Goal: Task Accomplishment & Management: Complete application form

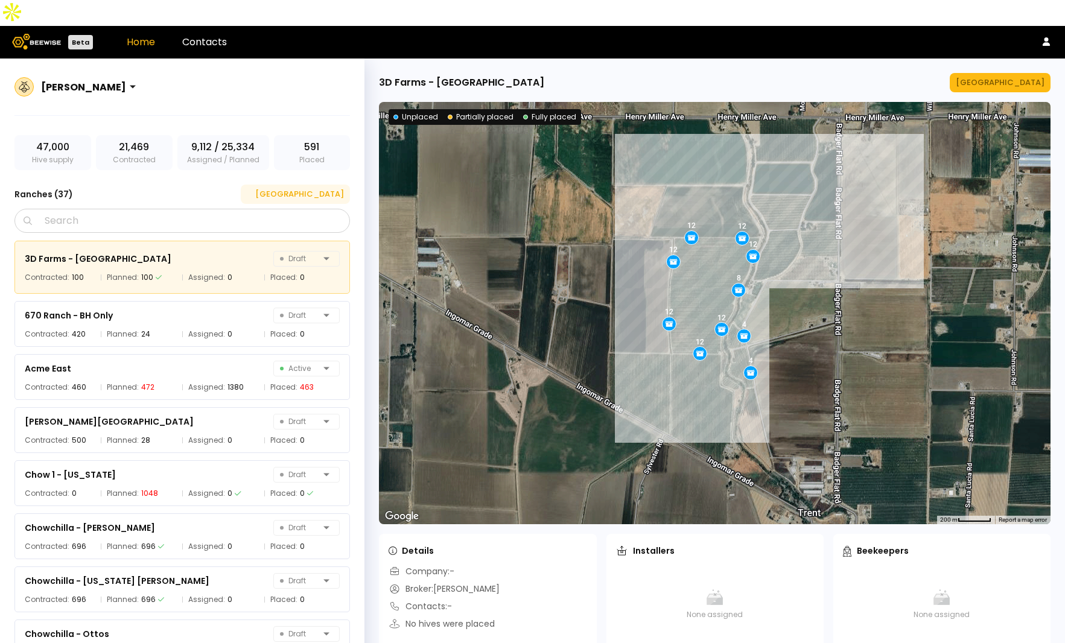
click at [339, 188] on div "[GEOGRAPHIC_DATA]" at bounding box center [295, 194] width 97 height 12
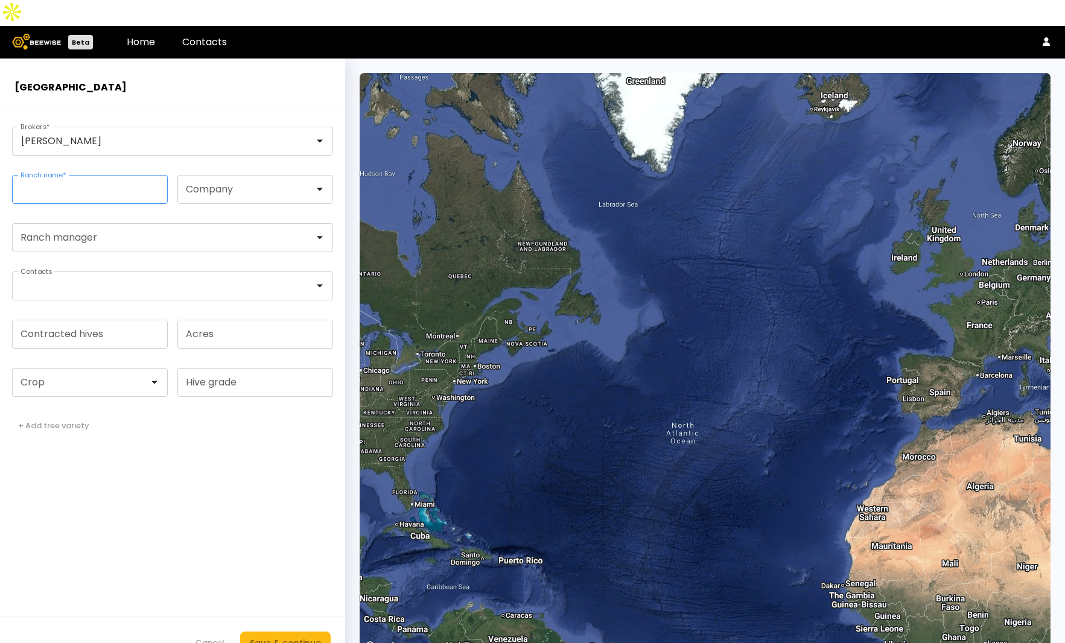
click at [84, 176] on input "Ranch name *" at bounding box center [90, 190] width 154 height 28
click at [88, 176] on input "**********" at bounding box center [90, 190] width 154 height 28
type input "**********"
click at [113, 320] on input "Contracted hives" at bounding box center [90, 334] width 154 height 28
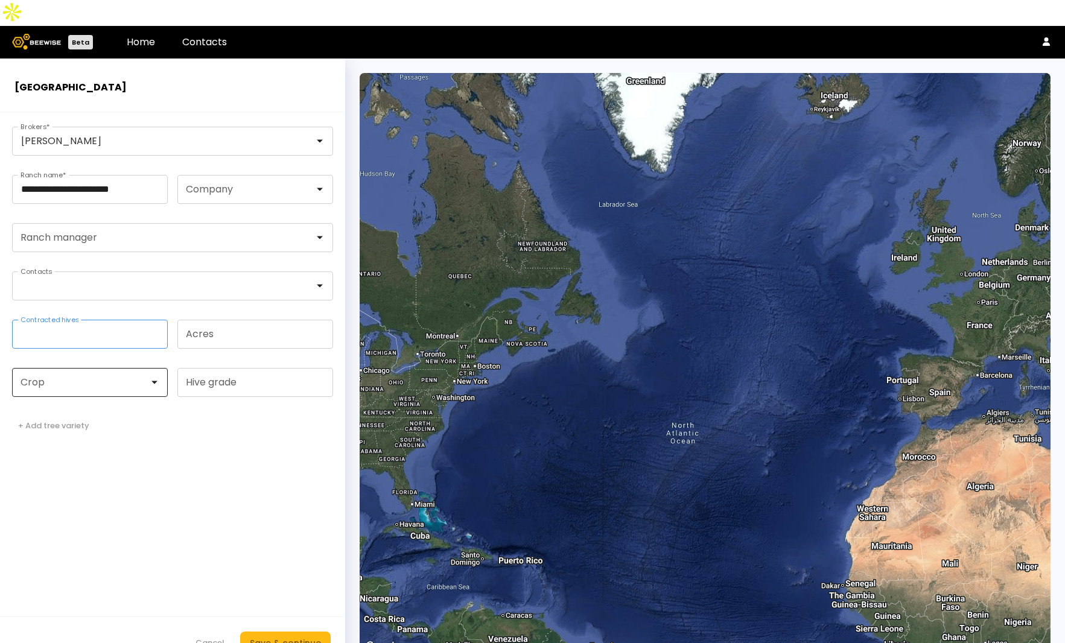
type input "***"
click at [100, 370] on div at bounding box center [85, 383] width 145 height 28
click at [101, 409] on div "Almonds" at bounding box center [89, 412] width 141 height 7
click at [305, 637] on div "Save & continue" at bounding box center [285, 643] width 71 height 13
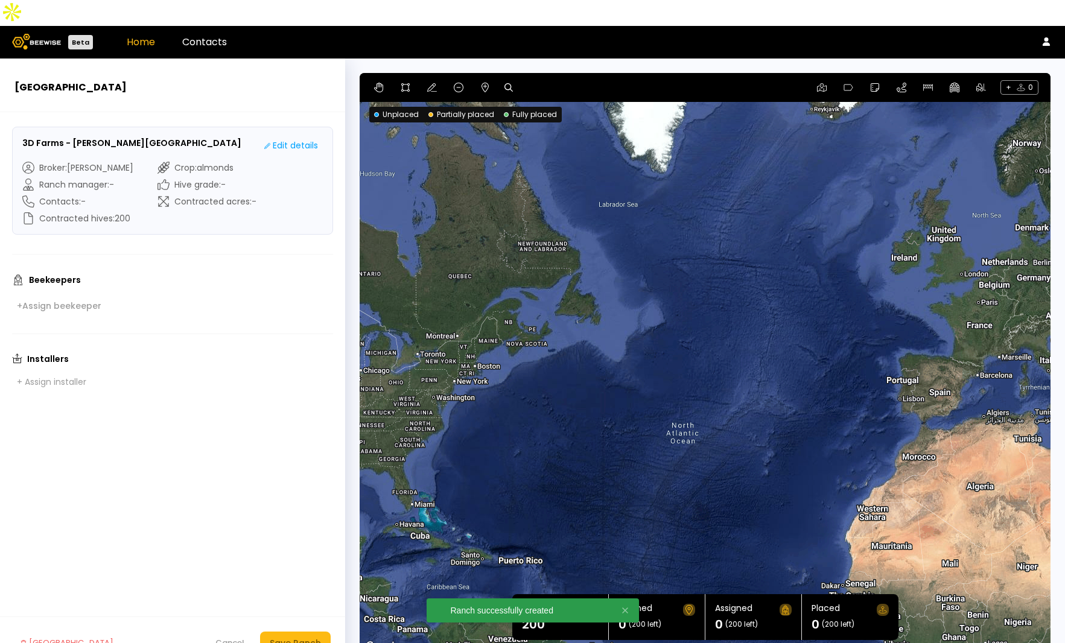
click at [134, 35] on link "Home" at bounding box center [141, 42] width 28 height 14
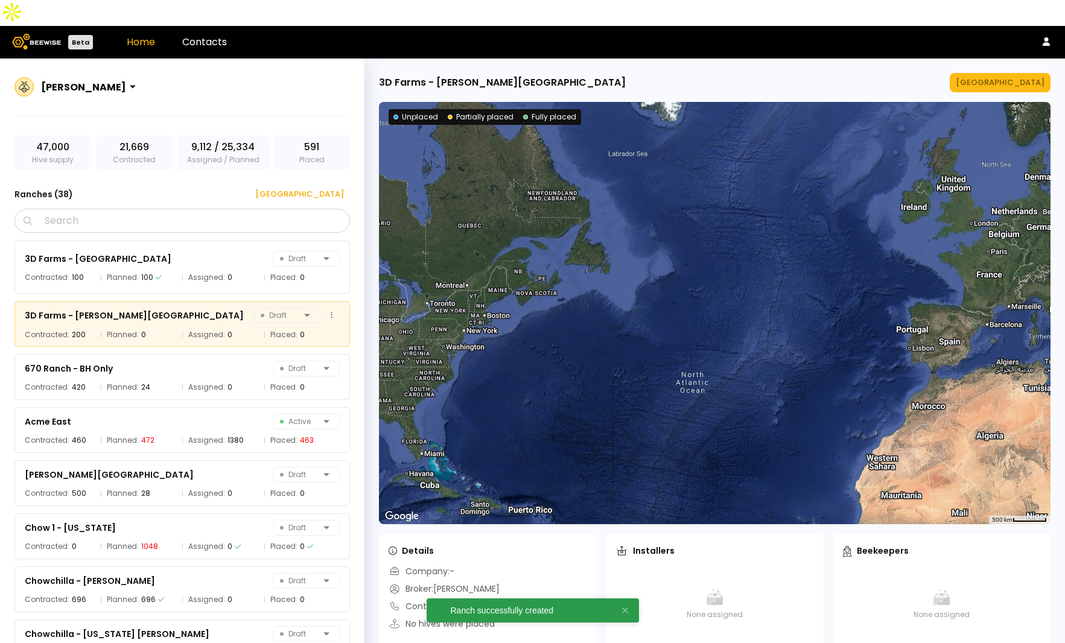
click at [173, 302] on div "3D Farms - [PERSON_NAME] Ranch Draft Contracted: 200 Planned: 0 Assigned: 0 Pla…" at bounding box center [181, 324] width 335 height 46
click at [331, 311] on icon at bounding box center [332, 315] width 2 height 8
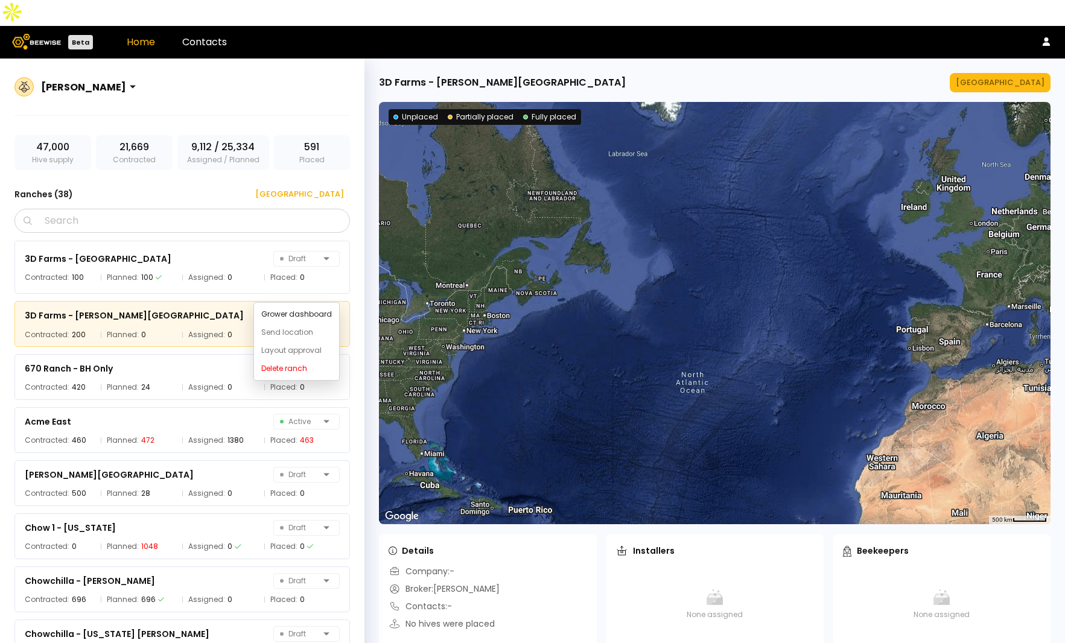
click at [331, 311] on icon at bounding box center [332, 315] width 2 height 8
click at [170, 307] on div "3D Farms - [PERSON_NAME][GEOGRAPHIC_DATA] Draft" at bounding box center [182, 315] width 315 height 17
click at [1014, 77] on div "[GEOGRAPHIC_DATA]" at bounding box center [1000, 83] width 89 height 12
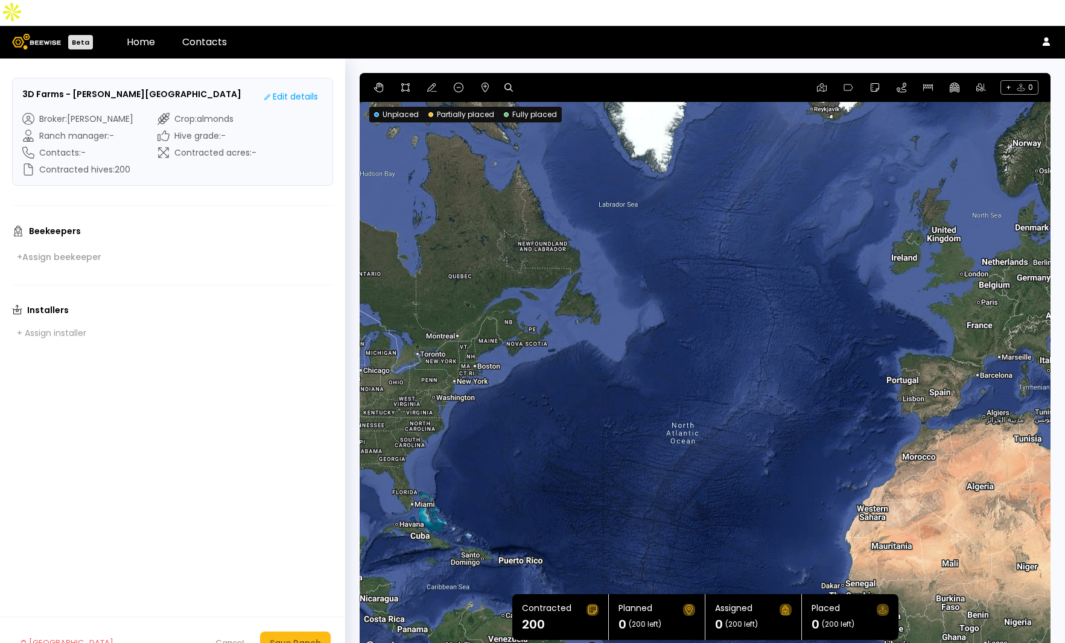
click at [509, 83] on icon at bounding box center [508, 87] width 8 height 8
click at [559, 80] on input at bounding box center [555, 87] width 75 height 15
paste input "**********"
type input "**********"
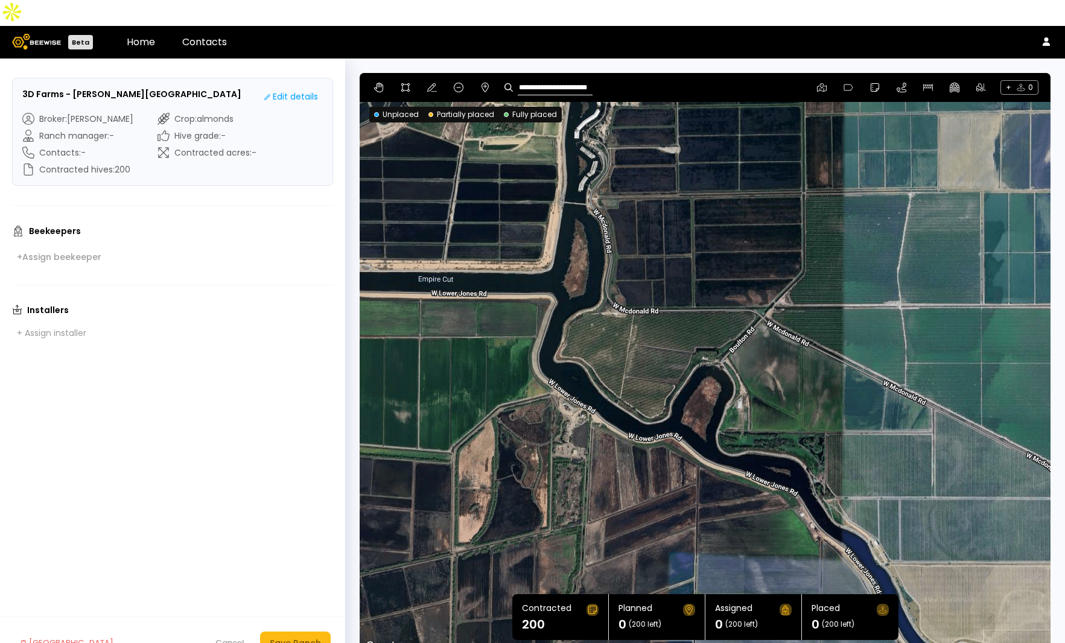
drag, startPoint x: 665, startPoint y: 246, endPoint x: 841, endPoint y: 366, distance: 212.7
click at [841, 366] on div at bounding box center [705, 364] width 691 height 582
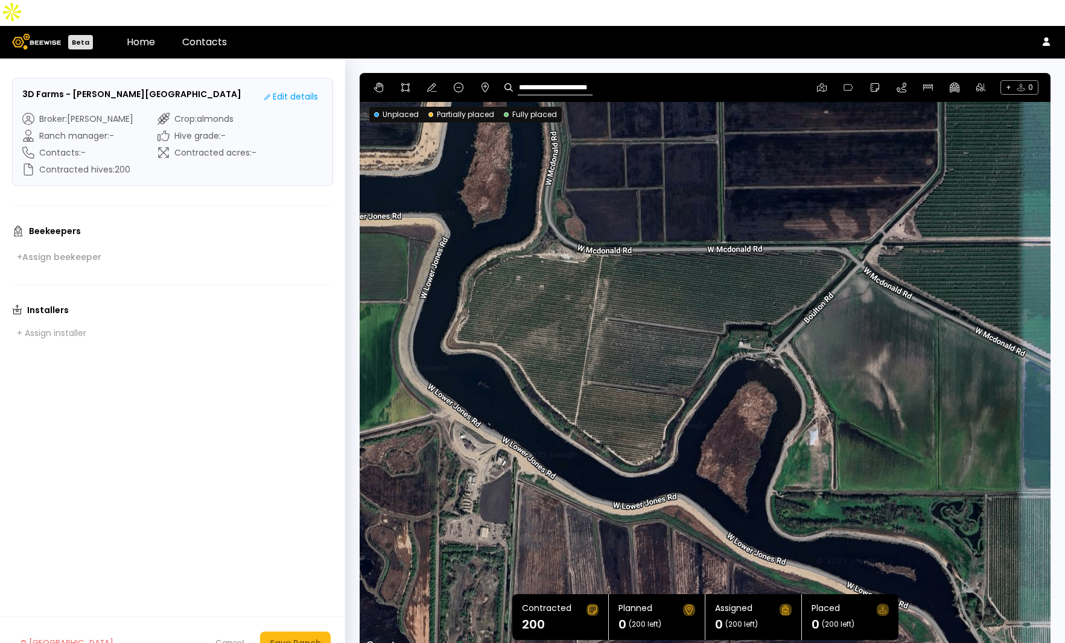
drag, startPoint x: 849, startPoint y: 357, endPoint x: 904, endPoint y: 336, distance: 58.8
click at [904, 336] on div at bounding box center [705, 364] width 691 height 582
click at [402, 83] on icon at bounding box center [406, 88] width 10 height 10
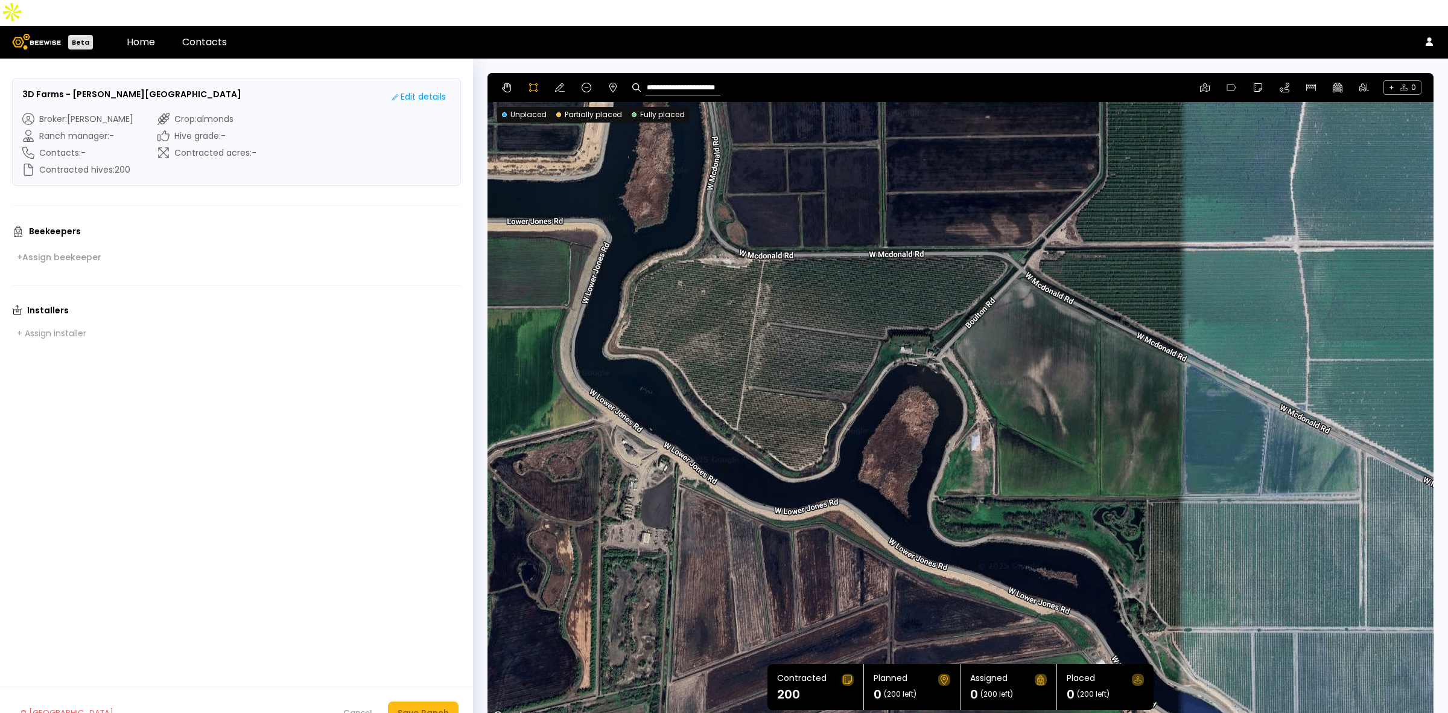
drag, startPoint x: 1122, startPoint y: 210, endPoint x: 943, endPoint y: 144, distance: 191.7
click at [943, 144] on div at bounding box center [960, 399] width 945 height 651
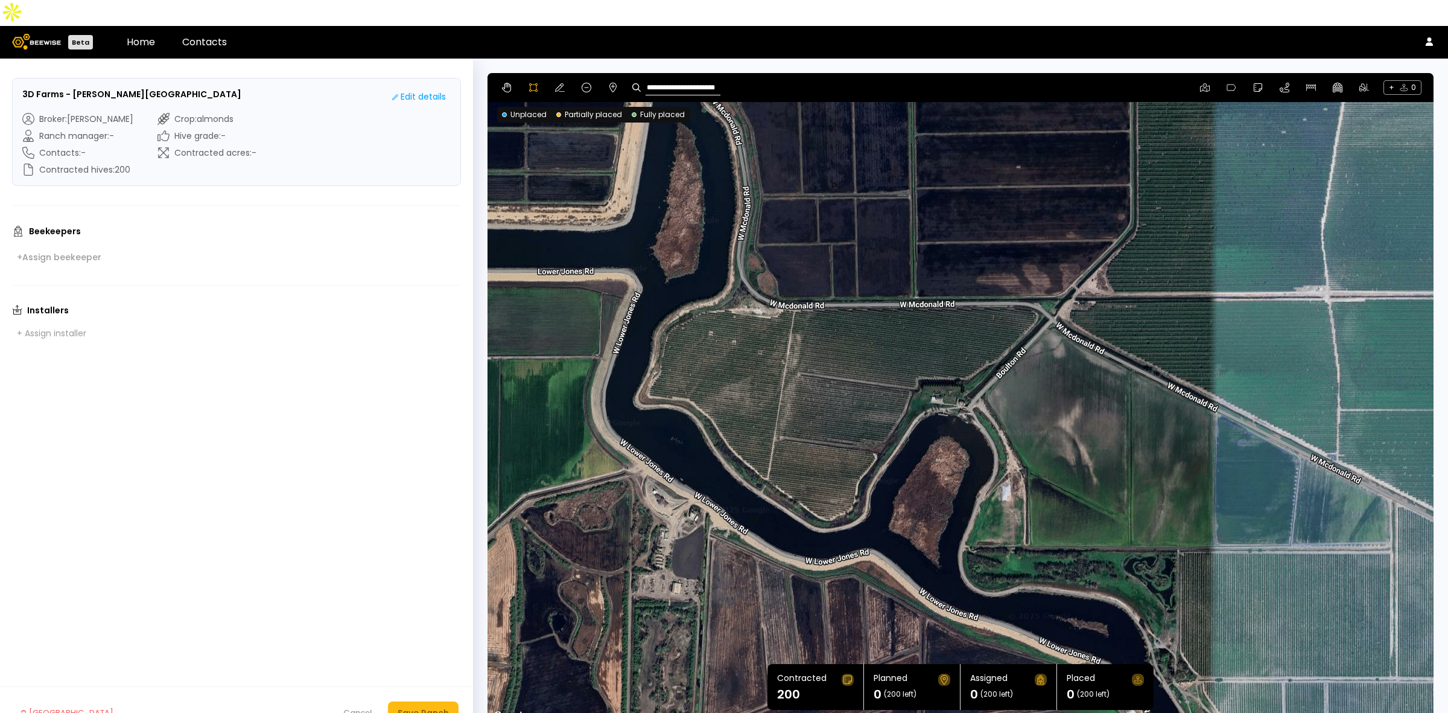
drag, startPoint x: 710, startPoint y: 306, endPoint x: 742, endPoint y: 357, distance: 59.9
click at [742, 357] on div at bounding box center [960, 399] width 945 height 651
click at [828, 495] on div at bounding box center [960, 399] width 945 height 651
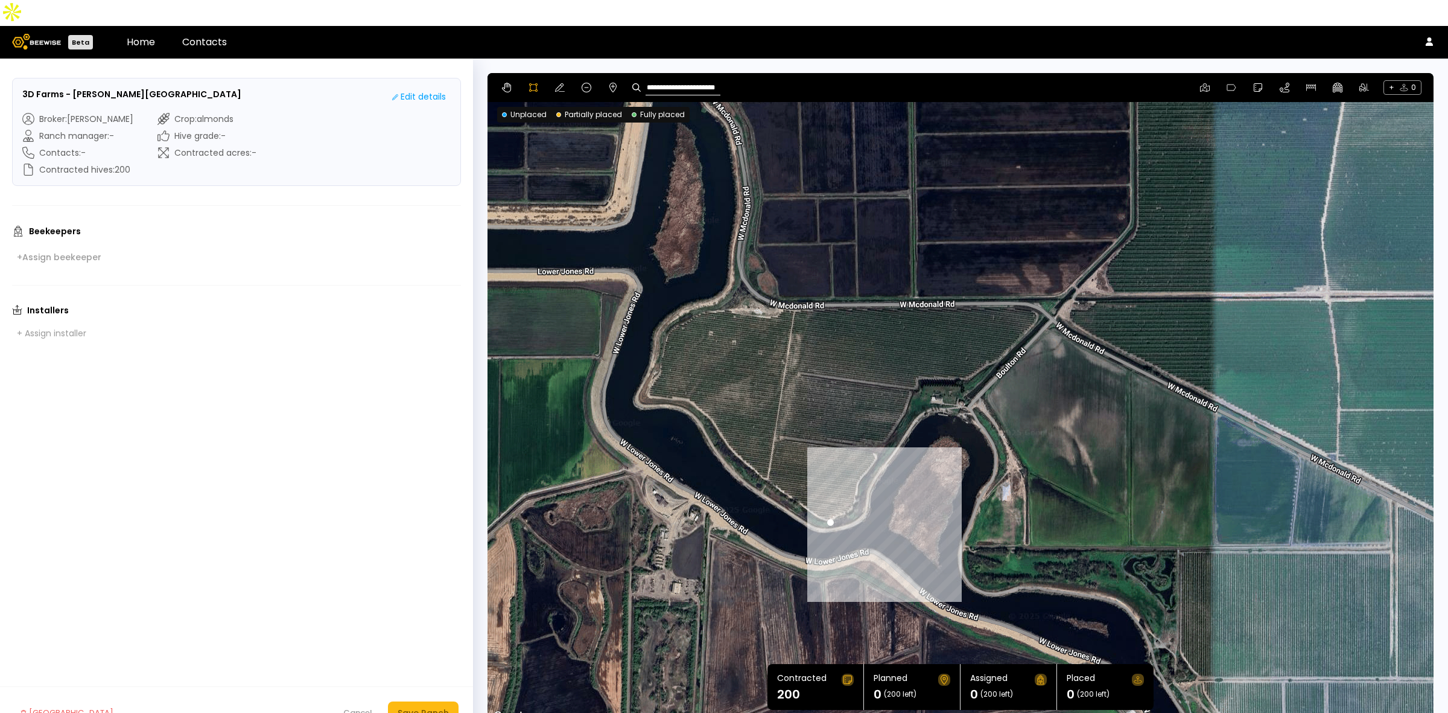
click at [853, 480] on div at bounding box center [960, 399] width 945 height 651
click at [857, 462] on div at bounding box center [960, 399] width 945 height 651
click at [863, 447] on div at bounding box center [960, 399] width 945 height 651
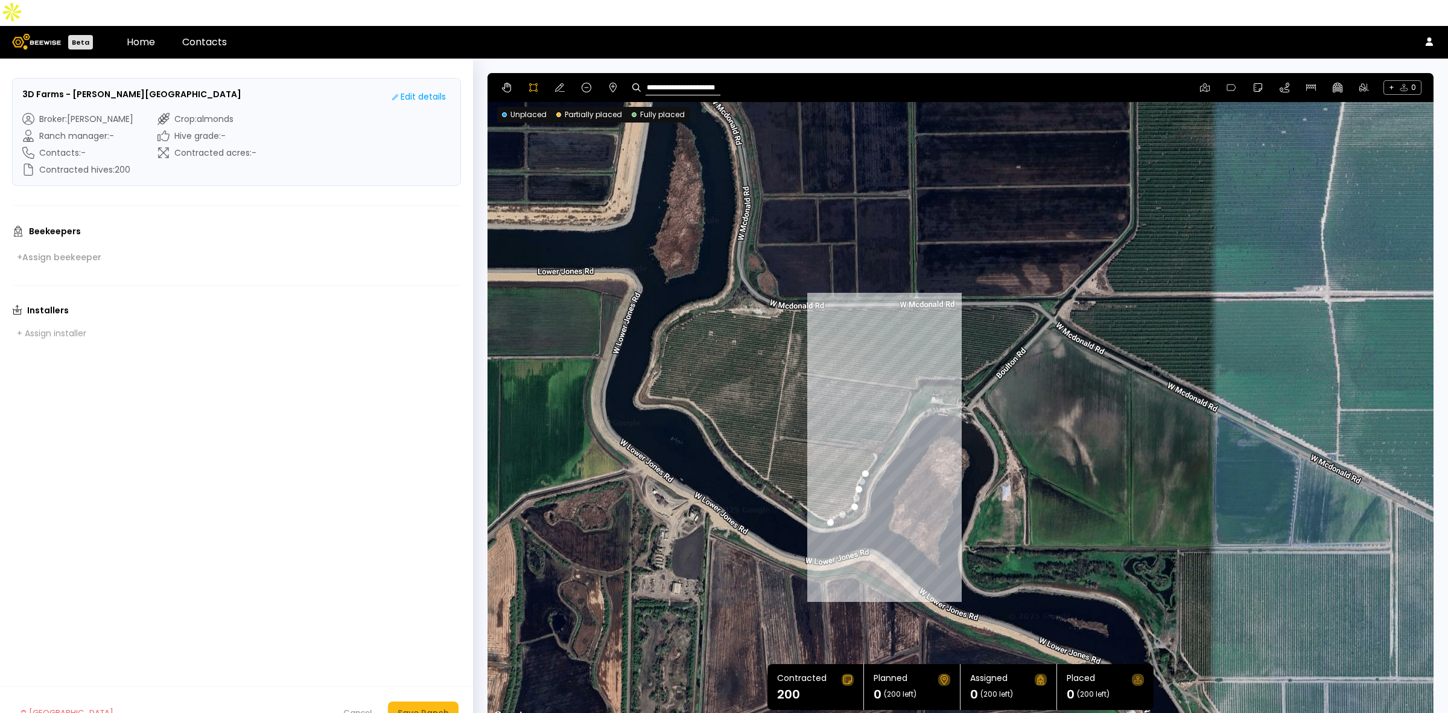
click at [875, 424] on div at bounding box center [960, 399] width 945 height 651
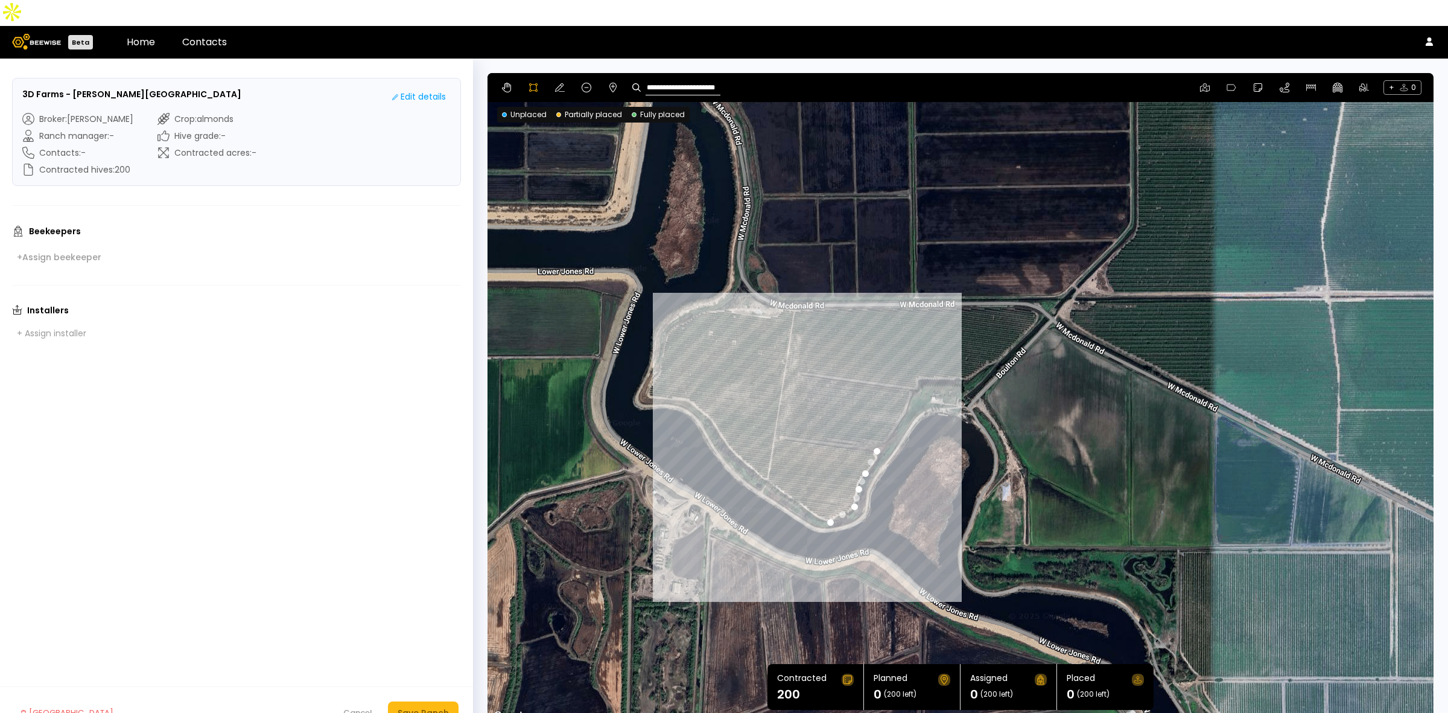
click at [780, 412] on div at bounding box center [960, 399] width 945 height 651
click at [780, 406] on div at bounding box center [960, 399] width 945 height 651
click at [882, 418] on div at bounding box center [960, 399] width 945 height 651
click at [897, 396] on div at bounding box center [960, 399] width 945 height 651
click at [909, 366] on div at bounding box center [960, 399] width 945 height 651
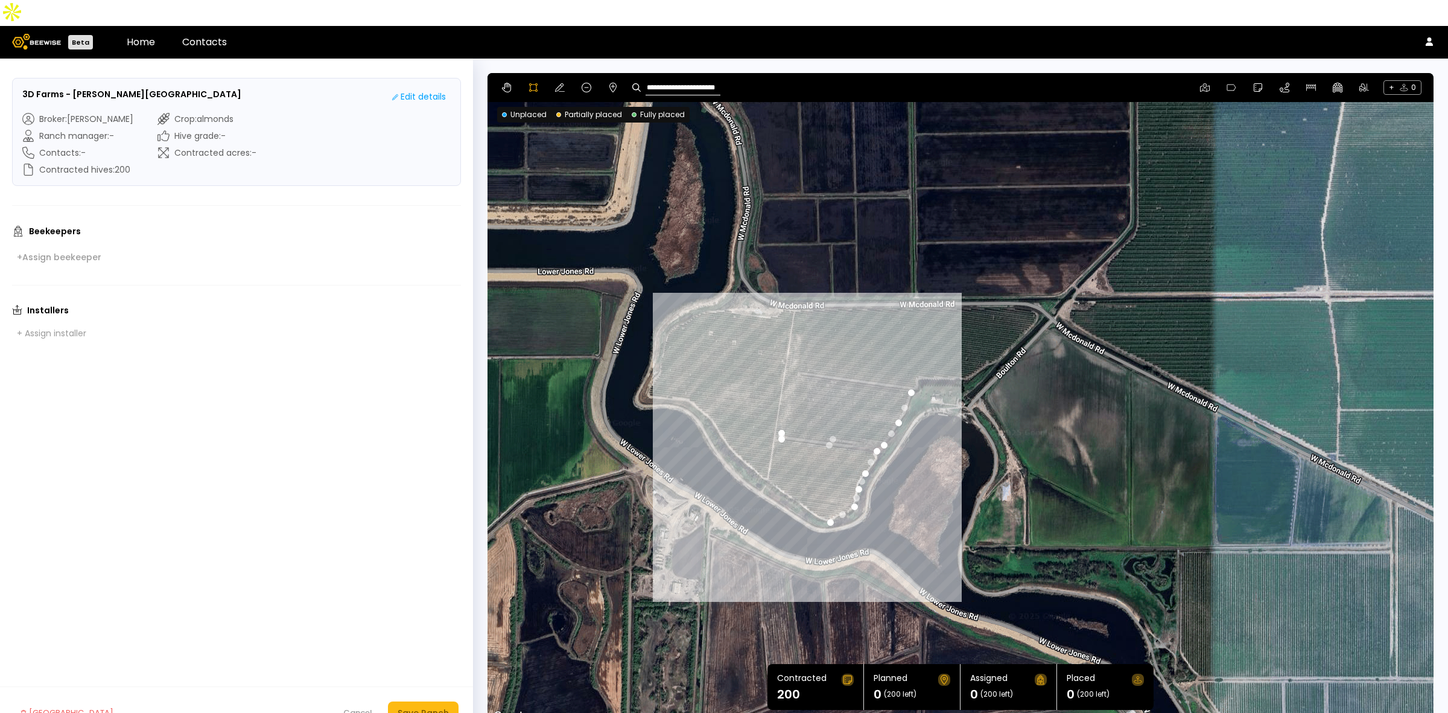
click at [795, 349] on div at bounding box center [960, 399] width 945 height 651
click at [796, 344] on div at bounding box center [960, 399] width 945 height 651
click at [915, 362] on div at bounding box center [960, 399] width 945 height 651
click at [916, 350] on div at bounding box center [960, 399] width 945 height 651
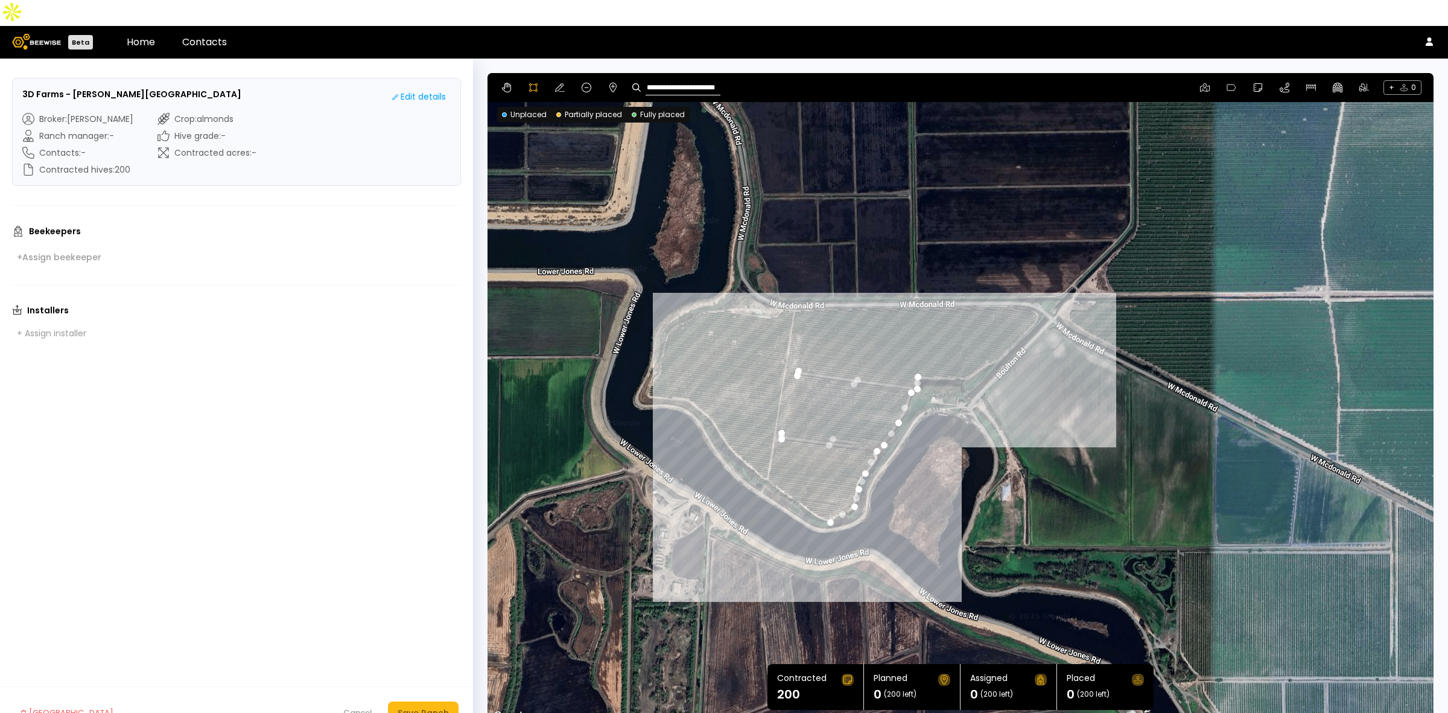
click at [962, 352] on div at bounding box center [960, 399] width 945 height 651
click at [987, 337] on div at bounding box center [960, 399] width 945 height 651
click at [1000, 332] on div at bounding box center [960, 399] width 945 height 651
click at [1036, 290] on div at bounding box center [960, 399] width 945 height 651
click at [1031, 282] on div at bounding box center [960, 399] width 945 height 651
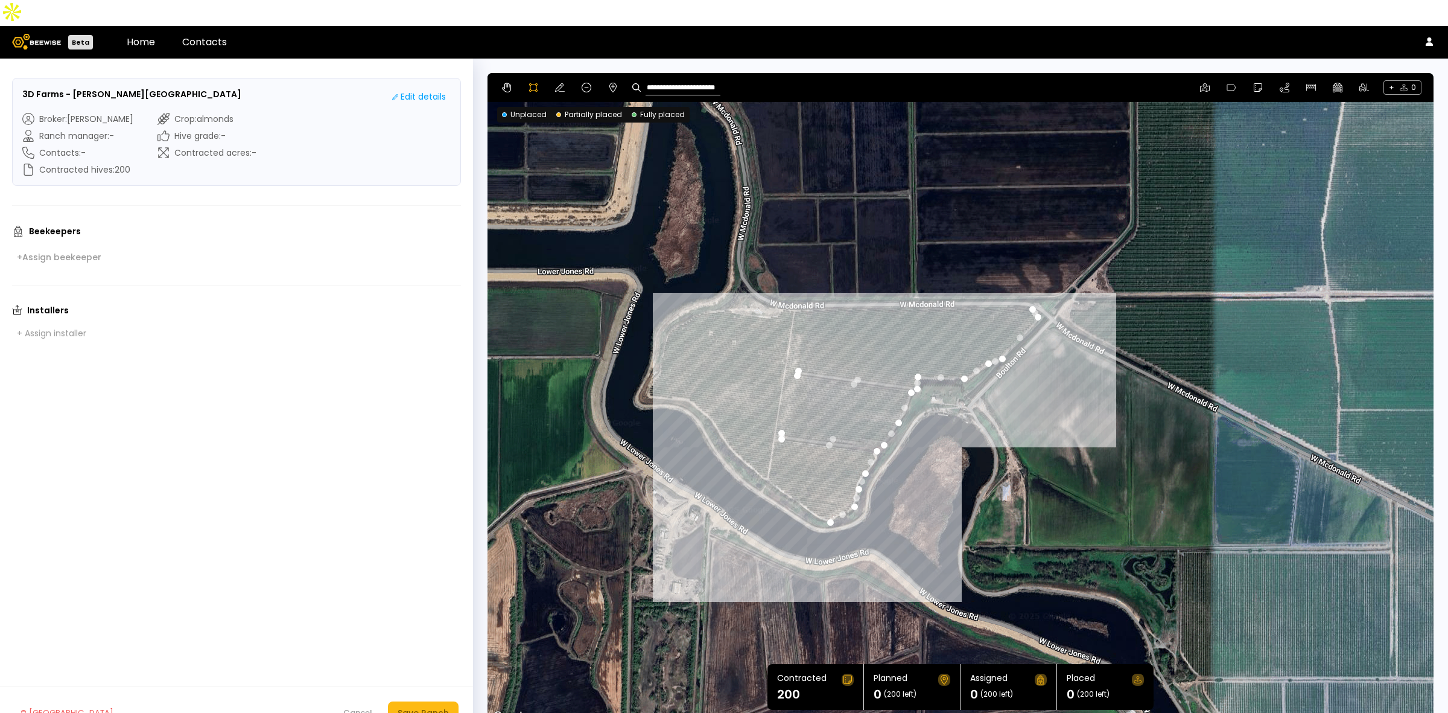
click at [1002, 281] on div at bounding box center [960, 399] width 945 height 651
click at [882, 281] on div at bounding box center [960, 399] width 945 height 651
click at [796, 284] on div at bounding box center [960, 399] width 945 height 651
click at [782, 281] on div at bounding box center [960, 399] width 945 height 651
click at [775, 290] on div at bounding box center [960, 399] width 945 height 651
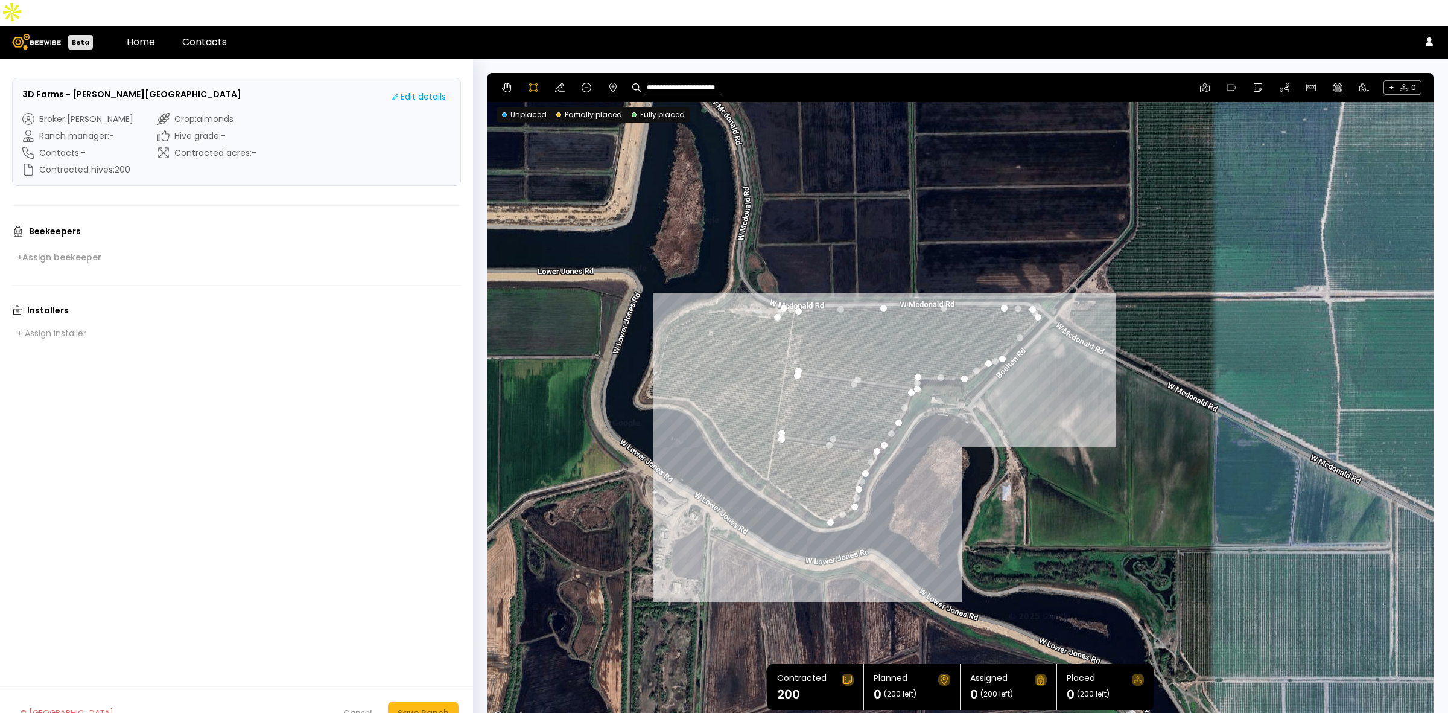
click at [768, 291] on div at bounding box center [960, 399] width 945 height 651
click at [734, 287] on div at bounding box center [960, 399] width 945 height 651
click at [726, 282] on div at bounding box center [960, 399] width 945 height 651
click at [707, 284] on div at bounding box center [960, 399] width 945 height 651
click at [684, 294] on div at bounding box center [960, 399] width 945 height 651
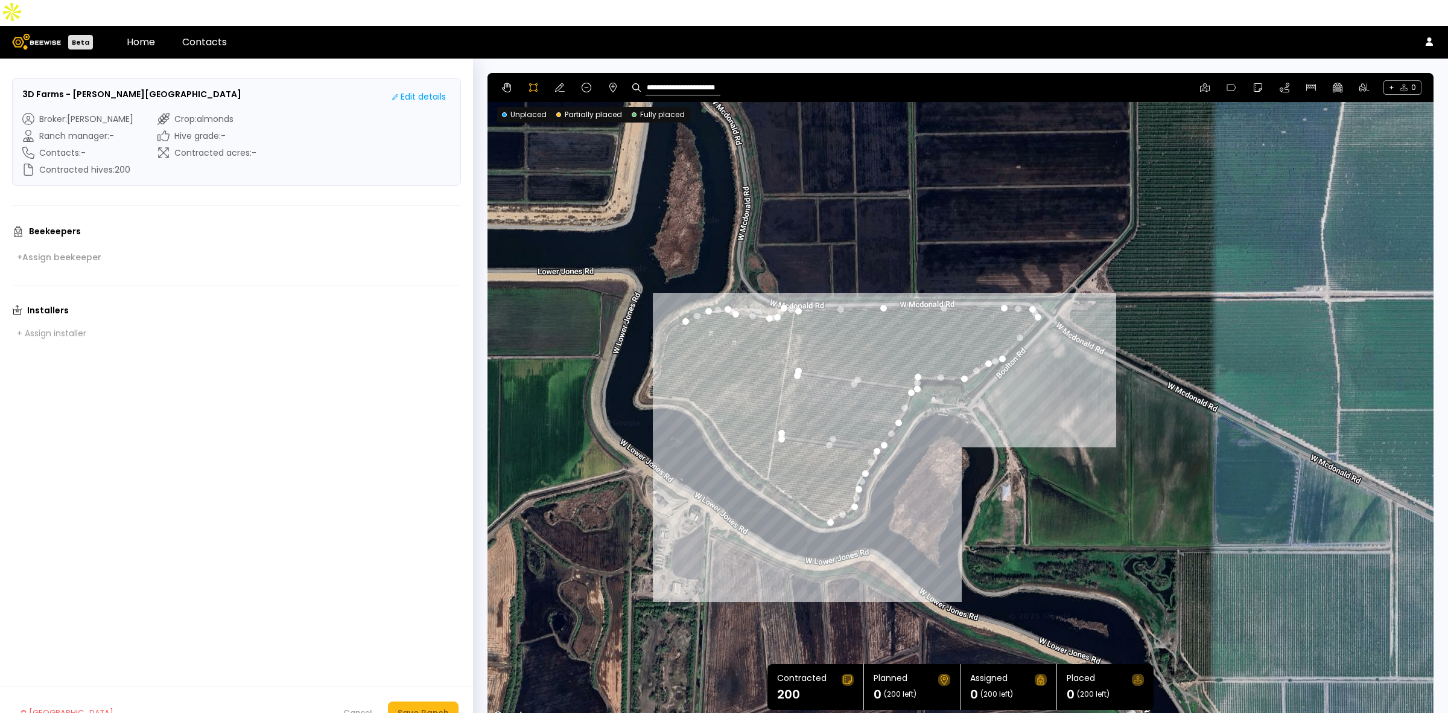
click at [667, 308] on div at bounding box center [960, 399] width 945 height 651
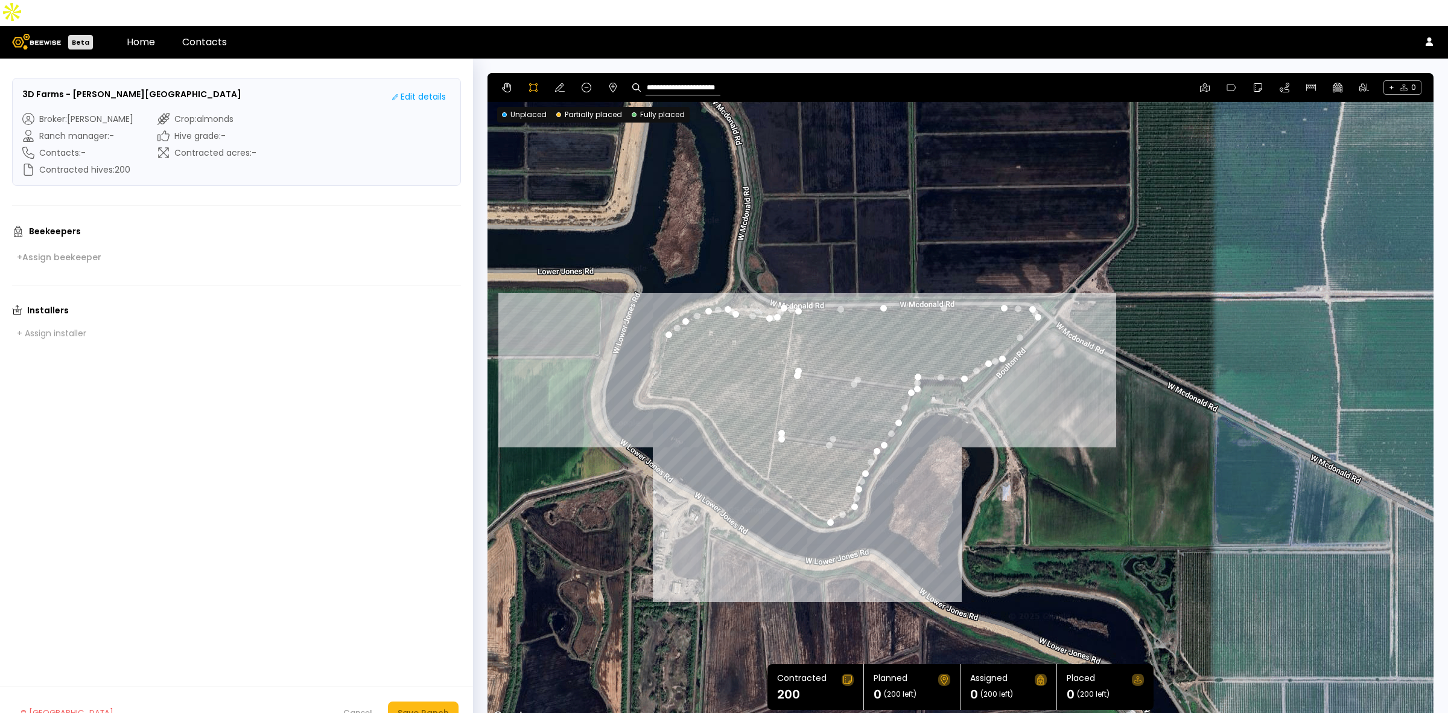
click at [661, 329] on div at bounding box center [960, 399] width 945 height 651
click at [660, 348] on div at bounding box center [960, 399] width 945 height 651
click at [650, 357] on div at bounding box center [960, 399] width 945 height 651
click at [647, 372] on div at bounding box center [960, 399] width 945 height 651
click at [685, 374] on div at bounding box center [960, 399] width 945 height 651
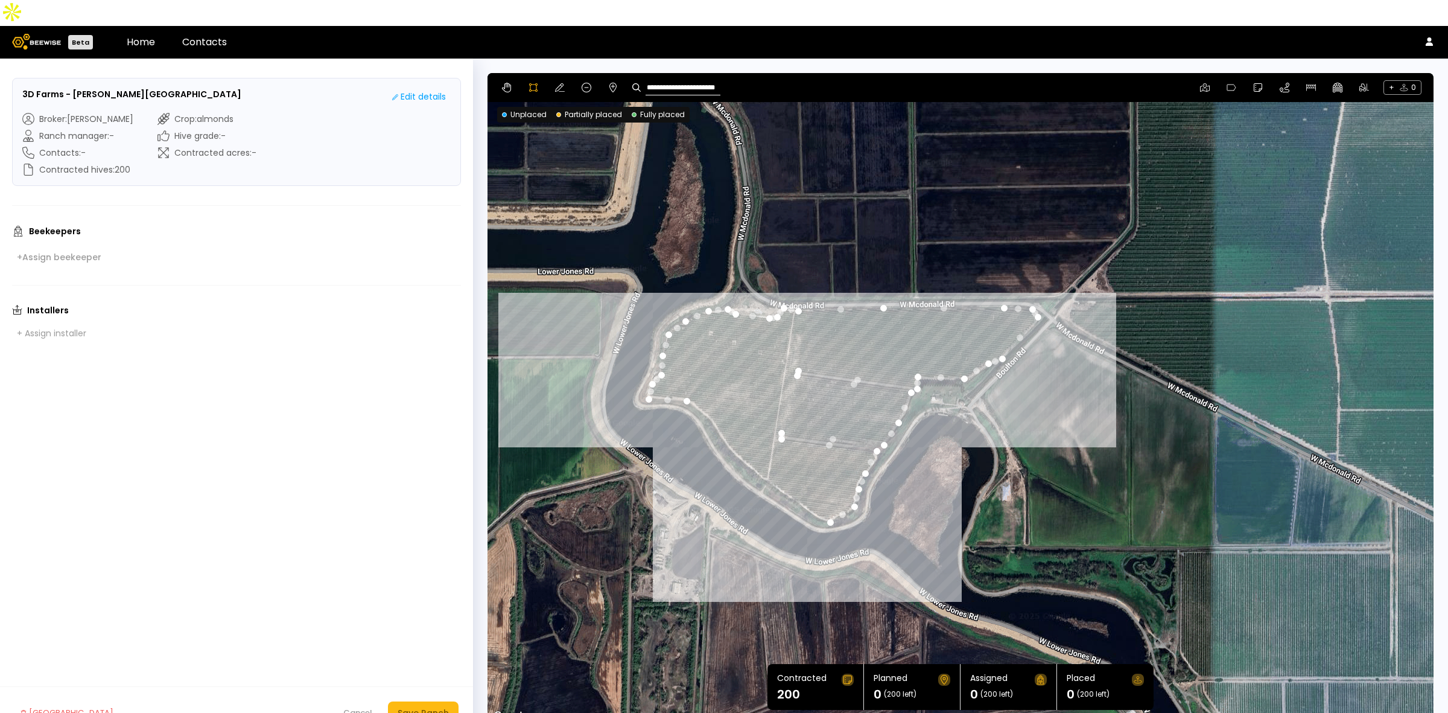
click at [709, 391] on div at bounding box center [960, 399] width 945 height 651
click at [730, 421] on div at bounding box center [960, 399] width 945 height 651
click at [768, 454] on div at bounding box center [960, 399] width 945 height 651
click at [804, 480] on div at bounding box center [960, 399] width 945 height 651
click at [828, 496] on div at bounding box center [960, 399] width 945 height 651
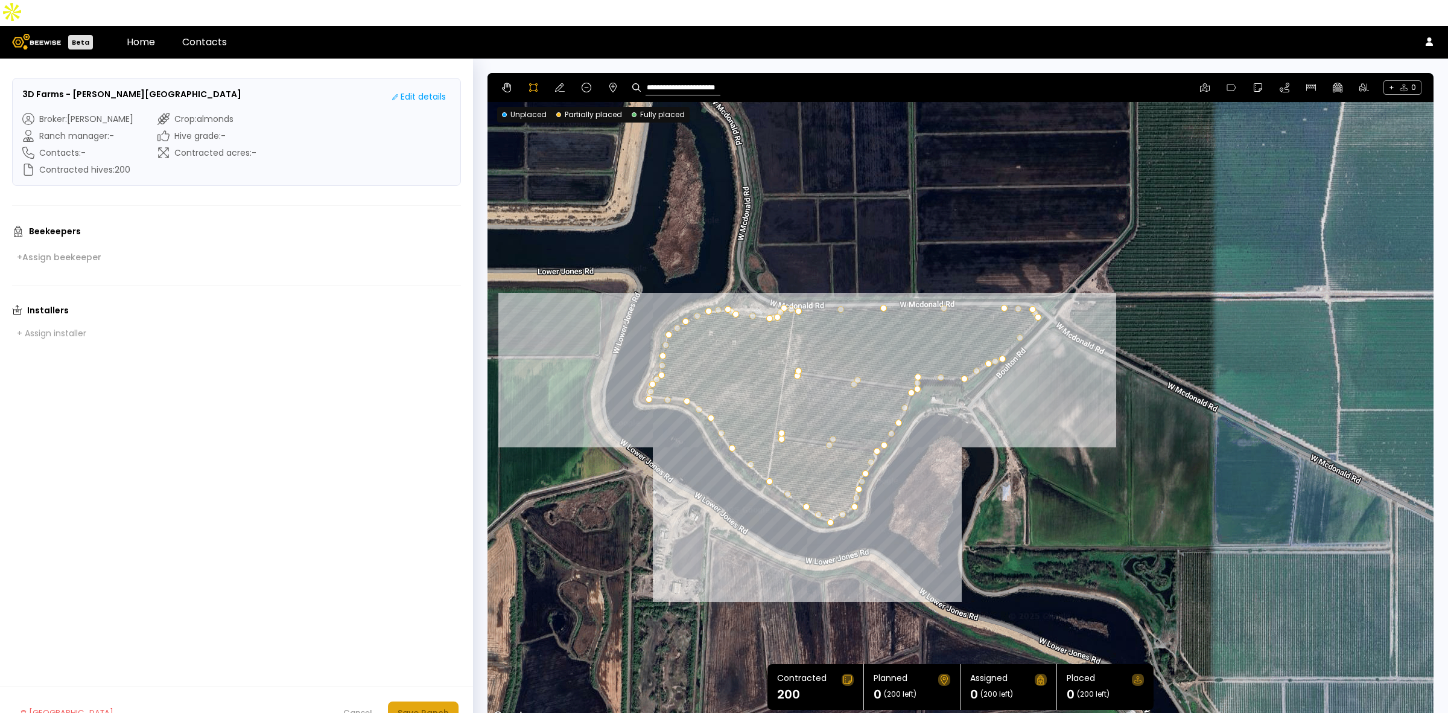
click at [429, 643] on div "Save Ranch" at bounding box center [423, 712] width 51 height 13
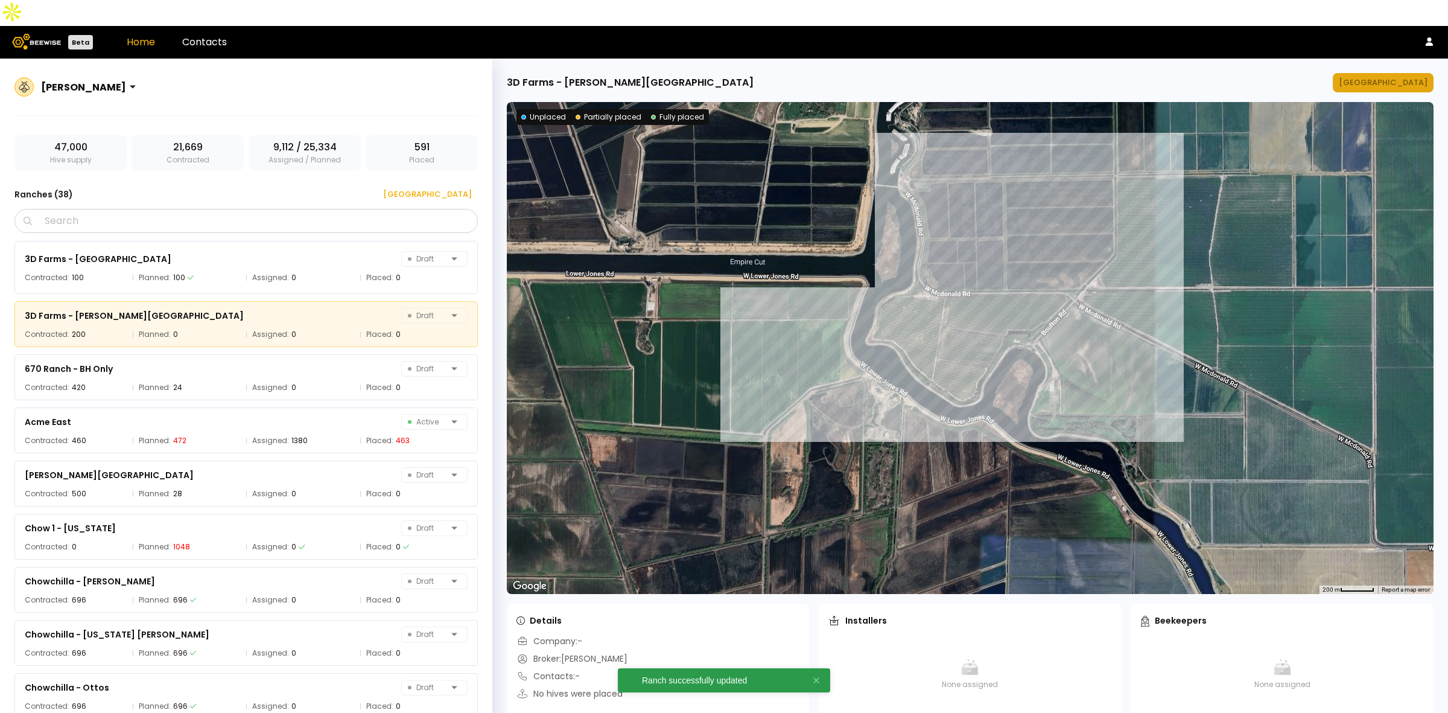
click at [1064, 73] on button "[GEOGRAPHIC_DATA]" at bounding box center [1383, 82] width 101 height 19
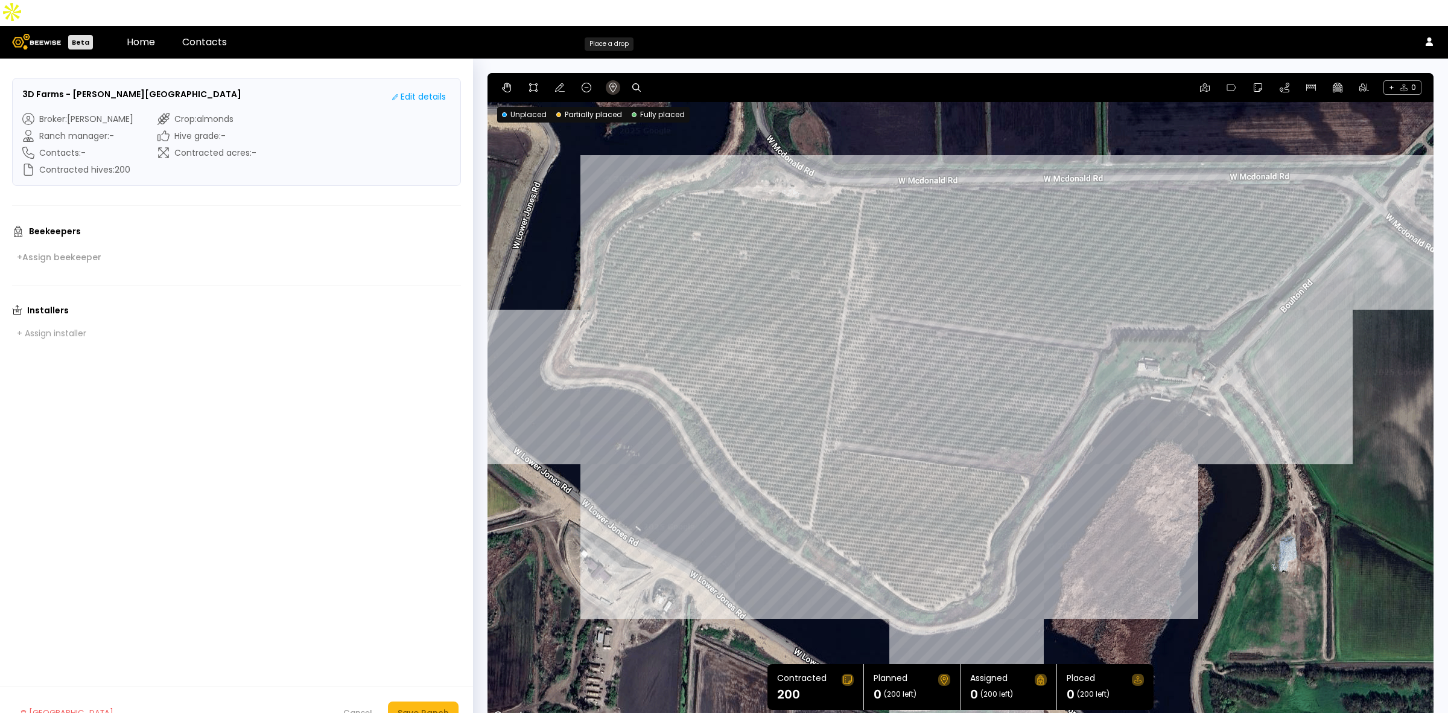
click at [610, 83] on icon at bounding box center [612, 88] width 7 height 10
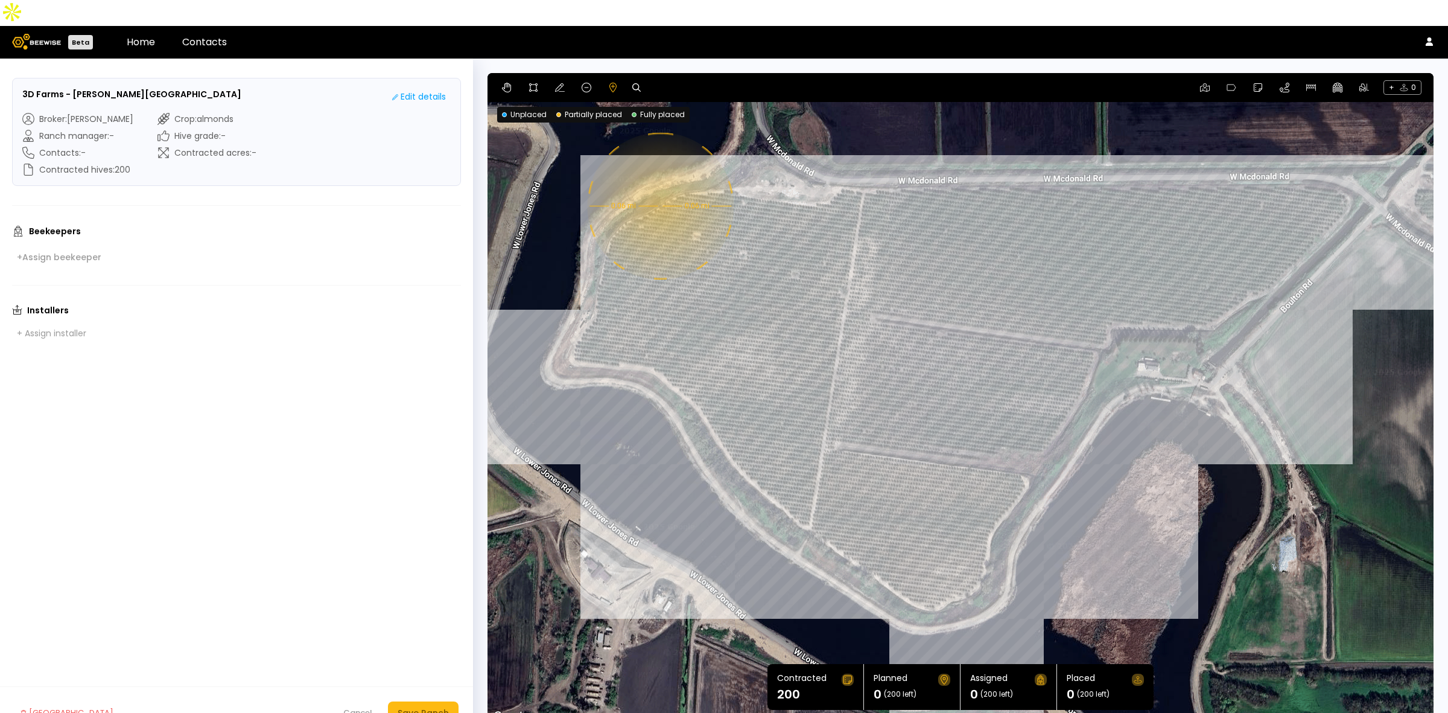
click at [659, 180] on div "0.06 mi 0.06 mi" at bounding box center [961, 398] width 946 height 651
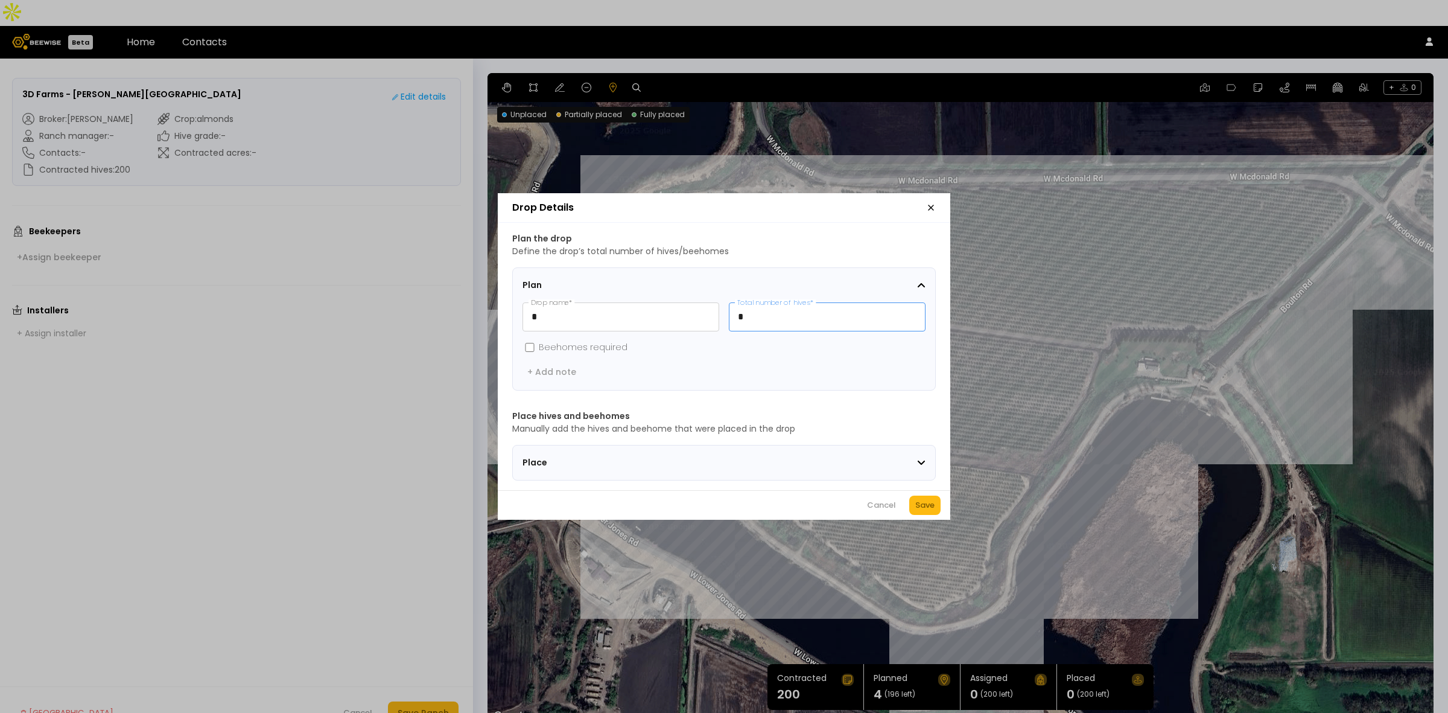
drag, startPoint x: 789, startPoint y: 310, endPoint x: 722, endPoint y: 312, distance: 67.0
click at [722, 312] on div "* Drop name * * Total number of hives *" at bounding box center [724, 316] width 403 height 29
type input "**"
click at [935, 512] on button "Save" at bounding box center [924, 504] width 31 height 19
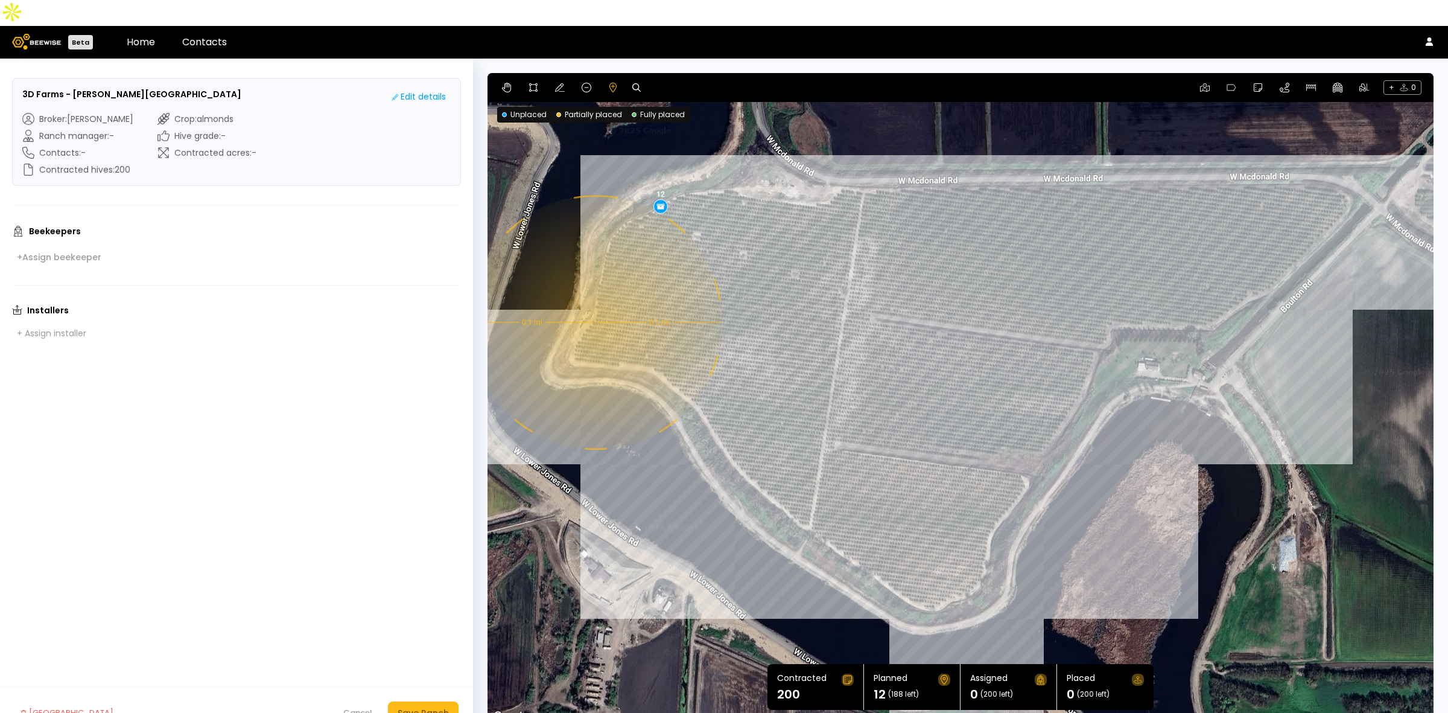
click at [594, 296] on div "0.1 mi 0.1 mi 12" at bounding box center [961, 398] width 946 height 651
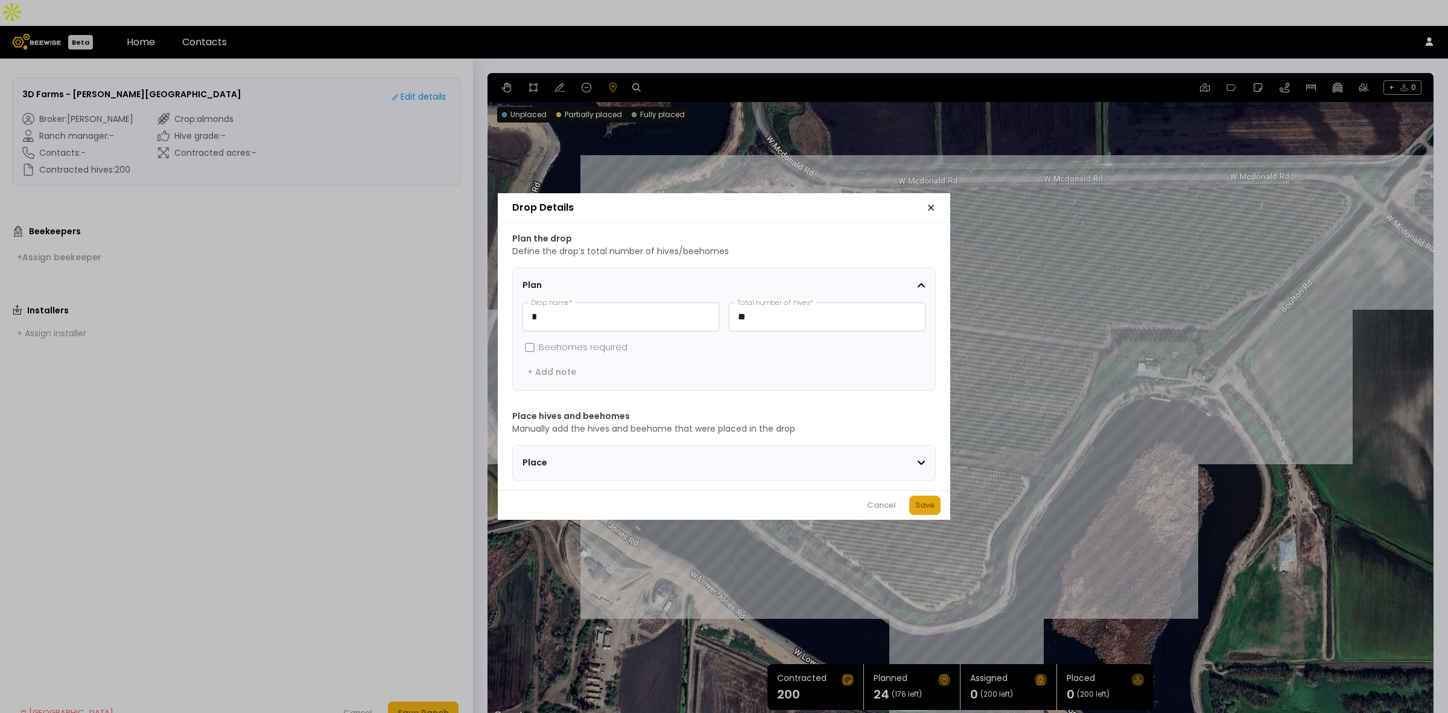
click at [928, 510] on div "Save" at bounding box center [924, 505] width 19 height 12
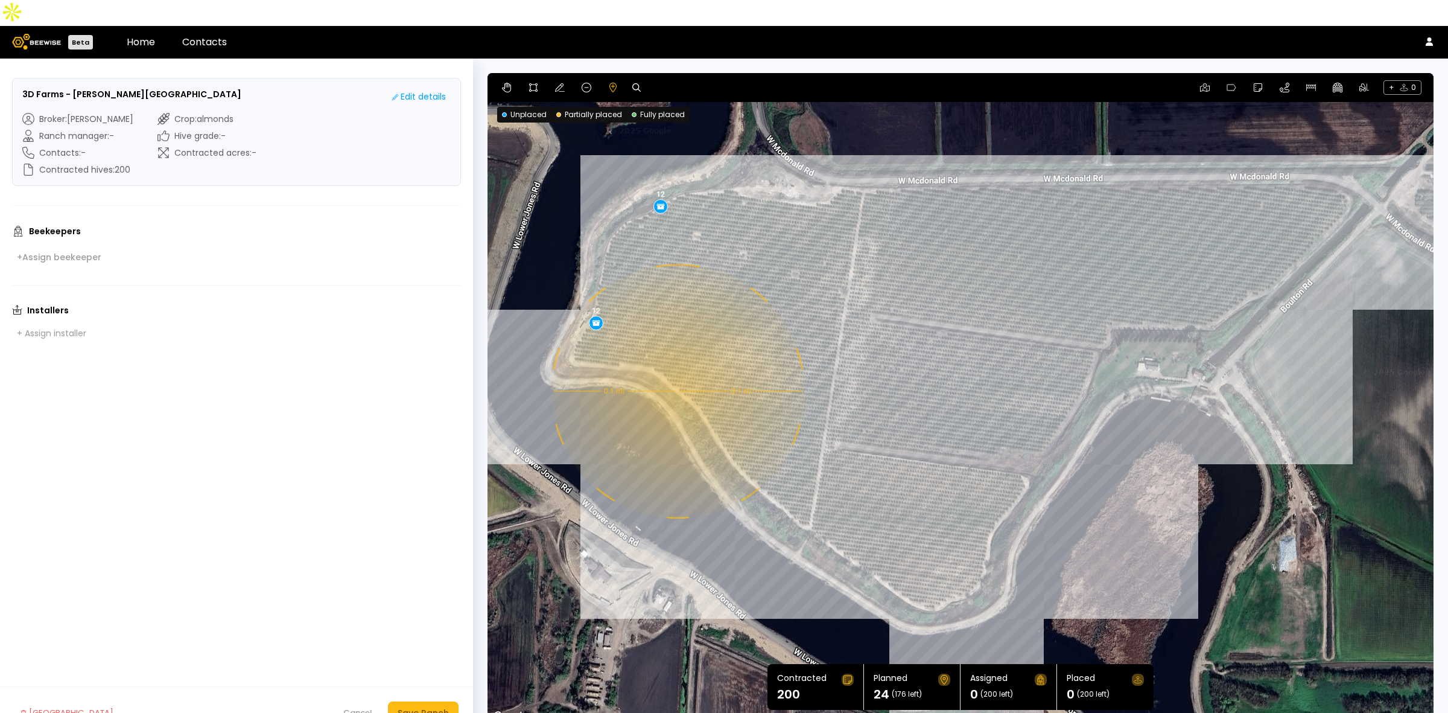
click at [676, 365] on div "0.1 mi 0.1 mi 12 12" at bounding box center [961, 398] width 946 height 651
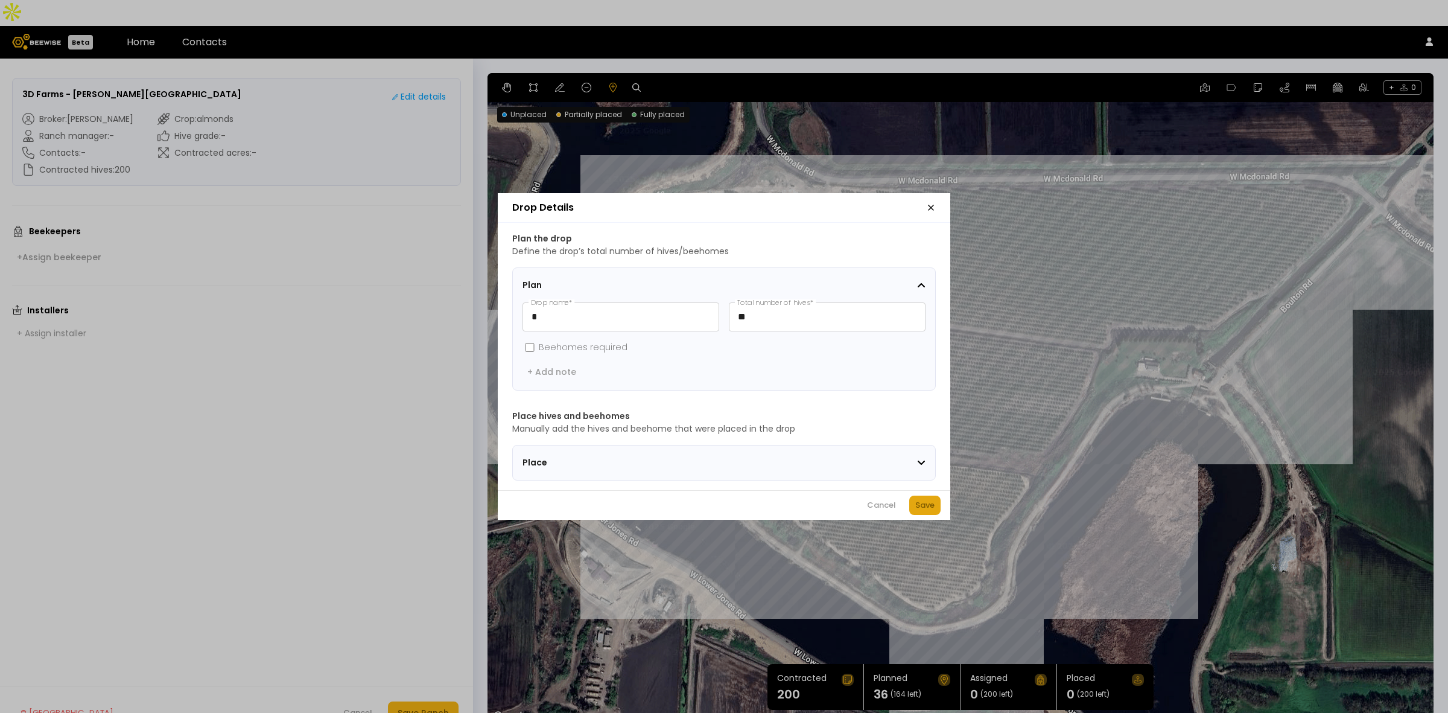
click at [915, 509] on div "Save" at bounding box center [924, 505] width 19 height 12
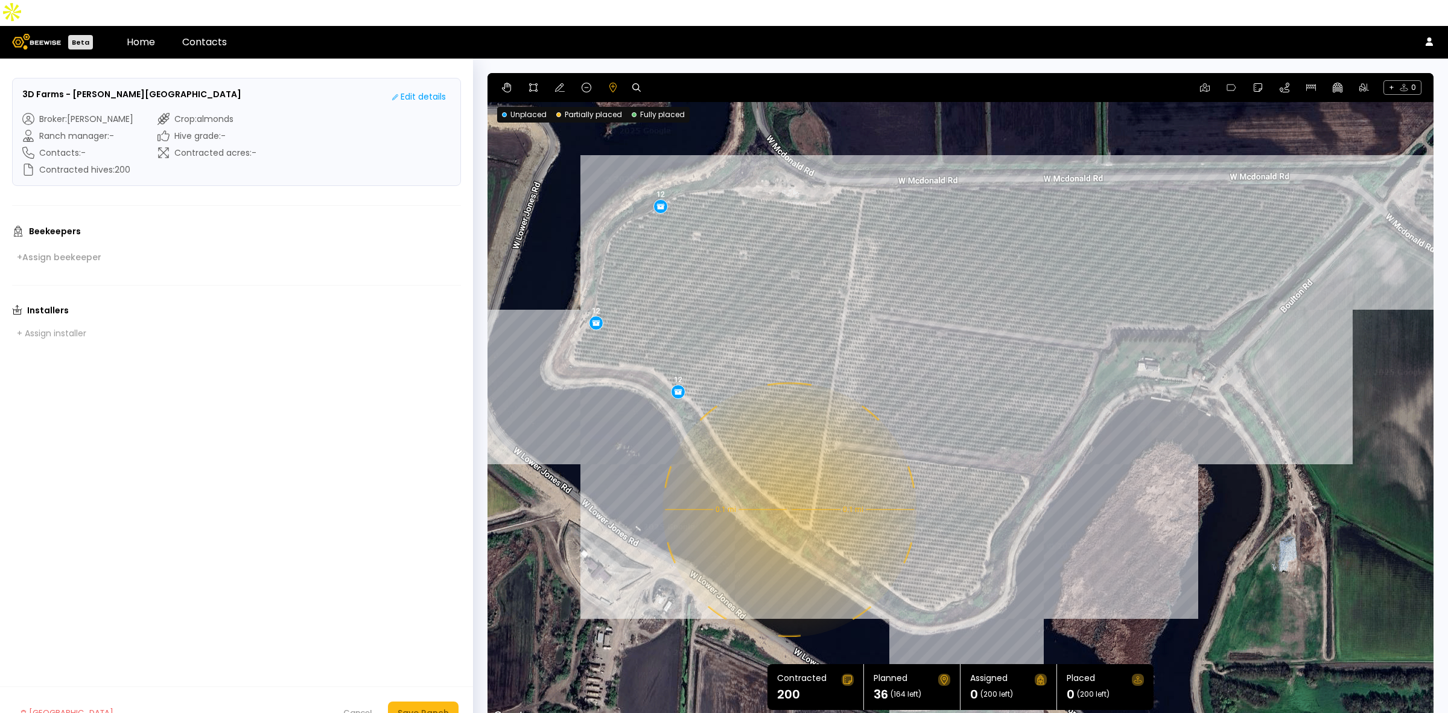
click at [788, 483] on div "0.1 mi 0.1 mi 12 12 12" at bounding box center [961, 398] width 946 height 651
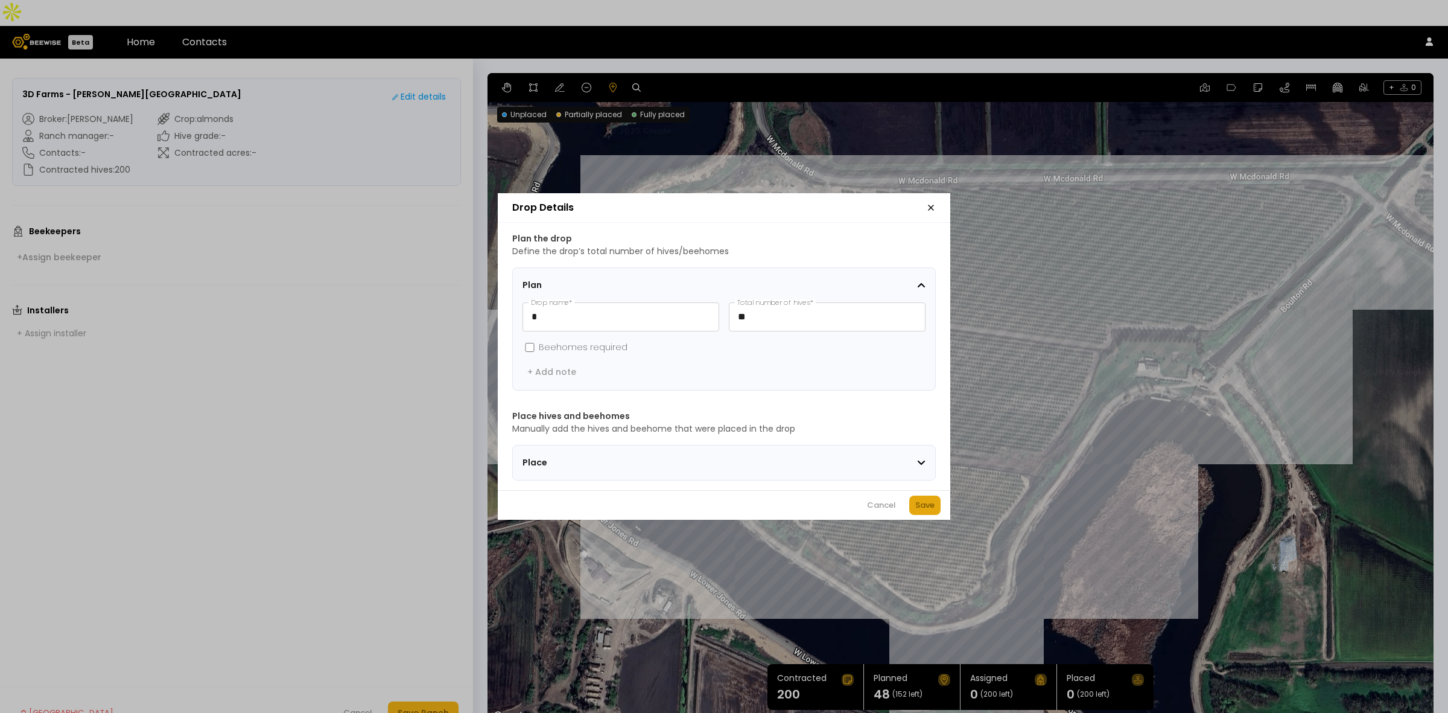
click at [912, 510] on button "Save" at bounding box center [924, 504] width 31 height 19
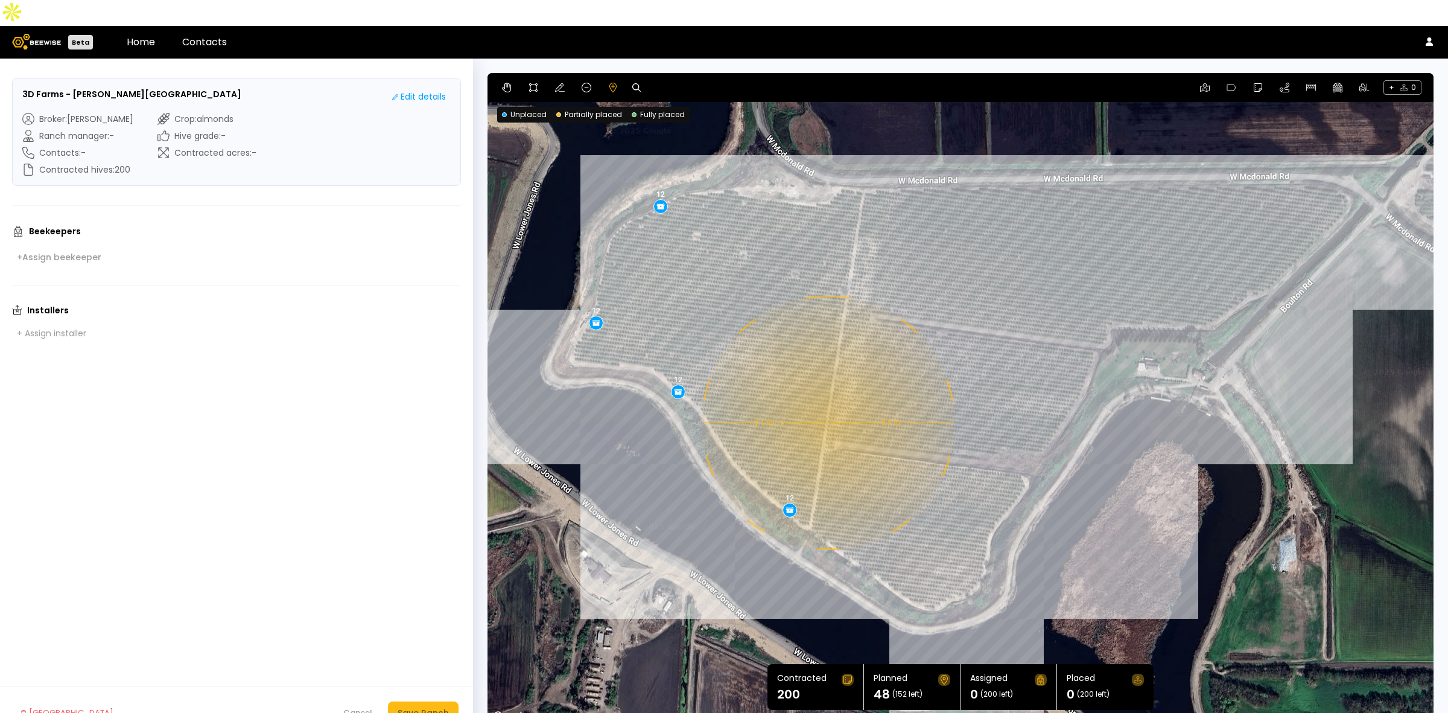
click at [827, 396] on div "0.1 mi 0.1 mi 12 12 12 12" at bounding box center [961, 398] width 946 height 651
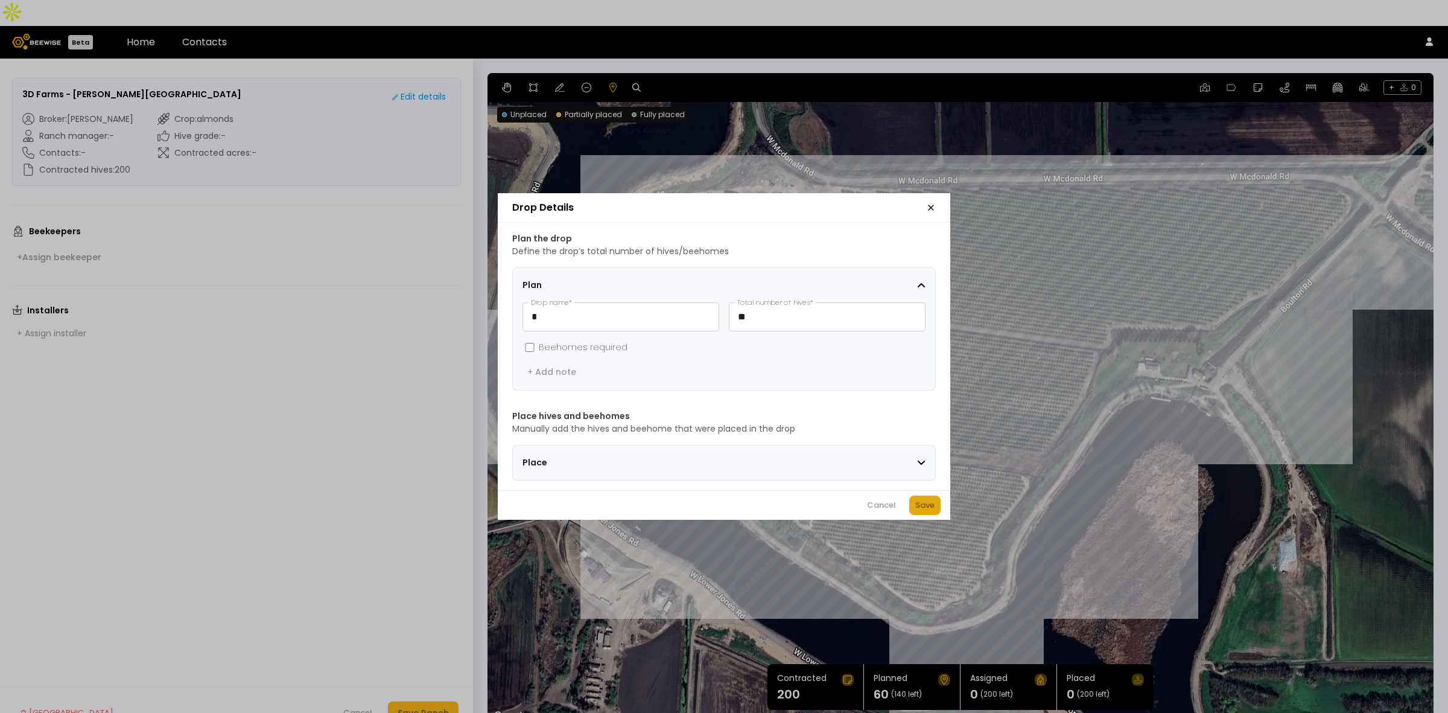
click at [925, 515] on button "Save" at bounding box center [924, 504] width 31 height 19
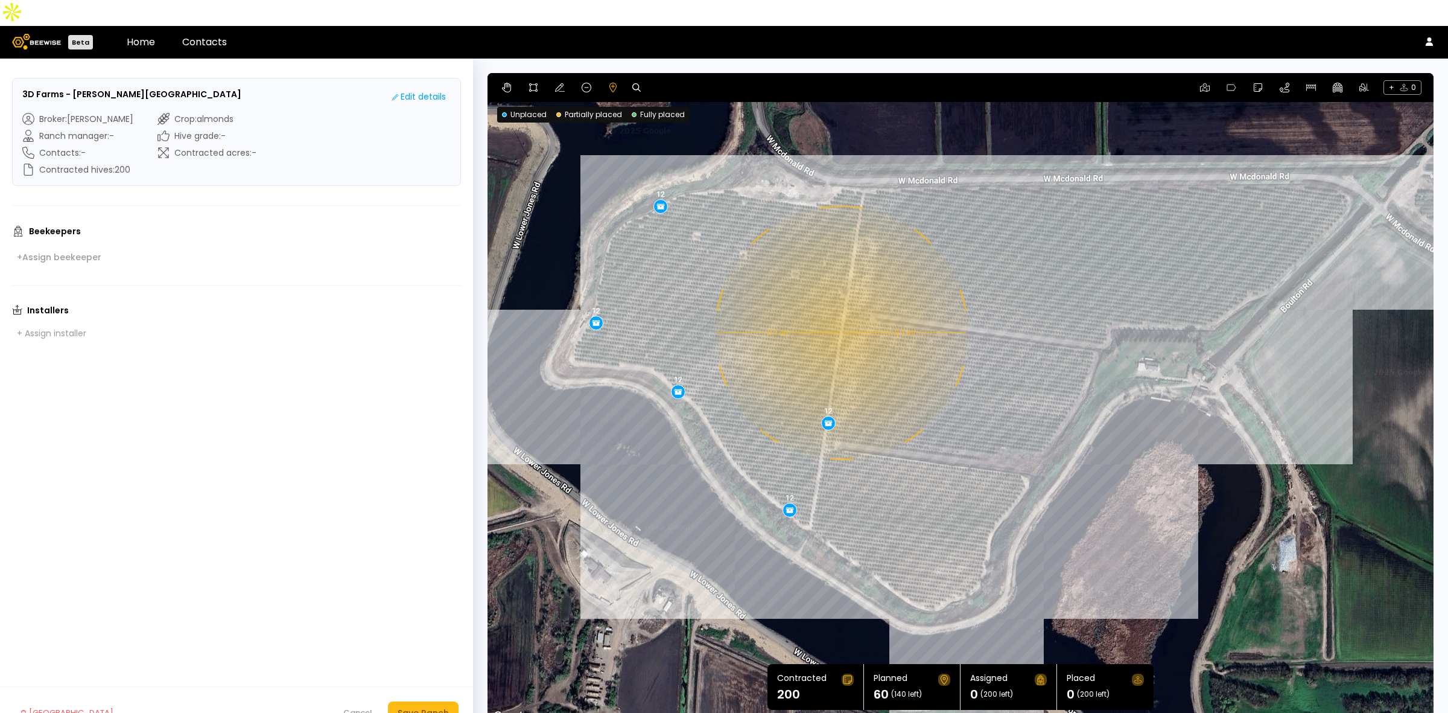
click at [840, 307] on div "0.1 mi 0.1 mi 12 12 12 12 12" at bounding box center [961, 398] width 946 height 651
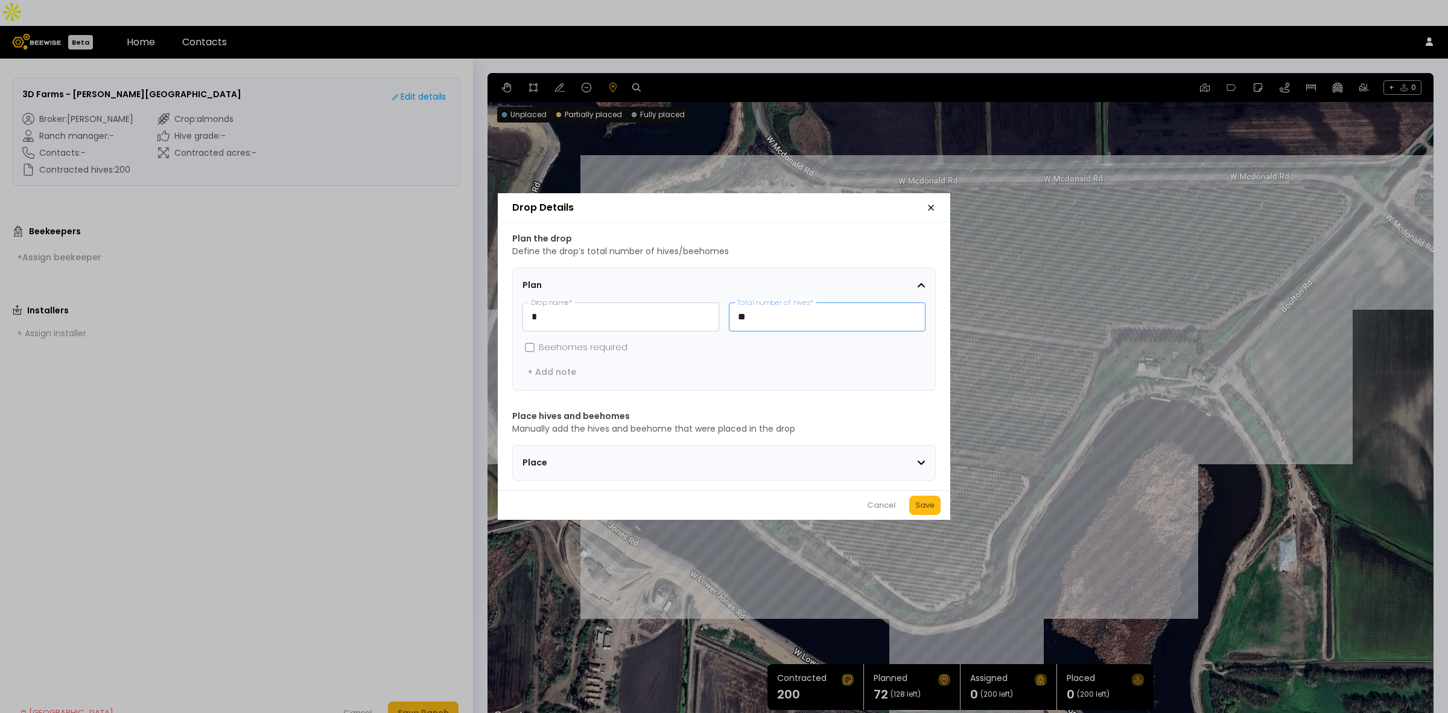
drag, startPoint x: 833, startPoint y: 309, endPoint x: 725, endPoint y: 310, distance: 108.0
click at [725, 310] on div "* Drop name * ** Total number of hives *" at bounding box center [724, 316] width 403 height 29
type input "*"
click at [923, 510] on div "Save" at bounding box center [924, 505] width 19 height 12
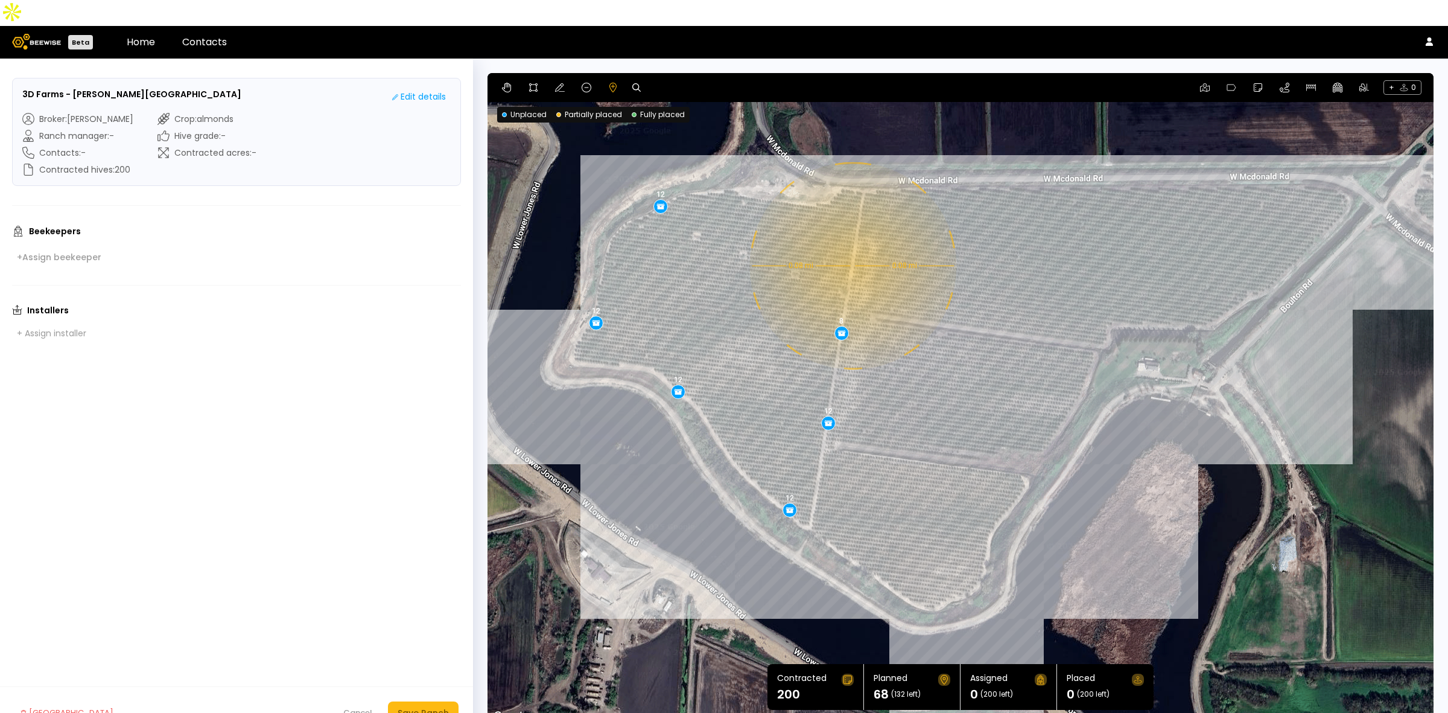
click at [851, 240] on div "0.08 mi 0.08 mi 12 12 12 12 12 8" at bounding box center [961, 398] width 946 height 651
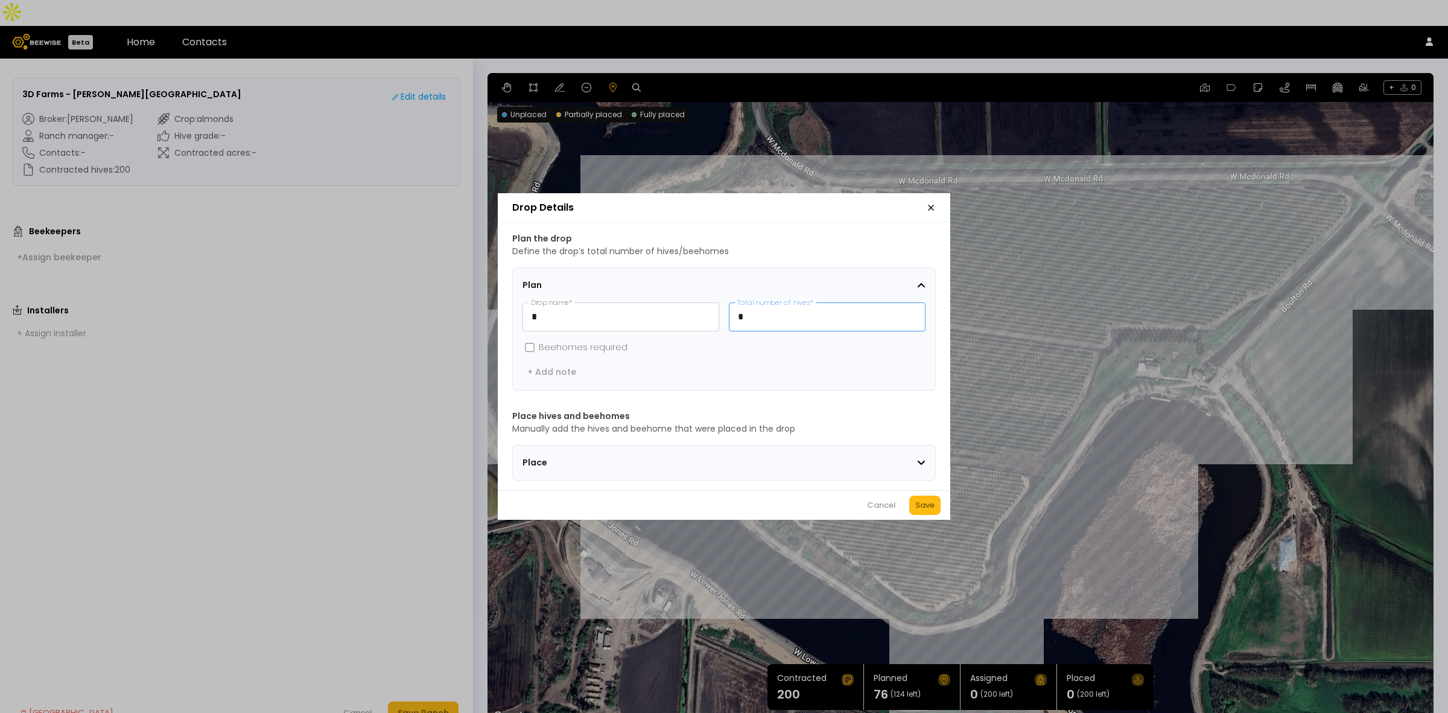
drag, startPoint x: 824, startPoint y: 307, endPoint x: 722, endPoint y: 306, distance: 102.6
click at [722, 306] on div "* Drop name * * Total number of hives *" at bounding box center [724, 316] width 403 height 29
type input "**"
click at [933, 511] on div "Save" at bounding box center [924, 505] width 19 height 12
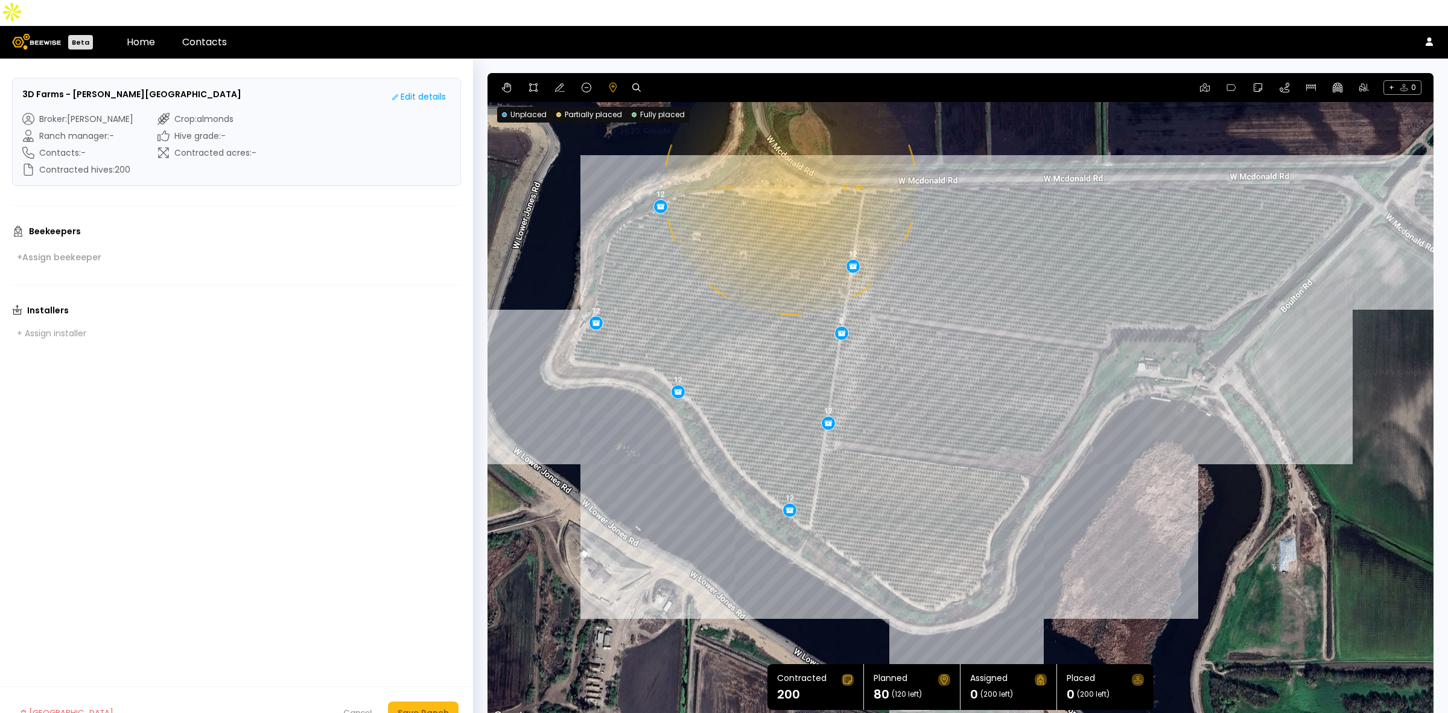
click at [789, 162] on div "0.1 mi 0.1 mi 12 12 12 12 12 8 12" at bounding box center [961, 398] width 946 height 651
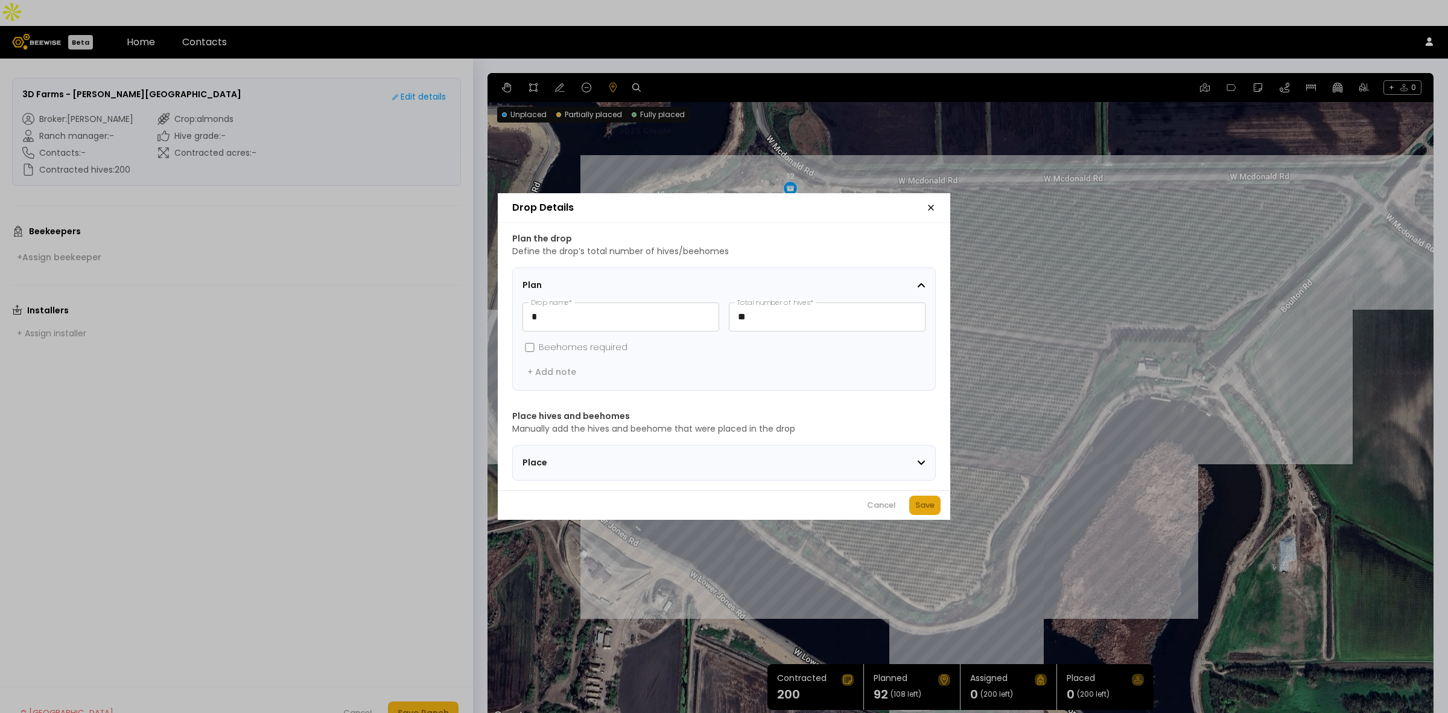
click at [927, 507] on div "Save" at bounding box center [924, 505] width 19 height 12
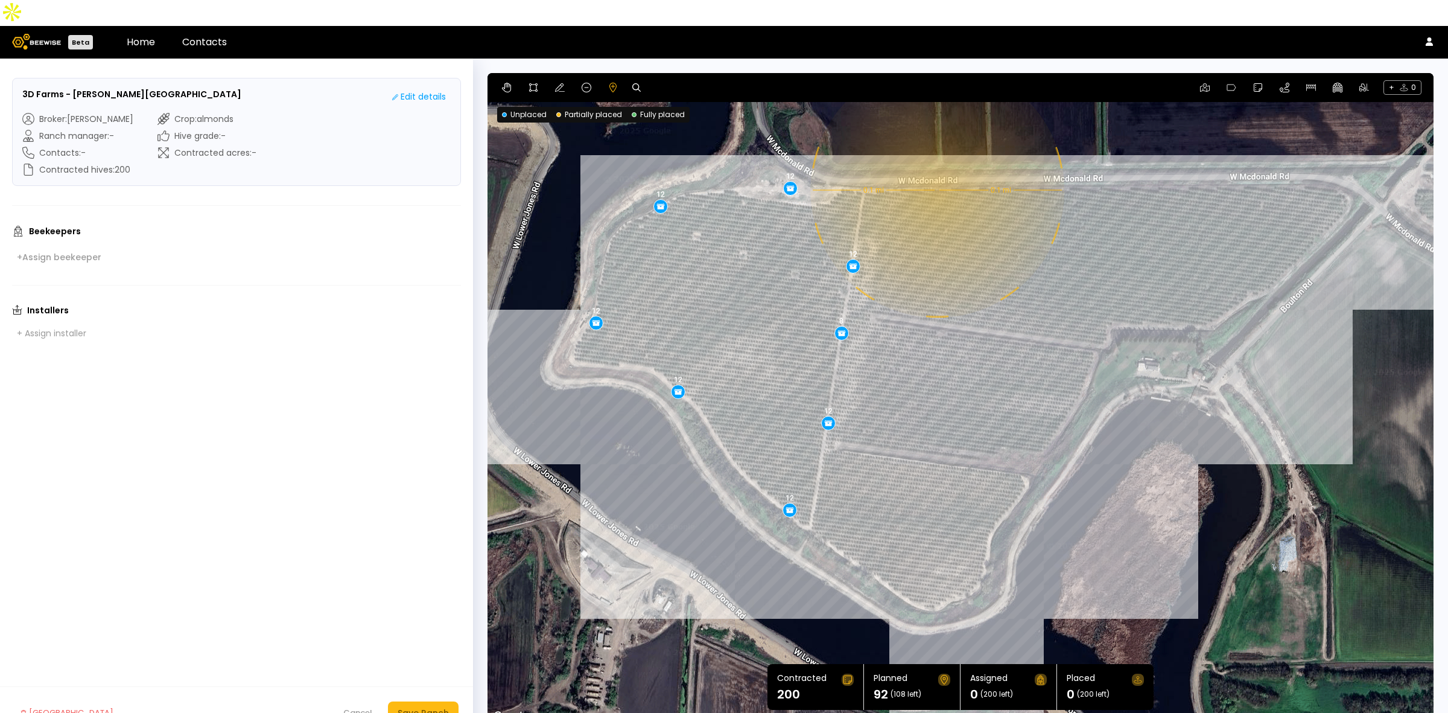
click at [936, 164] on div "0.1 mi 0.1 mi 12 12 12 12 12 8 12 12" at bounding box center [961, 398] width 946 height 651
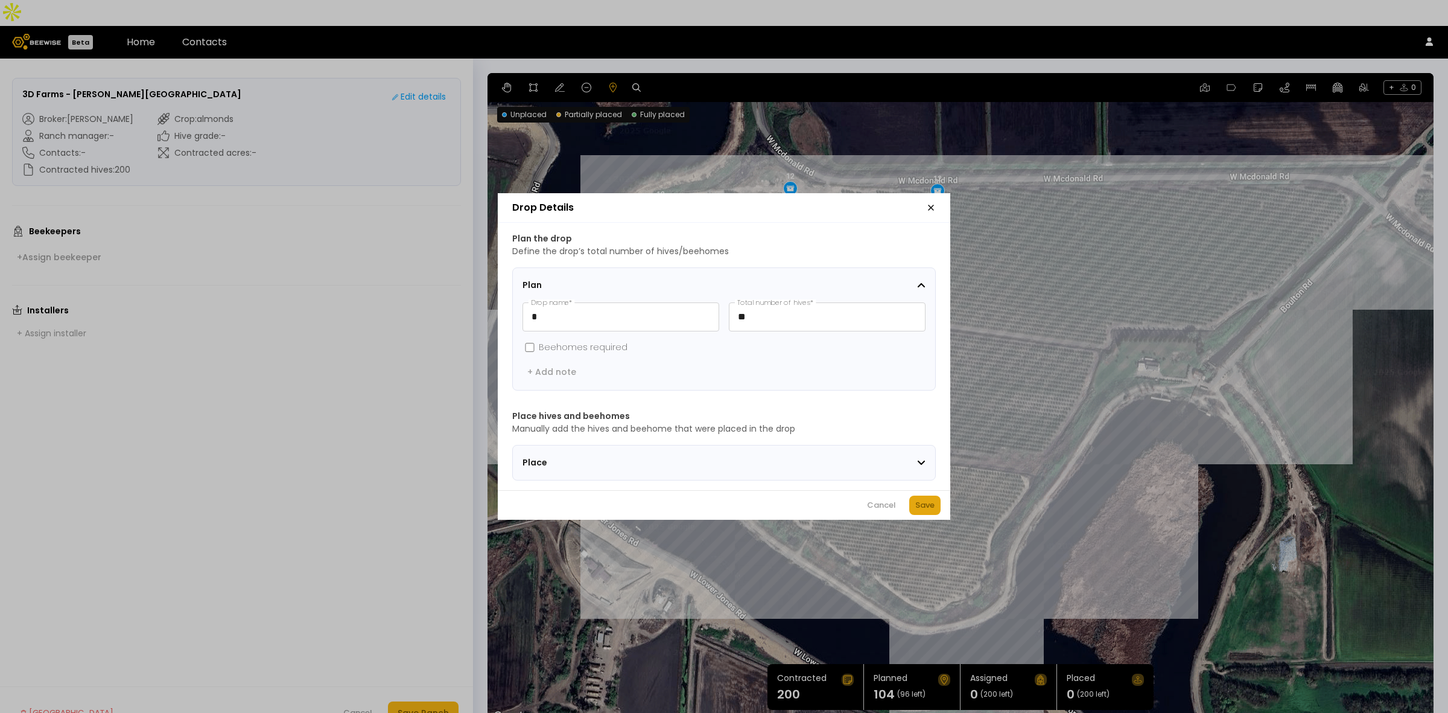
click at [924, 511] on div "Save" at bounding box center [924, 505] width 19 height 12
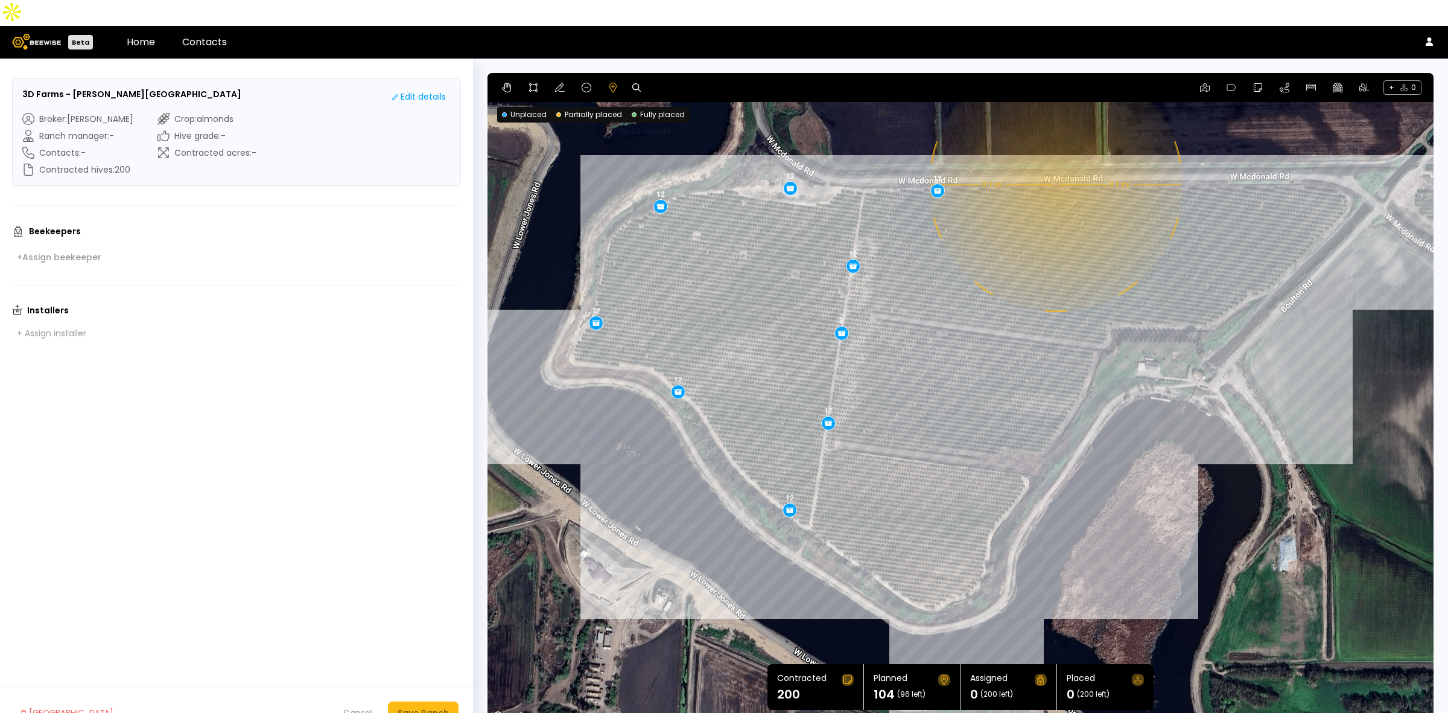
click at [1055, 159] on div "0.1 mi 0.1 mi 12 12 12 12 12 8 12 12 12" at bounding box center [961, 398] width 946 height 651
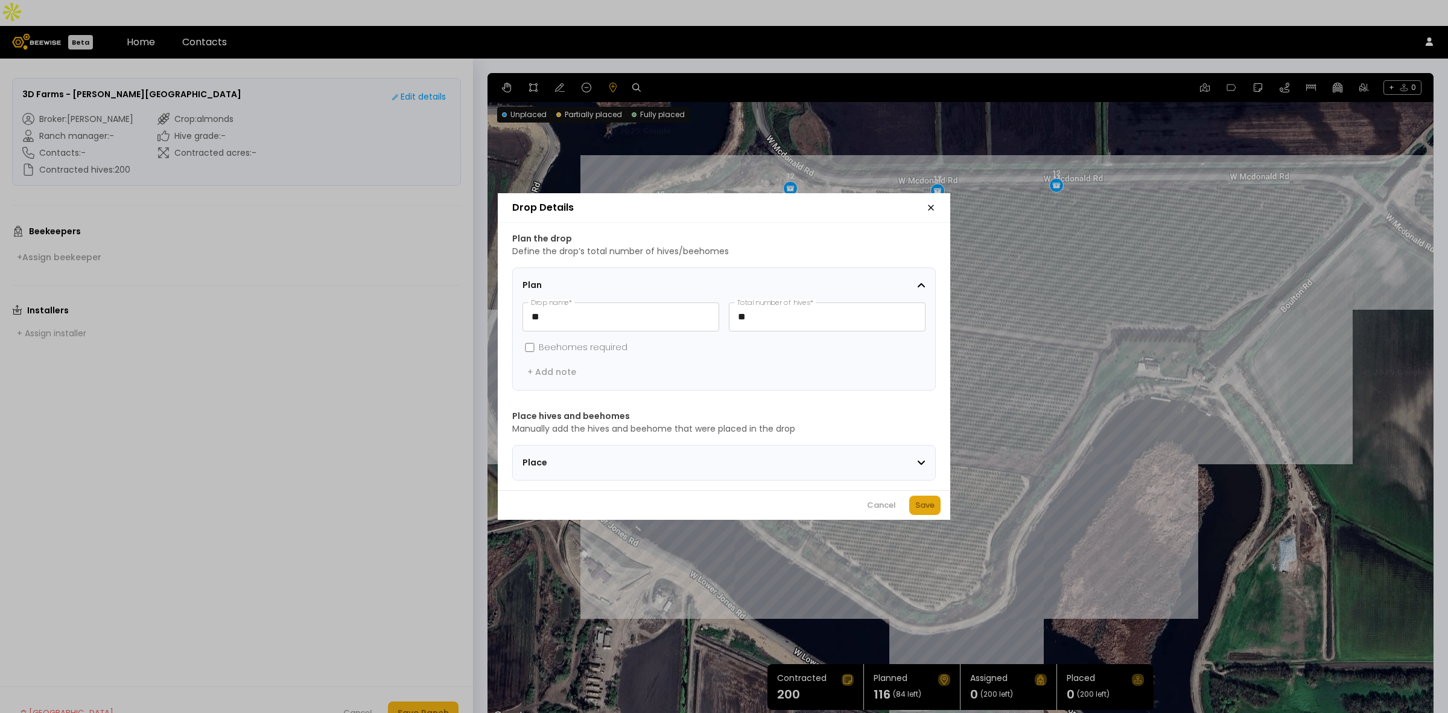
click at [931, 511] on div "Save" at bounding box center [924, 505] width 19 height 12
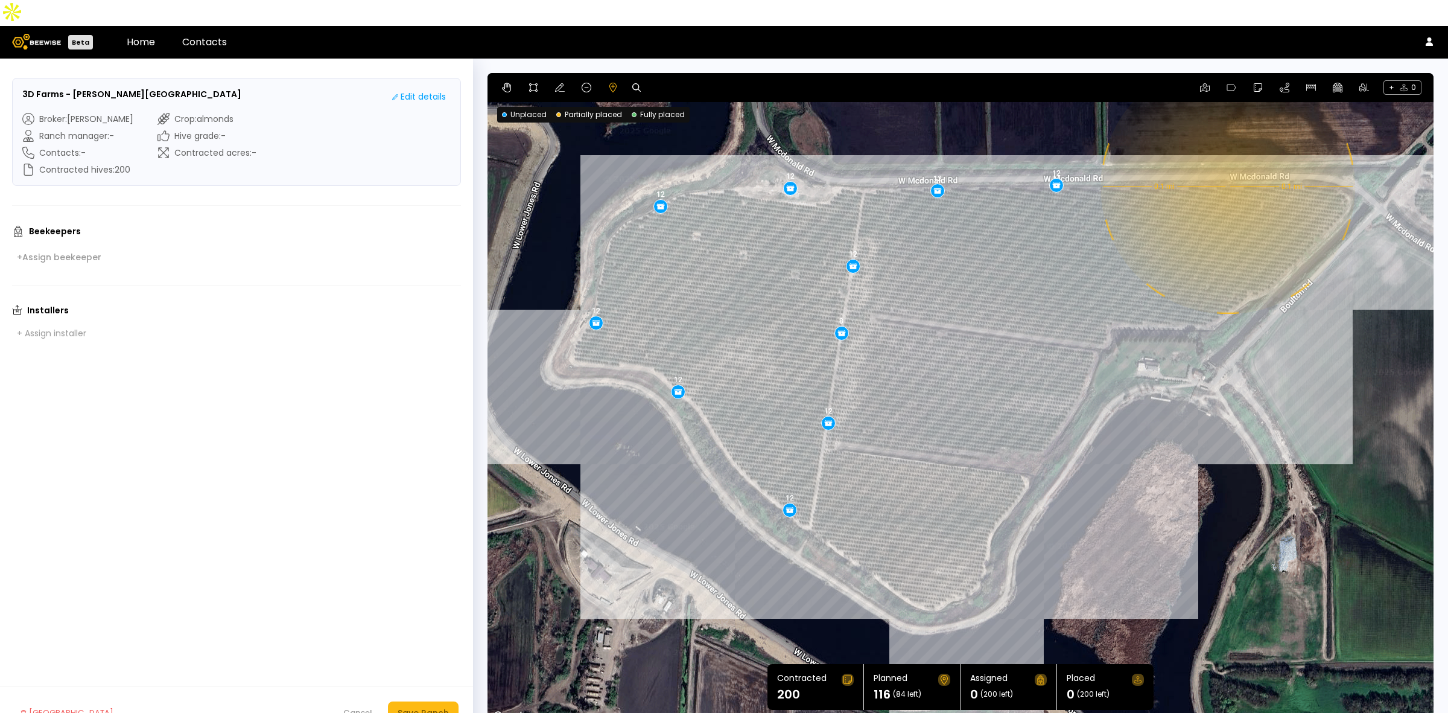
click at [1064, 161] on div "0.1 mi 0.1 mi 12 12 12 12 12 8 12 12 12 12" at bounding box center [961, 398] width 946 height 651
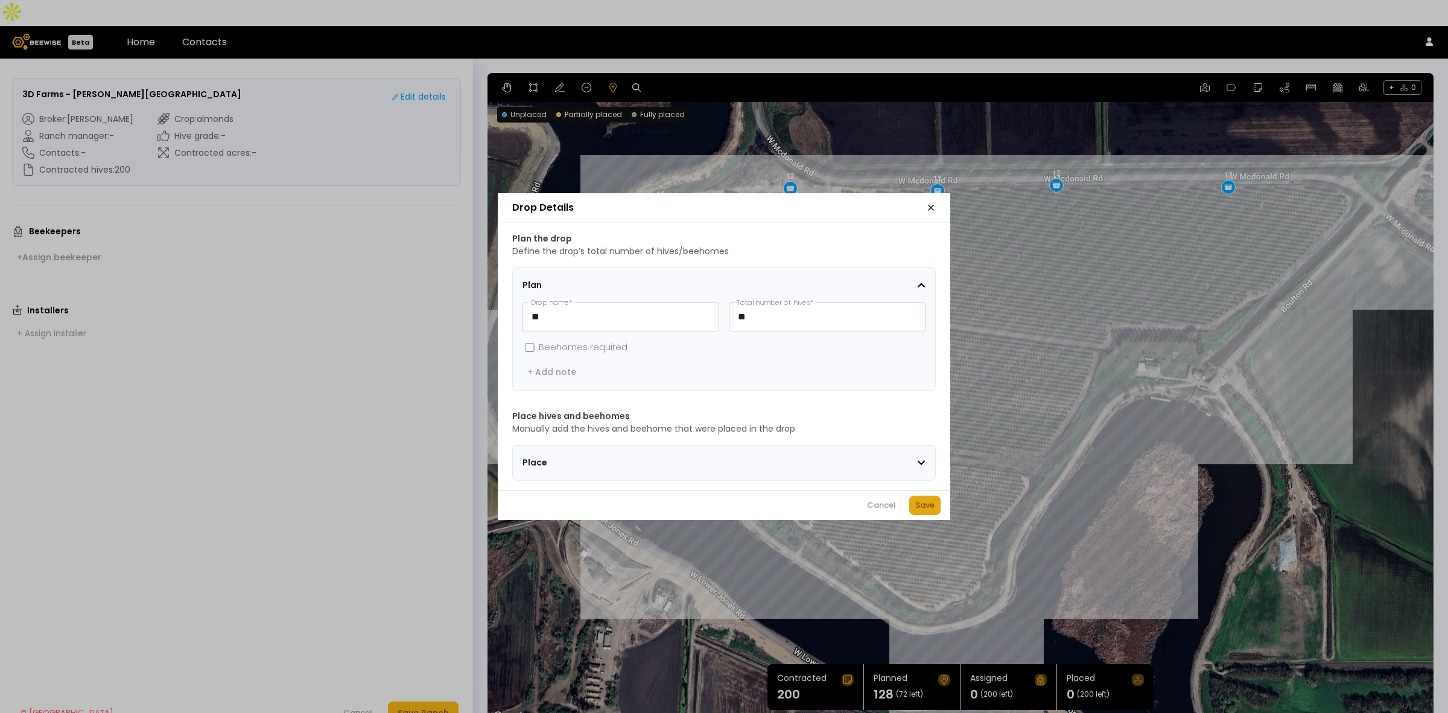
click at [938, 511] on button "Save" at bounding box center [924, 504] width 31 height 19
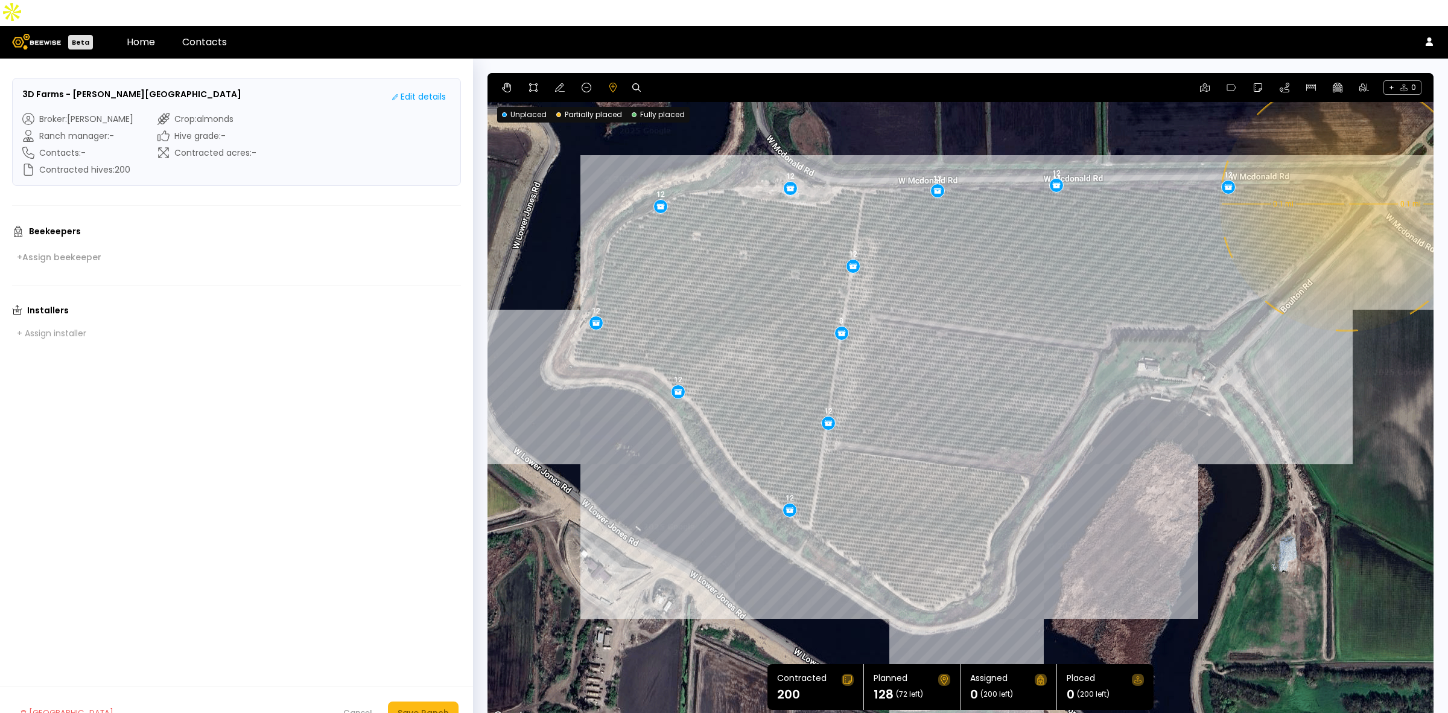
click at [1064, 178] on div "0.1 mi 0.1 mi 12 12 12 12 12 8 12 12 12 12 12" at bounding box center [961, 398] width 946 height 651
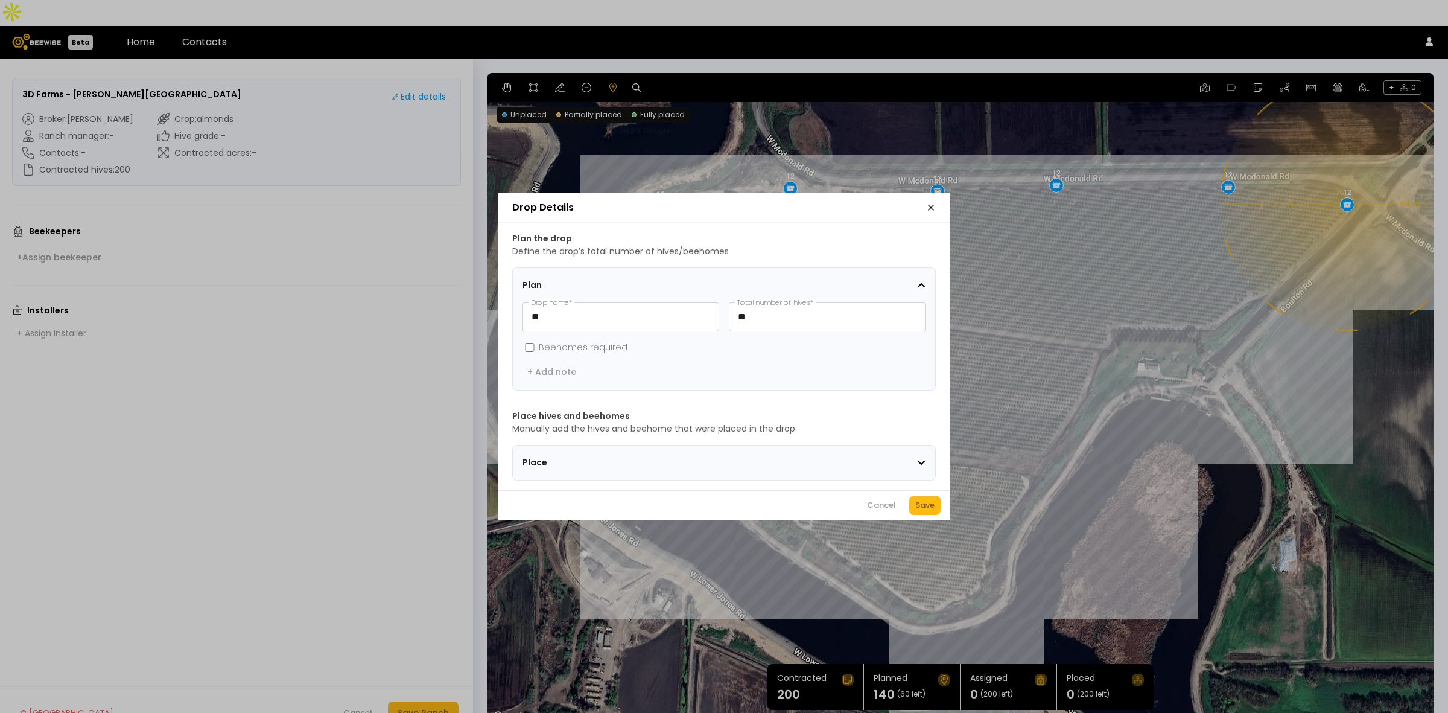
click at [922, 511] on div "Save" at bounding box center [924, 505] width 19 height 12
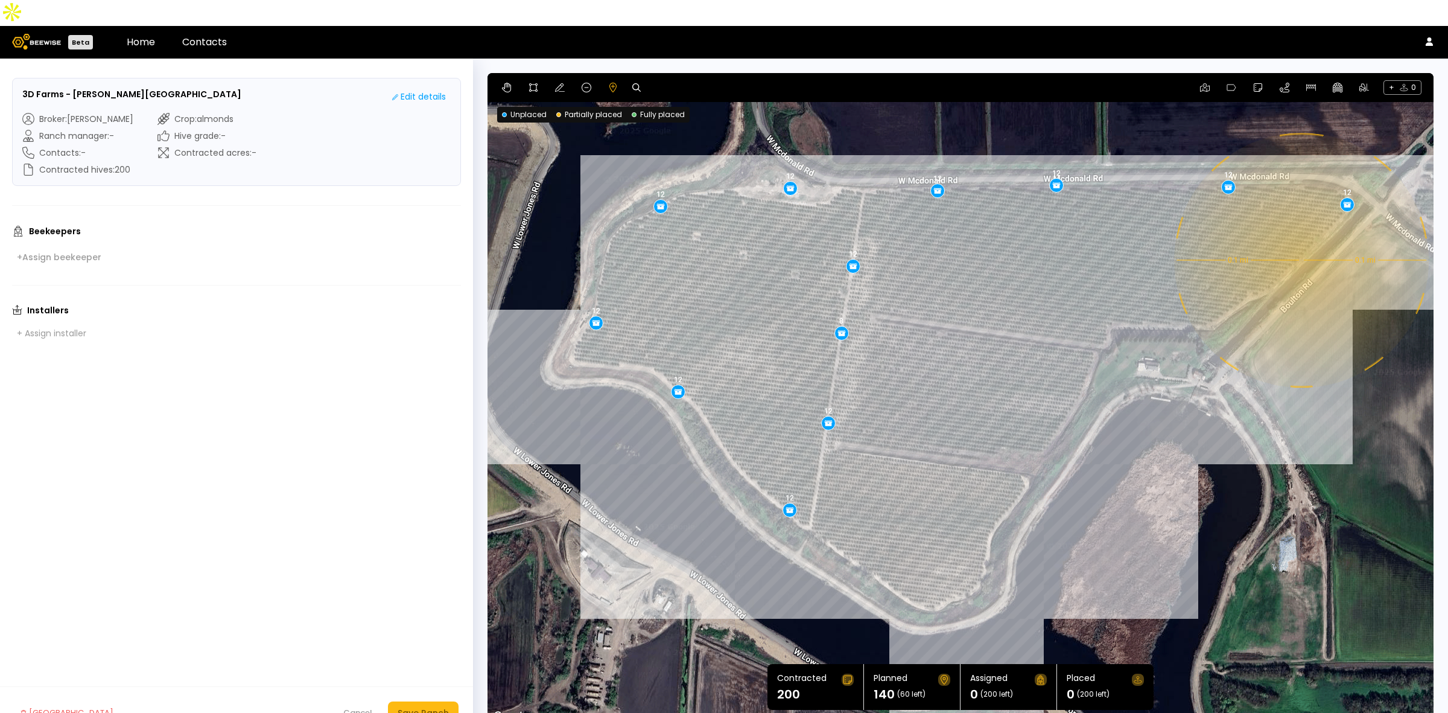
click at [1064, 234] on div "0.1 mi 0.1 mi 12 12 12 12 12 8 12 12 12 12 12 12" at bounding box center [961, 398] width 946 height 651
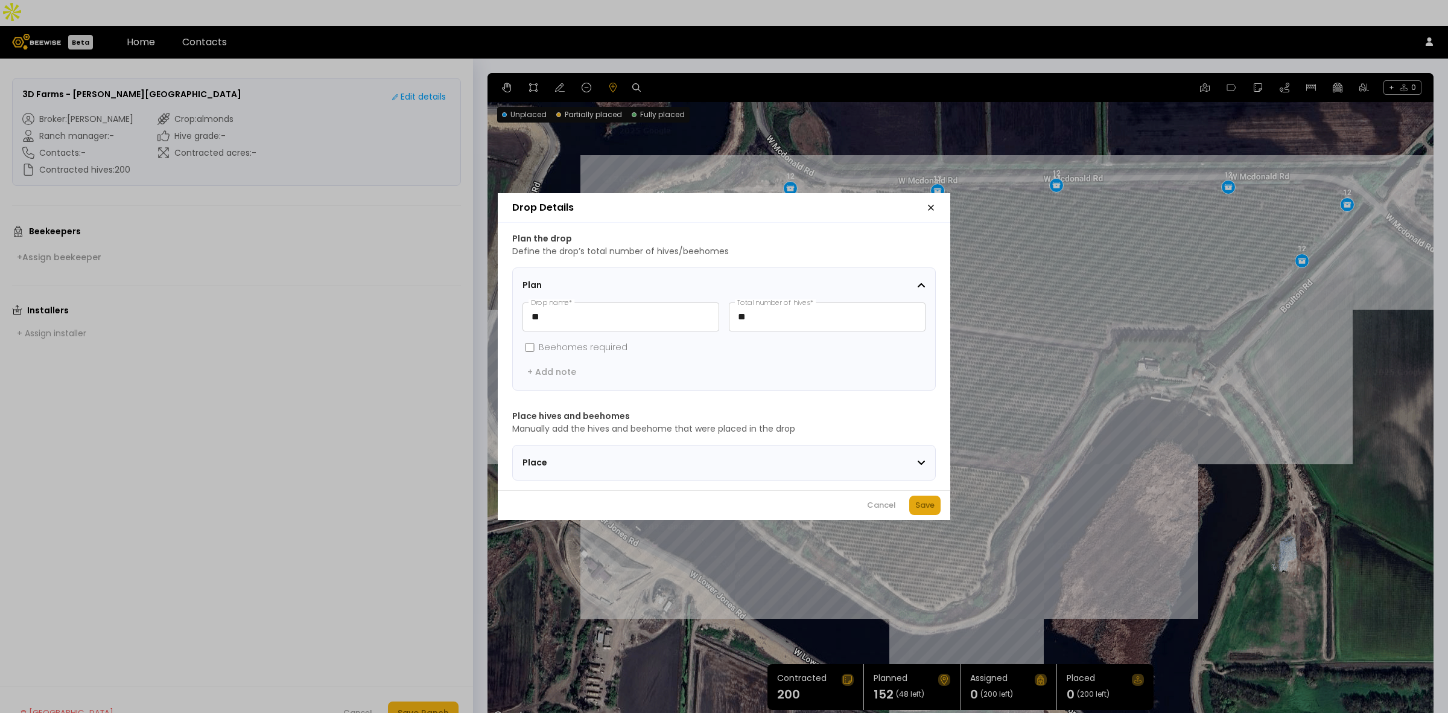
click at [917, 511] on div "Save" at bounding box center [924, 505] width 19 height 12
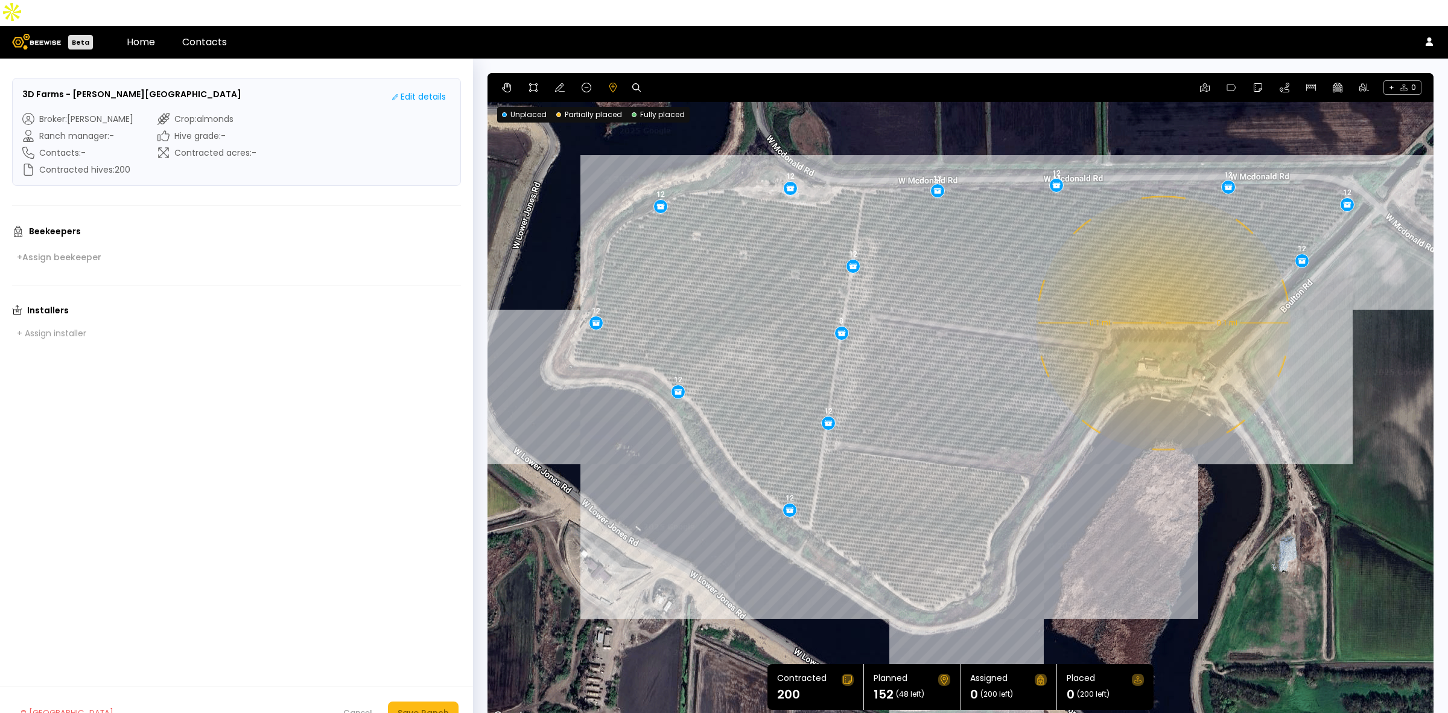
click at [1064, 297] on div "0.1 mi 0.1 mi 12 12 12 12 12 8 12 12 12 12 12 12 12" at bounding box center [961, 398] width 946 height 651
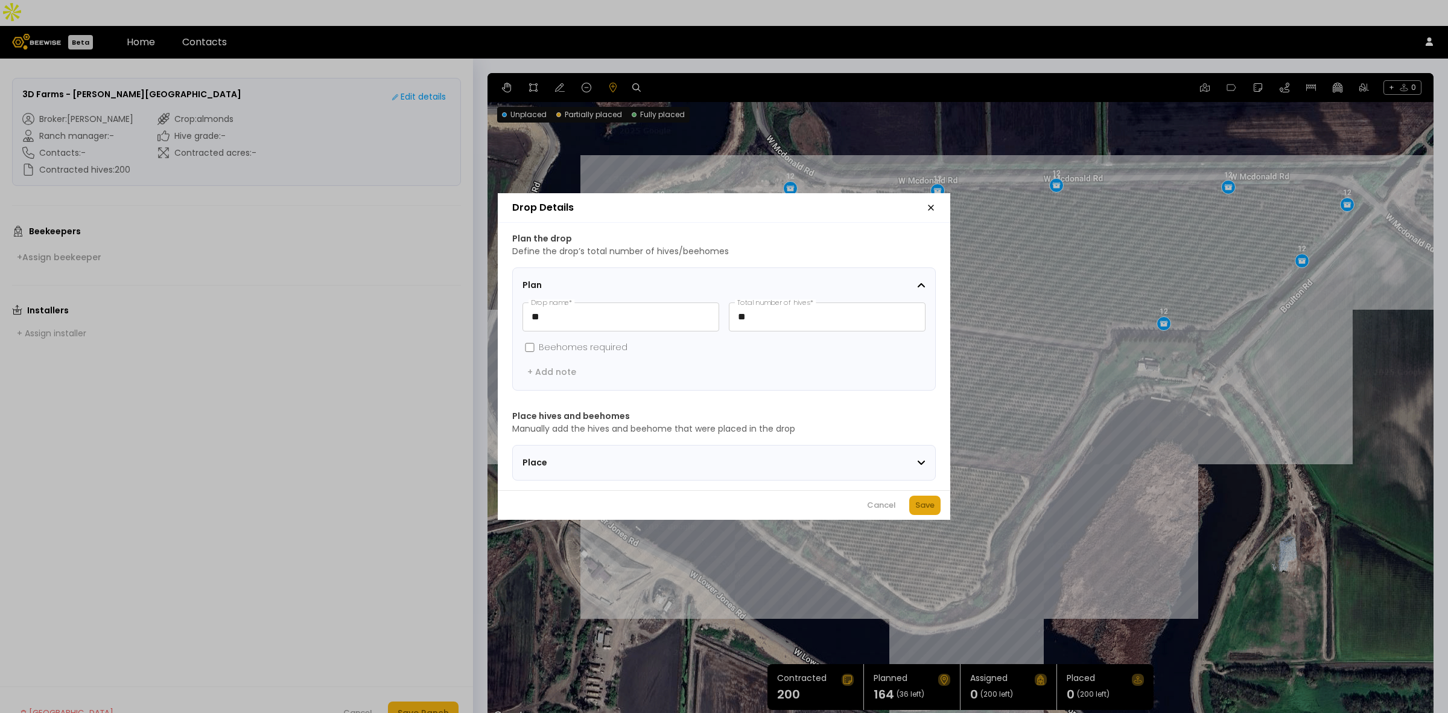
click at [927, 508] on div "Save" at bounding box center [924, 505] width 19 height 12
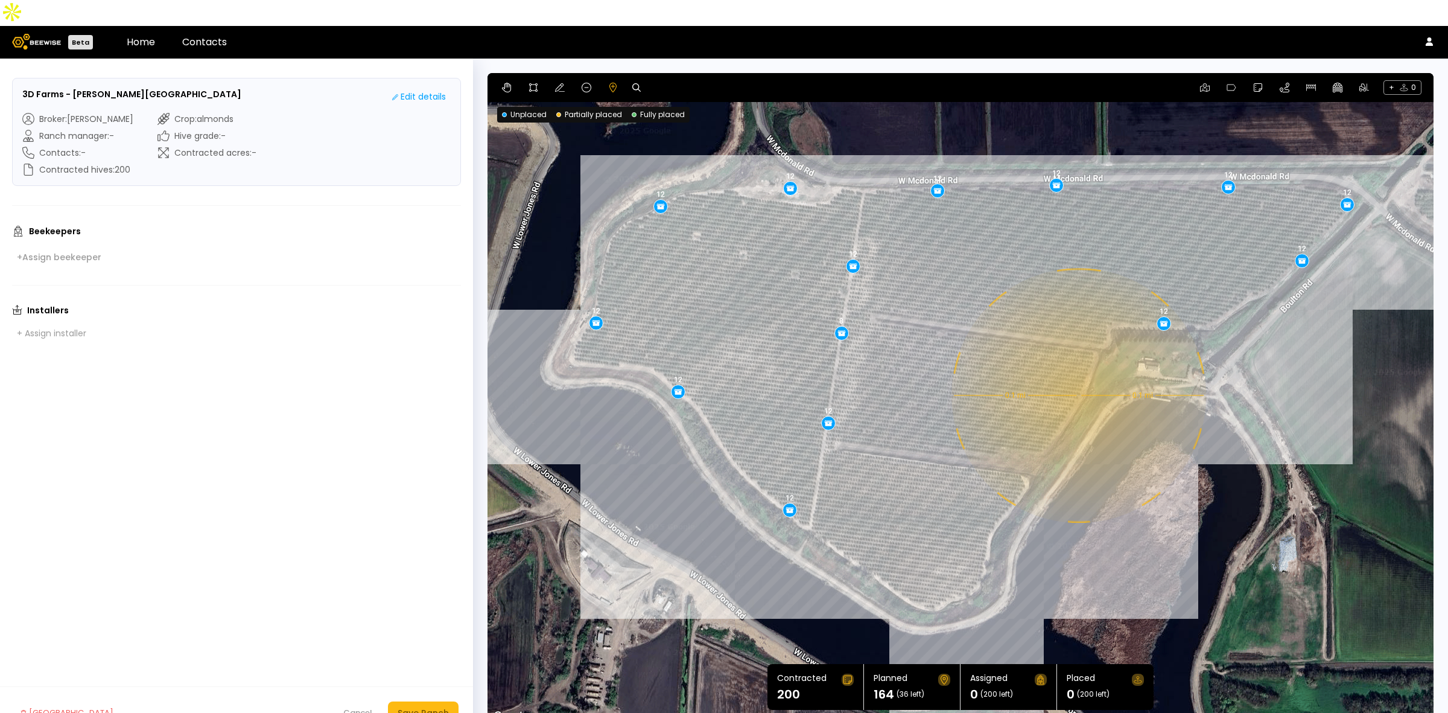
click at [1064, 369] on div "0.1 mi 0.1 mi 12 12 12 12 12 8 12 12 12 12 12 12 12 12" at bounding box center [961, 398] width 946 height 651
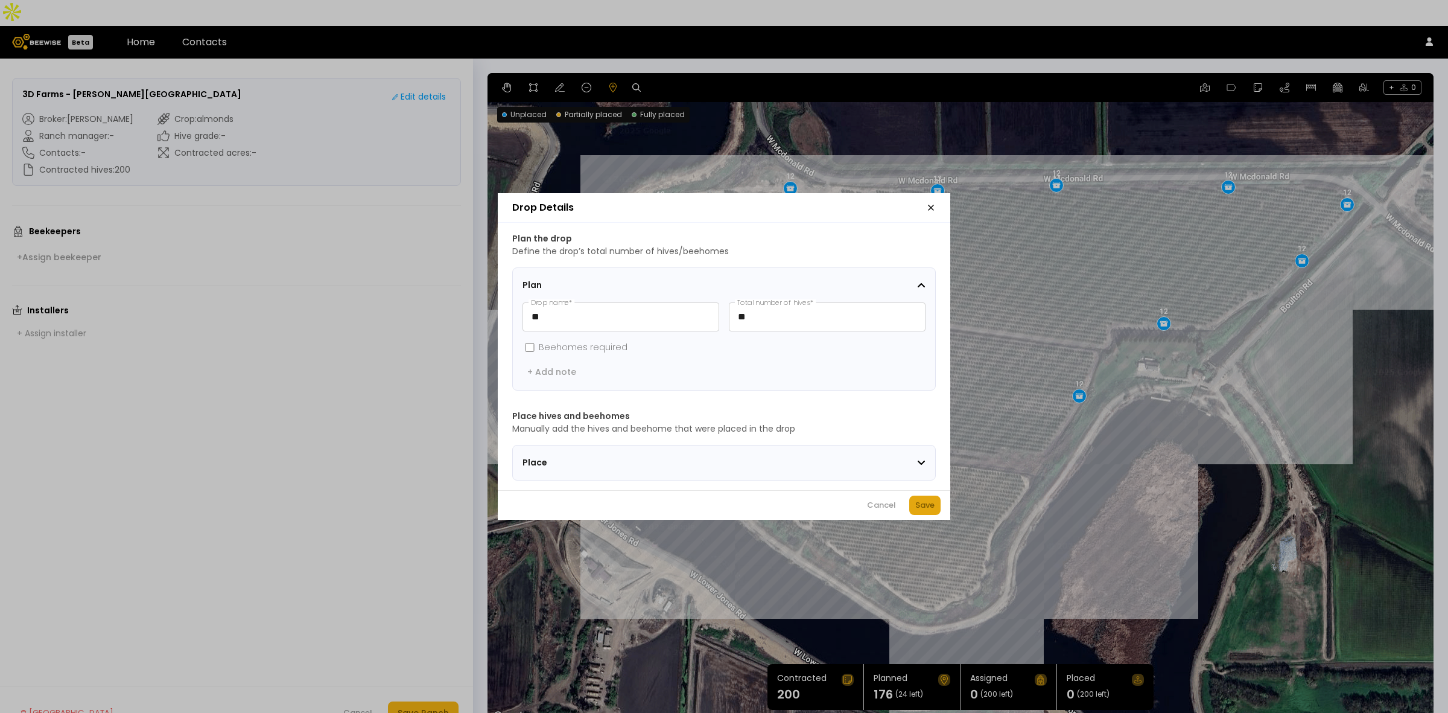
click at [926, 506] on div "Save" at bounding box center [924, 505] width 19 height 12
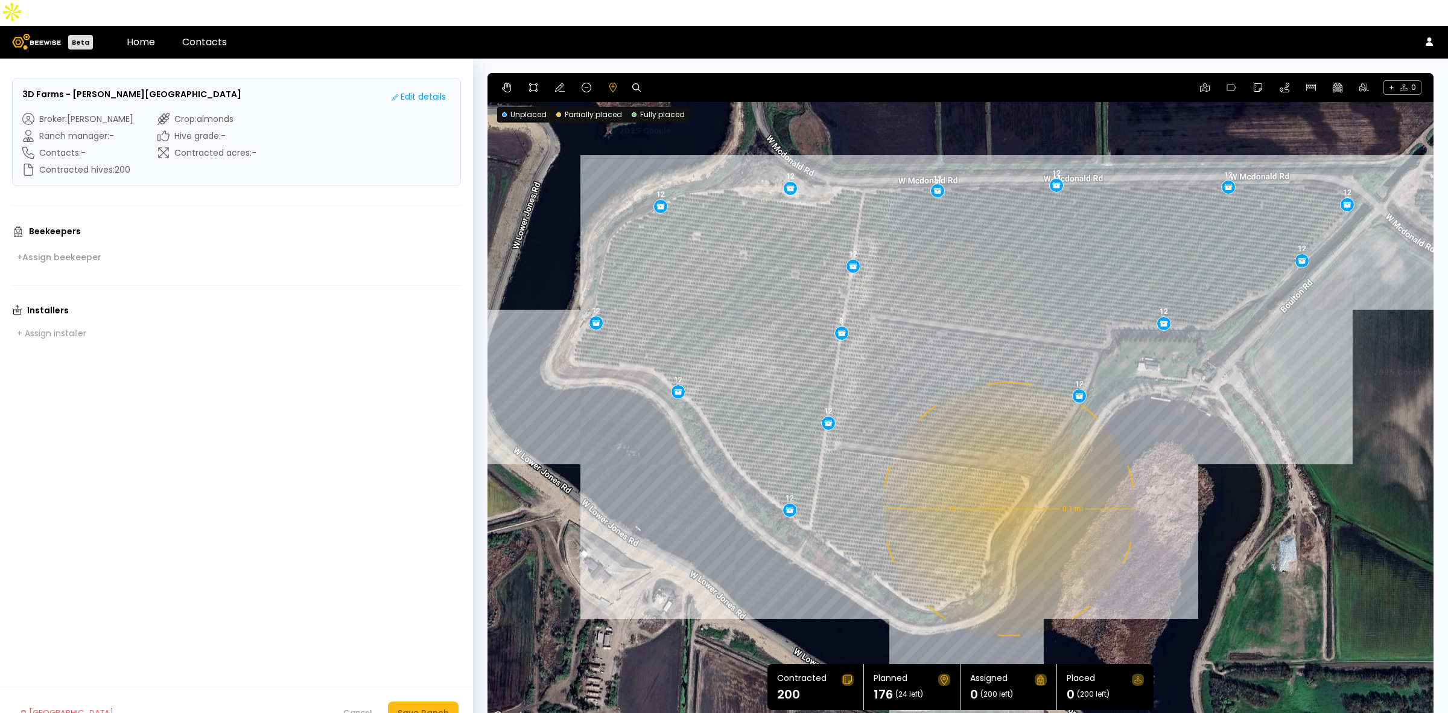
click at [1008, 483] on div "0.1 mi 0.1 mi 12 12 12 12 12 8 12 12 12 12 12 12 12 12 12" at bounding box center [961, 398] width 946 height 651
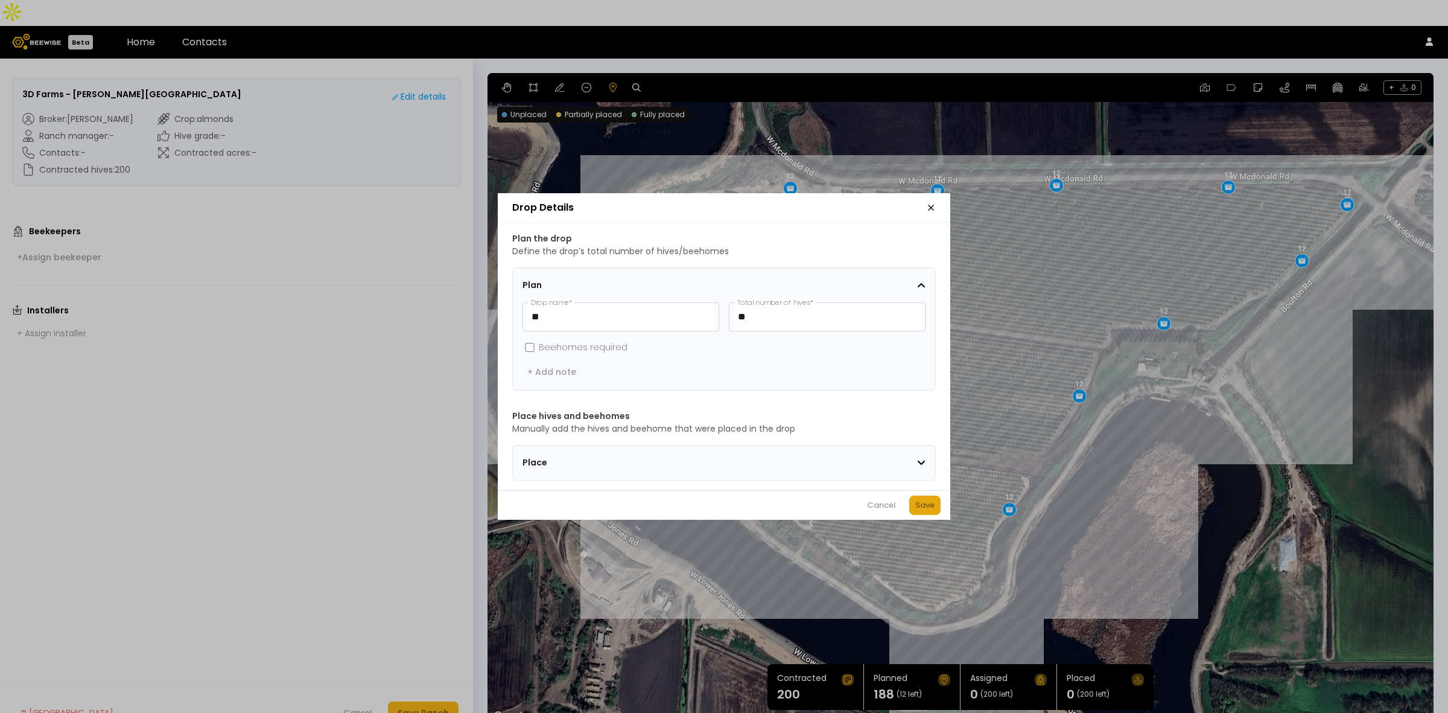
click at [912, 515] on button "Save" at bounding box center [924, 504] width 31 height 19
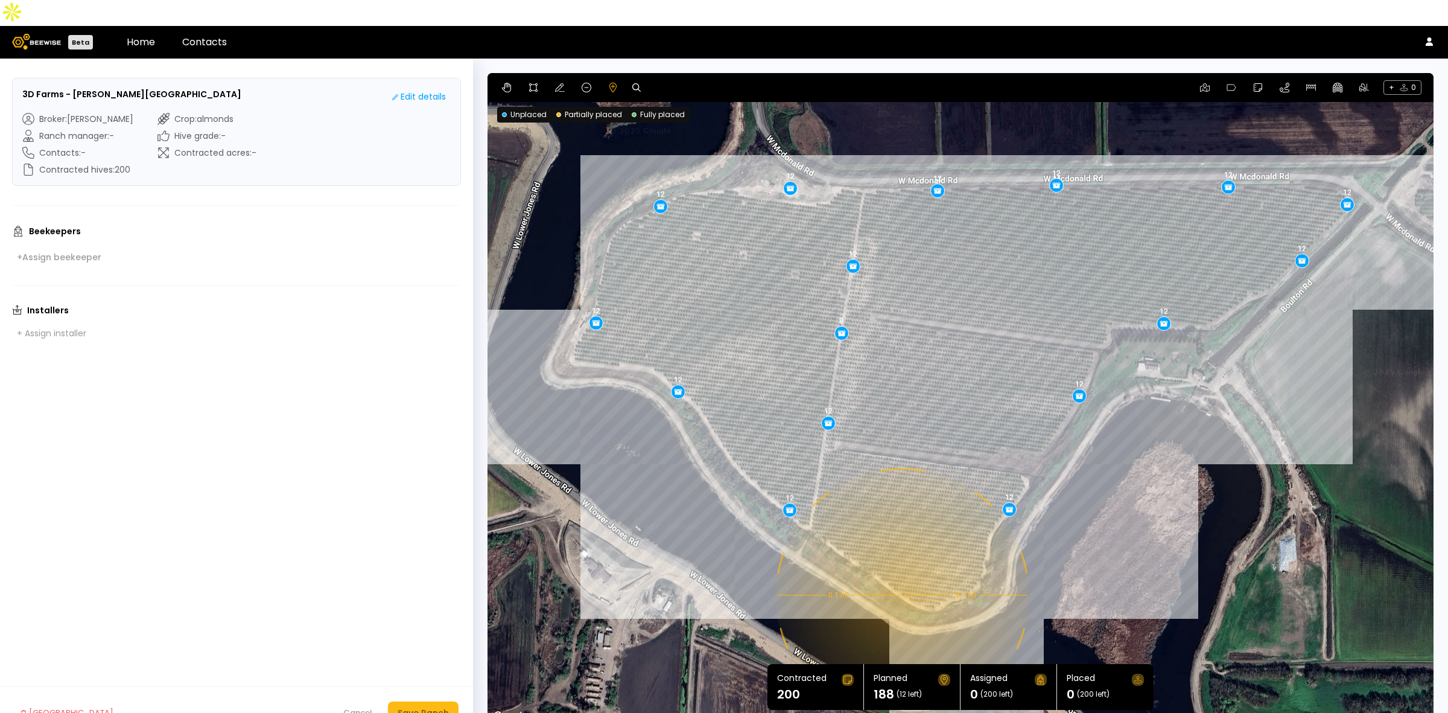
click at [901, 569] on div "0.1 mi 0.1 mi 12 12 12 12 12 8 12 12 12 12 12 12 12 12 12 12" at bounding box center [961, 398] width 946 height 651
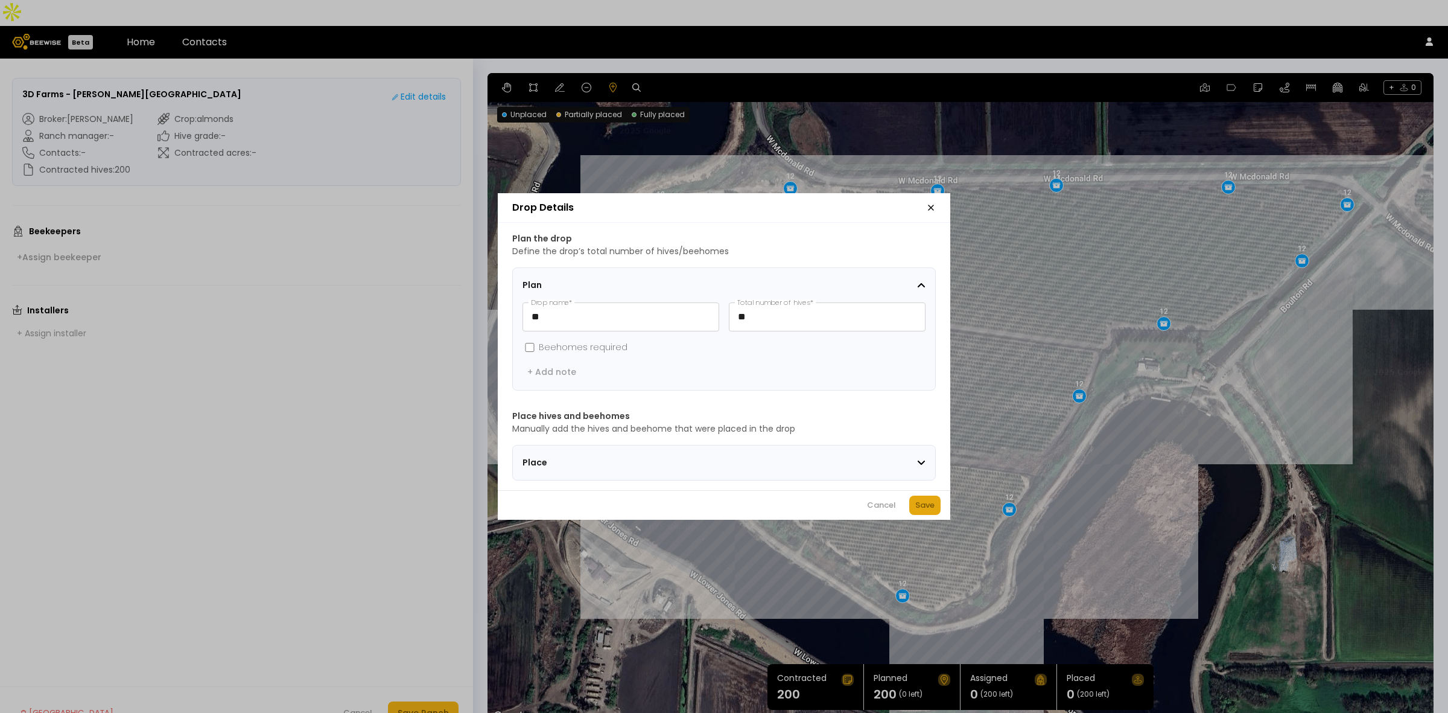
click at [922, 511] on div "Save" at bounding box center [924, 505] width 19 height 12
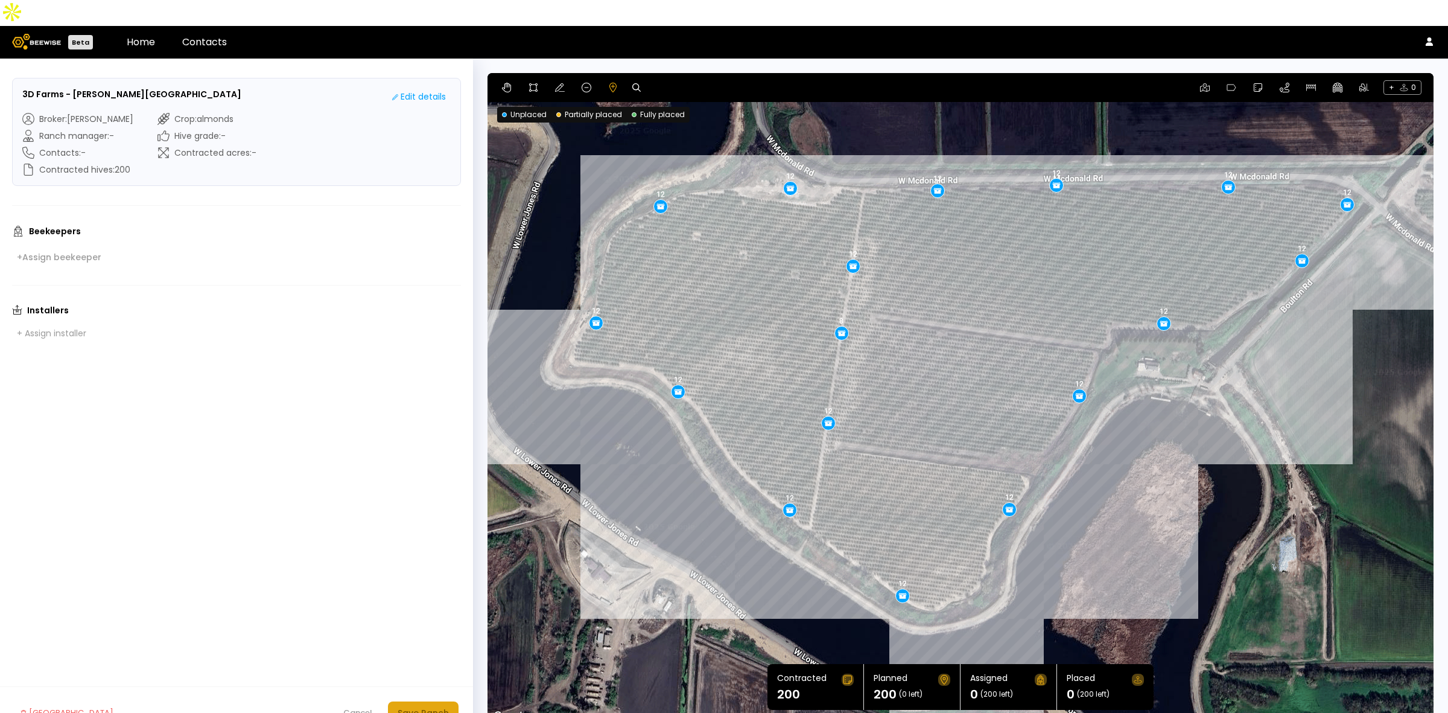
click at [419, 643] on div "Save Ranch" at bounding box center [423, 712] width 51 height 13
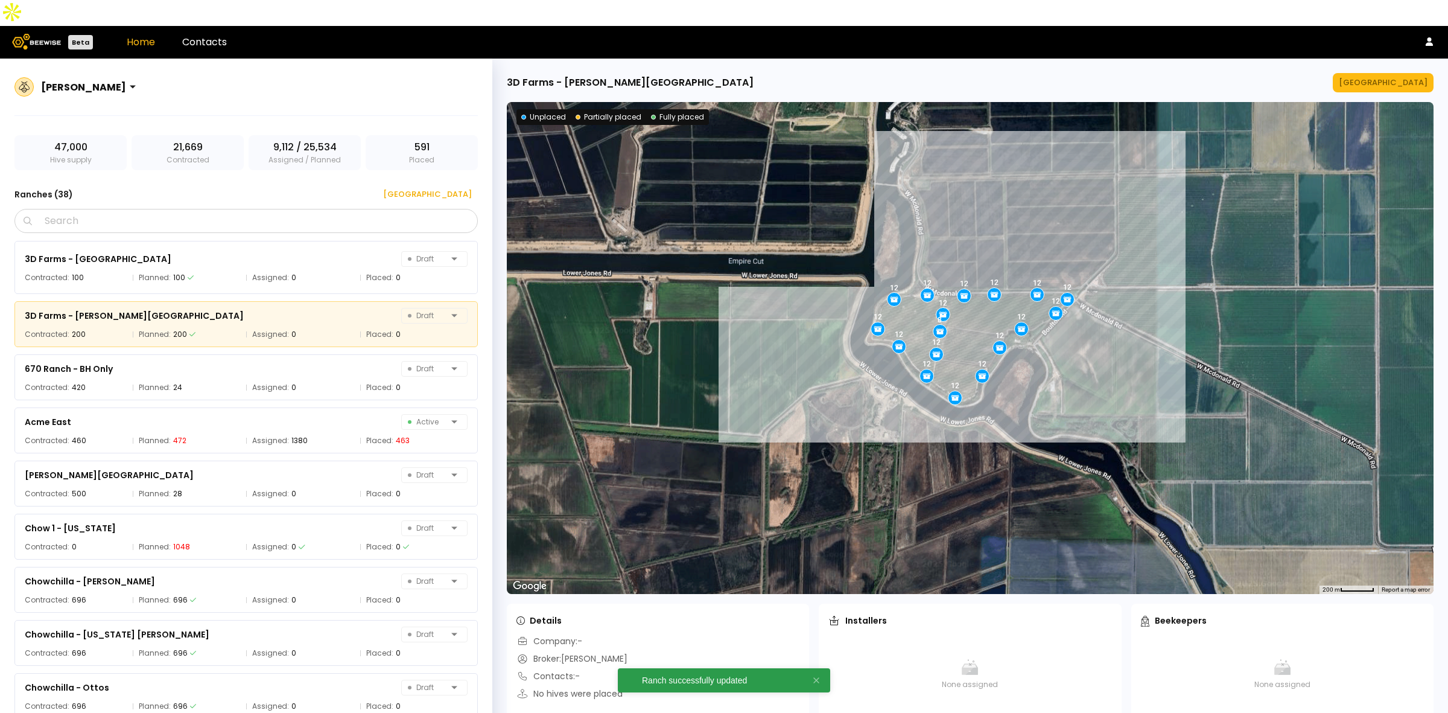
drag, startPoint x: 741, startPoint y: 352, endPoint x: 708, endPoint y: 370, distance: 37.8
click at [708, 370] on div "12 12 12 12 12 12 12 12 12 12 12 12 12 12 12 12 8" at bounding box center [970, 348] width 927 height 492
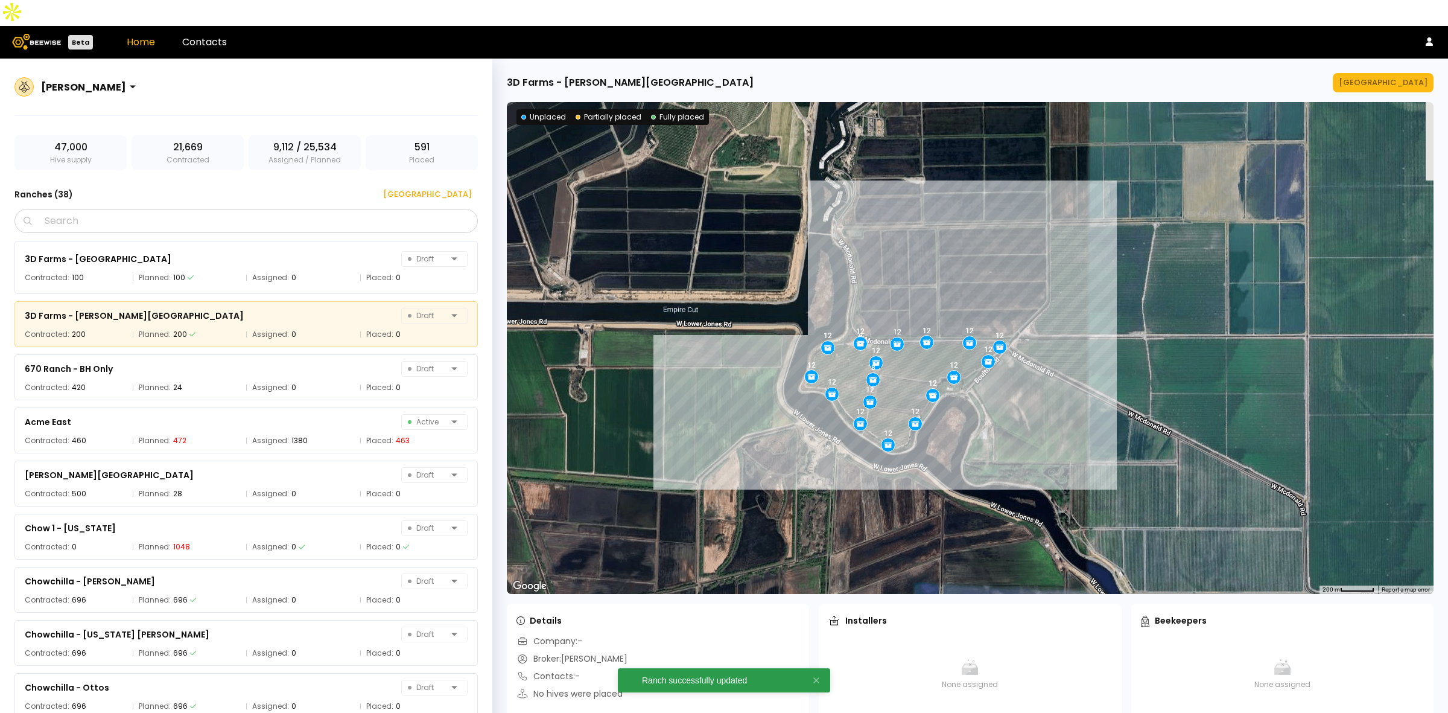
drag, startPoint x: 830, startPoint y: 338, endPoint x: 752, endPoint y: 393, distance: 95.3
click at [755, 393] on div "12 12 12 12 12 12 12 12 12 12 12 12 12 12 12 12 8" at bounding box center [970, 348] width 927 height 492
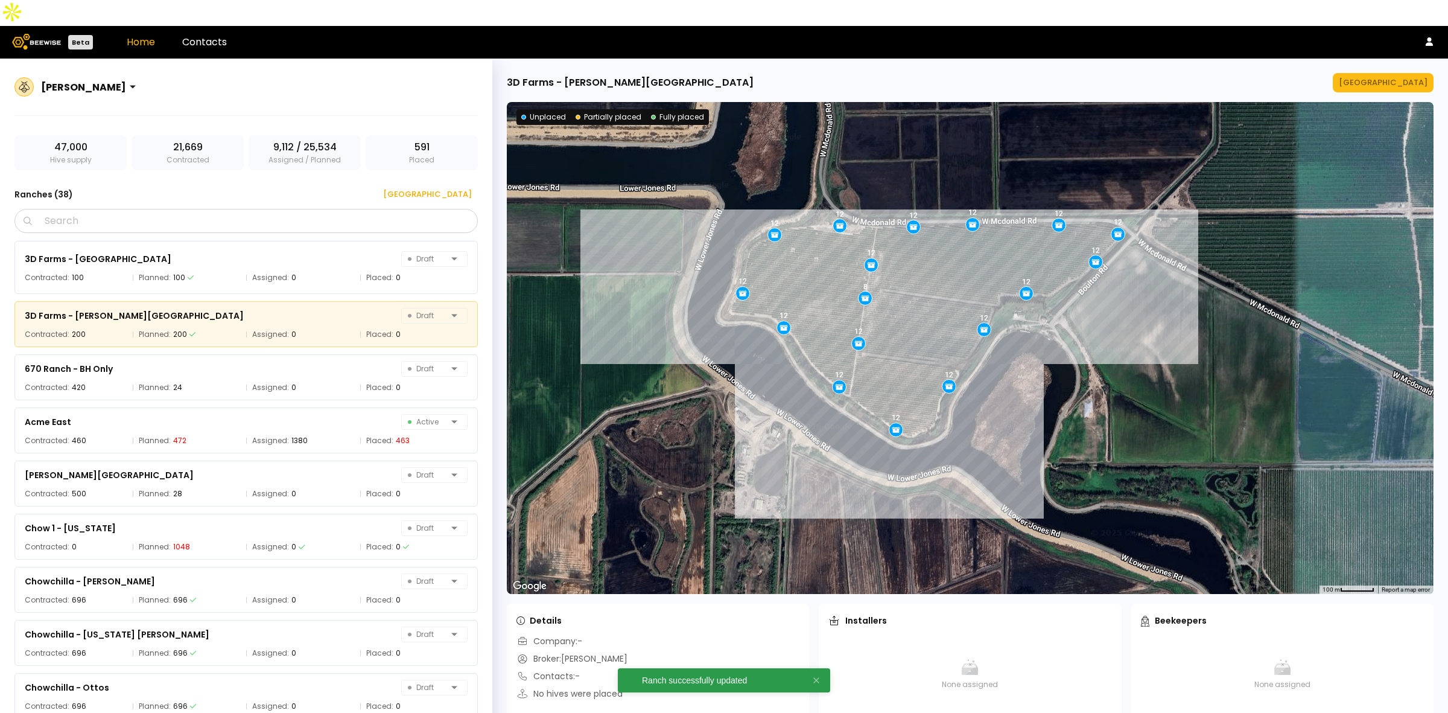
drag, startPoint x: 818, startPoint y: 393, endPoint x: 697, endPoint y: 339, distance: 133.1
click at [697, 339] on div "12 12 12 12 12 12 12 12 12 12 12 12 12 12 12 12 8" at bounding box center [970, 348] width 927 height 492
click at [1064, 77] on div "[GEOGRAPHIC_DATA]" at bounding box center [1383, 83] width 89 height 12
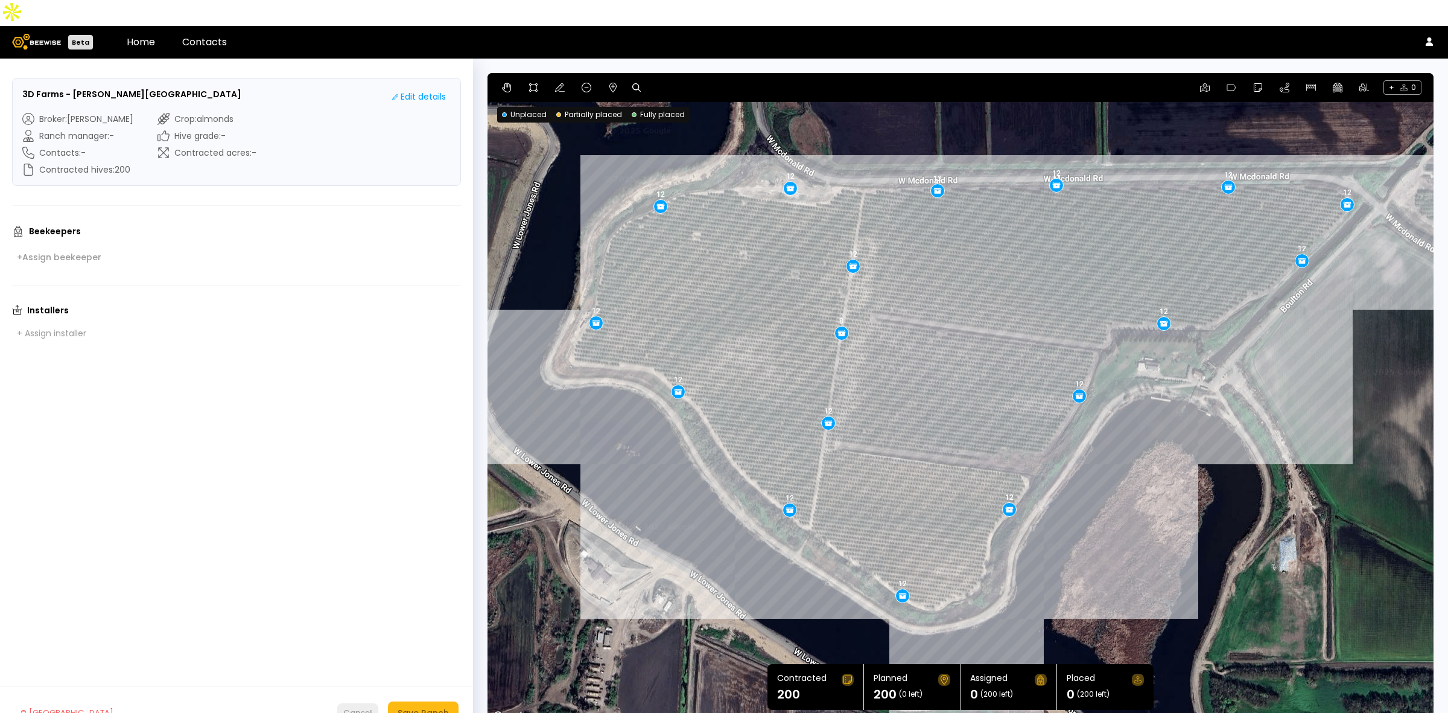
click at [360, 643] on div "Cancel" at bounding box center [357, 713] width 29 height 12
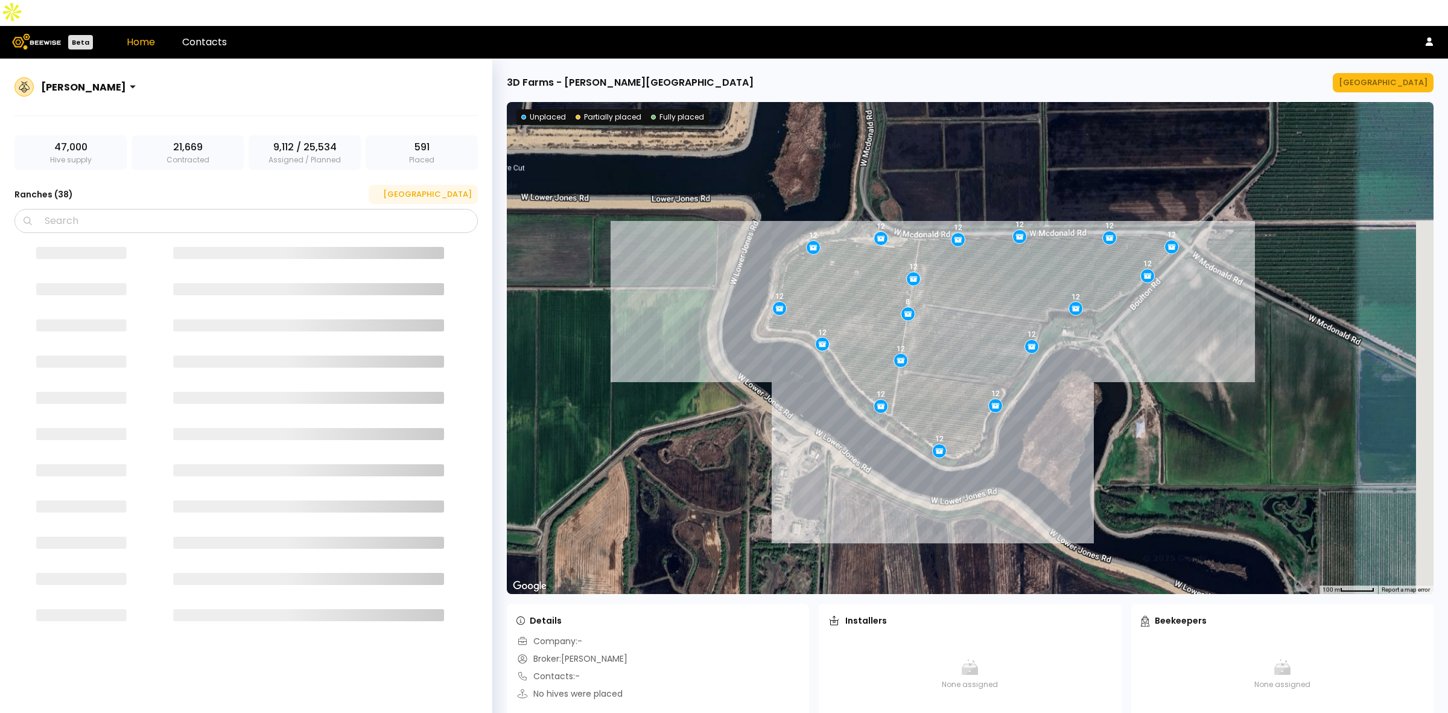
click at [466, 188] on div "[GEOGRAPHIC_DATA]" at bounding box center [423, 194] width 97 height 12
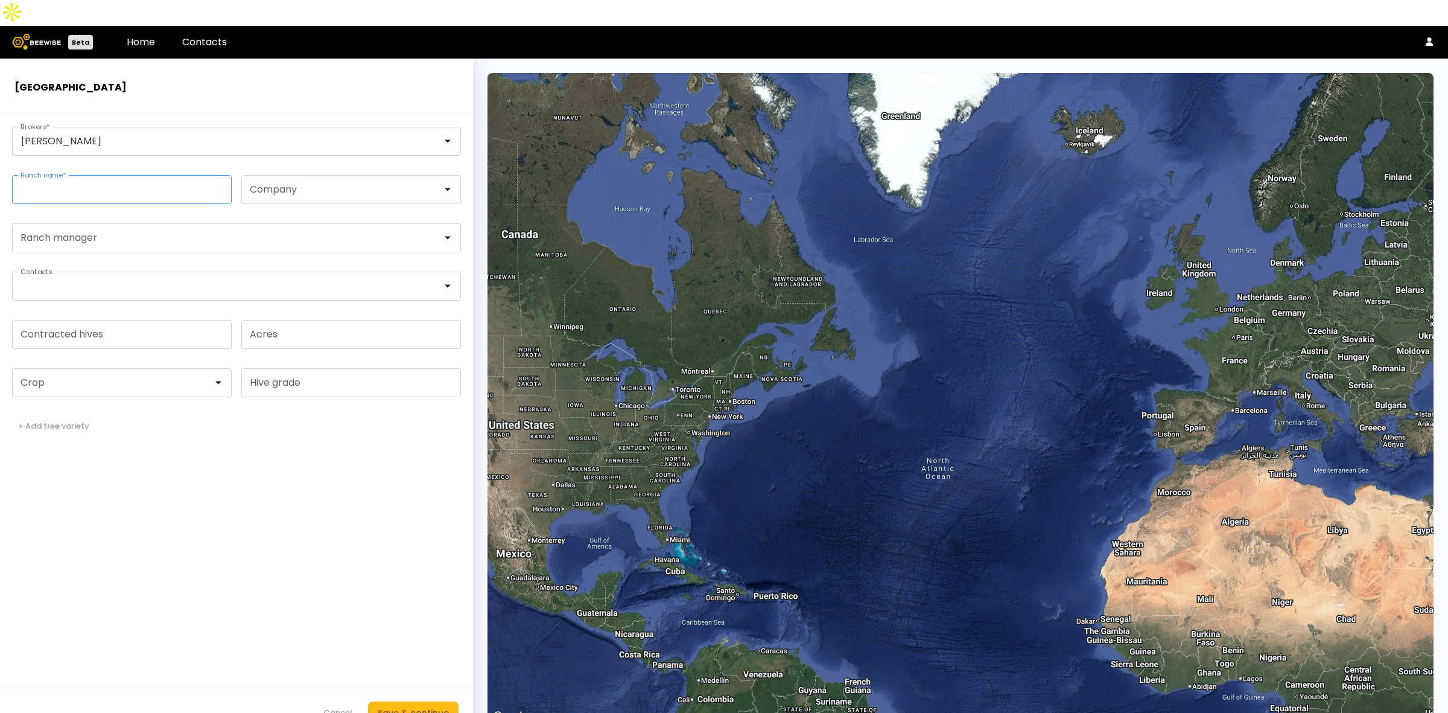
click at [149, 176] on input "Ranch name *" at bounding box center [122, 190] width 218 height 28
type input "**********"
click at [110, 320] on input "Contracted hives" at bounding box center [122, 334] width 218 height 28
type input "**"
click at [115, 377] on div at bounding box center [117, 382] width 192 height 11
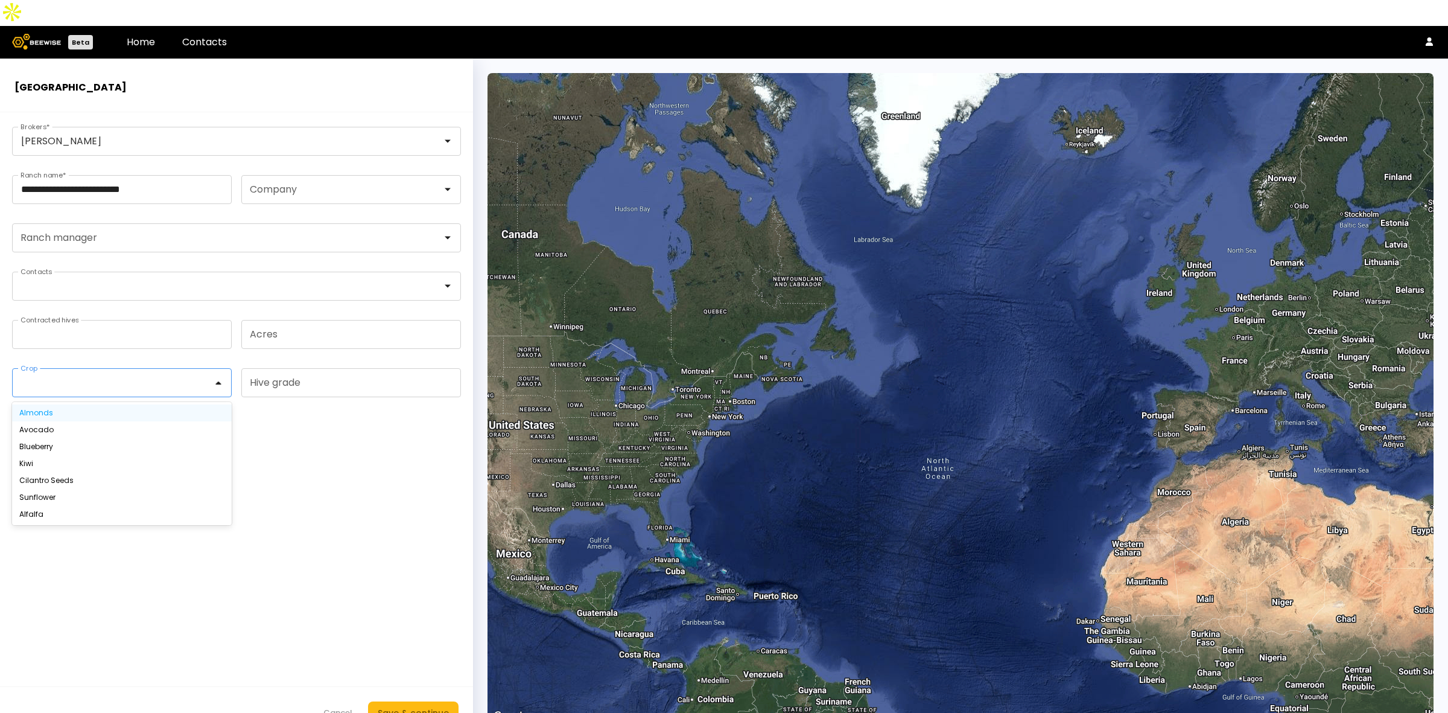
click at [79, 409] on div "Almonds" at bounding box center [121, 412] width 205 height 7
click at [415, 643] on div "Save & continue" at bounding box center [413, 712] width 71 height 13
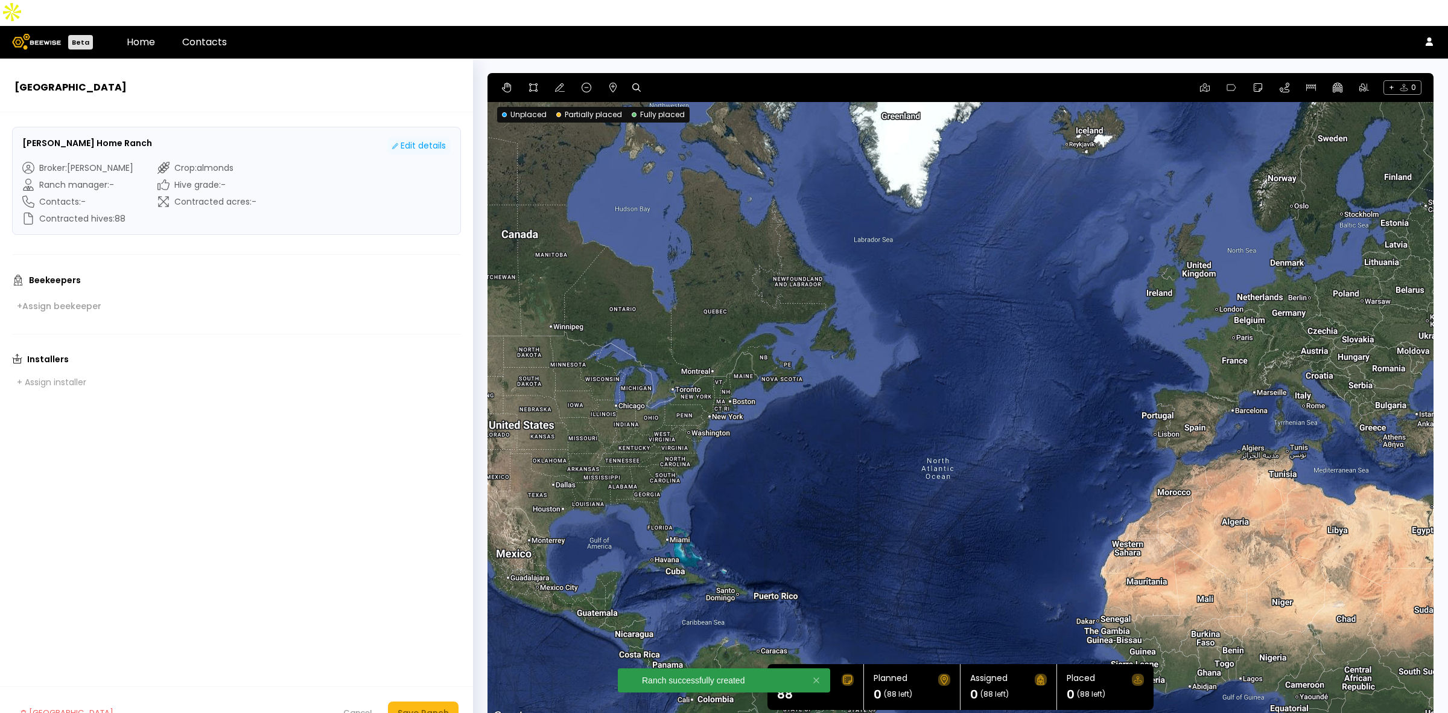
click at [424, 139] on div "Edit details" at bounding box center [419, 145] width 54 height 13
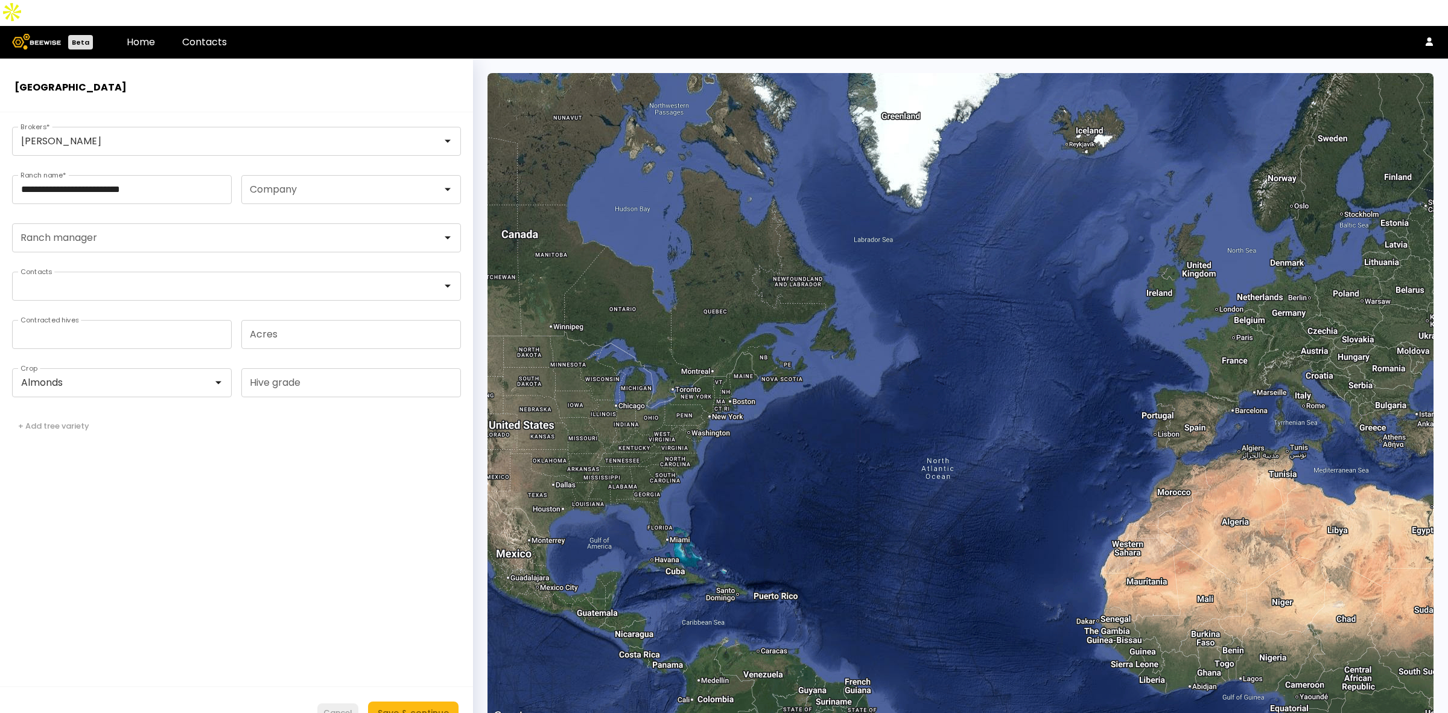
click at [333, 643] on div "Cancel" at bounding box center [337, 713] width 29 height 12
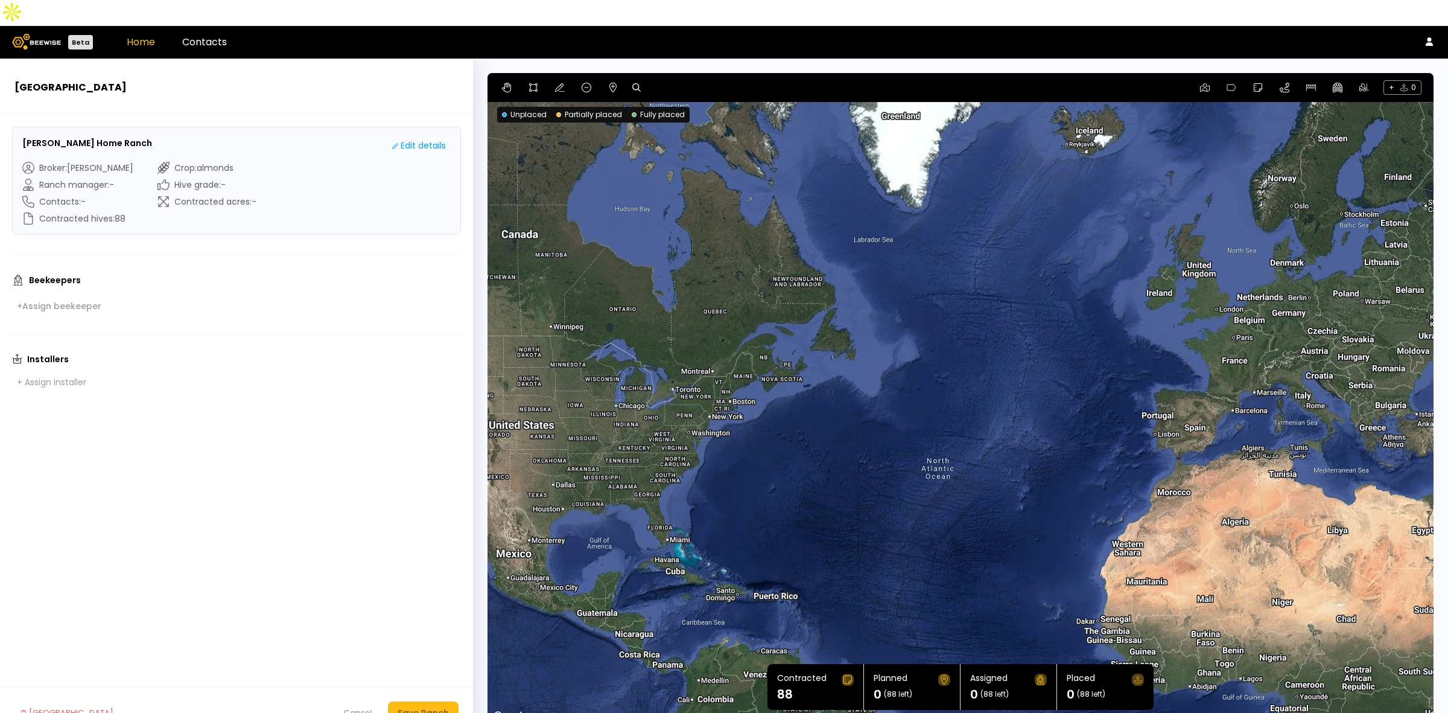
click at [127, 35] on link "Home" at bounding box center [141, 42] width 28 height 14
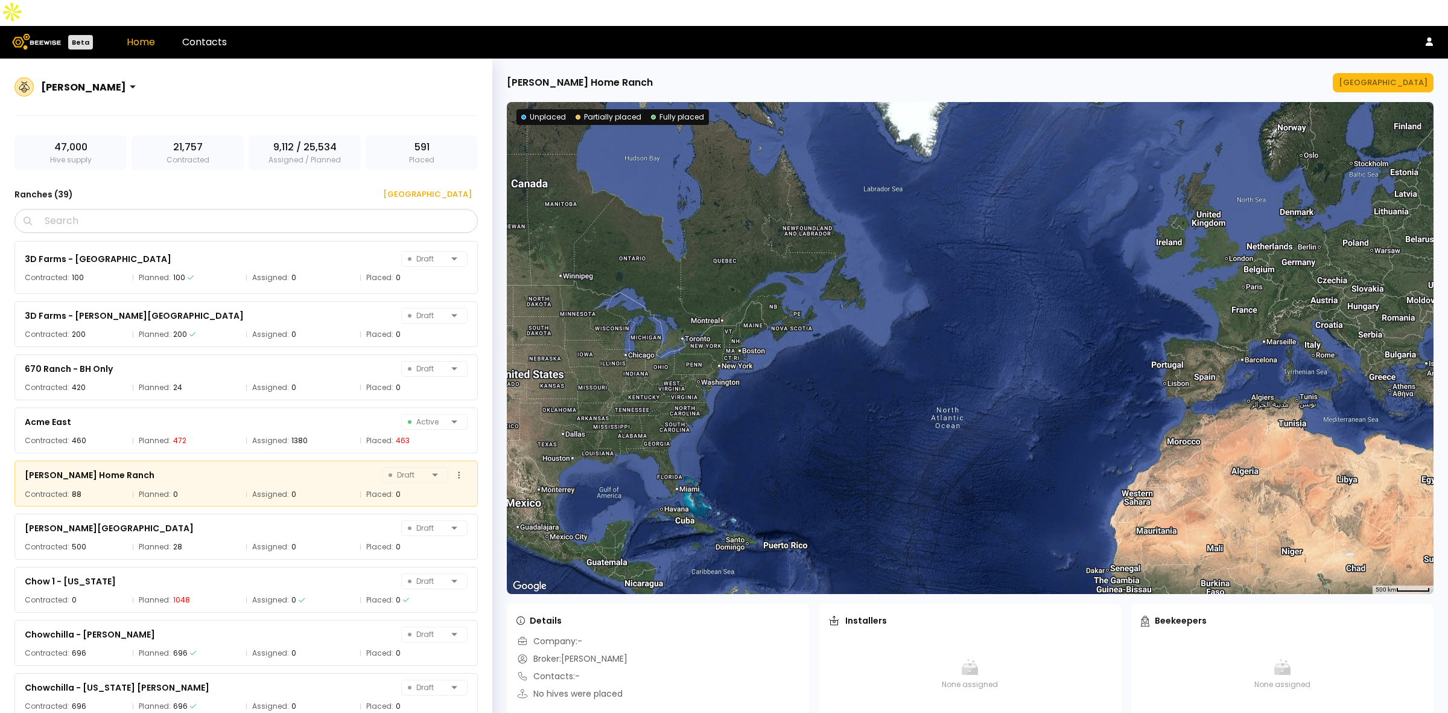
click at [80, 466] on div "[PERSON_NAME] Home Ranch Draft" at bounding box center [246, 474] width 443 height 17
click at [458, 471] on icon at bounding box center [459, 475] width 2 height 8
click at [454, 466] on button at bounding box center [459, 474] width 17 height 17
click at [306, 466] on div "[PERSON_NAME] Home Ranch Draft" at bounding box center [246, 474] width 443 height 17
click at [1064, 77] on div "[GEOGRAPHIC_DATA]" at bounding box center [1383, 83] width 89 height 12
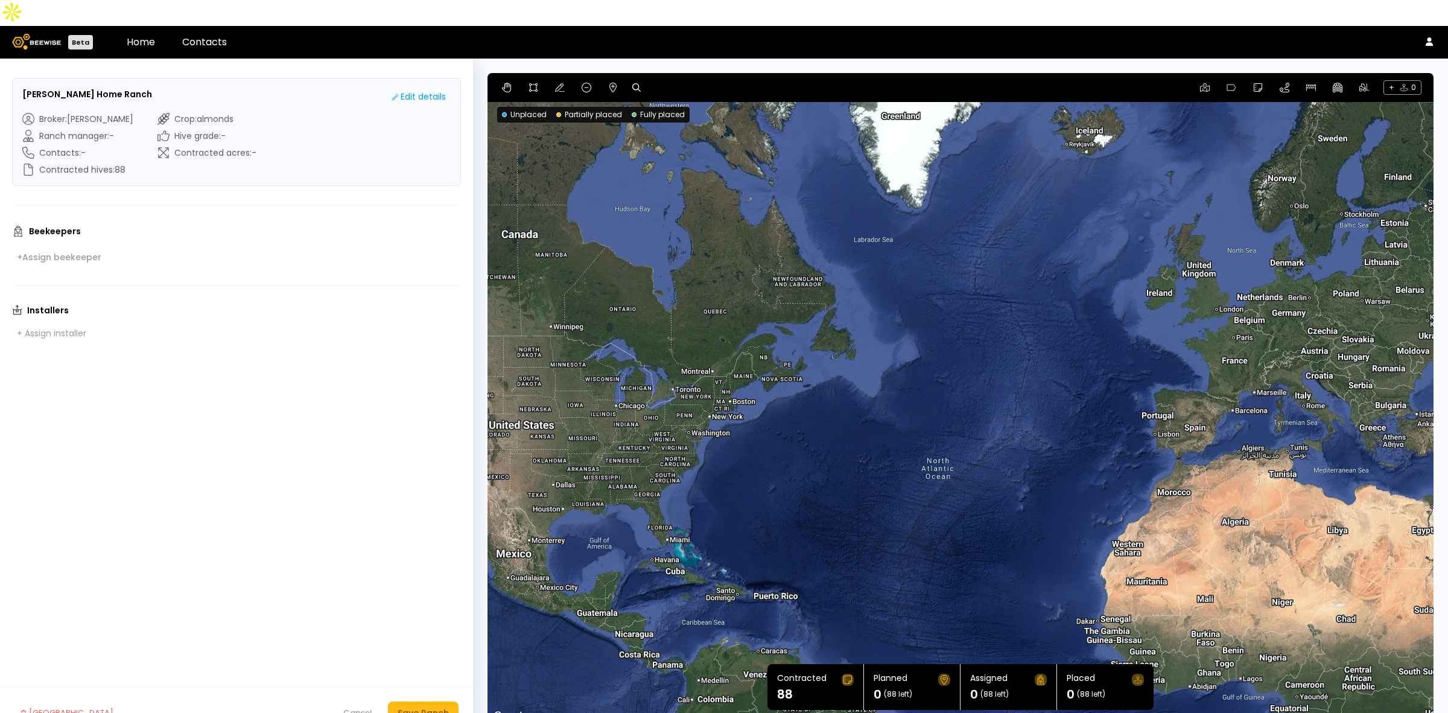
click at [635, 83] on icon at bounding box center [636, 87] width 8 height 8
click at [676, 80] on input at bounding box center [683, 87] width 75 height 15
paste input "**********"
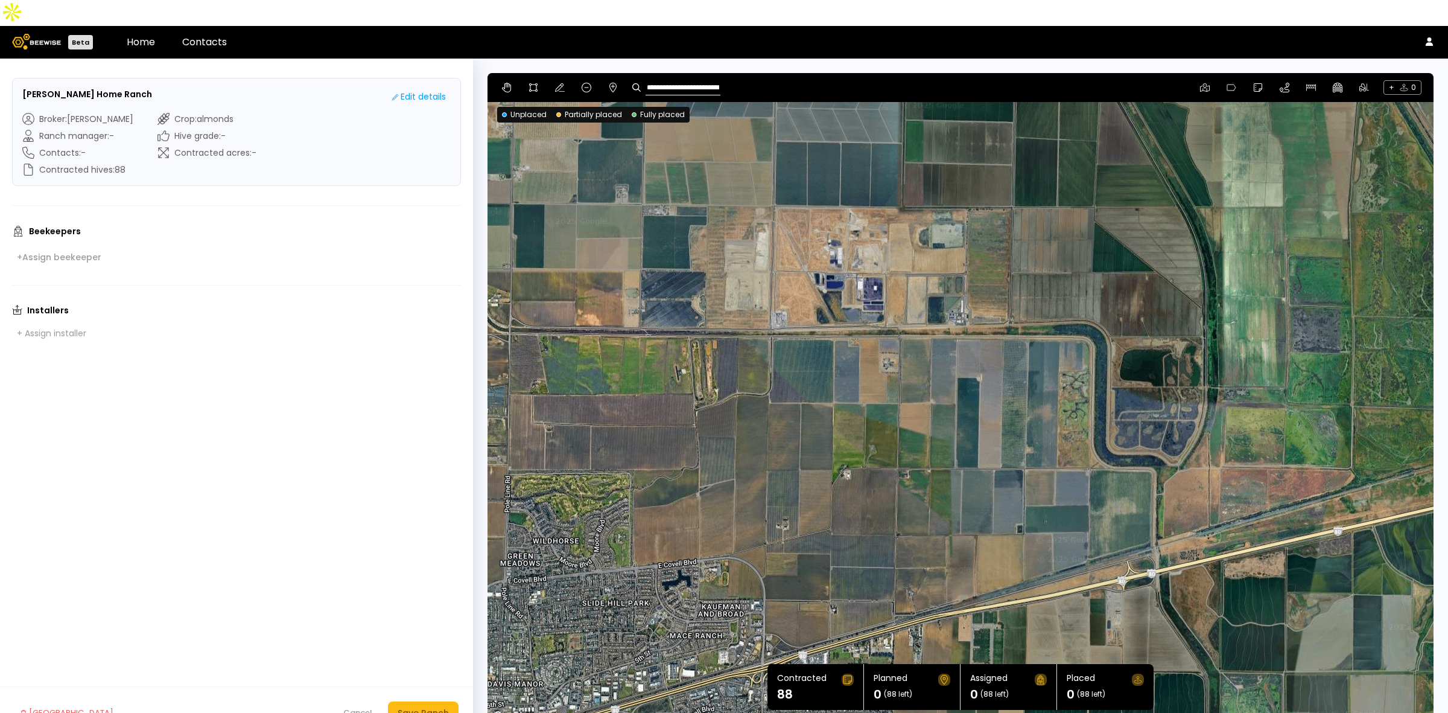
drag, startPoint x: 1065, startPoint y: 326, endPoint x: 973, endPoint y: 419, distance: 131.0
click at [973, 419] on div at bounding box center [961, 398] width 946 height 651
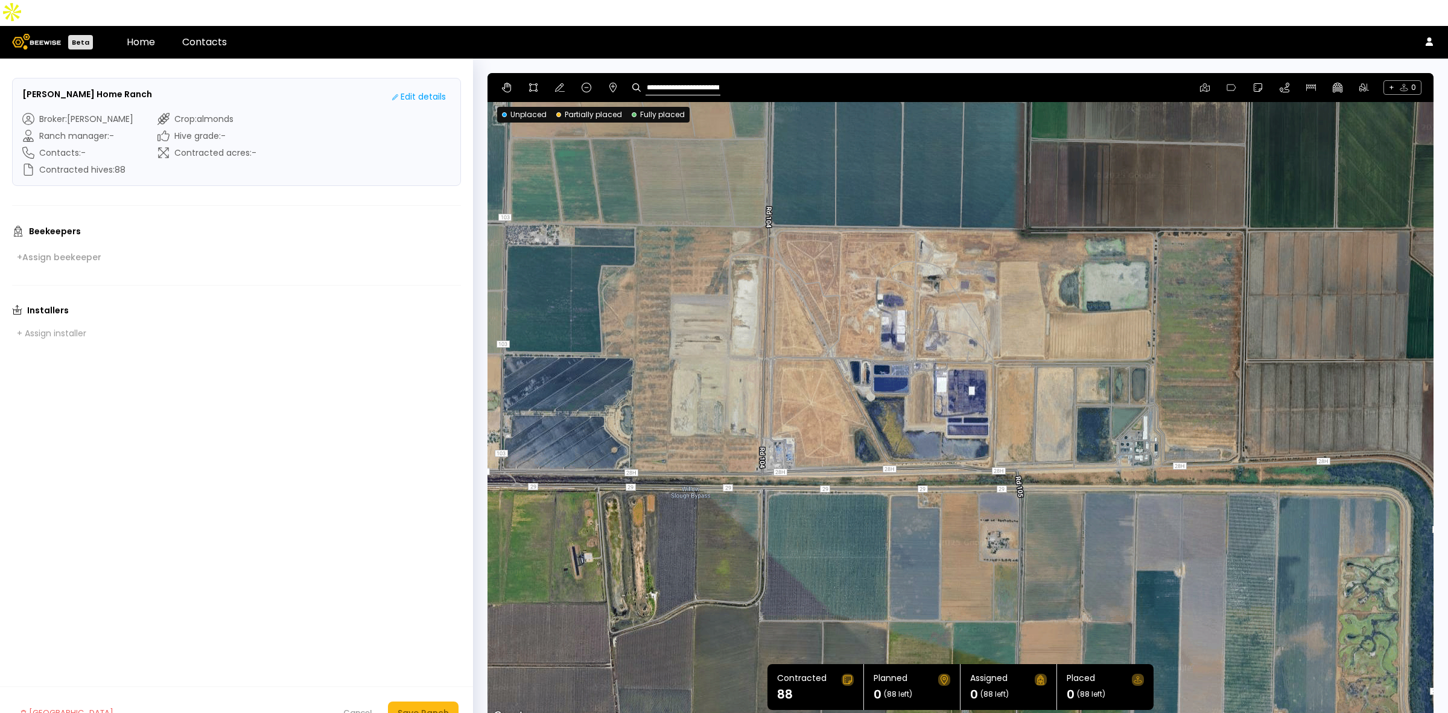
drag, startPoint x: 787, startPoint y: 288, endPoint x: 894, endPoint y: 503, distance: 239.4
click at [894, 503] on div at bounding box center [961, 398] width 946 height 651
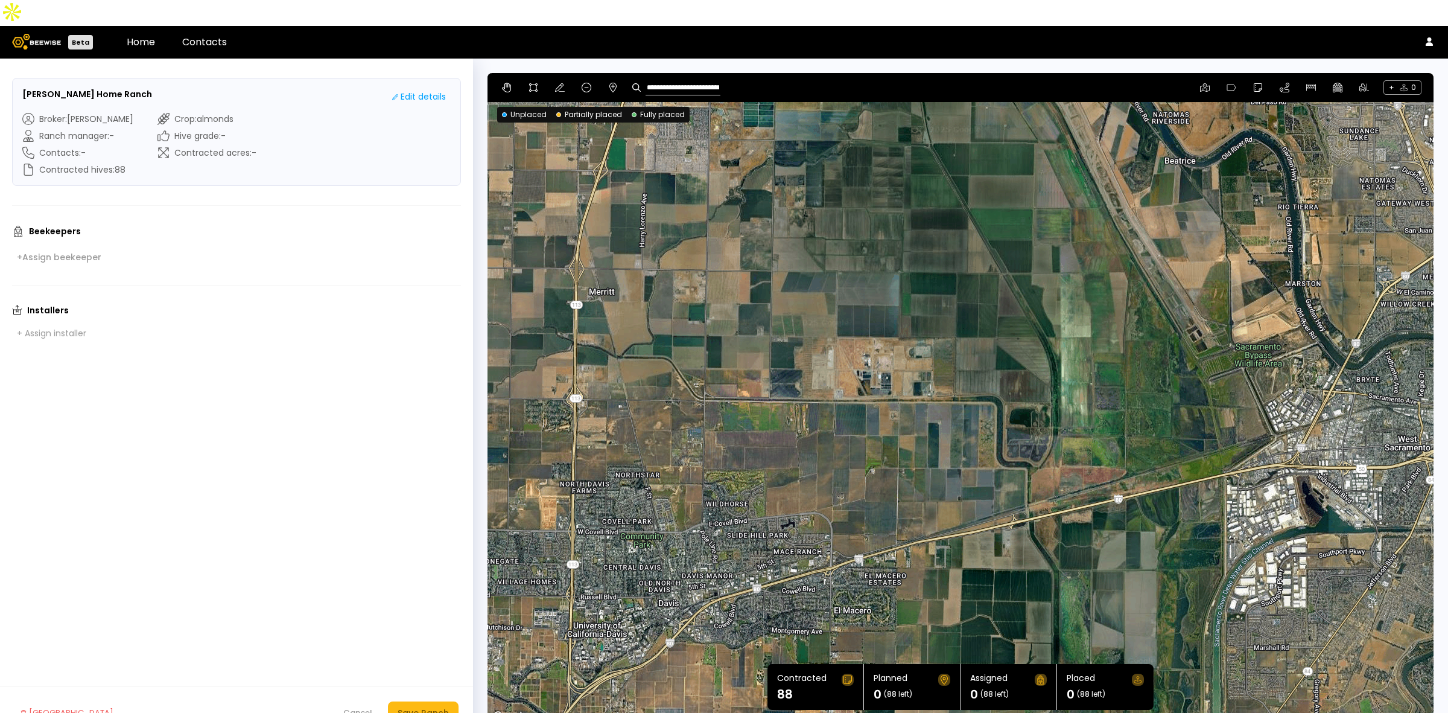
drag, startPoint x: 706, startPoint y: 419, endPoint x: 707, endPoint y: 299, distance: 120.7
click at [707, 299] on div at bounding box center [961, 398] width 946 height 651
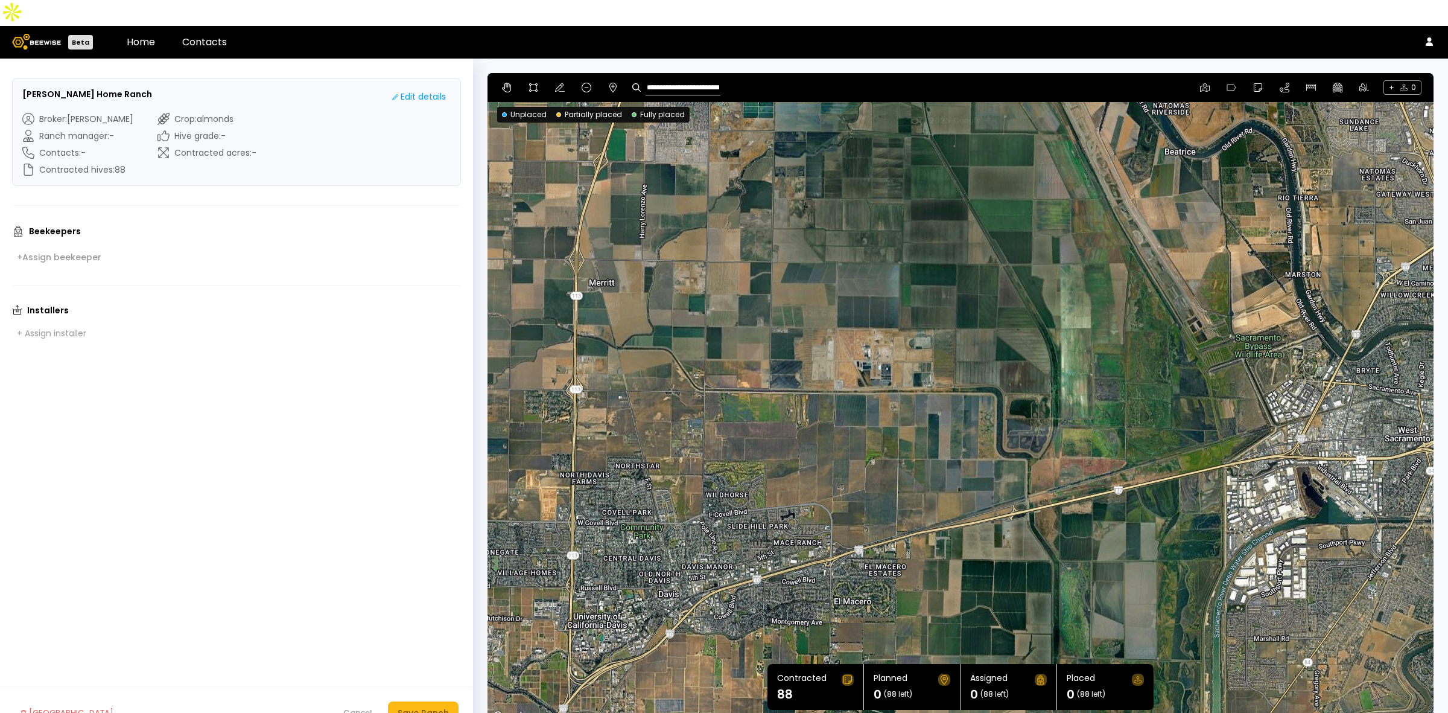
click at [685, 80] on input "**********" at bounding box center [683, 87] width 75 height 15
paste input "******"
type input "**********"
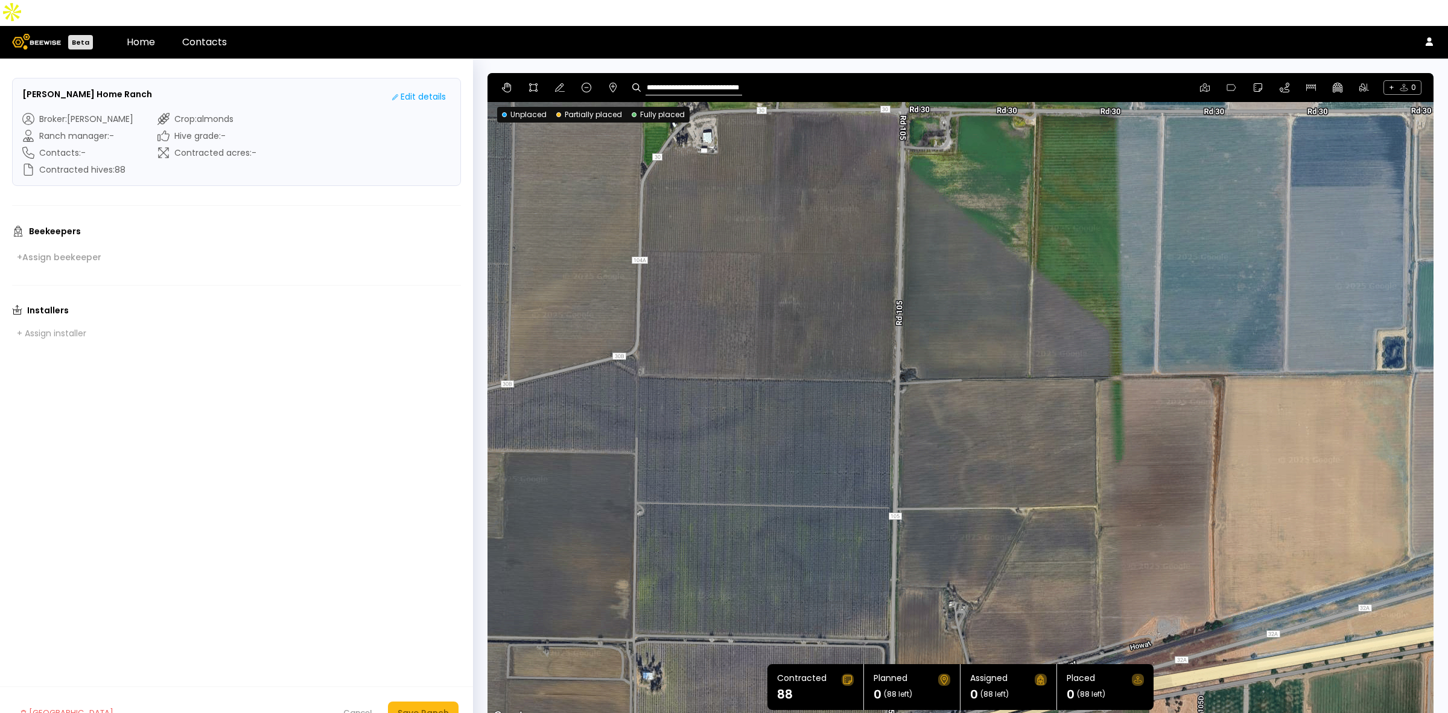
scroll to position [0, 0]
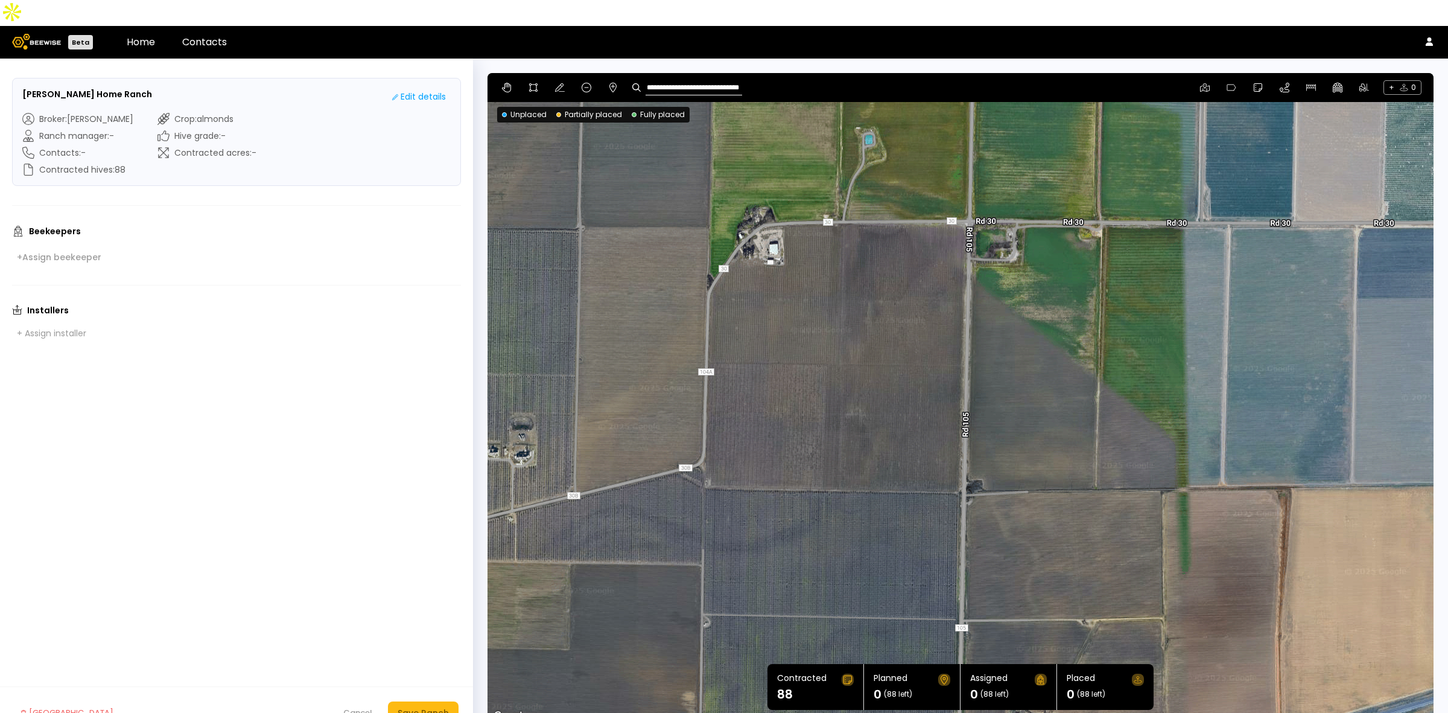
drag, startPoint x: 885, startPoint y: 279, endPoint x: 951, endPoint y: 393, distance: 132.0
click at [951, 393] on div at bounding box center [961, 398] width 946 height 651
click at [534, 83] on icon at bounding box center [534, 88] width 10 height 10
click at [968, 197] on div at bounding box center [960, 398] width 945 height 651
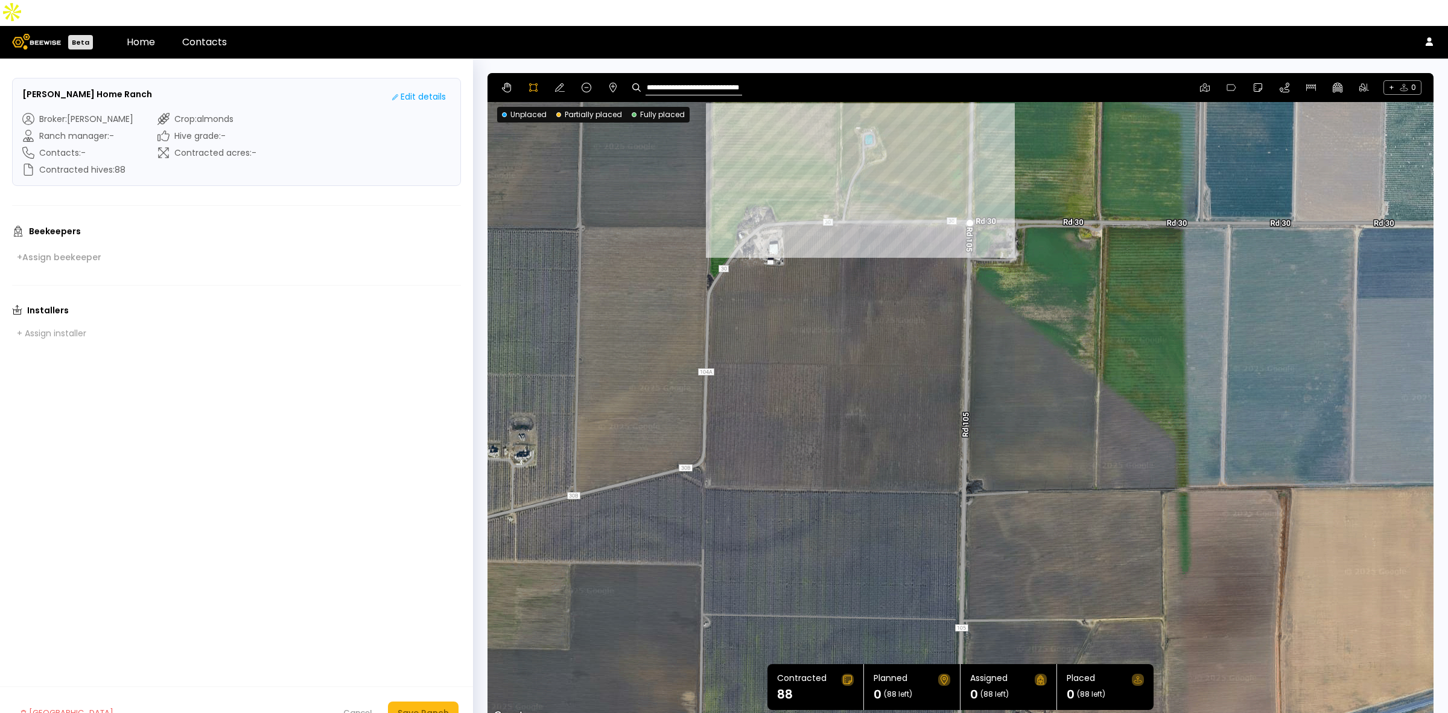
click at [836, 194] on div at bounding box center [960, 398] width 945 height 651
click at [830, 194] on div at bounding box center [960, 398] width 945 height 651
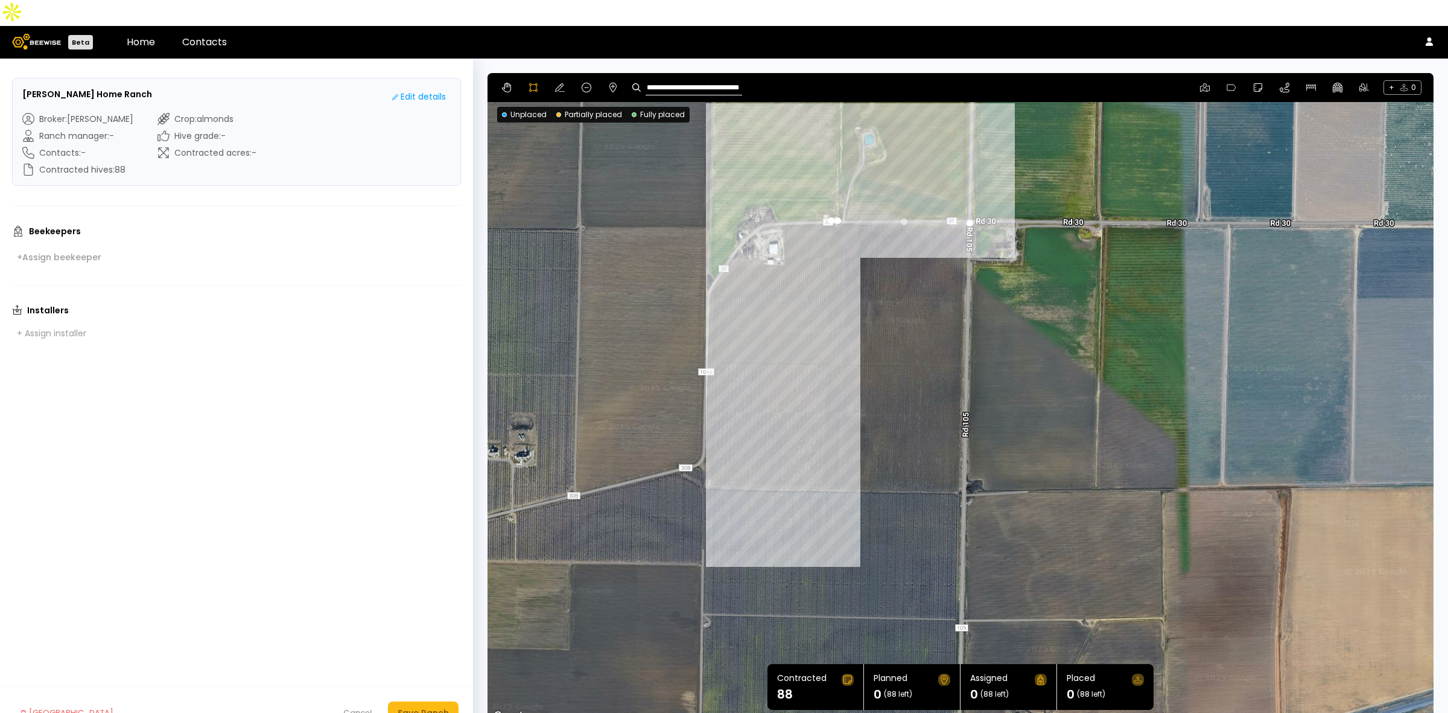
click at [836, 465] on div at bounding box center [960, 398] width 945 height 651
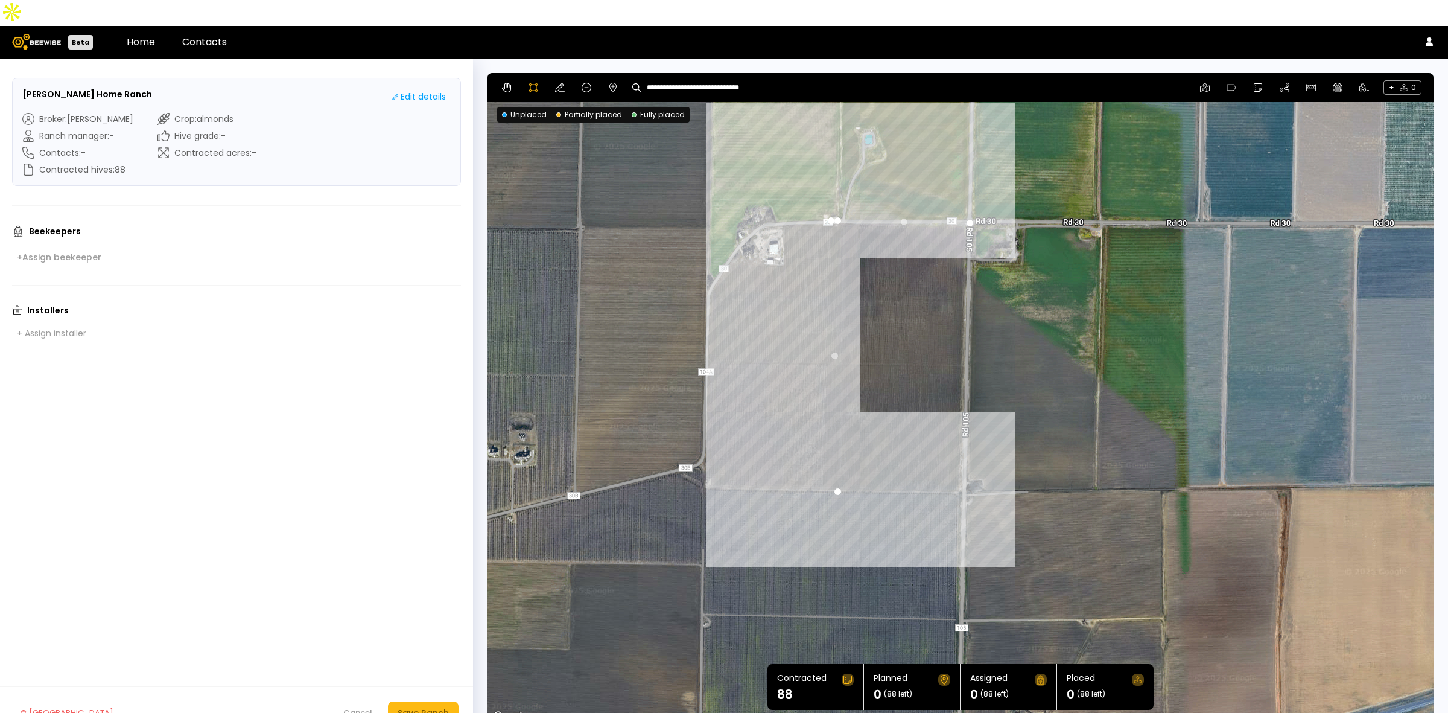
click at [966, 468] on div at bounding box center [960, 398] width 945 height 651
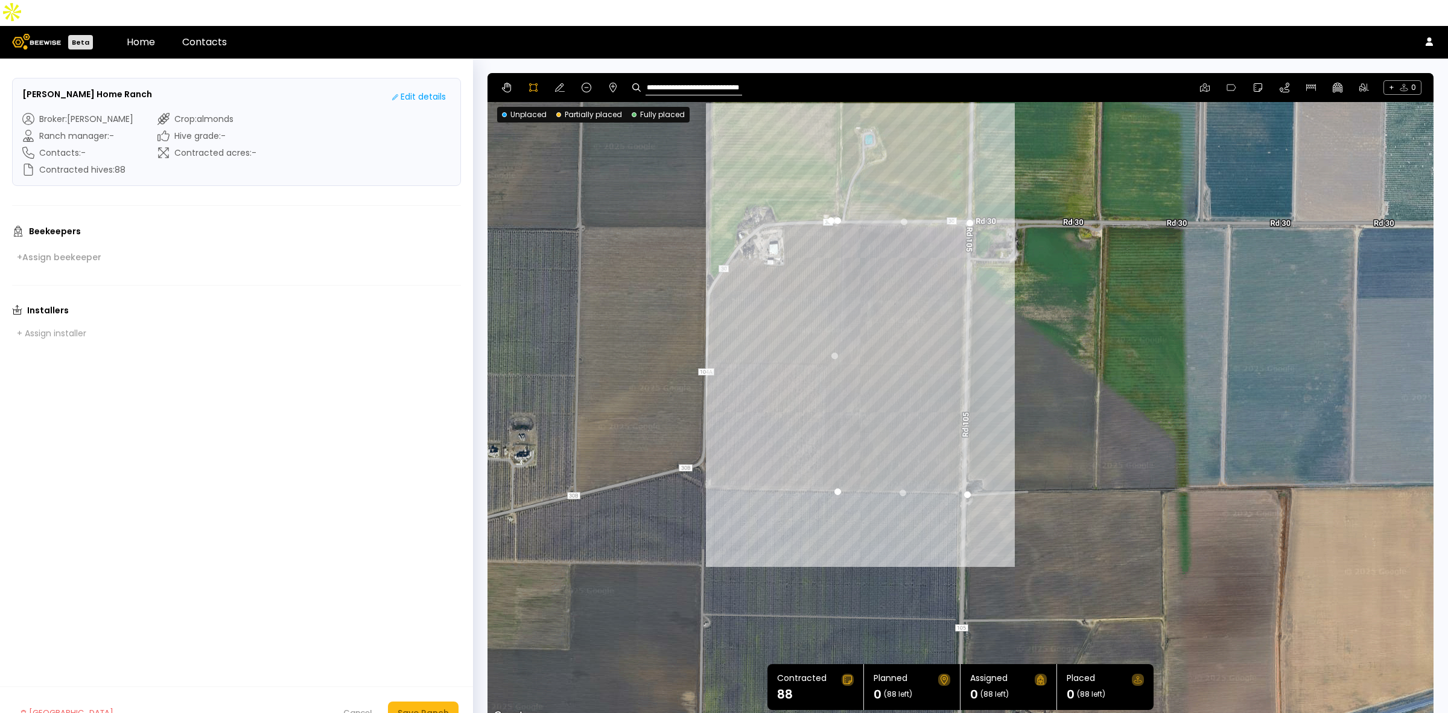
click at [970, 200] on div at bounding box center [960, 398] width 945 height 651
click at [559, 83] on icon at bounding box center [560, 88] width 10 height 10
click at [535, 83] on icon at bounding box center [534, 88] width 10 height 10
click at [830, 193] on div at bounding box center [960, 398] width 945 height 651
click at [761, 199] on div at bounding box center [960, 398] width 945 height 651
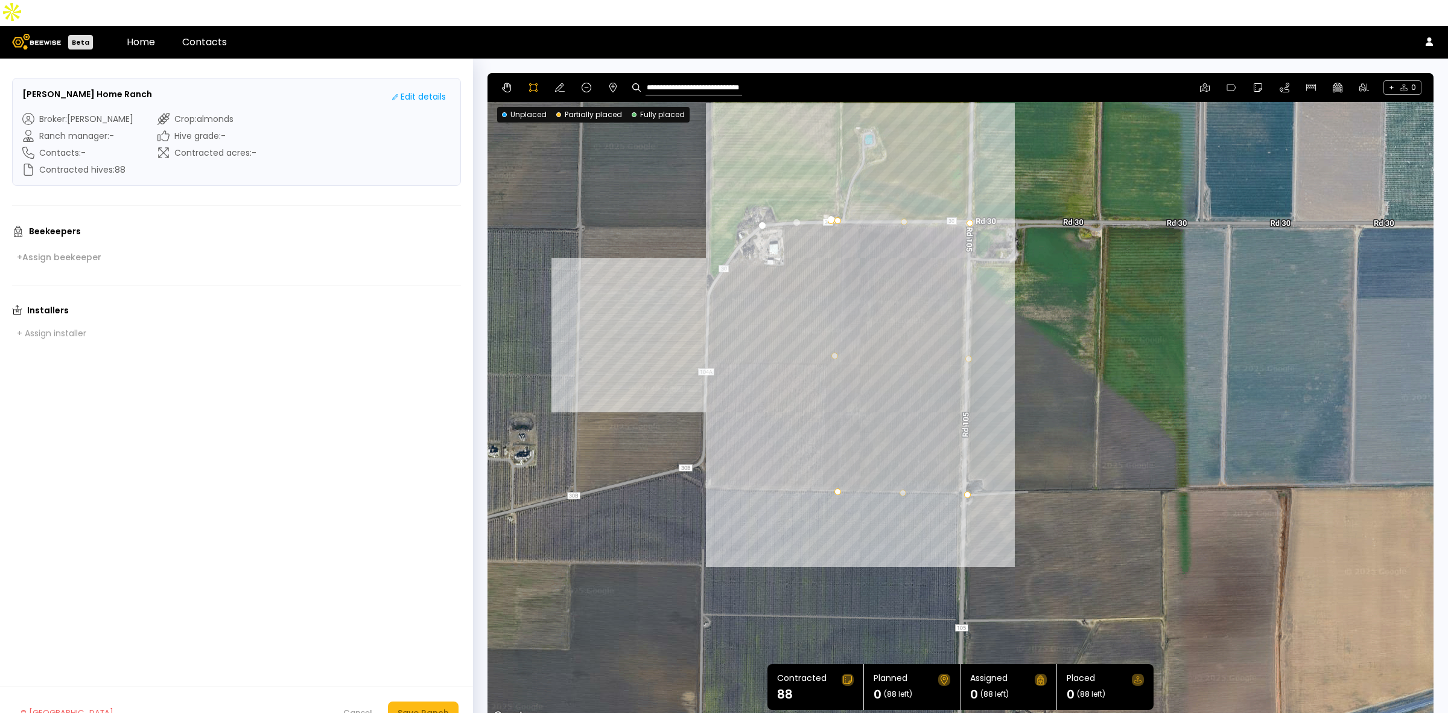
click at [707, 264] on div at bounding box center [960, 398] width 945 height 651
click at [707, 335] on div at bounding box center [960, 398] width 945 height 651
click at [834, 337] on div at bounding box center [960, 398] width 945 height 651
click at [828, 192] on div at bounding box center [960, 398] width 945 height 651
click at [559, 83] on icon at bounding box center [560, 88] width 10 height 10
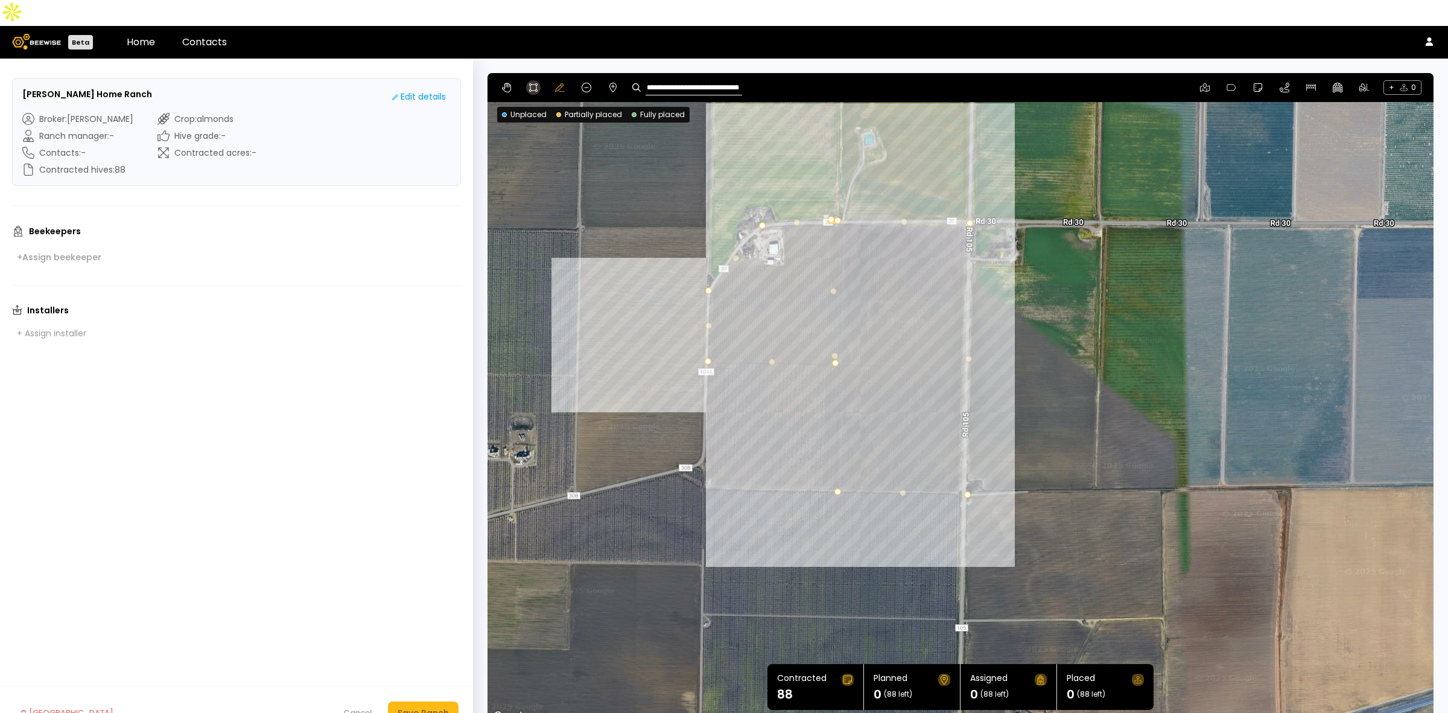
click at [536, 83] on icon at bounding box center [534, 88] width 10 height 10
click at [705, 463] on div at bounding box center [960, 398] width 945 height 651
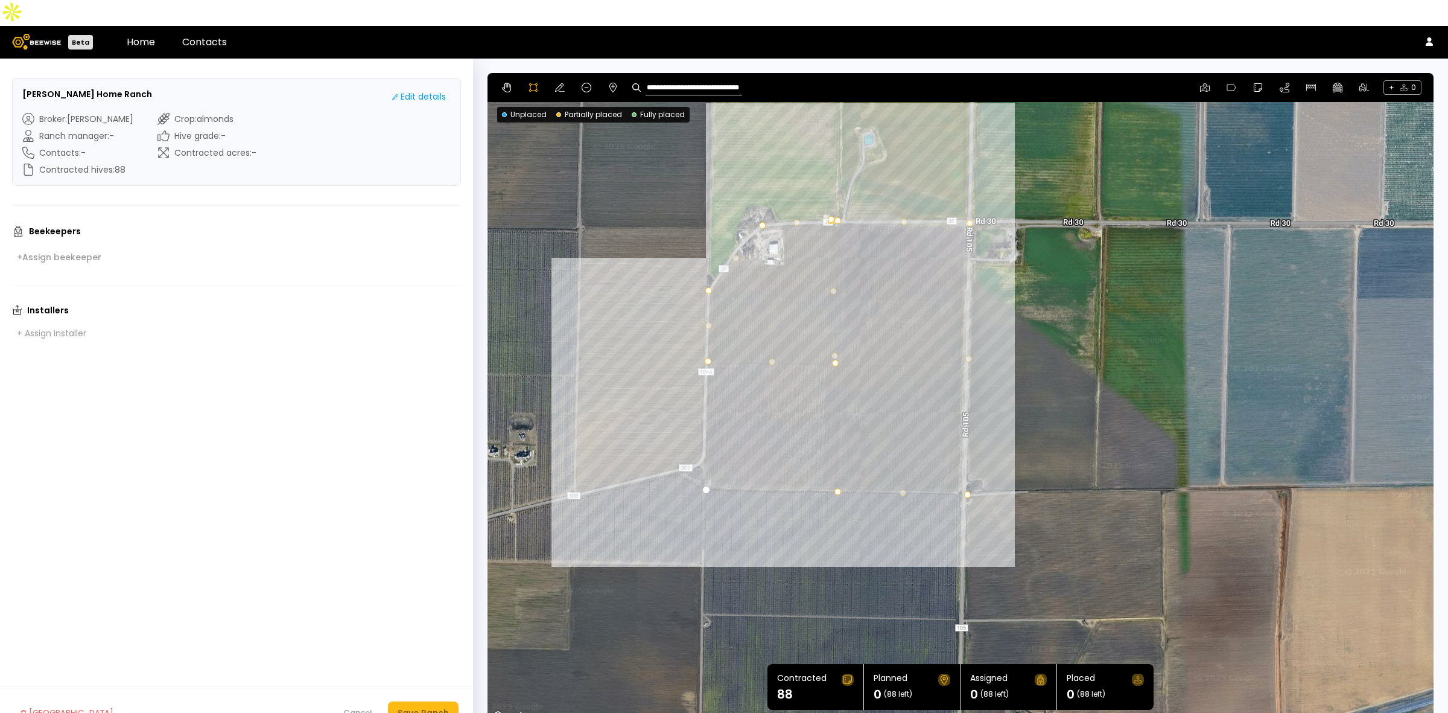
click at [836, 465] on div at bounding box center [960, 398] width 945 height 651
click at [833, 336] on div at bounding box center [960, 398] width 945 height 651
click at [707, 335] on div at bounding box center [960, 398] width 945 height 651
click at [707, 462] on div at bounding box center [960, 398] width 945 height 651
click at [579, 80] on button at bounding box center [586, 87] width 14 height 14
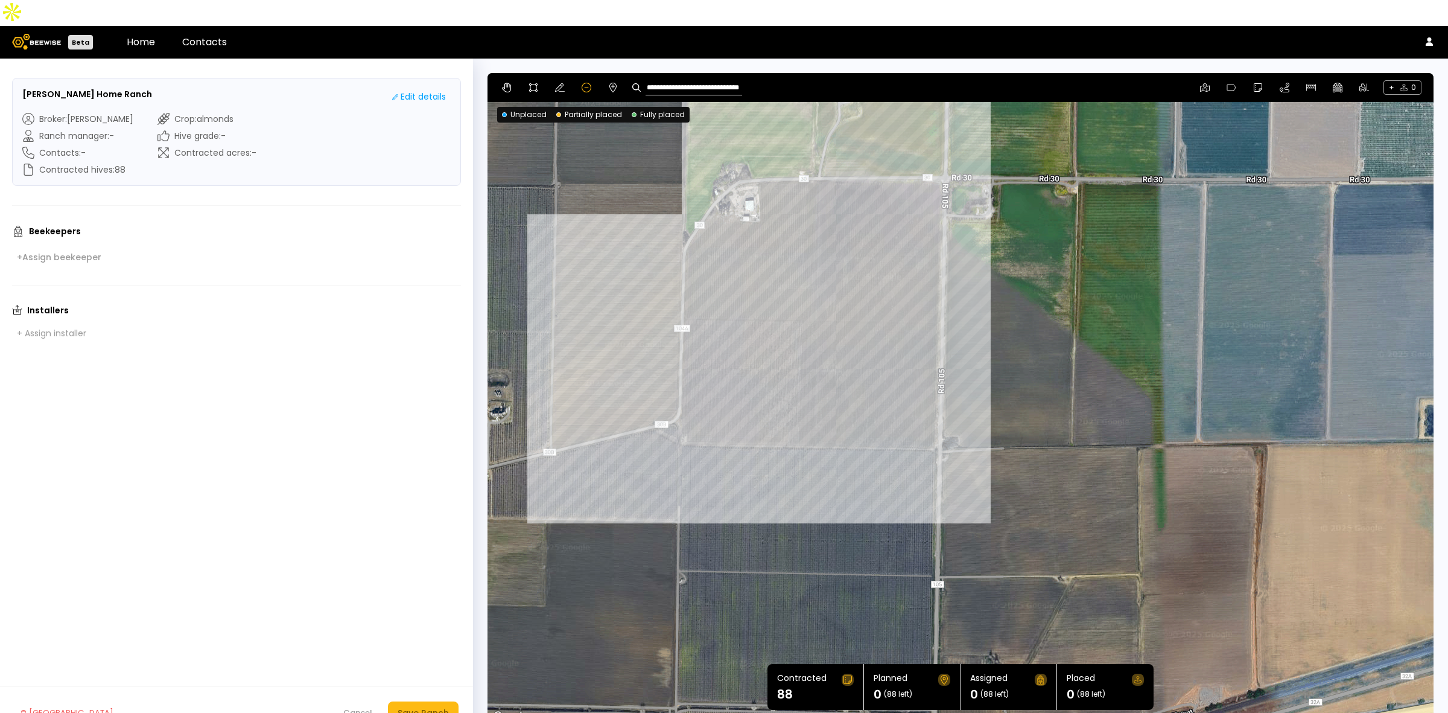
drag, startPoint x: 705, startPoint y: 179, endPoint x: 682, endPoint y: 136, distance: 48.6
click at [682, 136] on div at bounding box center [961, 398] width 946 height 651
click at [737, 157] on div at bounding box center [961, 398] width 946 height 651
click at [737, 150] on div at bounding box center [961, 398] width 946 height 651
click at [804, 184] on div at bounding box center [961, 398] width 946 height 651
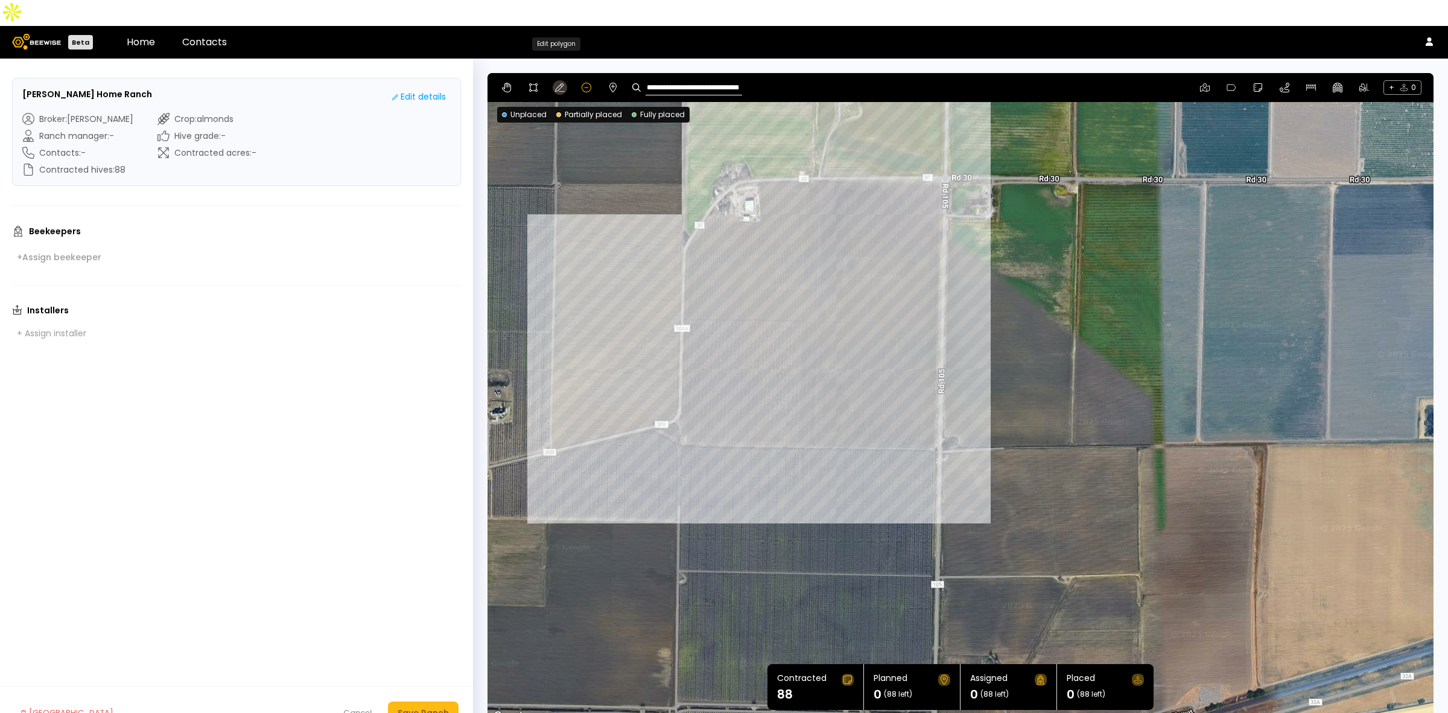
click at [559, 83] on icon at bounding box center [560, 87] width 10 height 8
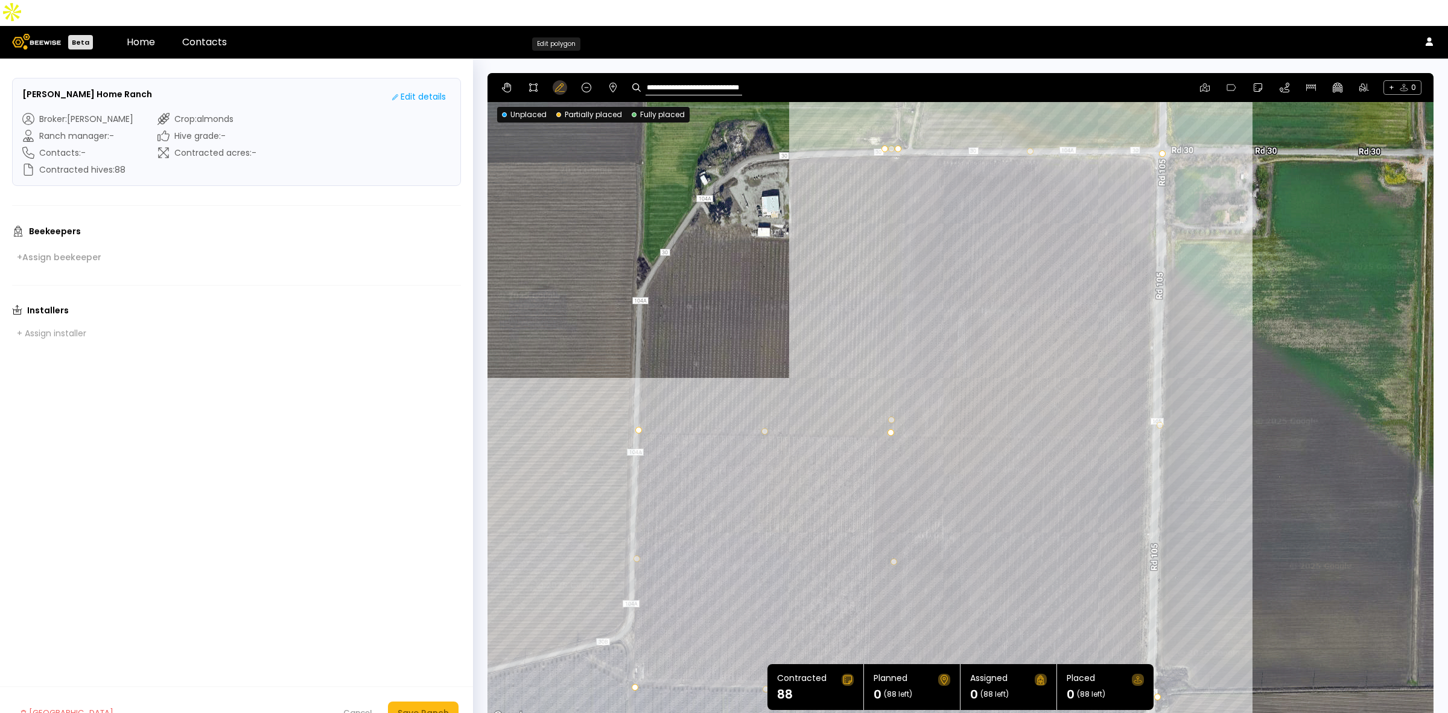
click at [559, 83] on icon at bounding box center [560, 88] width 10 height 10
click at [536, 83] on icon at bounding box center [534, 88] width 10 height 10
click at [882, 122] on div at bounding box center [960, 399] width 945 height 651
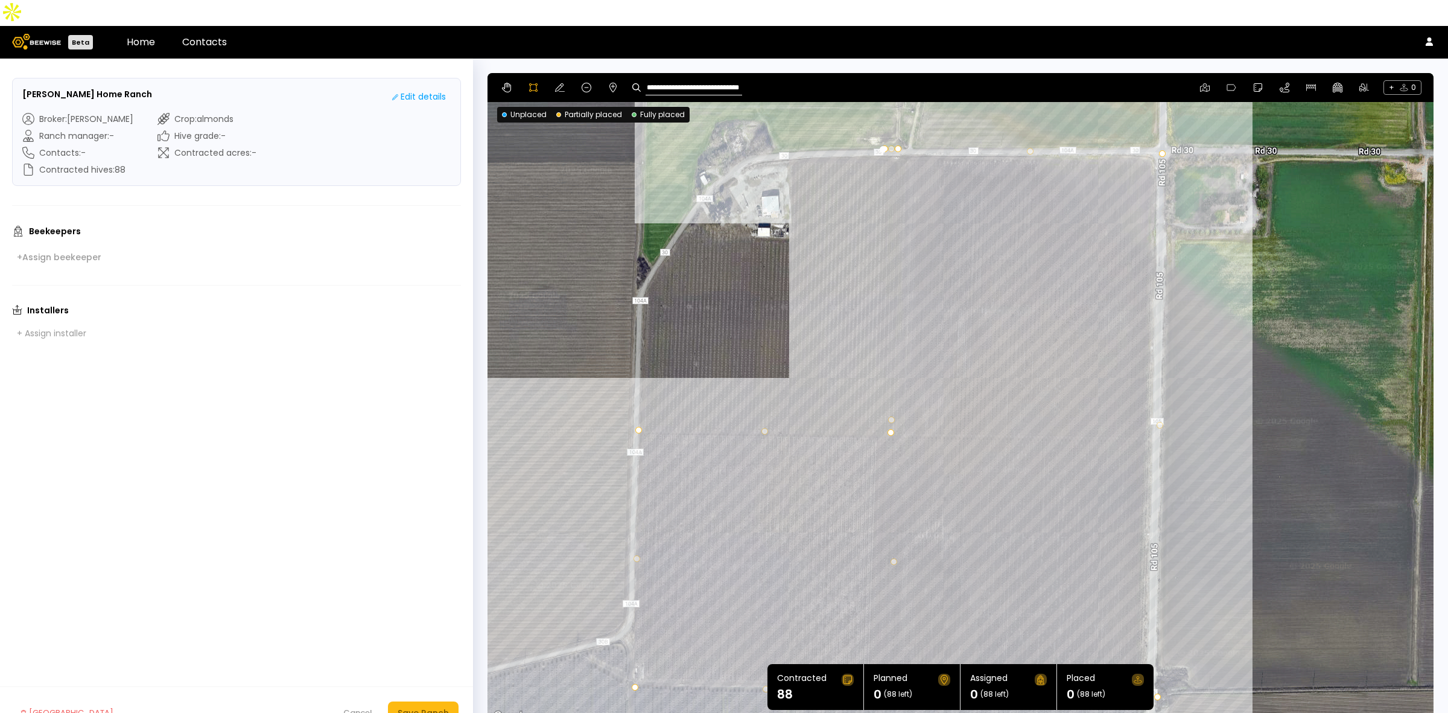
click at [786, 129] on div at bounding box center [960, 399] width 945 height 651
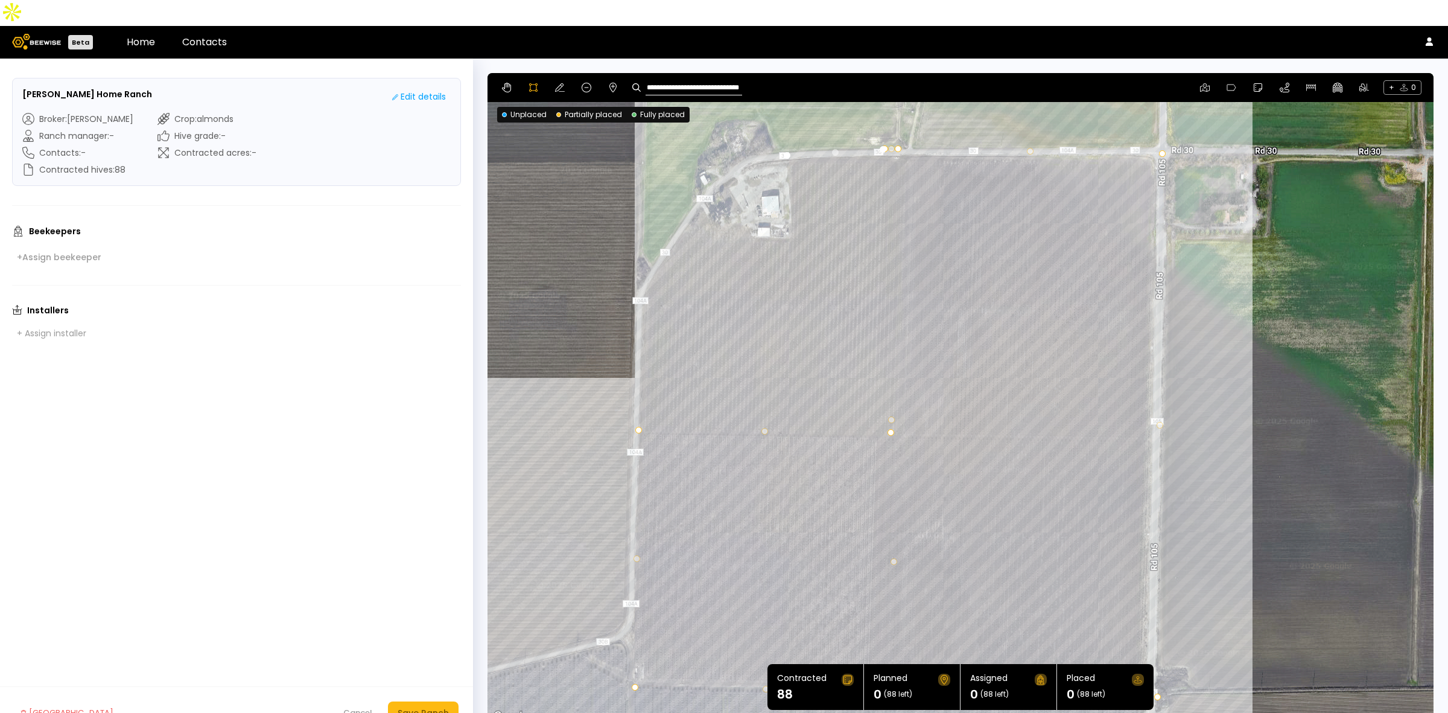
click at [789, 212] on div at bounding box center [960, 399] width 945 height 651
click at [751, 211] on div at bounding box center [960, 399] width 945 height 651
click at [712, 197] on div at bounding box center [960, 399] width 945 height 651
click at [683, 203] on div at bounding box center [960, 399] width 945 height 651
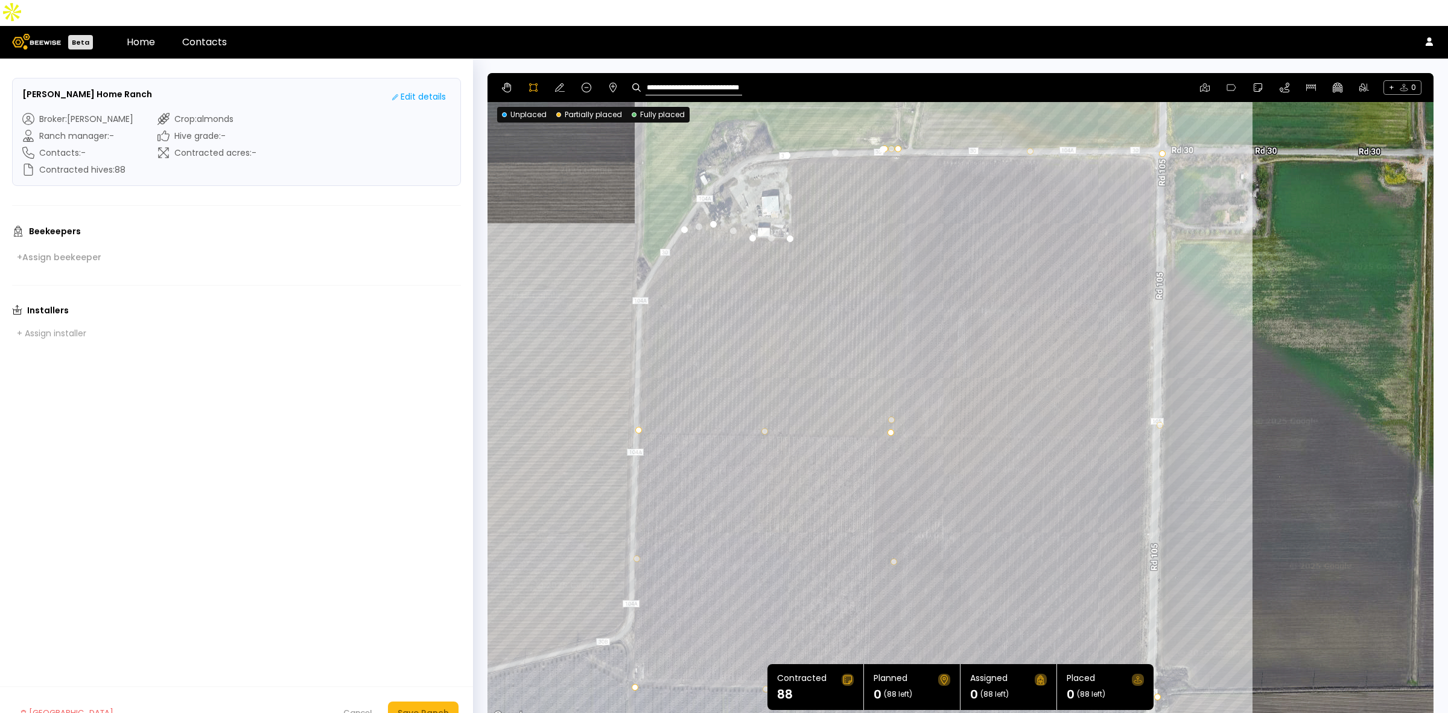
click at [641, 264] on div at bounding box center [960, 399] width 945 height 651
click at [638, 402] on div at bounding box center [960, 399] width 945 height 651
click at [890, 405] on div at bounding box center [960, 399] width 945 height 651
click at [882, 124] on div at bounding box center [960, 399] width 945 height 651
click at [430, 643] on div "Save Ranch" at bounding box center [423, 712] width 51 height 13
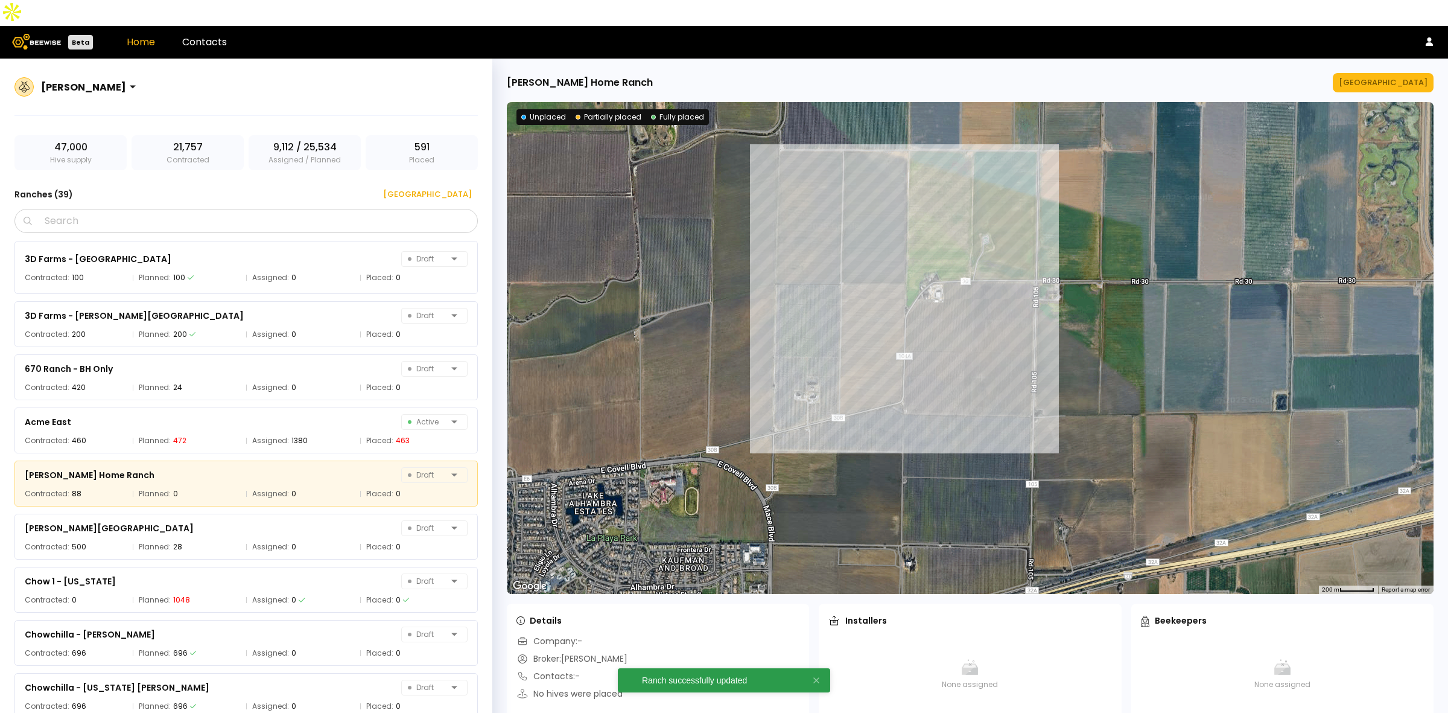
drag, startPoint x: 794, startPoint y: 316, endPoint x: 662, endPoint y: 243, distance: 150.7
click at [664, 243] on div at bounding box center [970, 348] width 927 height 492
click at [1064, 77] on div "[GEOGRAPHIC_DATA]" at bounding box center [1383, 83] width 89 height 12
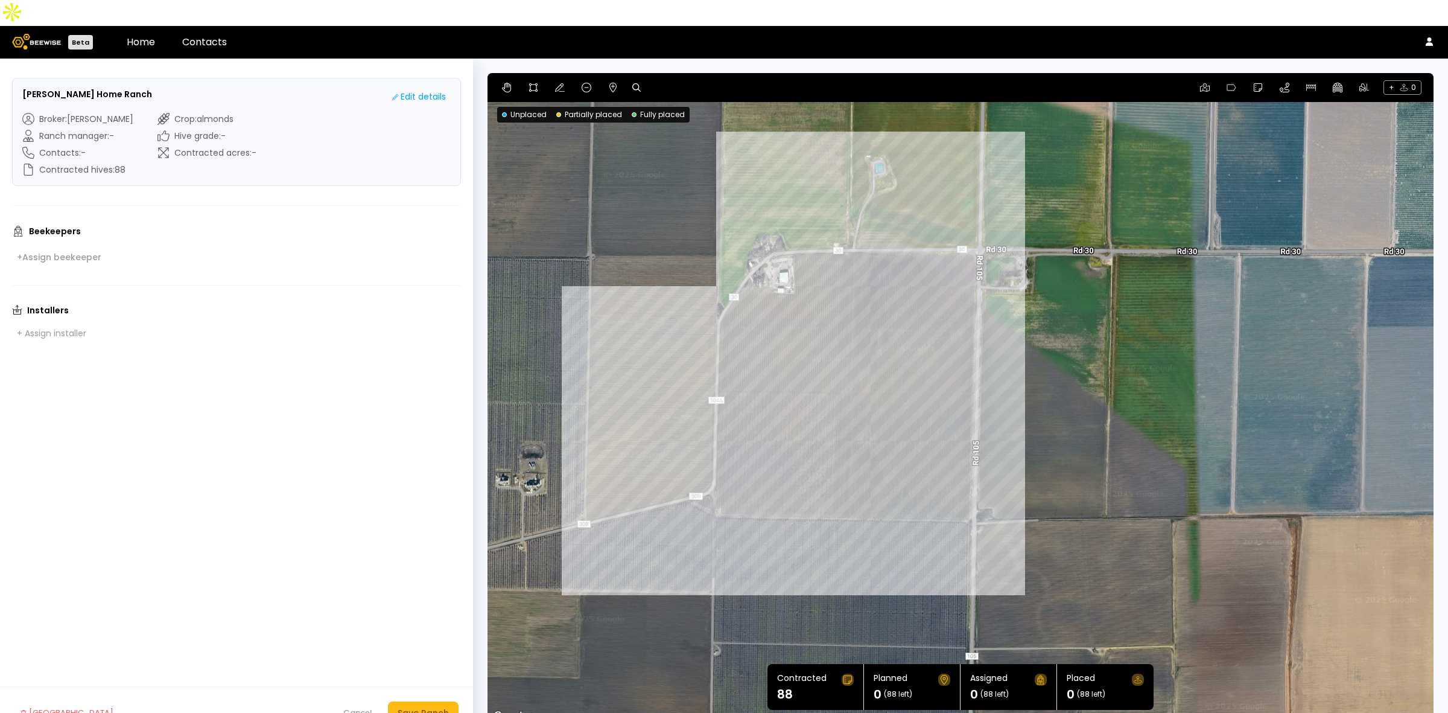
drag, startPoint x: 978, startPoint y: 335, endPoint x: 1087, endPoint y: 317, distance: 110.0
click at [1064, 317] on div at bounding box center [961, 398] width 946 height 651
click at [617, 80] on button at bounding box center [613, 87] width 14 height 14
click at [818, 225] on div "0.1 mi 0.1 mi" at bounding box center [961, 398] width 946 height 651
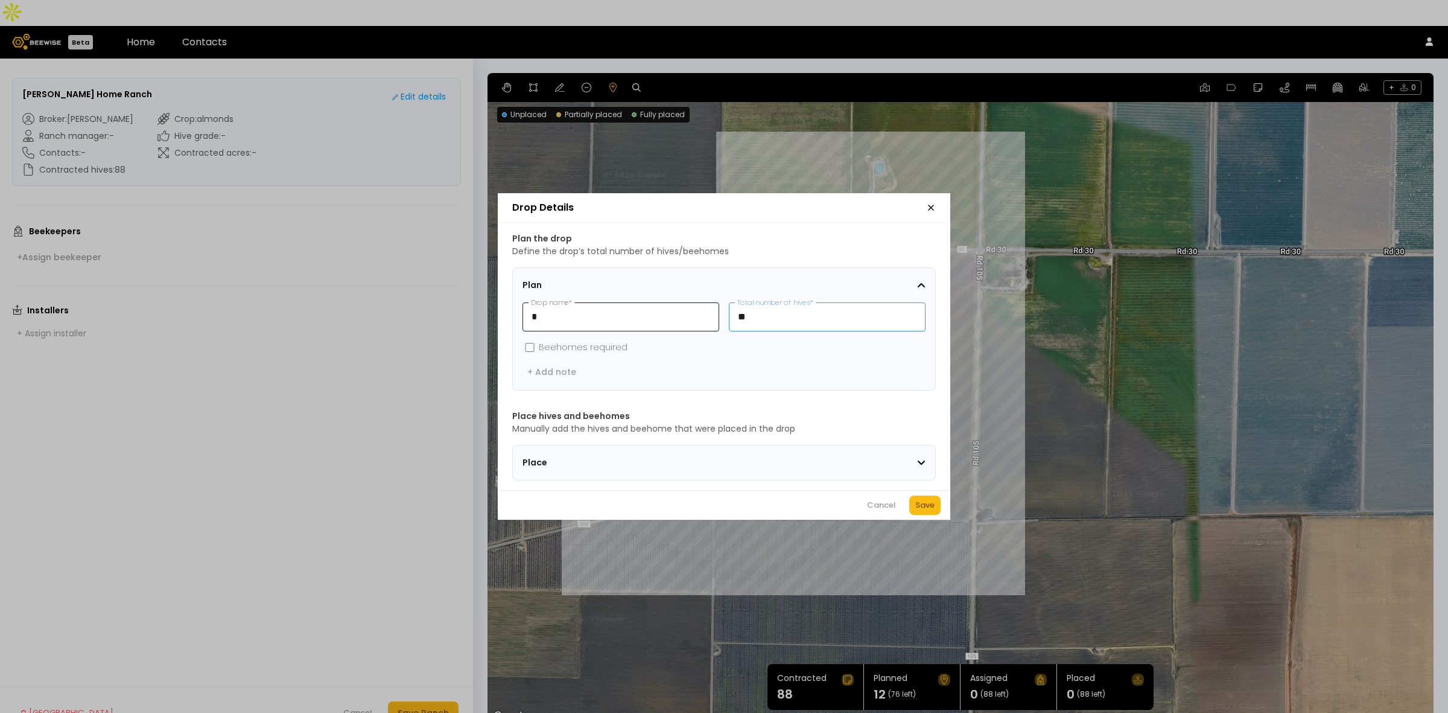
drag, startPoint x: 768, startPoint y: 306, endPoint x: 707, endPoint y: 309, distance: 61.0
click at [707, 309] on div "* Drop name * ** Total number of hives *" at bounding box center [724, 316] width 403 height 29
type input "*"
click at [930, 511] on div "Save" at bounding box center [924, 505] width 19 height 12
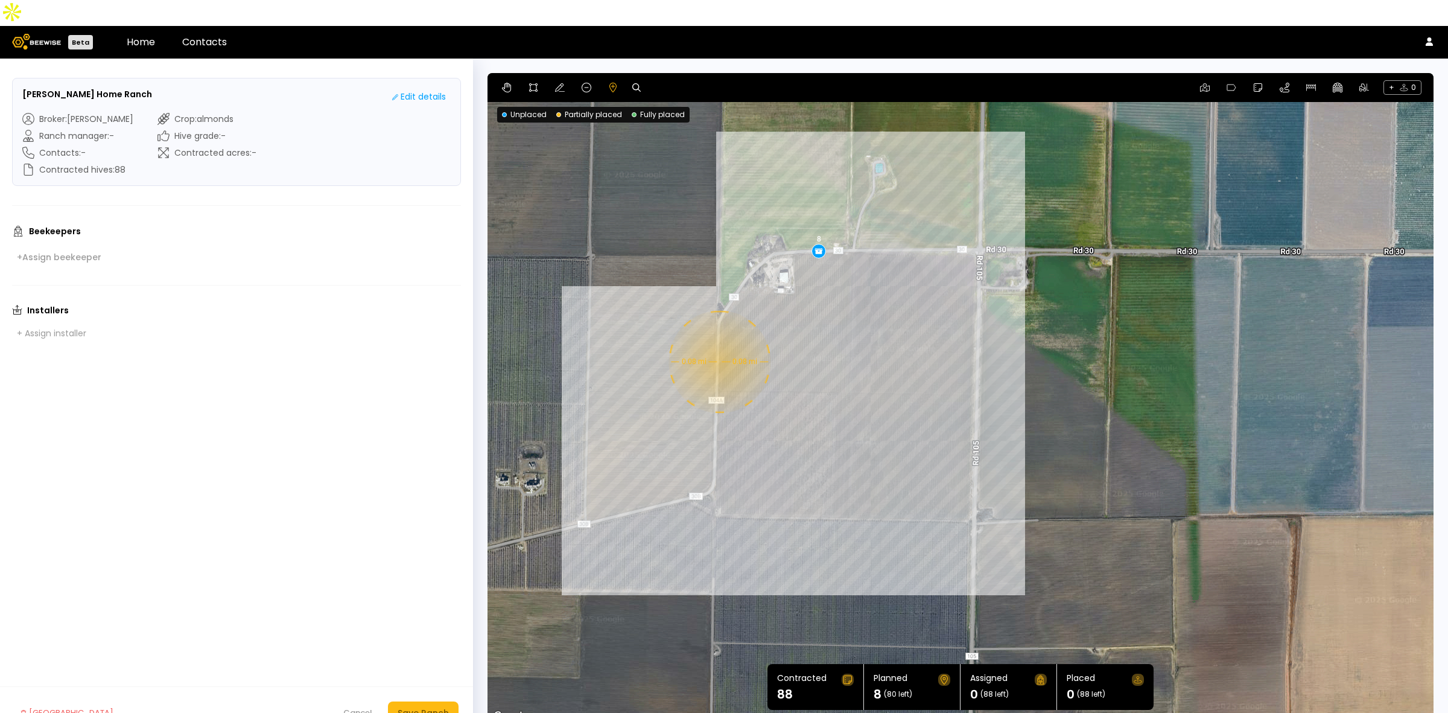
click at [718, 335] on div "0.08 mi 0.08 mi 8" at bounding box center [961, 398] width 946 height 651
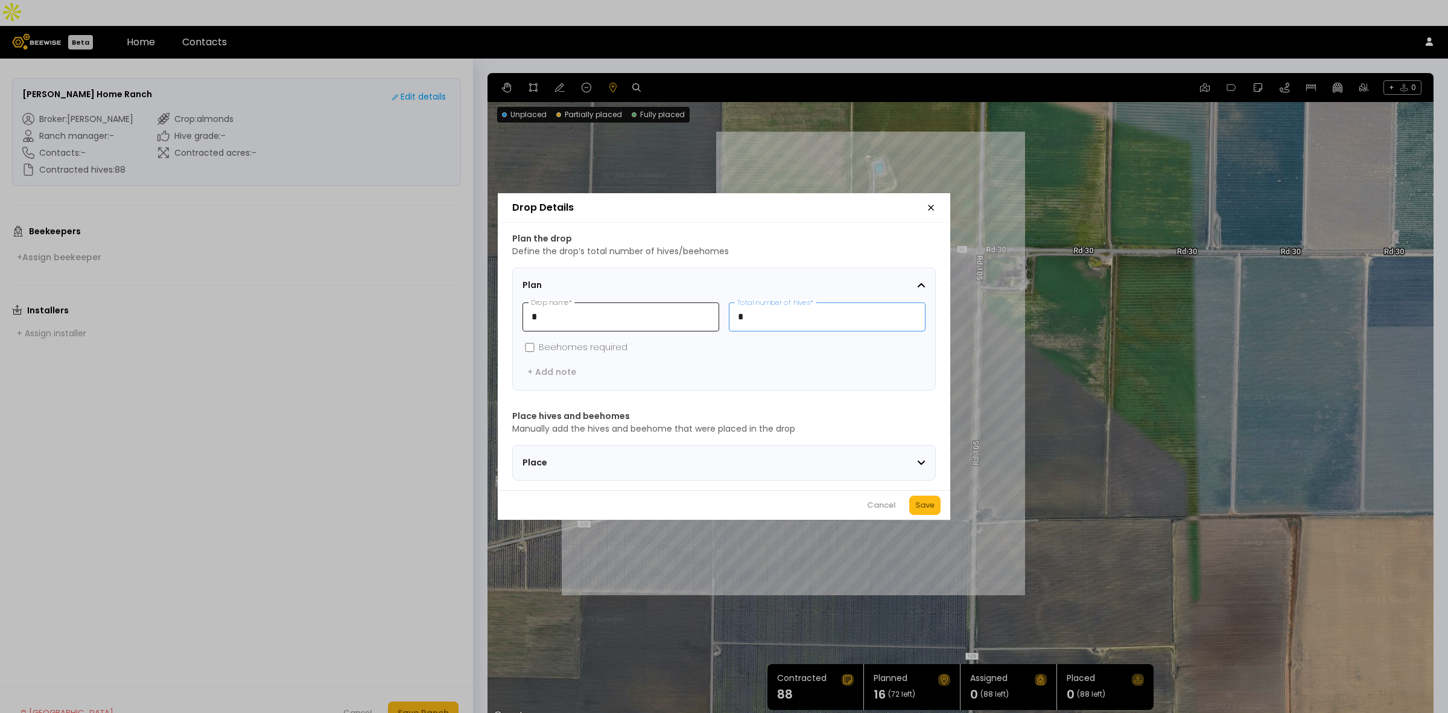
drag, startPoint x: 752, startPoint y: 314, endPoint x: 710, endPoint y: 311, distance: 42.3
click at [710, 311] on div "* Drop name * * Total number of hives *" at bounding box center [724, 316] width 403 height 29
click at [772, 309] on input "**" at bounding box center [828, 317] width 196 height 28
type input "**"
click at [927, 503] on button "Save" at bounding box center [924, 504] width 31 height 19
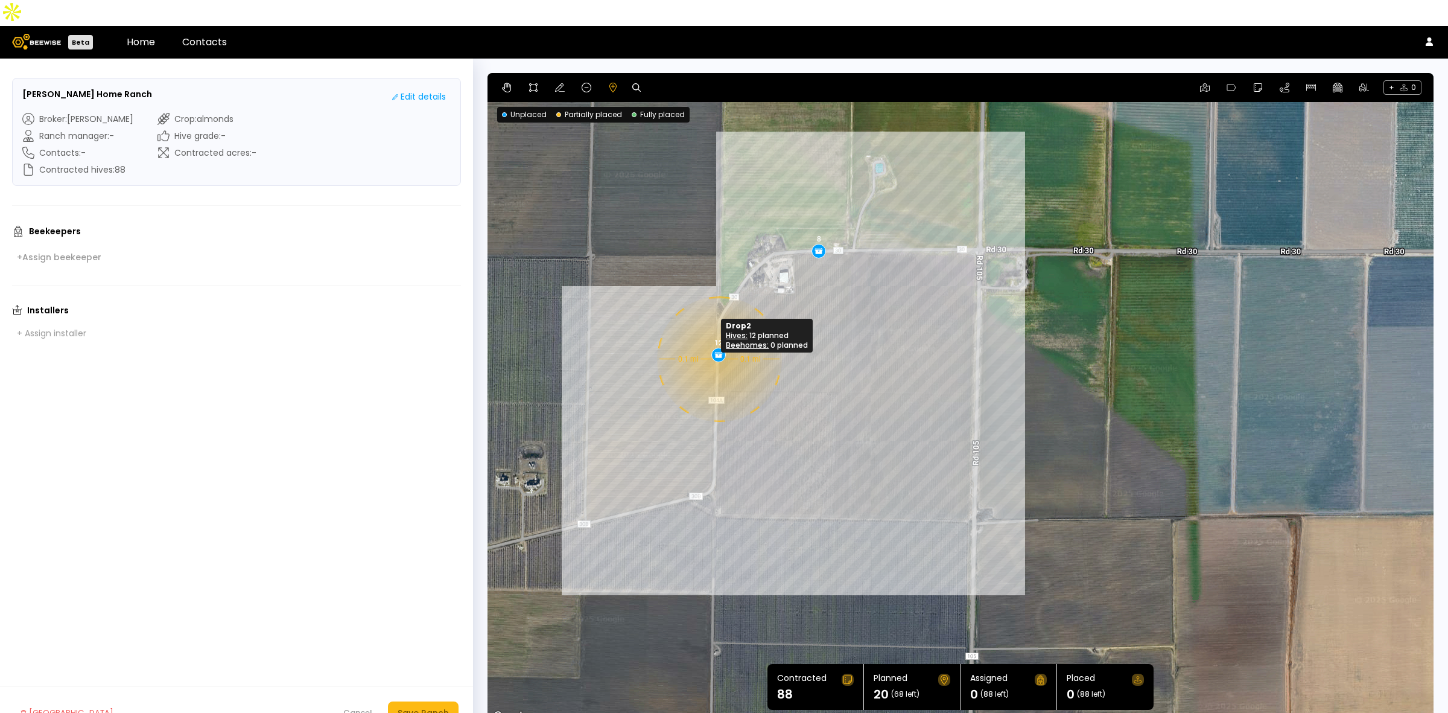
drag, startPoint x: 719, startPoint y: 340, endPoint x: 718, endPoint y: 333, distance: 6.7
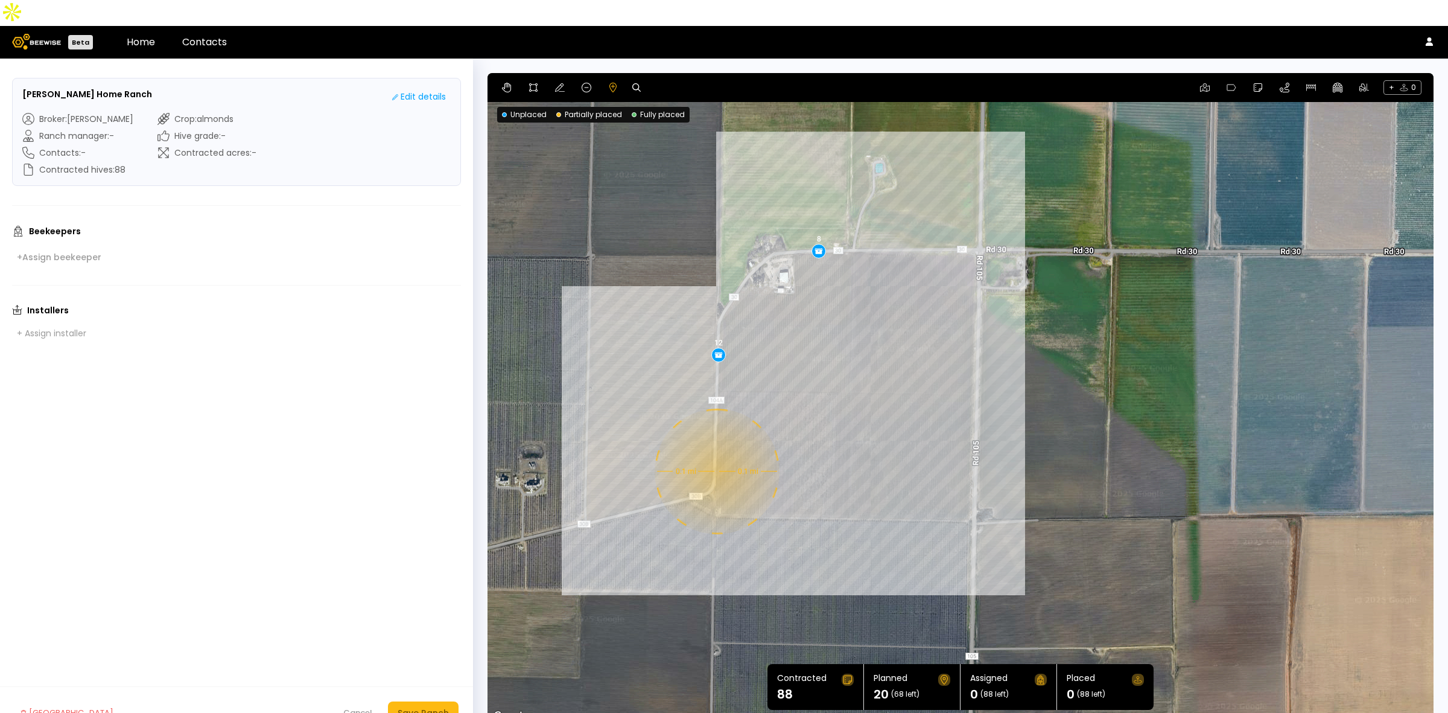
click at [716, 445] on div "0.1 mi 0.1 mi 8 12" at bounding box center [961, 398] width 946 height 651
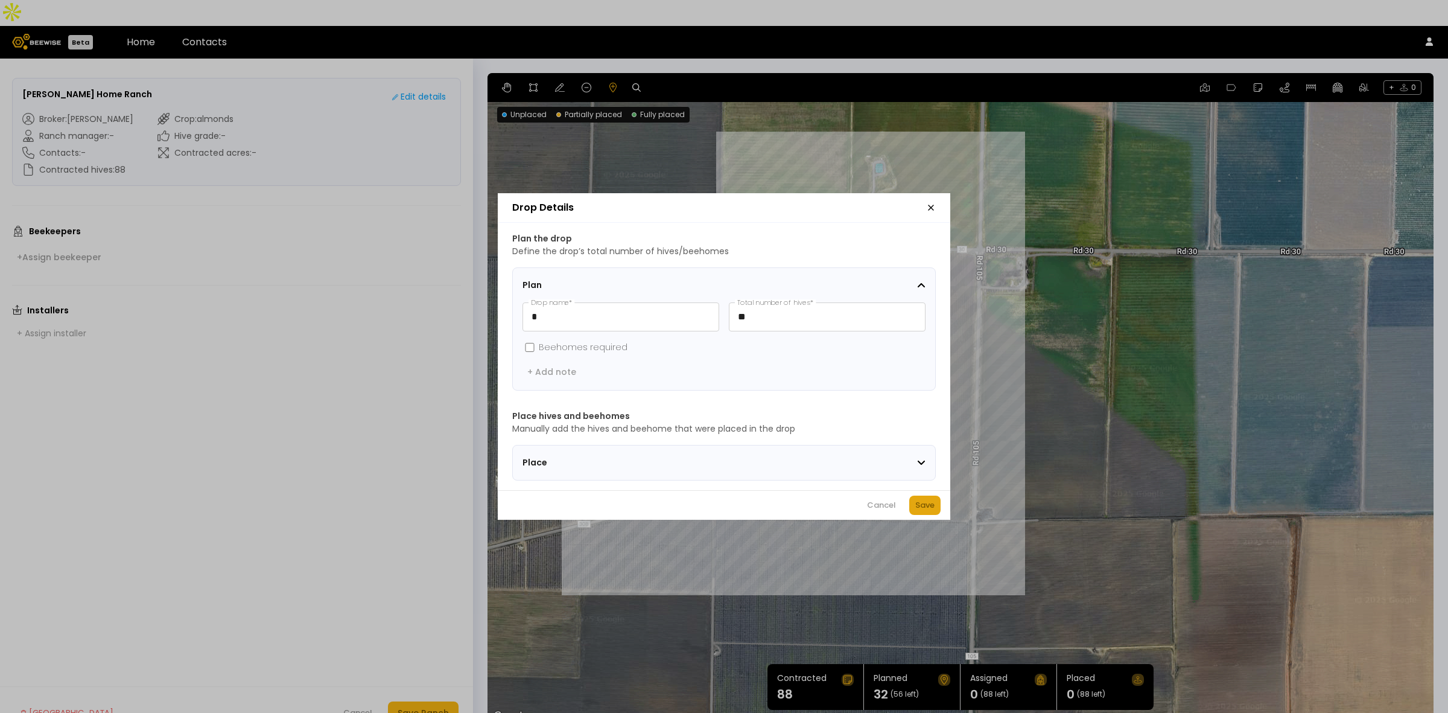
click at [929, 506] on div "Save" at bounding box center [924, 505] width 19 height 12
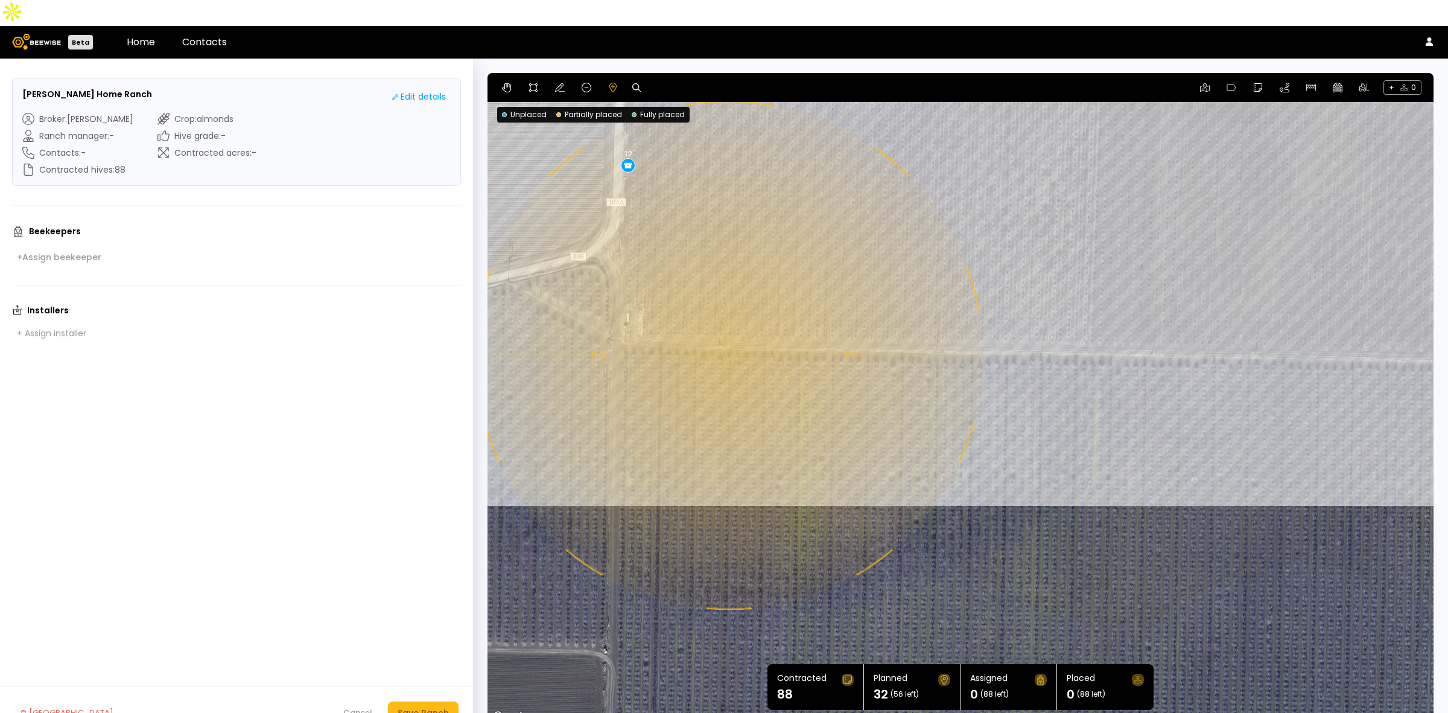
click at [728, 329] on div "0.1 mi 0.1 mi 8 12 12" at bounding box center [961, 398] width 946 height 651
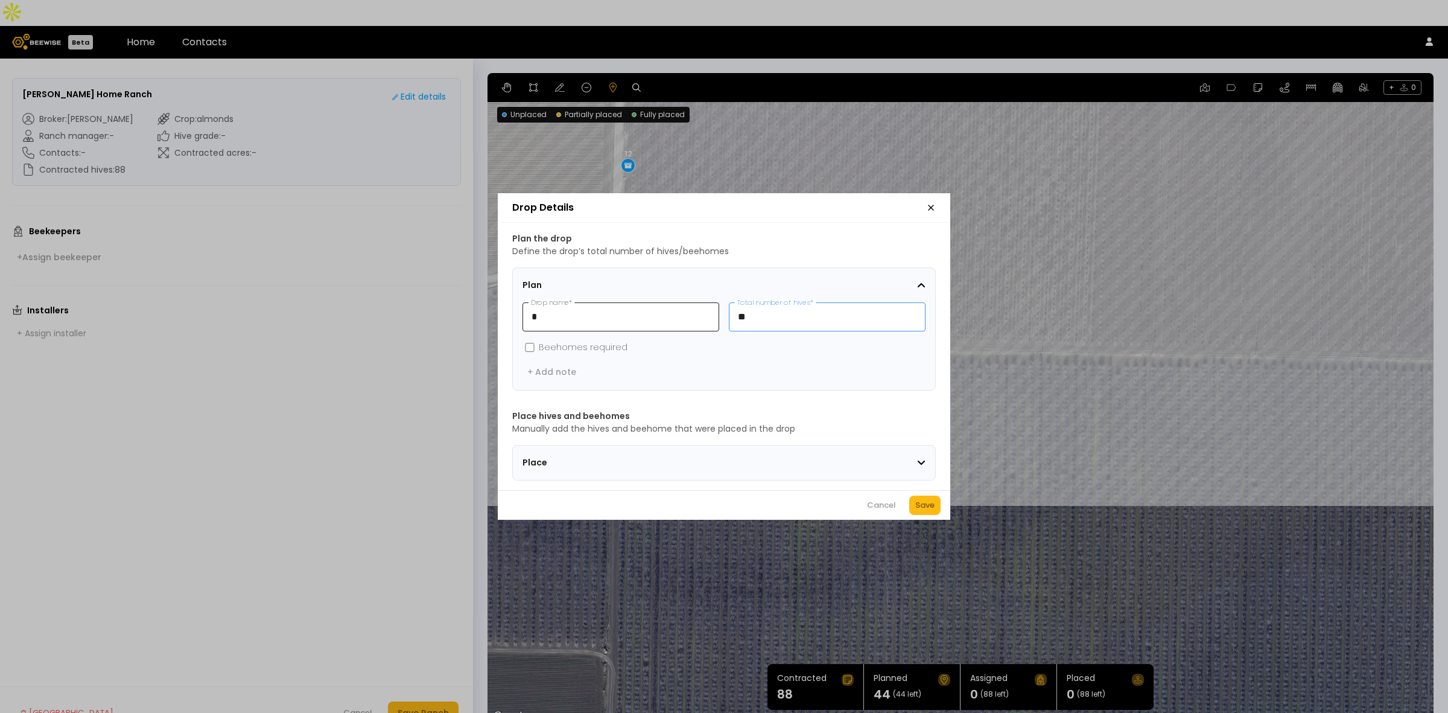
drag, startPoint x: 775, startPoint y: 316, endPoint x: 693, endPoint y: 314, distance: 82.7
click at [693, 314] on div "* Drop name * ** Total number of hives *" at bounding box center [724, 316] width 403 height 29
type input "*"
click at [927, 509] on div "Save" at bounding box center [924, 505] width 19 height 12
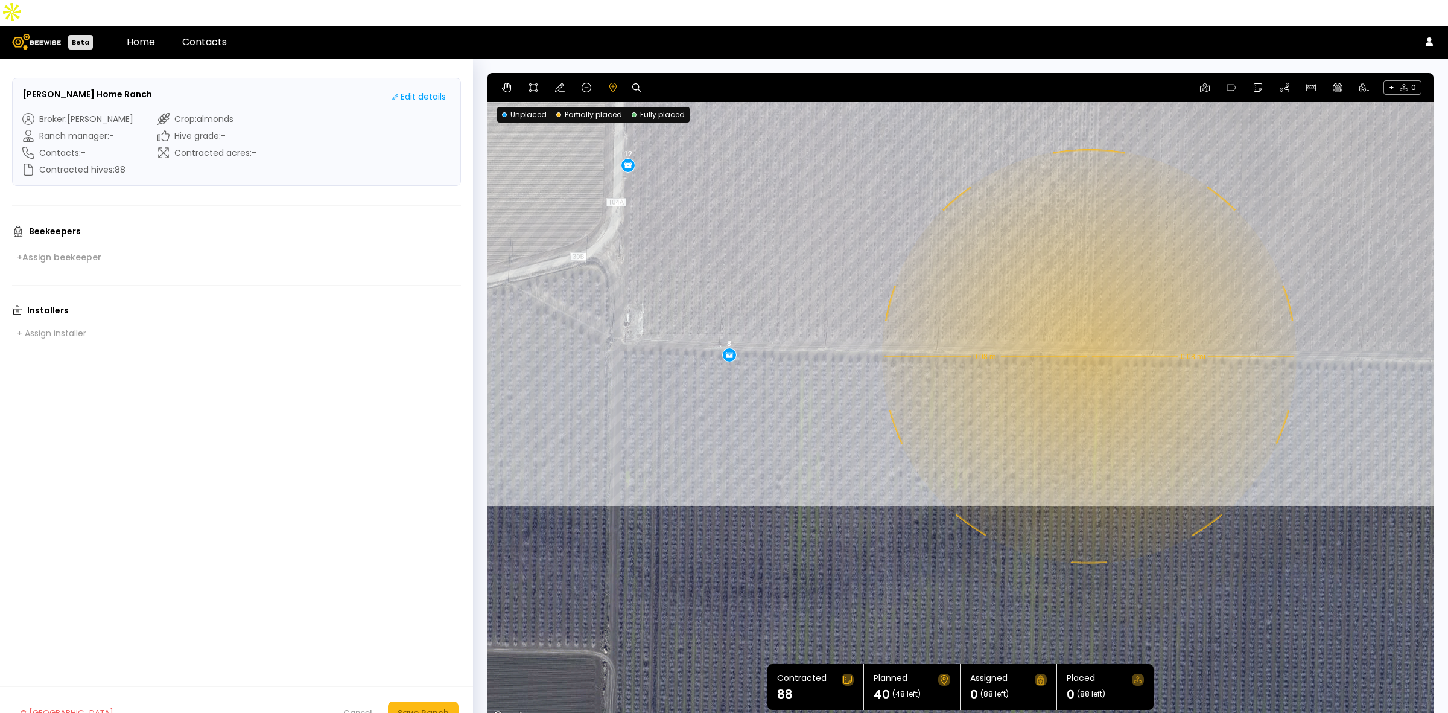
click at [1064, 330] on div "0.08 mi 0.08 mi 8 12 12 8" at bounding box center [961, 398] width 946 height 651
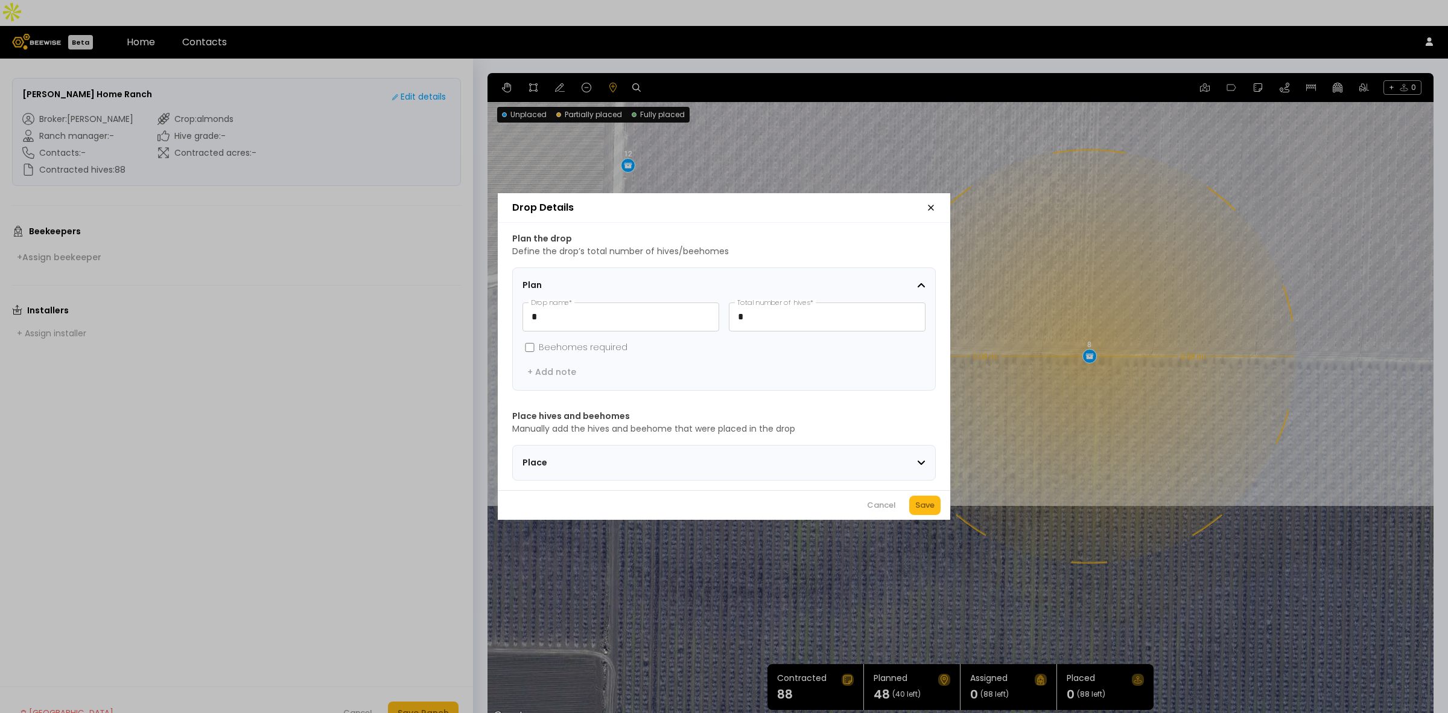
click at [924, 511] on div "Save" at bounding box center [924, 505] width 19 height 12
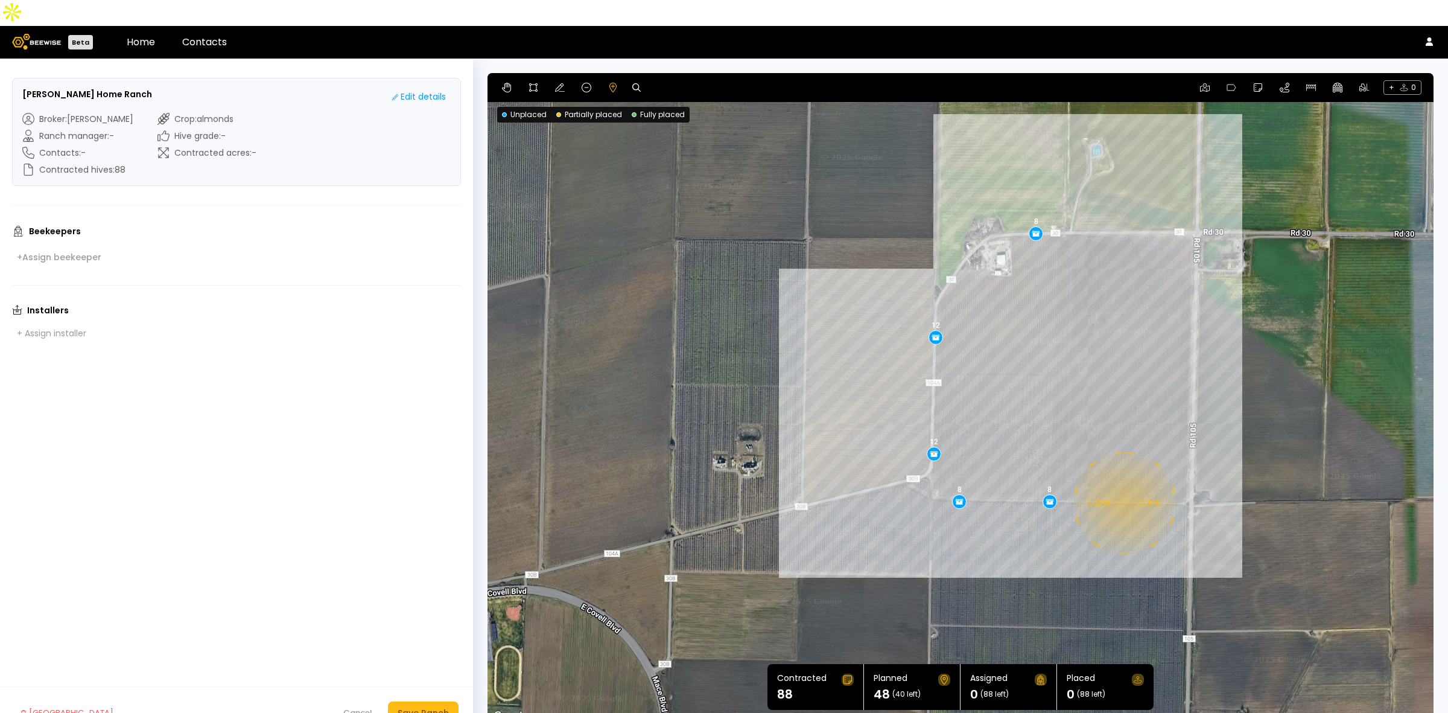
click at [1064, 477] on div "0.08 mi 0.08 mi 8 12 12 8 8" at bounding box center [961, 398] width 946 height 651
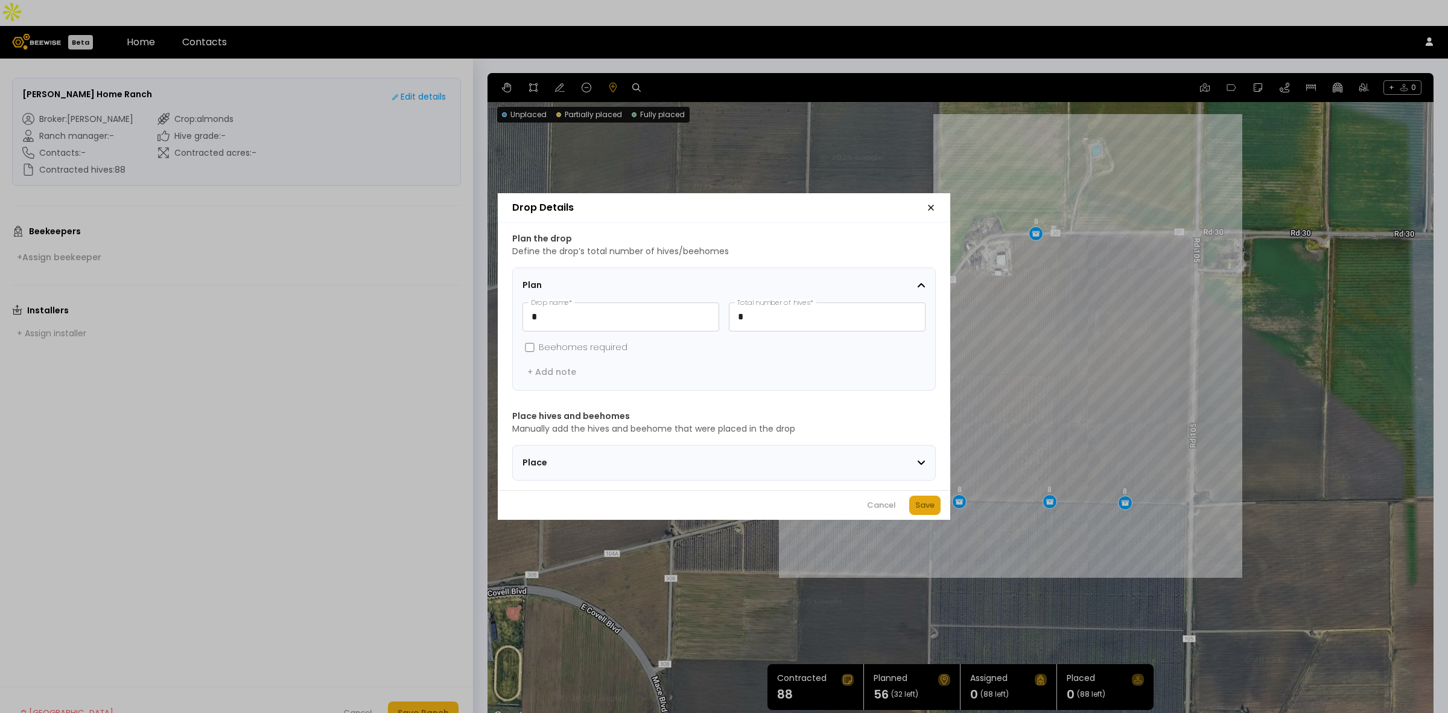
click at [923, 511] on div "Save" at bounding box center [924, 505] width 19 height 12
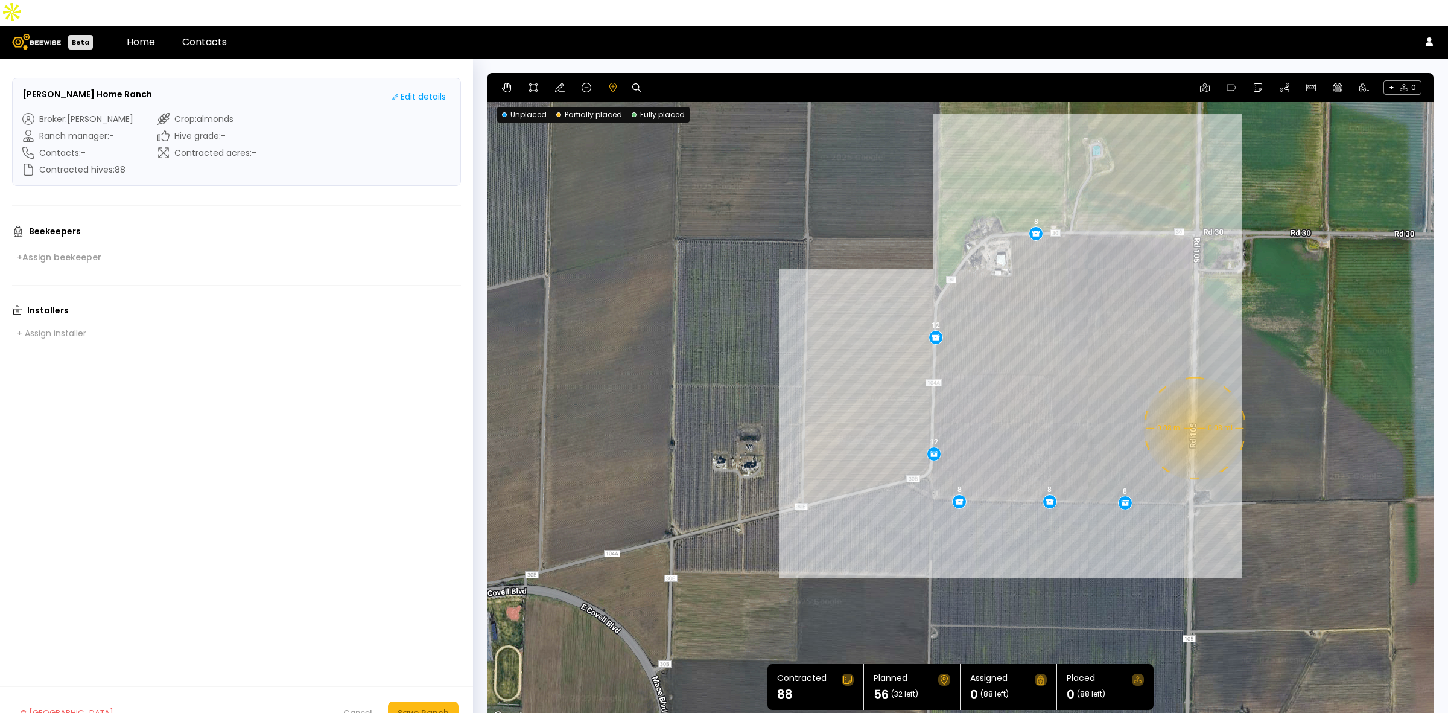
click at [1064, 402] on div "0.08 mi 0.08 mi 8 12 12 8 8 8" at bounding box center [961, 398] width 946 height 651
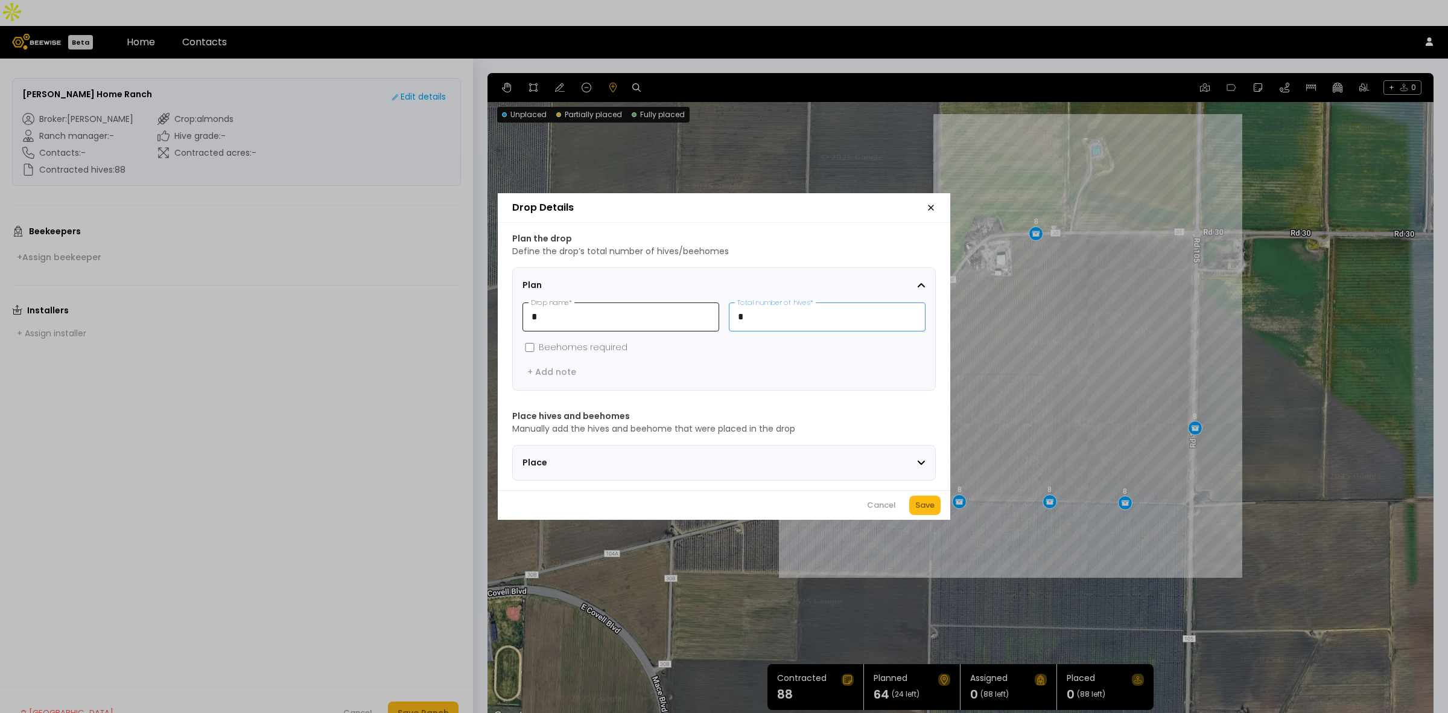
drag, startPoint x: 809, startPoint y: 311, endPoint x: 667, endPoint y: 308, distance: 141.2
click at [667, 308] on div "* Drop name * * Total number of hives *" at bounding box center [724, 316] width 403 height 29
type input "**"
click at [924, 504] on div "Save" at bounding box center [924, 505] width 19 height 12
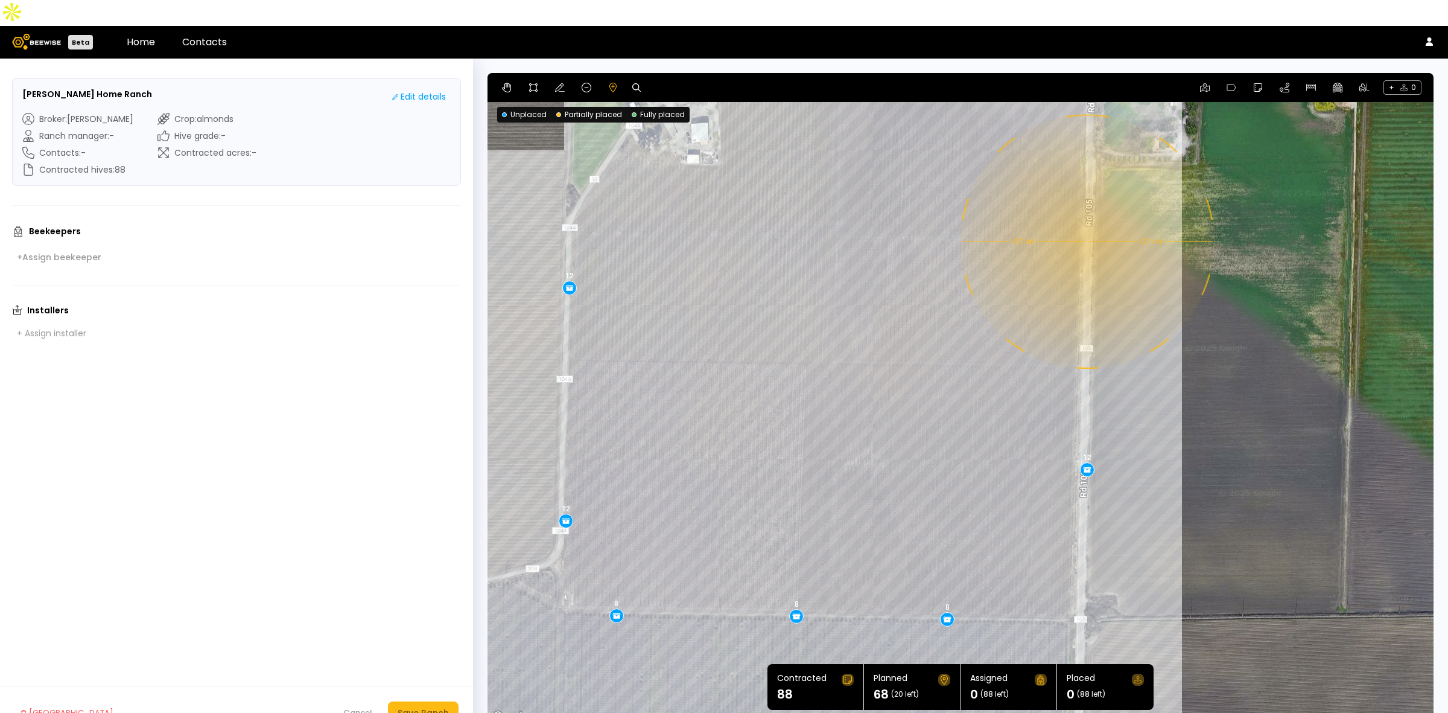
click at [1064, 215] on div "0.1 mi 0.1 mi 8 12 12 8 8 8 12" at bounding box center [961, 398] width 946 height 651
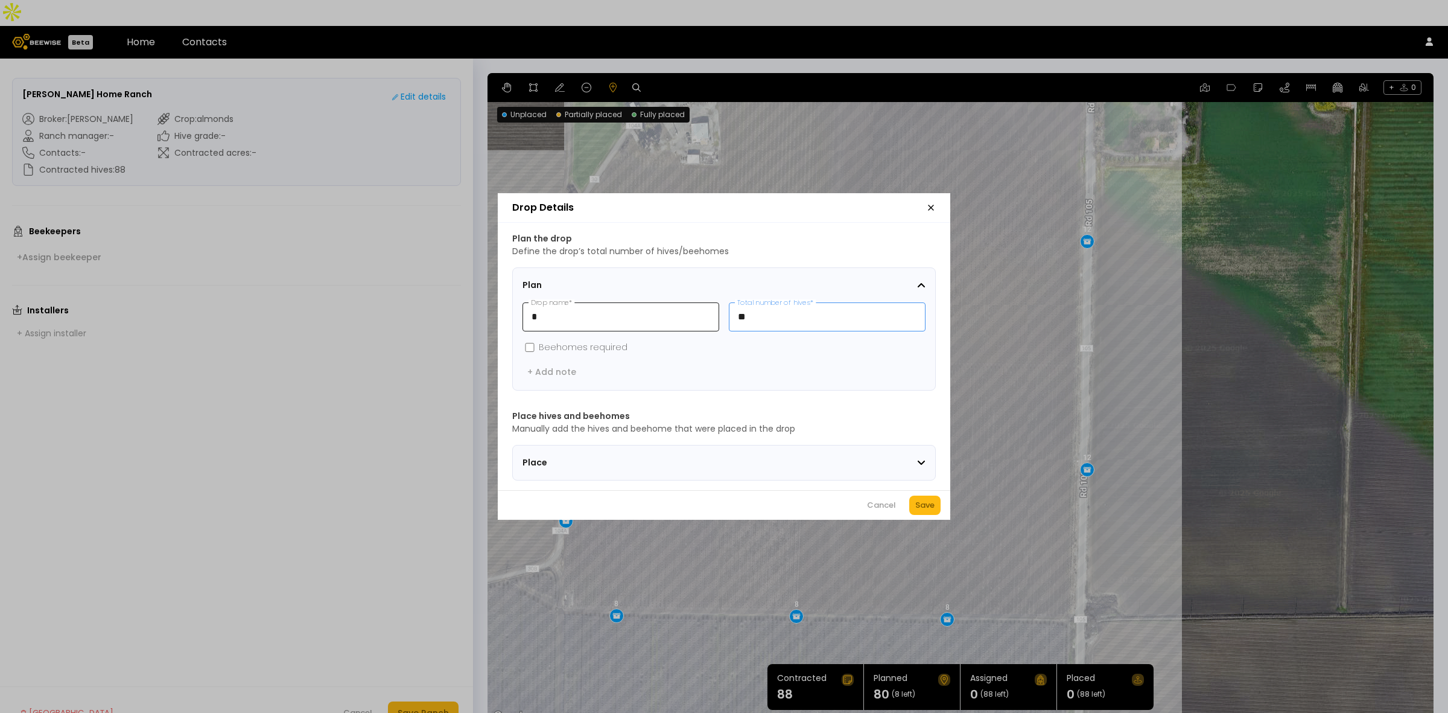
drag, startPoint x: 780, startPoint y: 311, endPoint x: 705, endPoint y: 311, distance: 75.4
click at [705, 311] on div "* Drop name * ** Total number of hives *" at bounding box center [724, 316] width 403 height 29
type input "*"
click at [918, 504] on div "Save" at bounding box center [924, 505] width 19 height 12
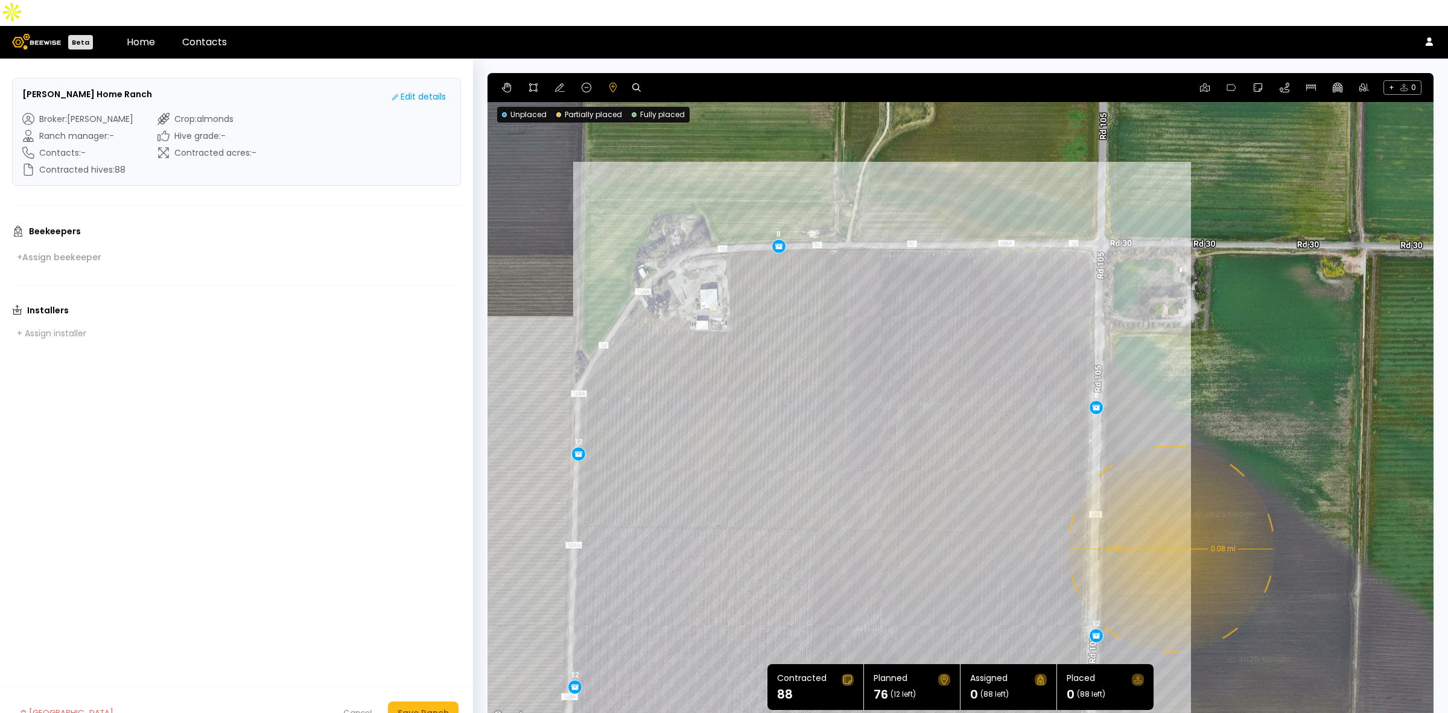
drag, startPoint x: 1213, startPoint y: 215, endPoint x: 1192, endPoint y: 369, distance: 155.4
click at [1064, 369] on div "0.08 mi 0.08 mi 8 12 12 8 8 8 12 8" at bounding box center [961, 398] width 946 height 651
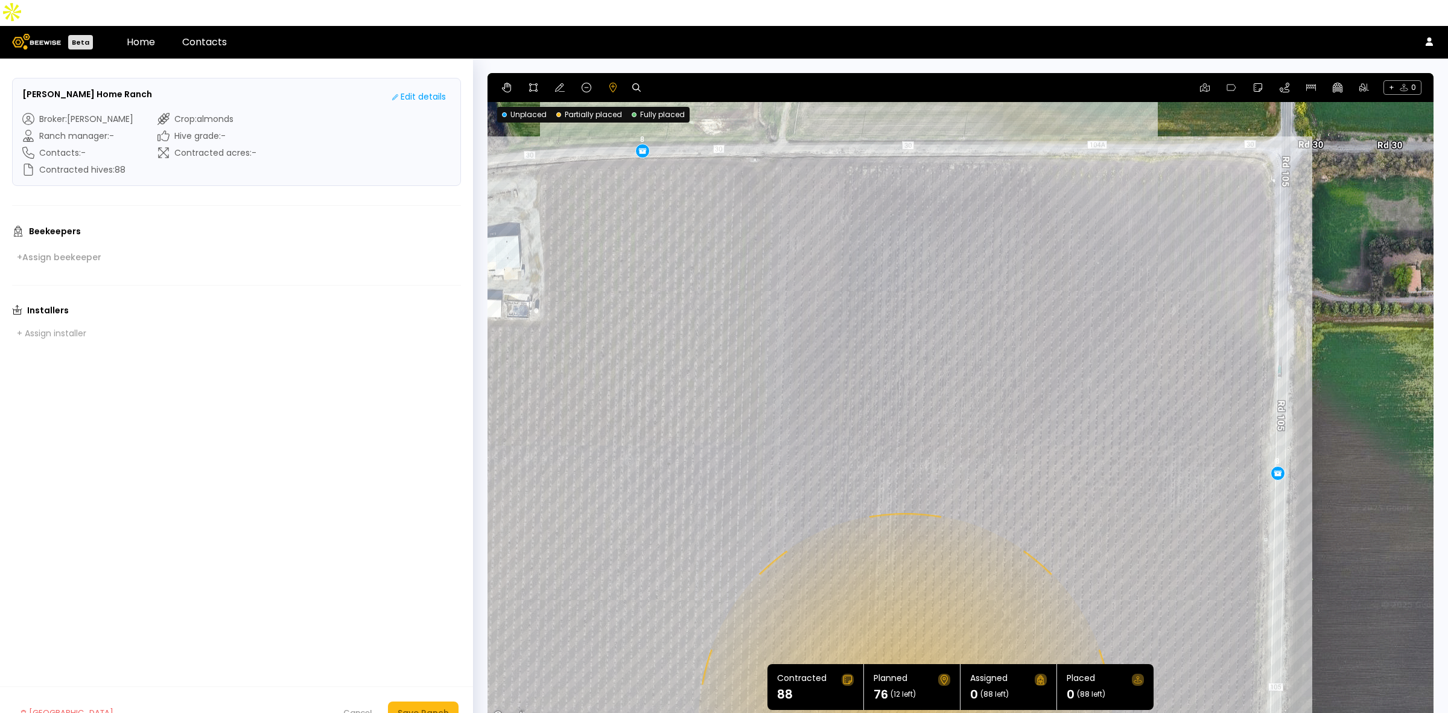
drag, startPoint x: 1006, startPoint y: 183, endPoint x: 954, endPoint y: 440, distance: 262.8
click at [954, 440] on div "0.08 mi 0.08 mi 8 12 12 8 8 8 12 8" at bounding box center [961, 398] width 946 height 651
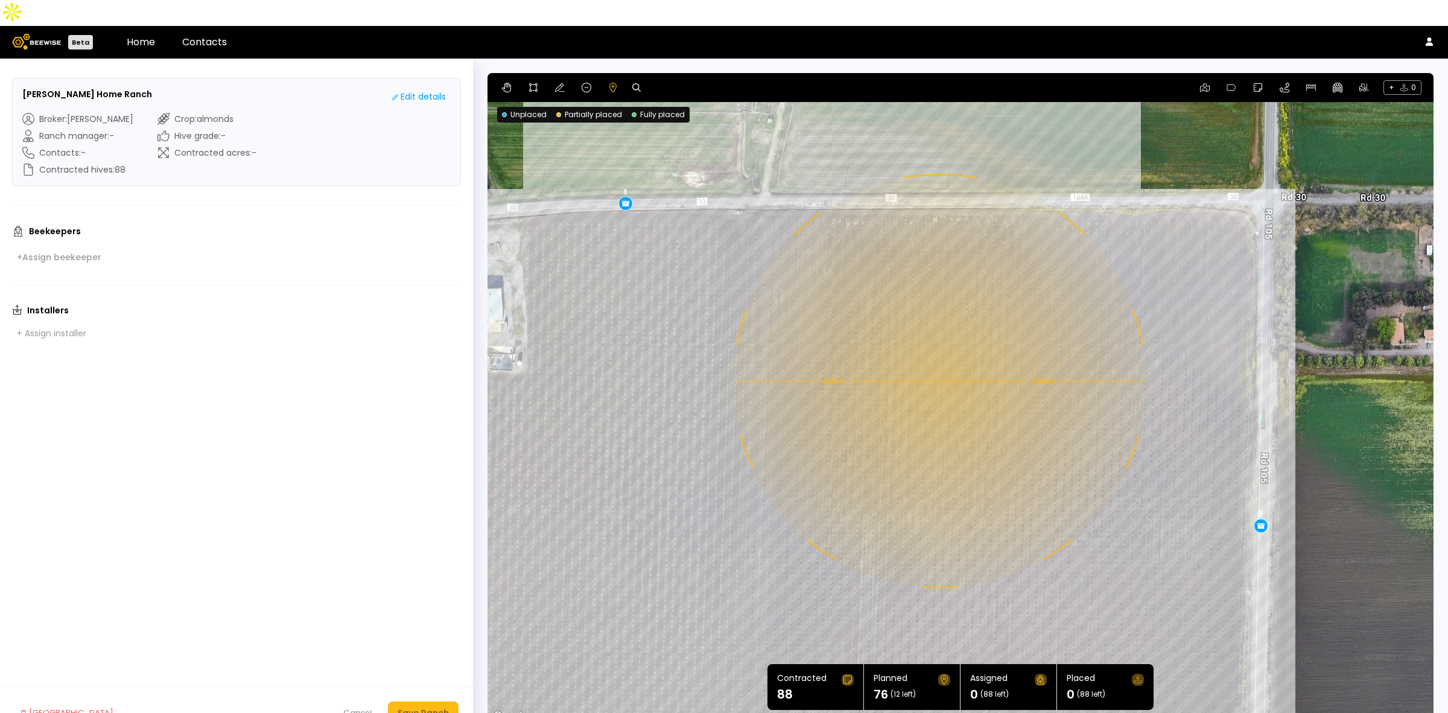
drag, startPoint x: 970, startPoint y: 250, endPoint x: 953, endPoint y: 304, distance: 55.5
click at [953, 304] on div "0.08 mi 0.08 mi 8 12 12 8 8 8 12 8" at bounding box center [961, 398] width 946 height 651
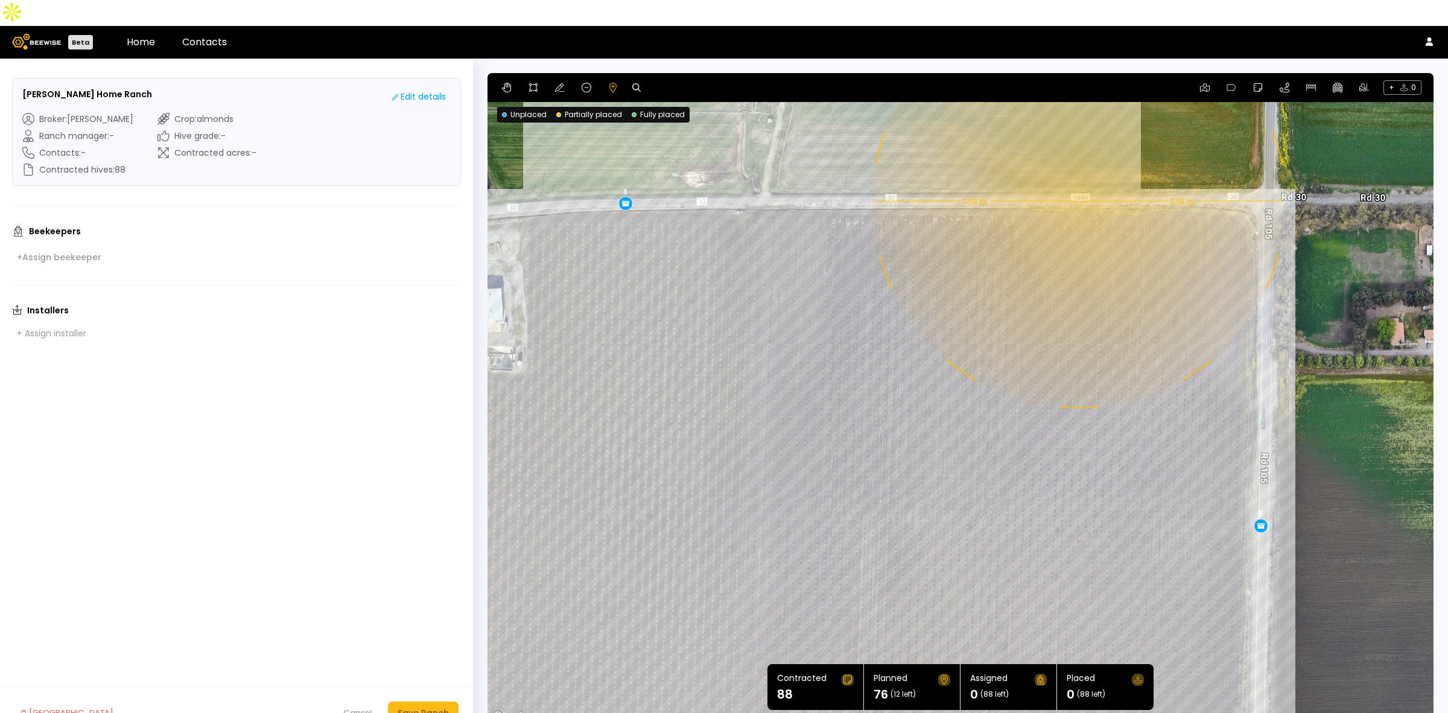
click at [1064, 175] on div "0.08 mi 0.08 mi 8 12 12 8 8 8 12 8" at bounding box center [961, 398] width 946 height 651
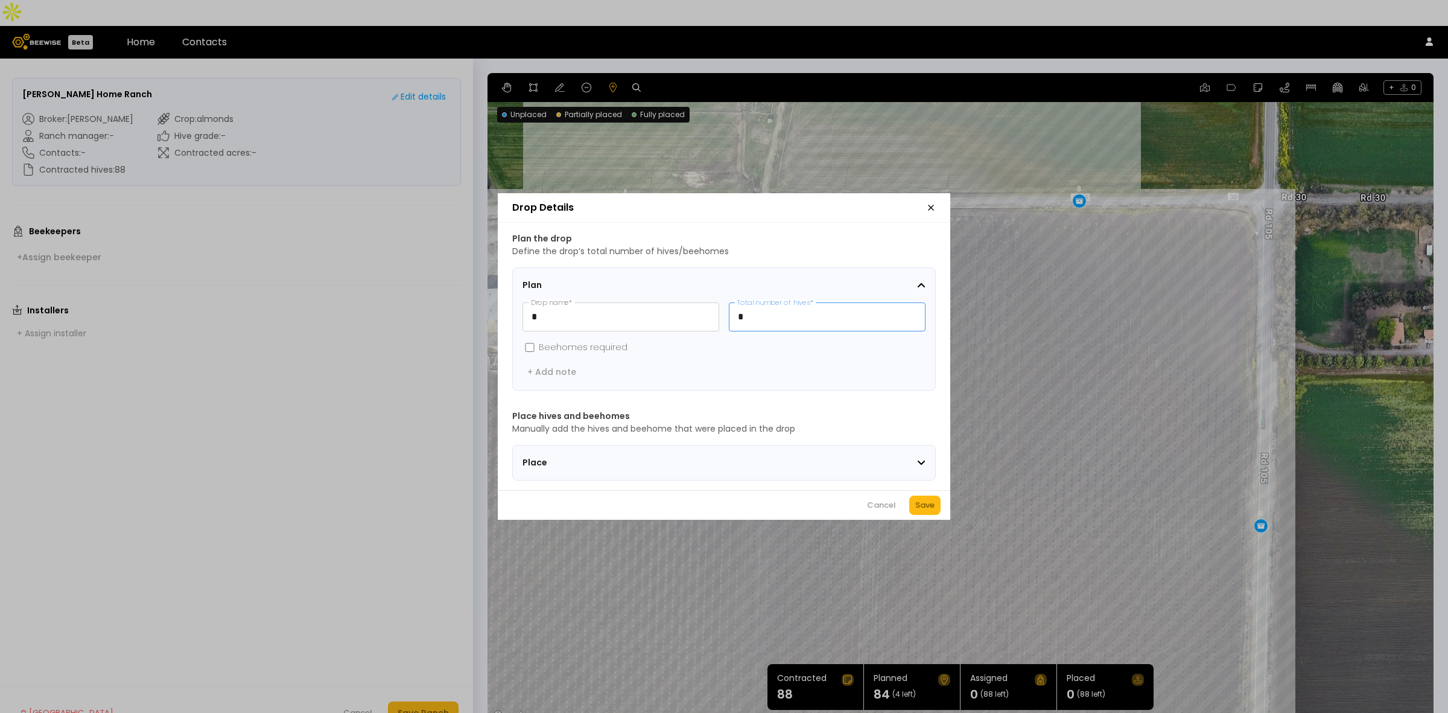
drag, startPoint x: 755, startPoint y: 311, endPoint x: 734, endPoint y: 310, distance: 21.2
click at [734, 310] on input "*" at bounding box center [828, 317] width 196 height 28
type input "**"
click at [930, 510] on div "Save" at bounding box center [924, 505] width 19 height 12
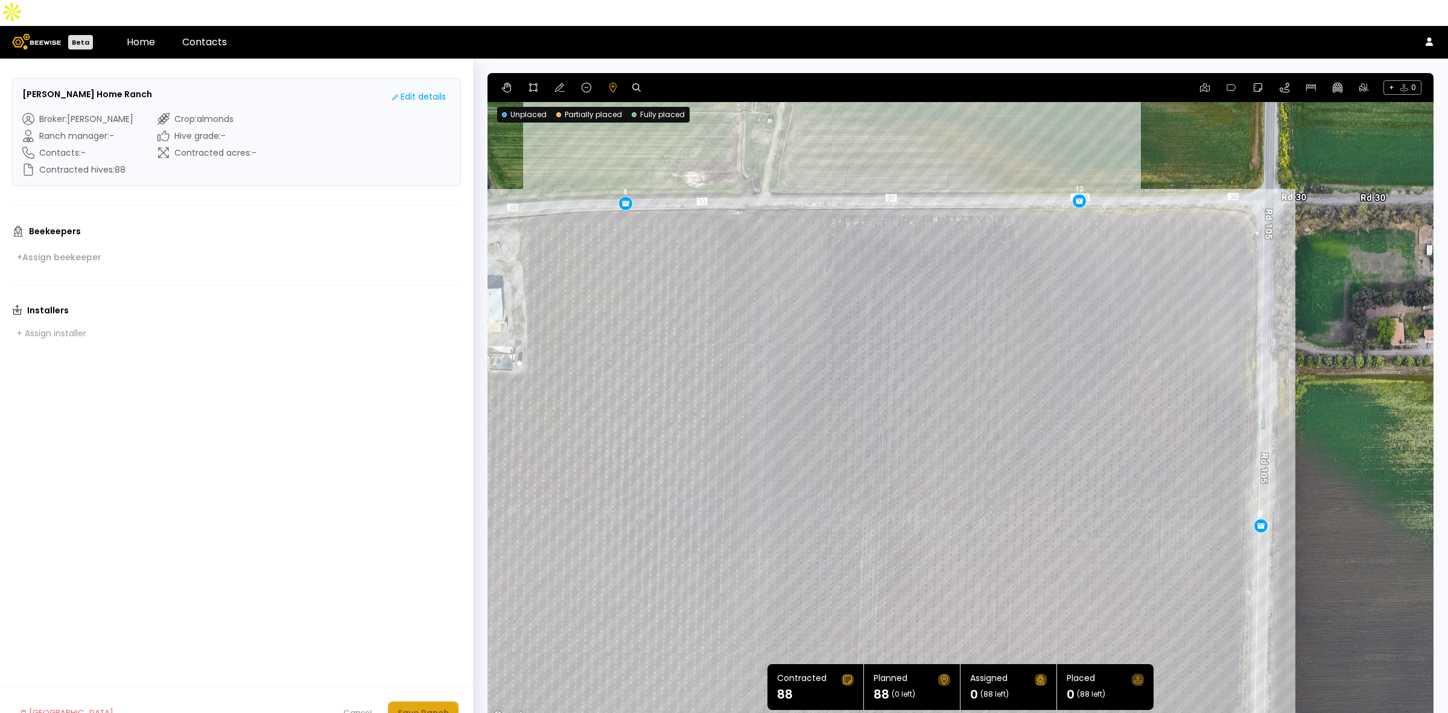
click at [425, 643] on div "Save Ranch" at bounding box center [423, 712] width 51 height 13
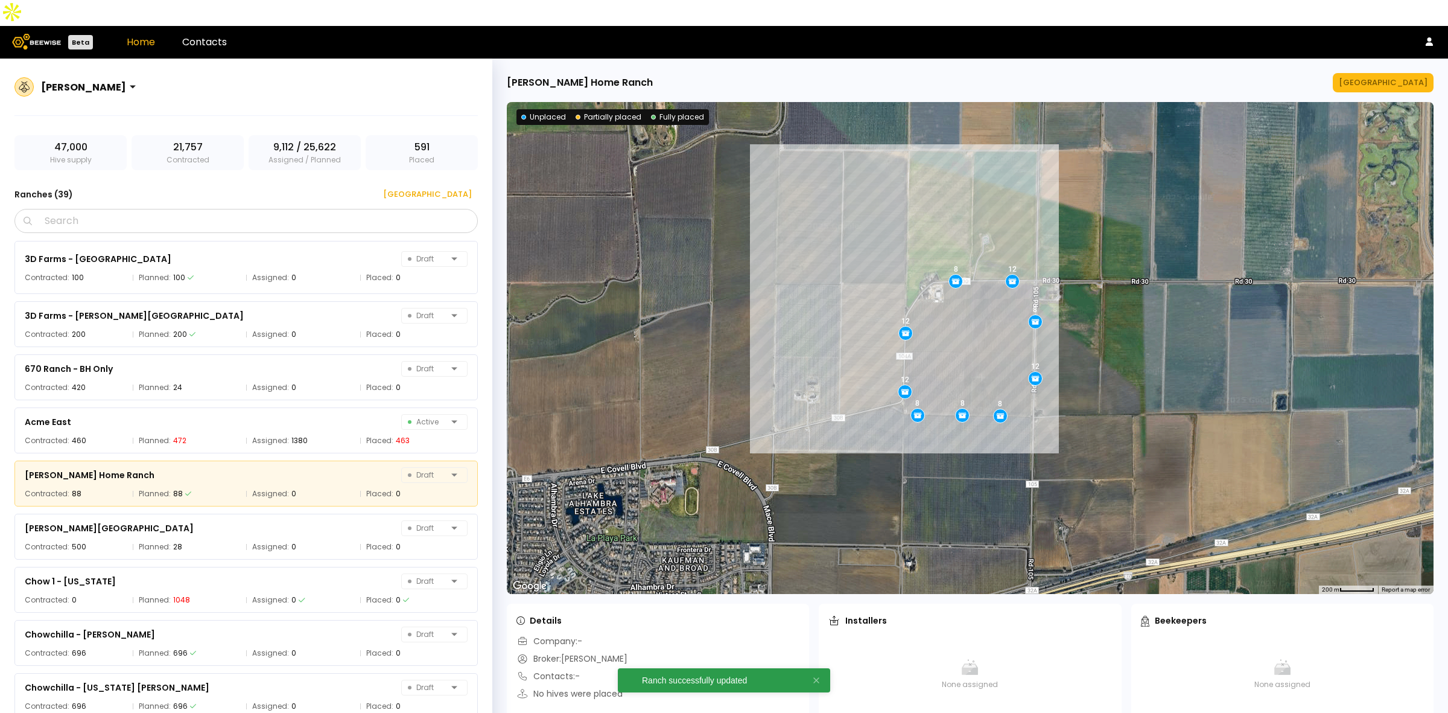
drag, startPoint x: 809, startPoint y: 259, endPoint x: 725, endPoint y: 272, distance: 84.1
click at [725, 272] on div "12 12 8 12 8 12 8 8 8" at bounding box center [970, 348] width 927 height 492
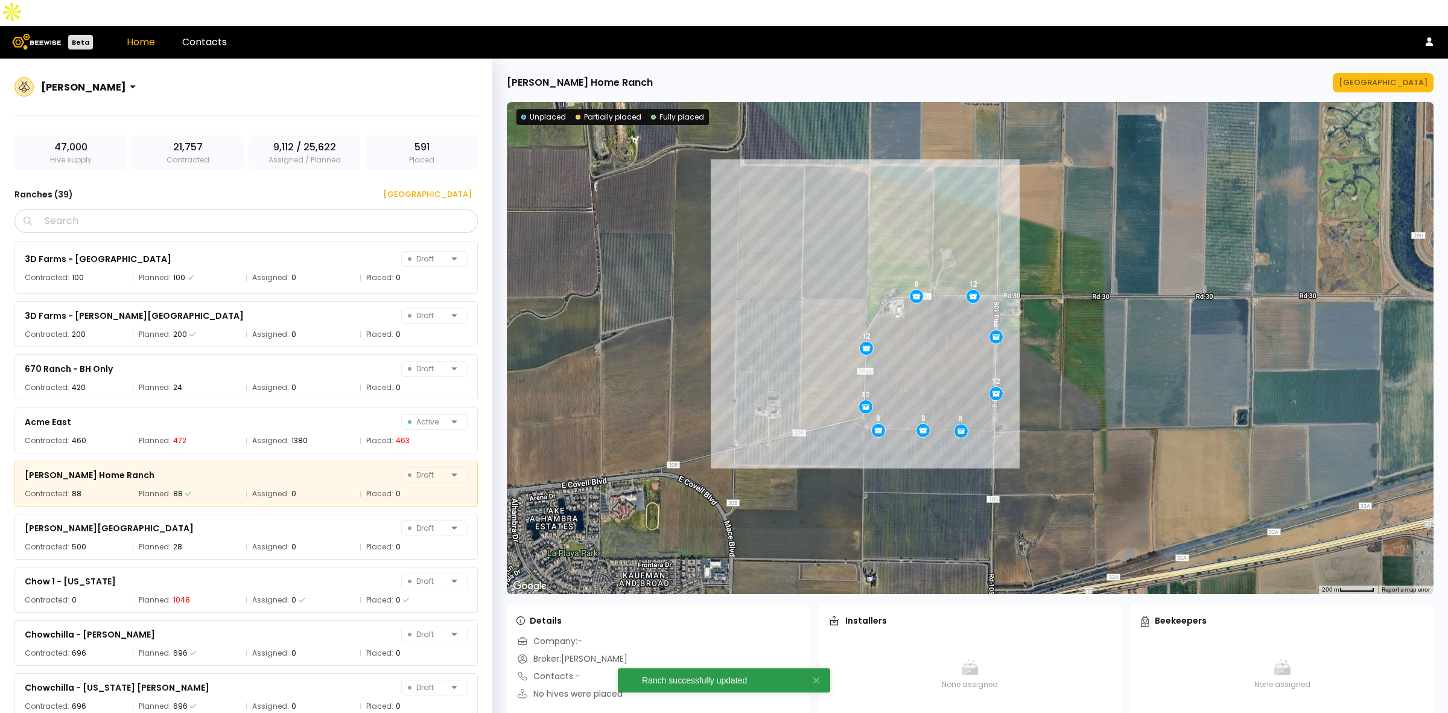
drag, startPoint x: 770, startPoint y: 258, endPoint x: 725, endPoint y: 276, distance: 48.5
click at [725, 276] on div "12 12 8 12 8 12 8 8 8" at bounding box center [970, 348] width 927 height 492
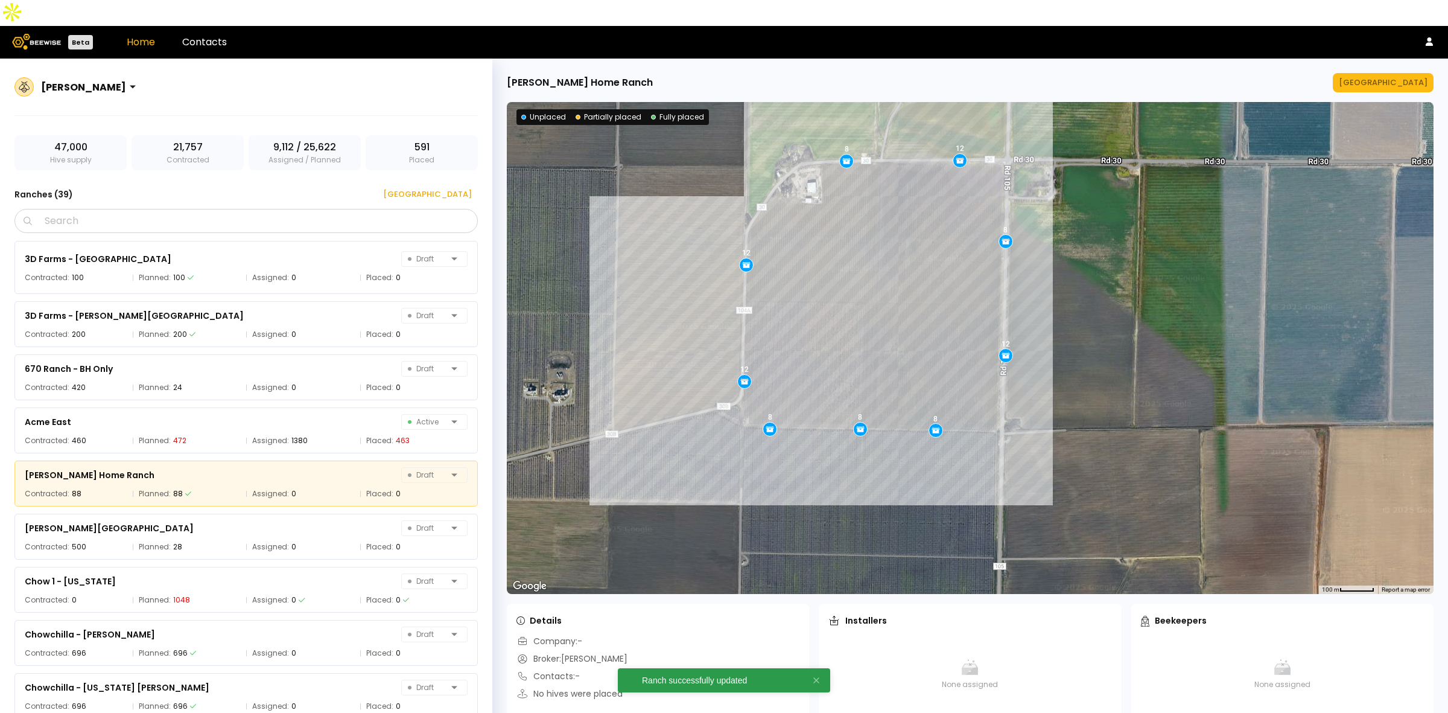
drag, startPoint x: 900, startPoint y: 378, endPoint x: 683, endPoint y: 285, distance: 236.5
click at [683, 285] on div "12 12 8 12 8 12 8 8 8" at bounding box center [970, 348] width 927 height 492
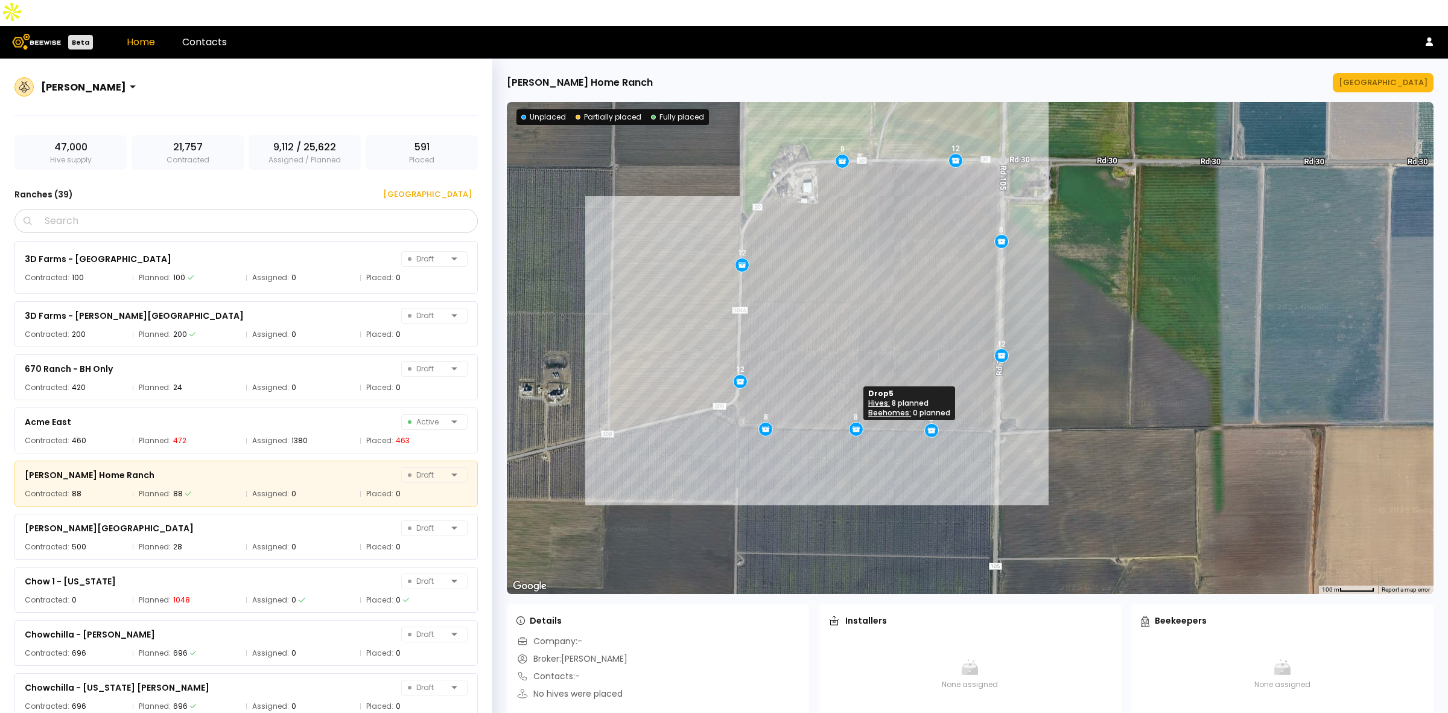
click at [856, 426] on icon at bounding box center [855, 426] width 5 height 1
click at [1064, 77] on div "[GEOGRAPHIC_DATA]" at bounding box center [1383, 83] width 89 height 12
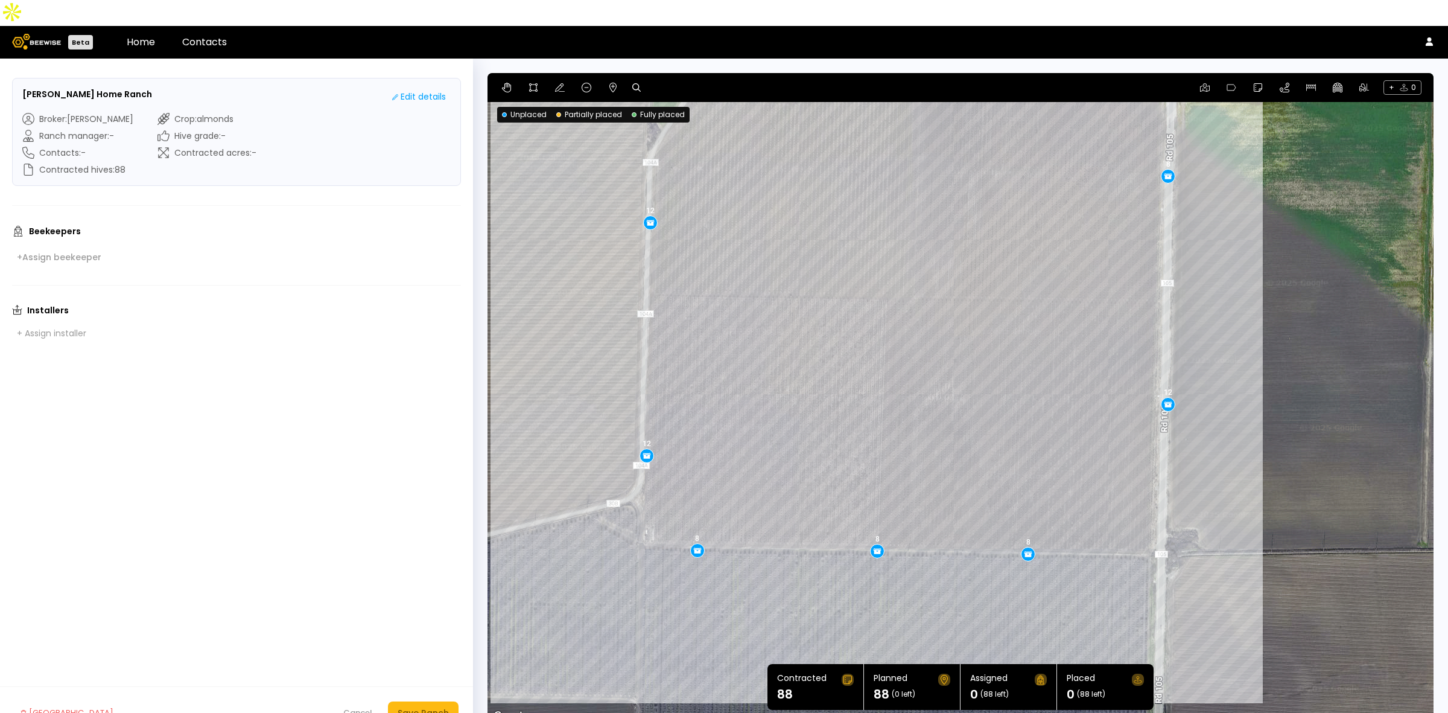
drag, startPoint x: 1311, startPoint y: 450, endPoint x: 1259, endPoint y: 335, distance: 125.8
click at [1064, 335] on div "12 12 8 12 8 12 8 8 8" at bounding box center [961, 398] width 946 height 651
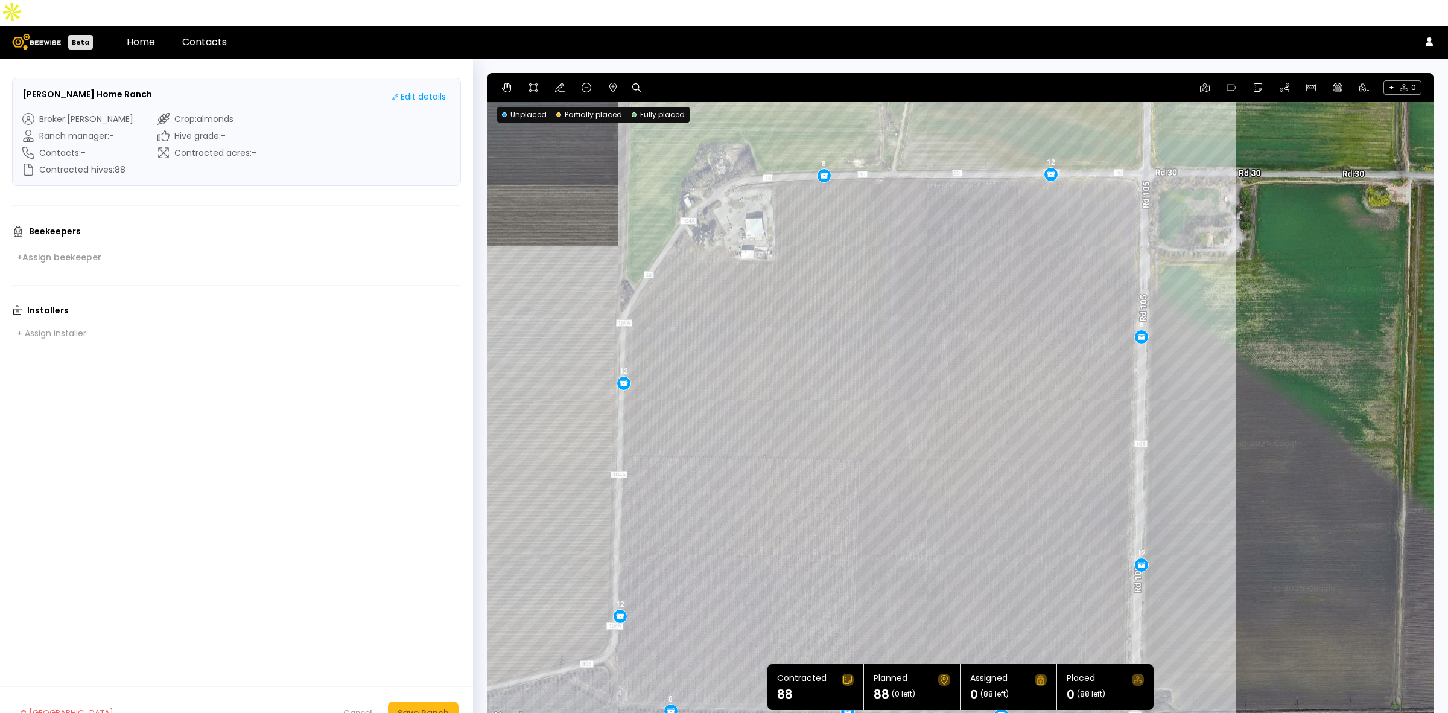
drag, startPoint x: 1228, startPoint y: 234, endPoint x: 1201, endPoint y: 399, distance: 167.4
click at [1064, 399] on div "12 12 8 12 12 8 8 8 8" at bounding box center [961, 398] width 946 height 651
click at [442, 643] on div "Save Ranch" at bounding box center [423, 712] width 51 height 13
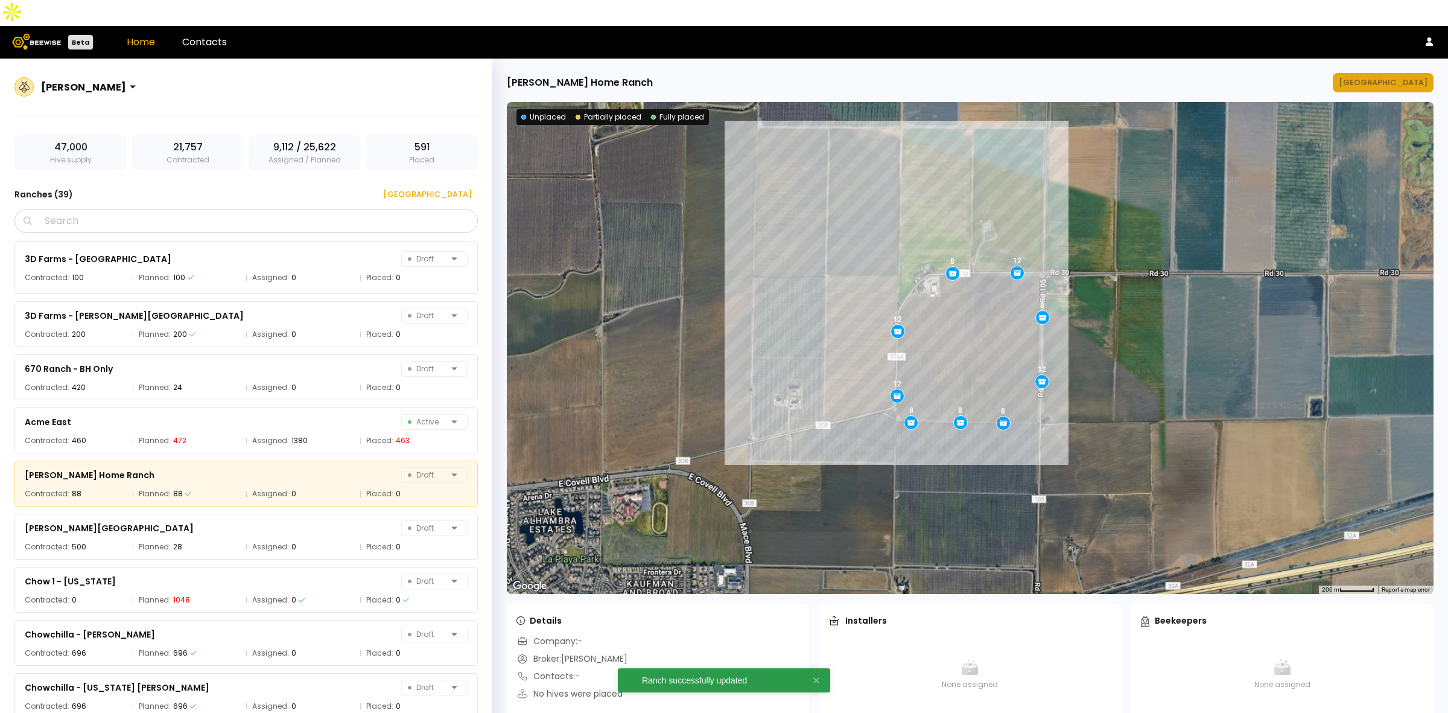
click at [1064, 77] on div "[GEOGRAPHIC_DATA]" at bounding box center [1383, 83] width 89 height 12
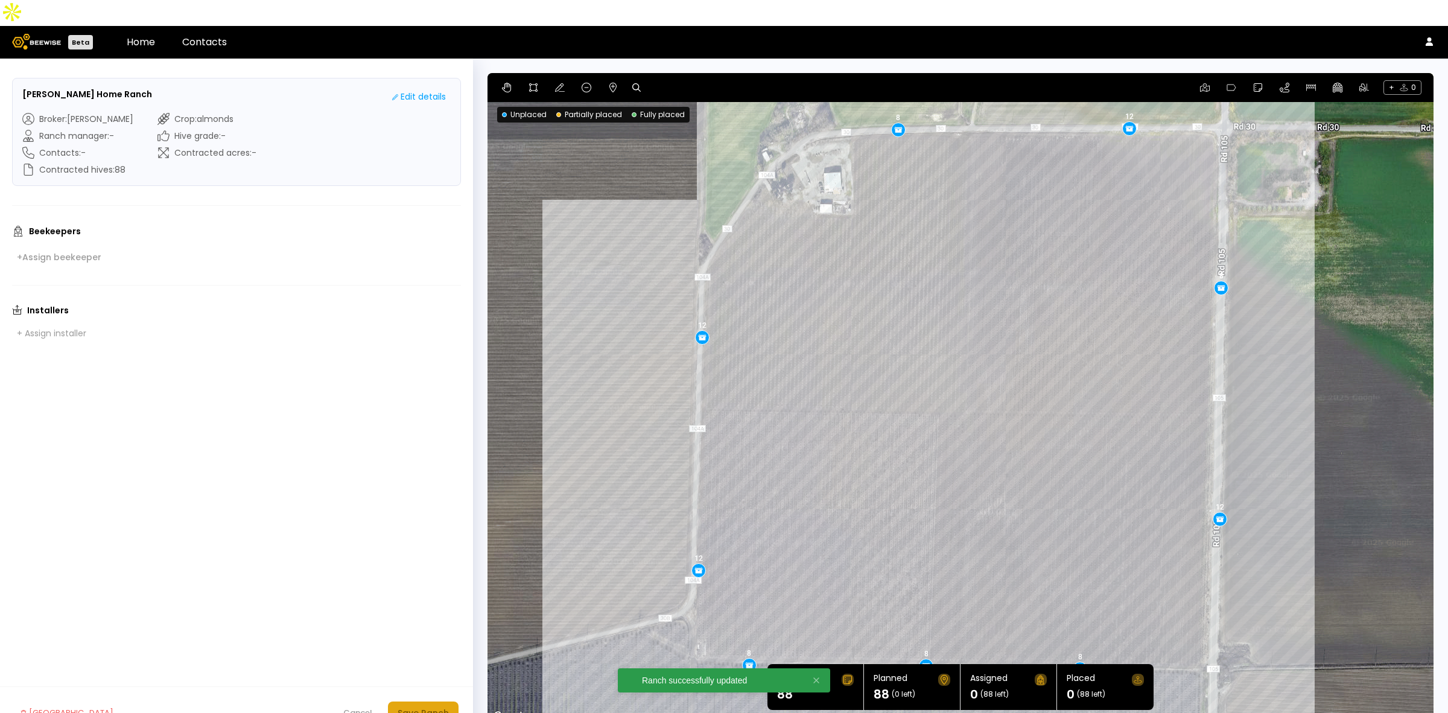
click at [429, 643] on div "Save Ranch" at bounding box center [423, 712] width 51 height 13
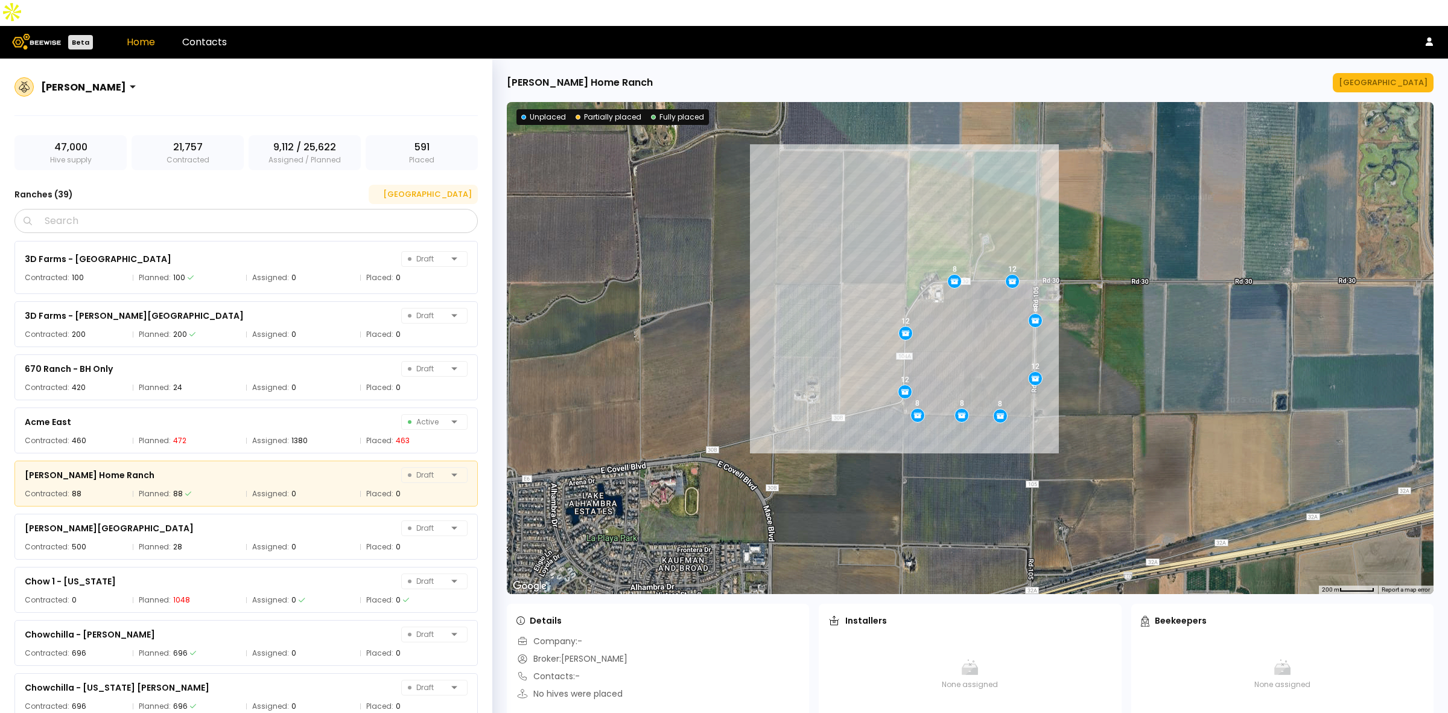
click at [445, 188] on div "[GEOGRAPHIC_DATA]" at bounding box center [423, 194] width 97 height 12
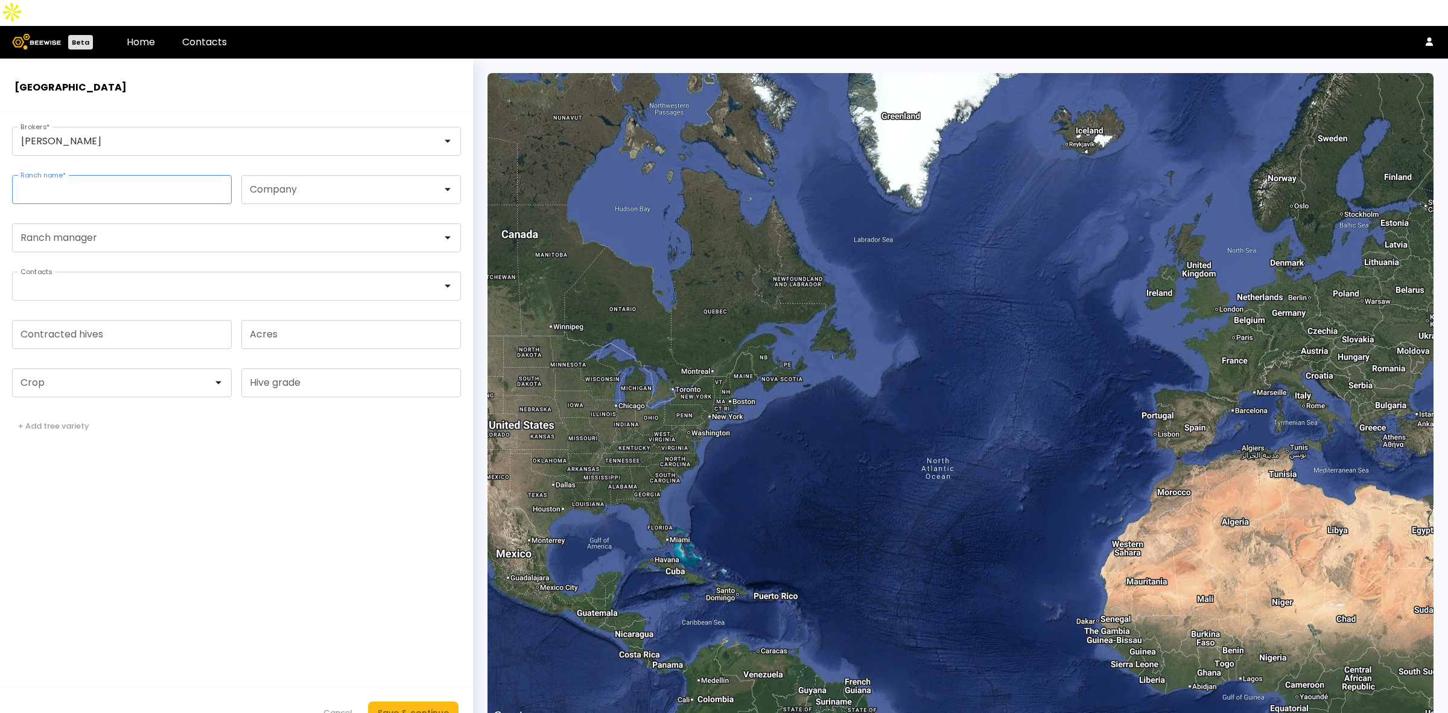
click at [103, 176] on input "Ranch name *" at bounding box center [122, 190] width 218 height 28
type input "**********"
click at [83, 320] on input "Contracted hives" at bounding box center [122, 334] width 218 height 28
type input "**"
click at [86, 369] on div at bounding box center [117, 383] width 209 height 28
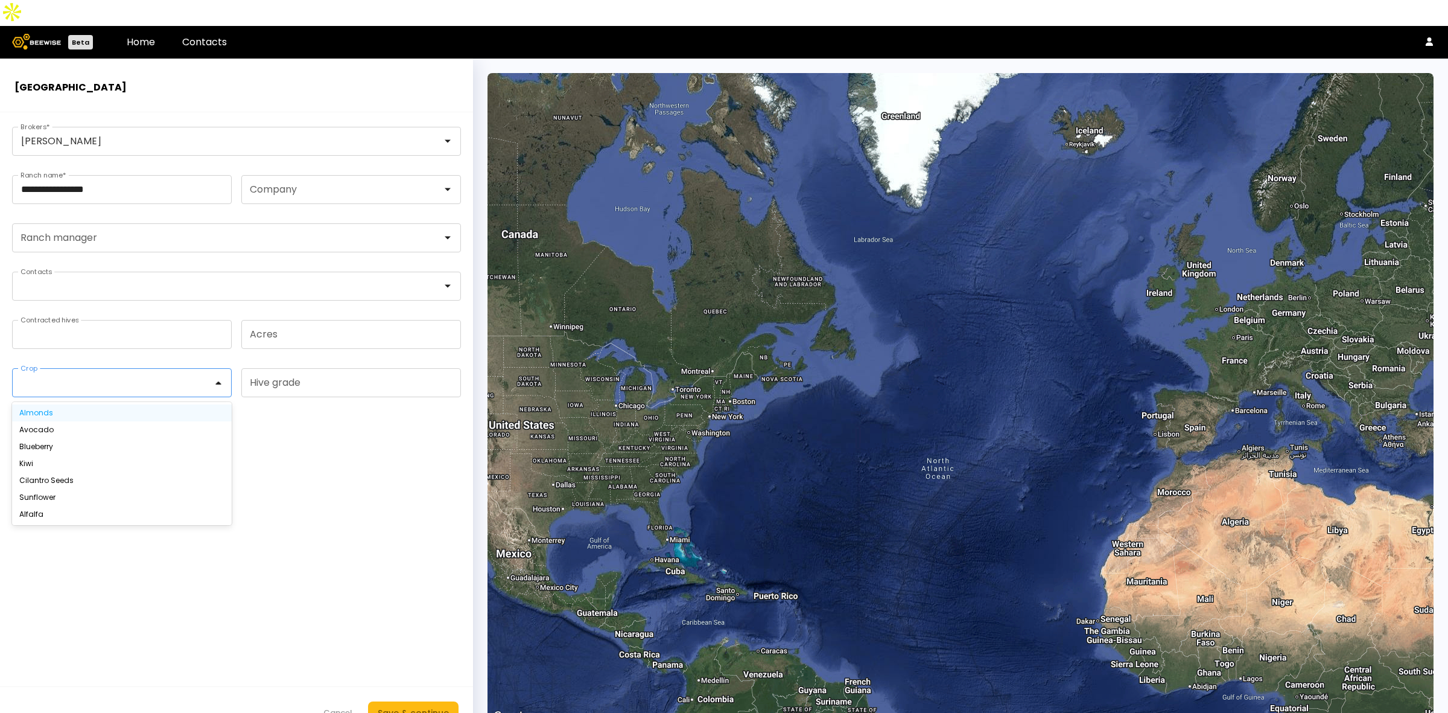
click at [80, 409] on div "Almonds" at bounding box center [121, 412] width 205 height 7
click at [412, 643] on div "Save & continue" at bounding box center [413, 712] width 71 height 13
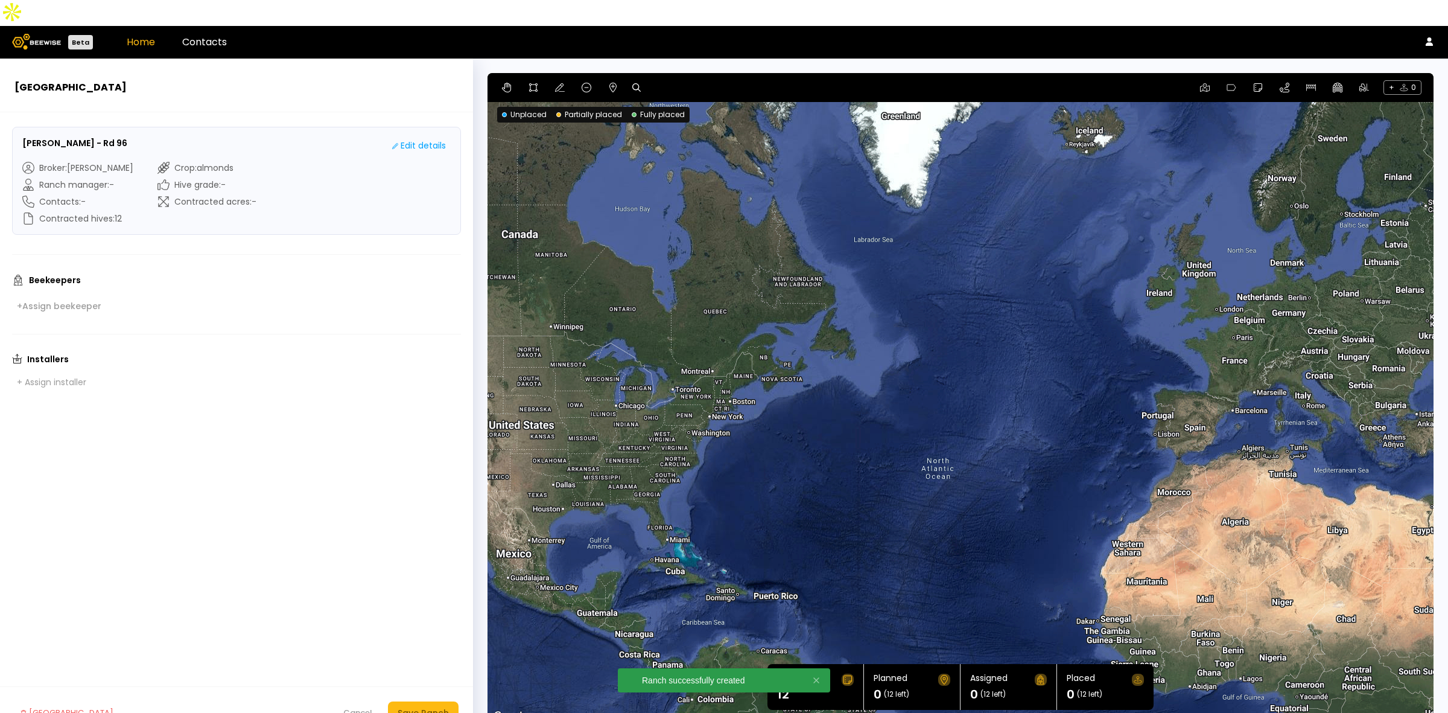
click at [142, 35] on link "Home" at bounding box center [141, 42] width 28 height 14
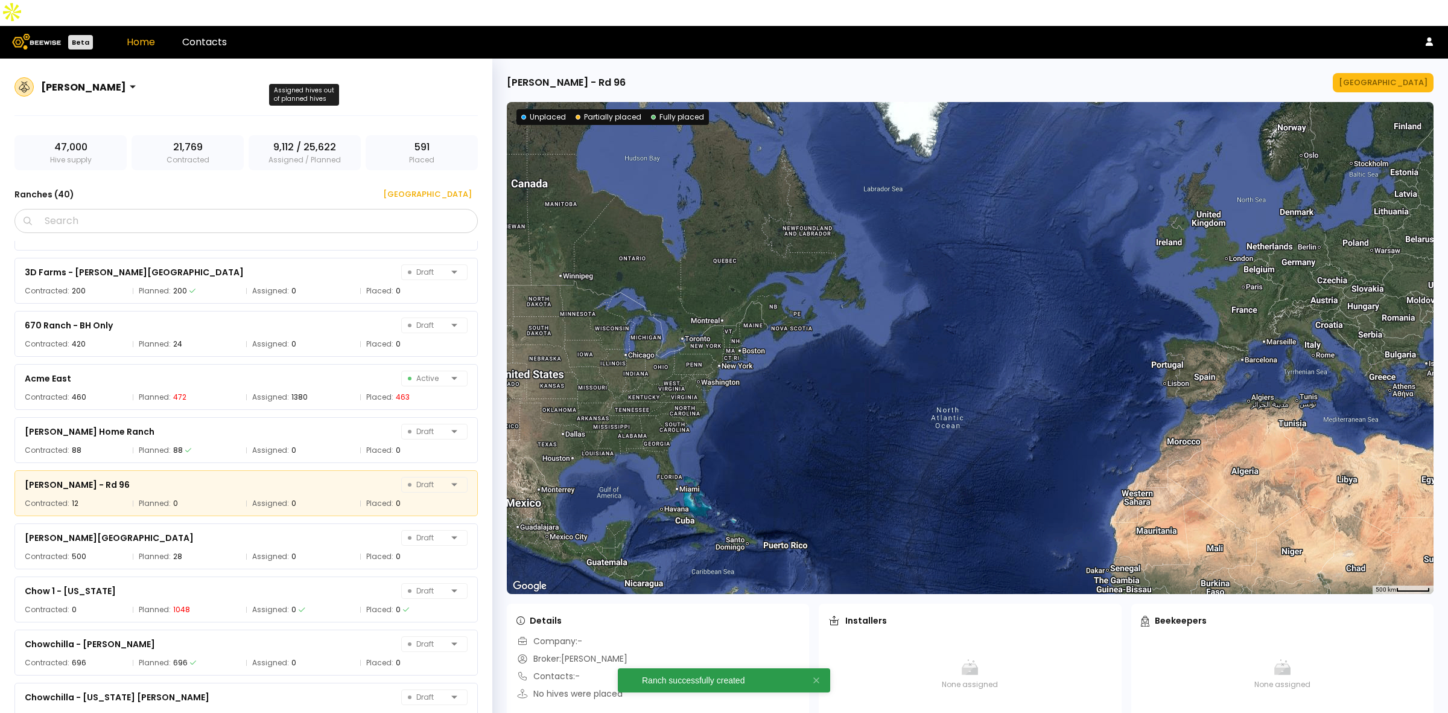
scroll to position [43, 0]
click at [212, 476] on div "[PERSON_NAME] - Rd 96 Draft" at bounding box center [246, 484] width 443 height 17
click at [1064, 77] on div "[GEOGRAPHIC_DATA]" at bounding box center [1383, 83] width 89 height 12
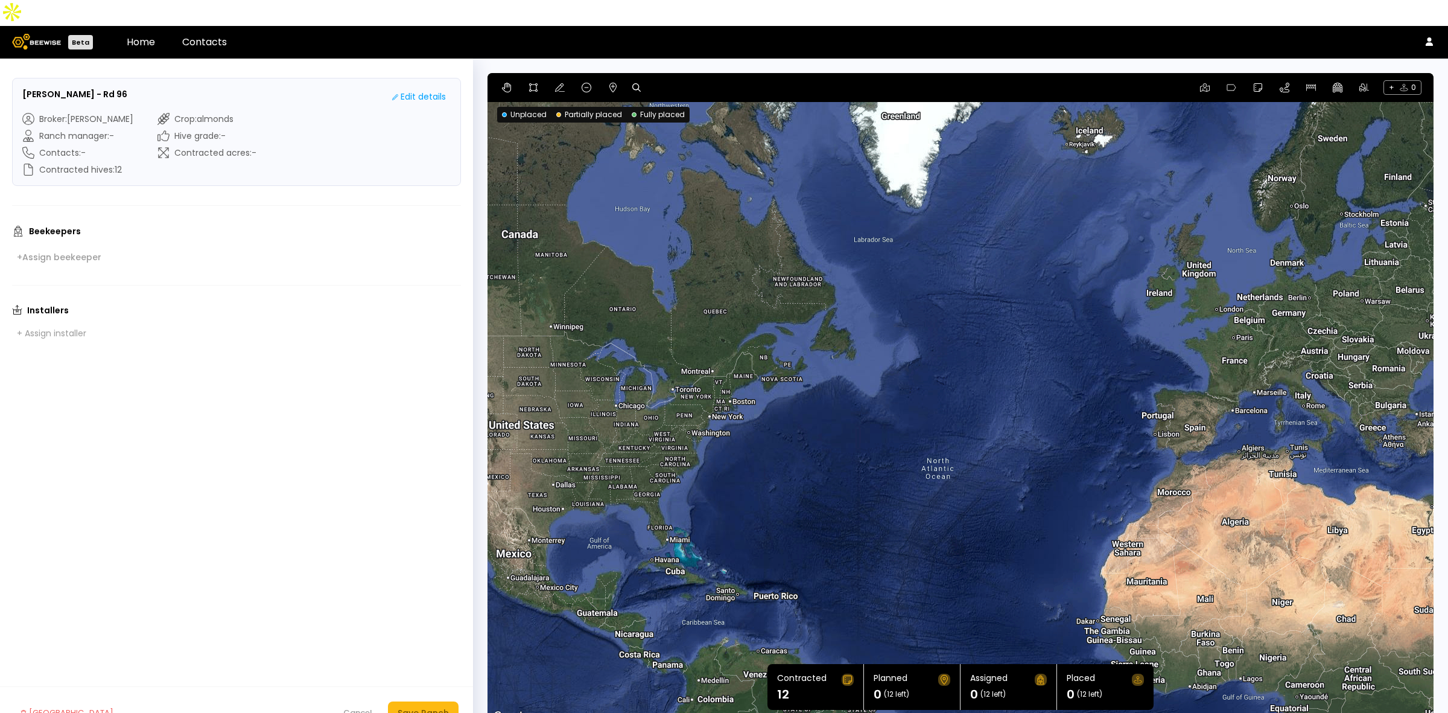
click at [634, 83] on icon at bounding box center [636, 87] width 8 height 8
click at [681, 80] on input at bounding box center [683, 87] width 75 height 15
paste input "**********"
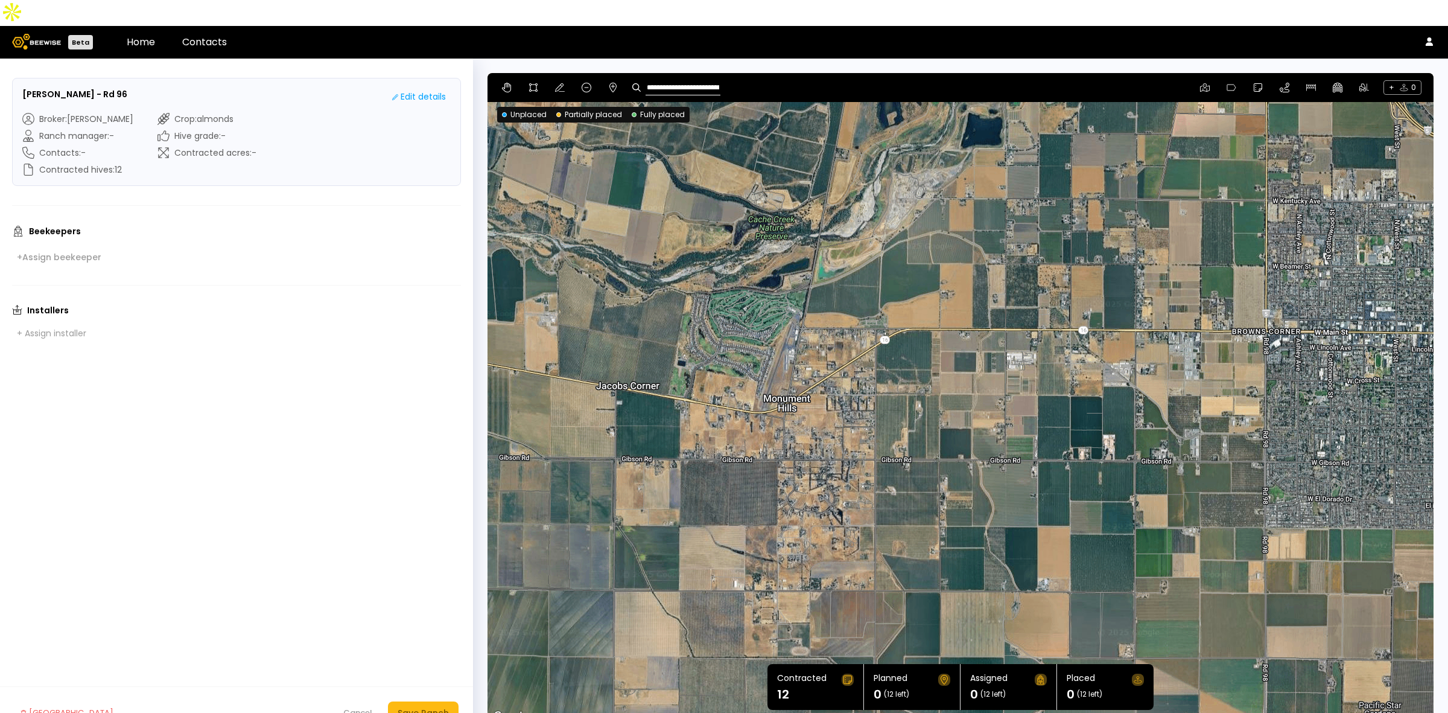
type input "**********"
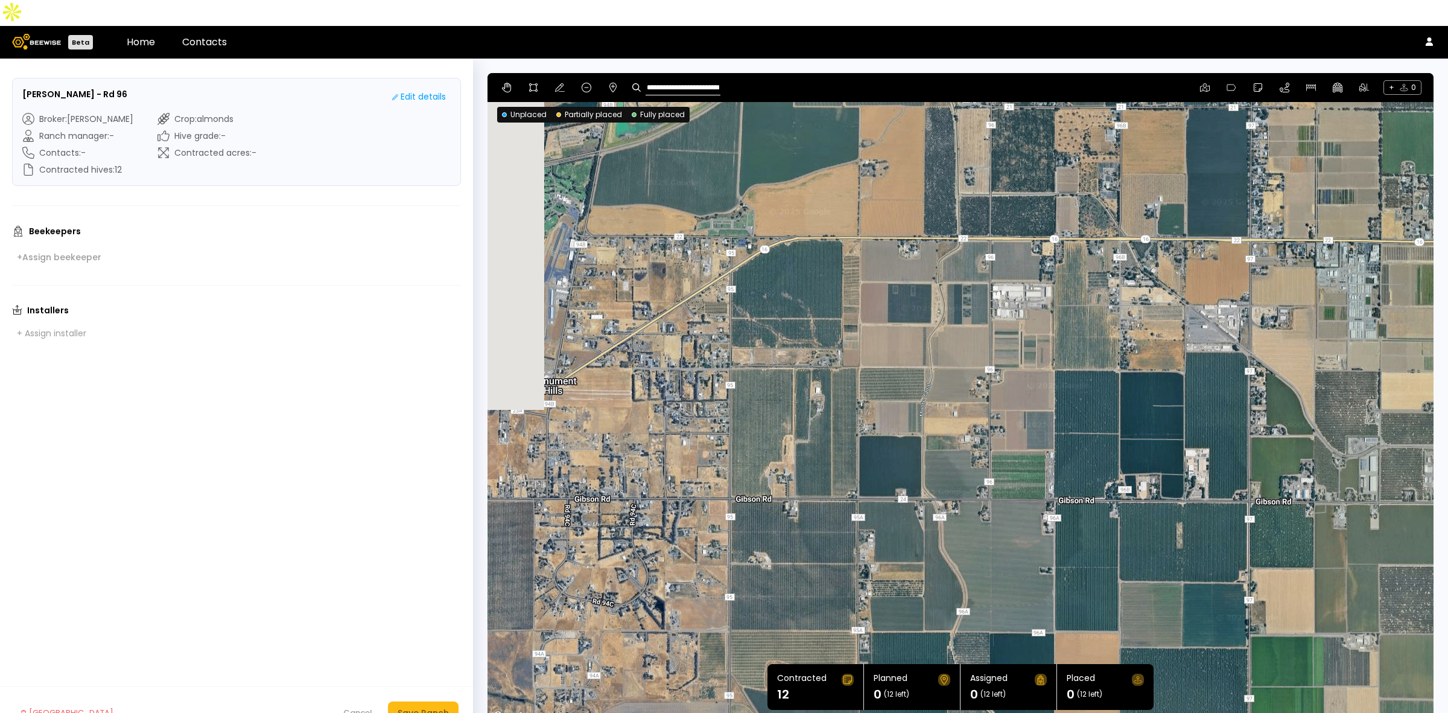
drag, startPoint x: 887, startPoint y: 279, endPoint x: 1002, endPoint y: 329, distance: 125.7
click at [1002, 329] on div at bounding box center [961, 398] width 946 height 651
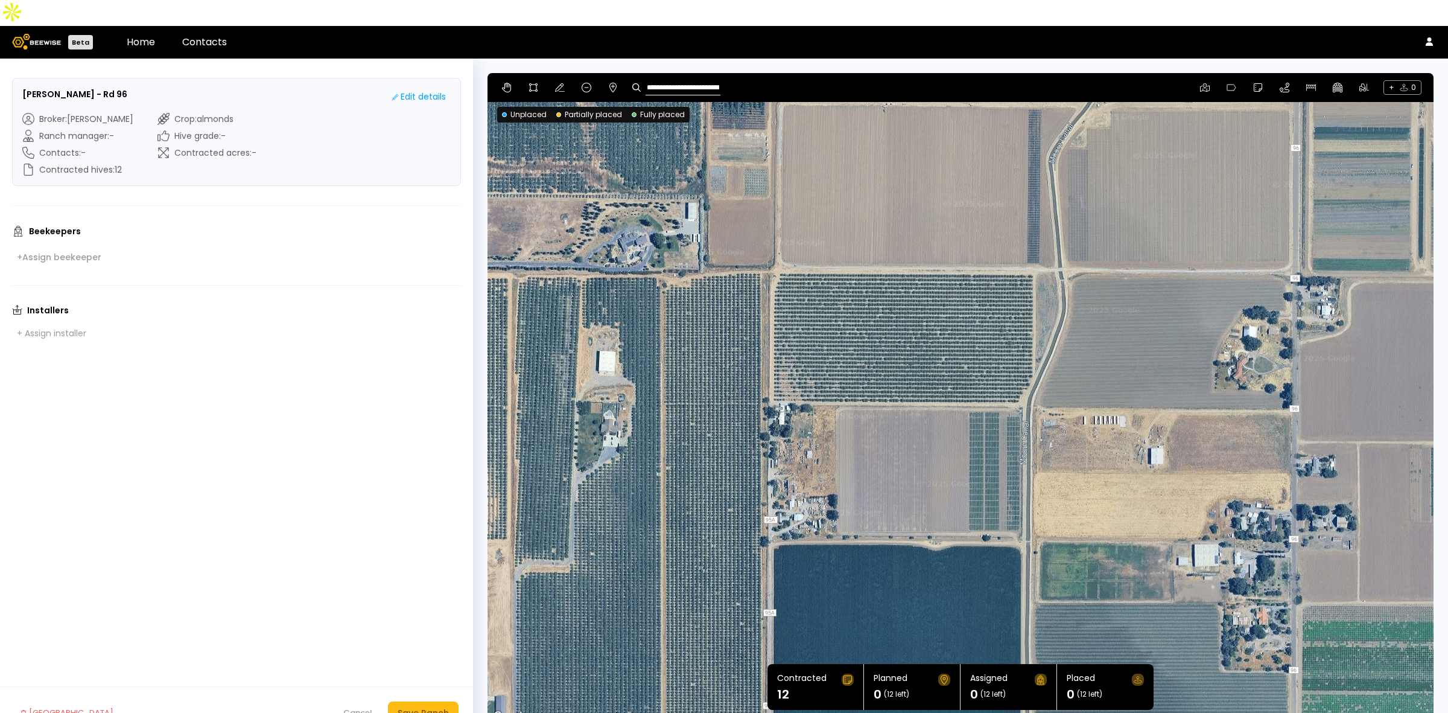
drag, startPoint x: 807, startPoint y: 364, endPoint x: 1093, endPoint y: 377, distance: 286.9
click at [1064, 377] on div at bounding box center [961, 398] width 946 height 651
click at [531, 83] on icon at bounding box center [534, 88] width 10 height 10
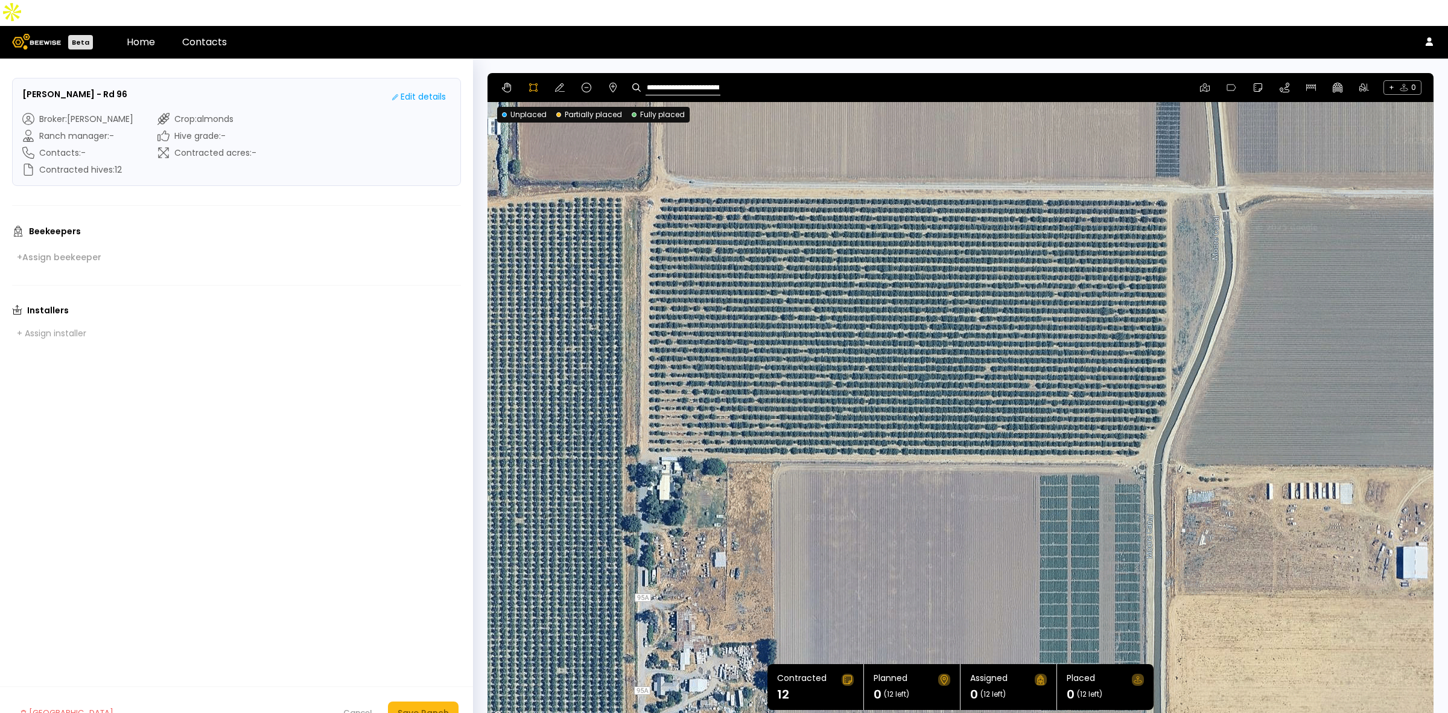
click at [659, 165] on div at bounding box center [960, 399] width 945 height 651
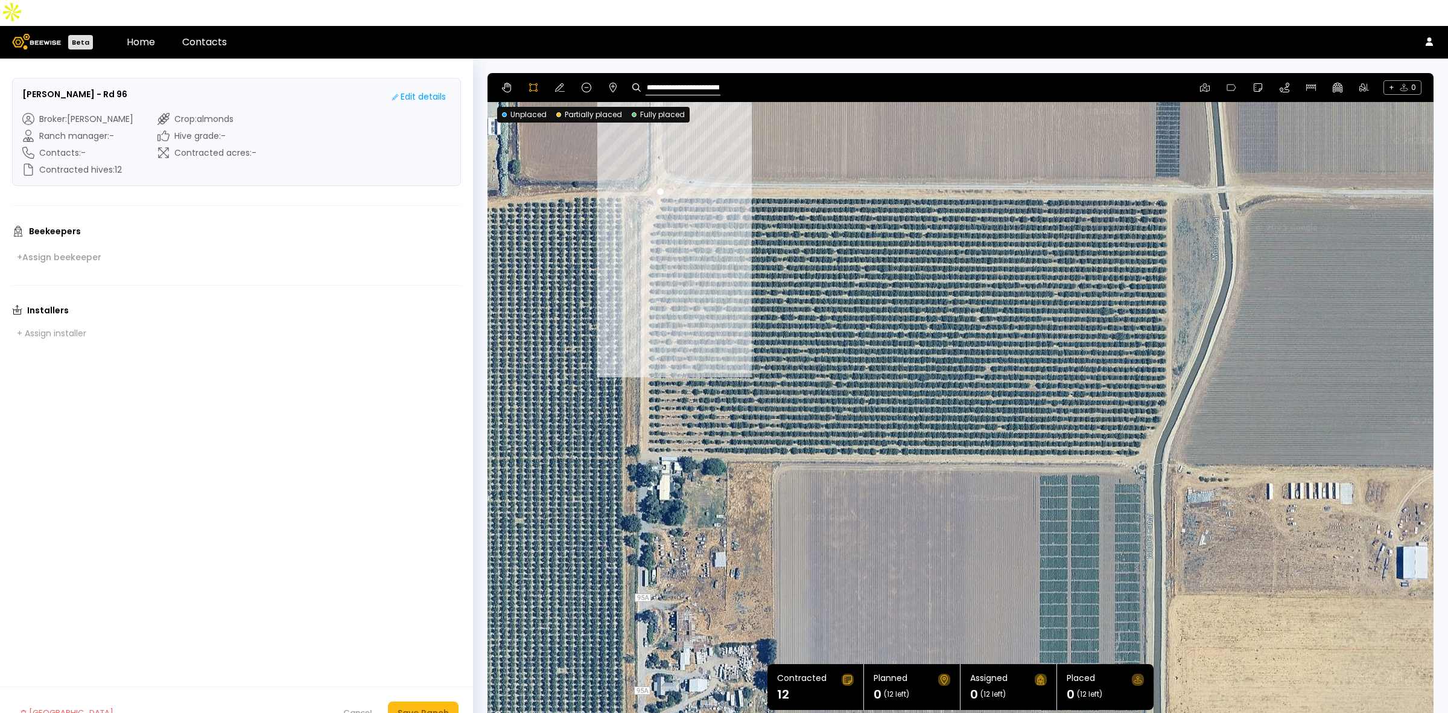
click at [644, 204] on div at bounding box center [960, 399] width 945 height 651
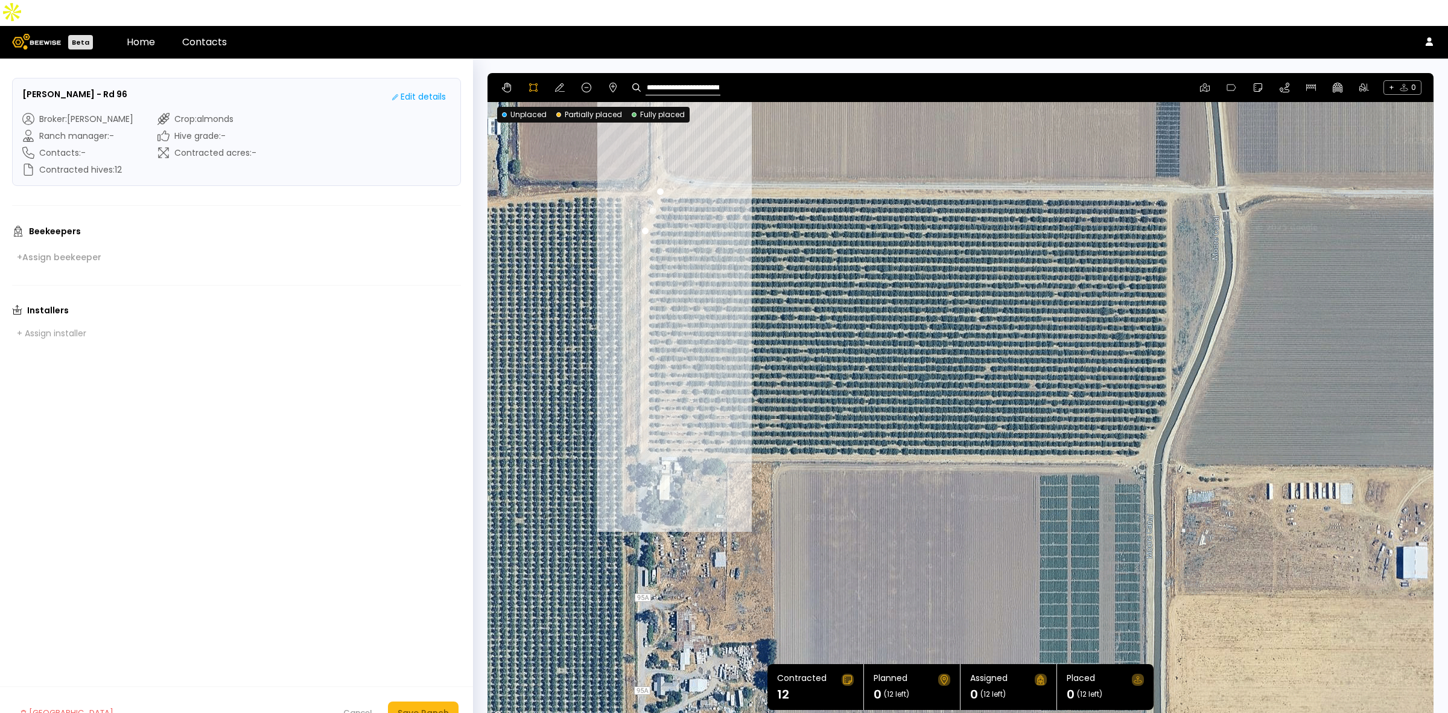
click at [641, 429] on div at bounding box center [960, 399] width 945 height 651
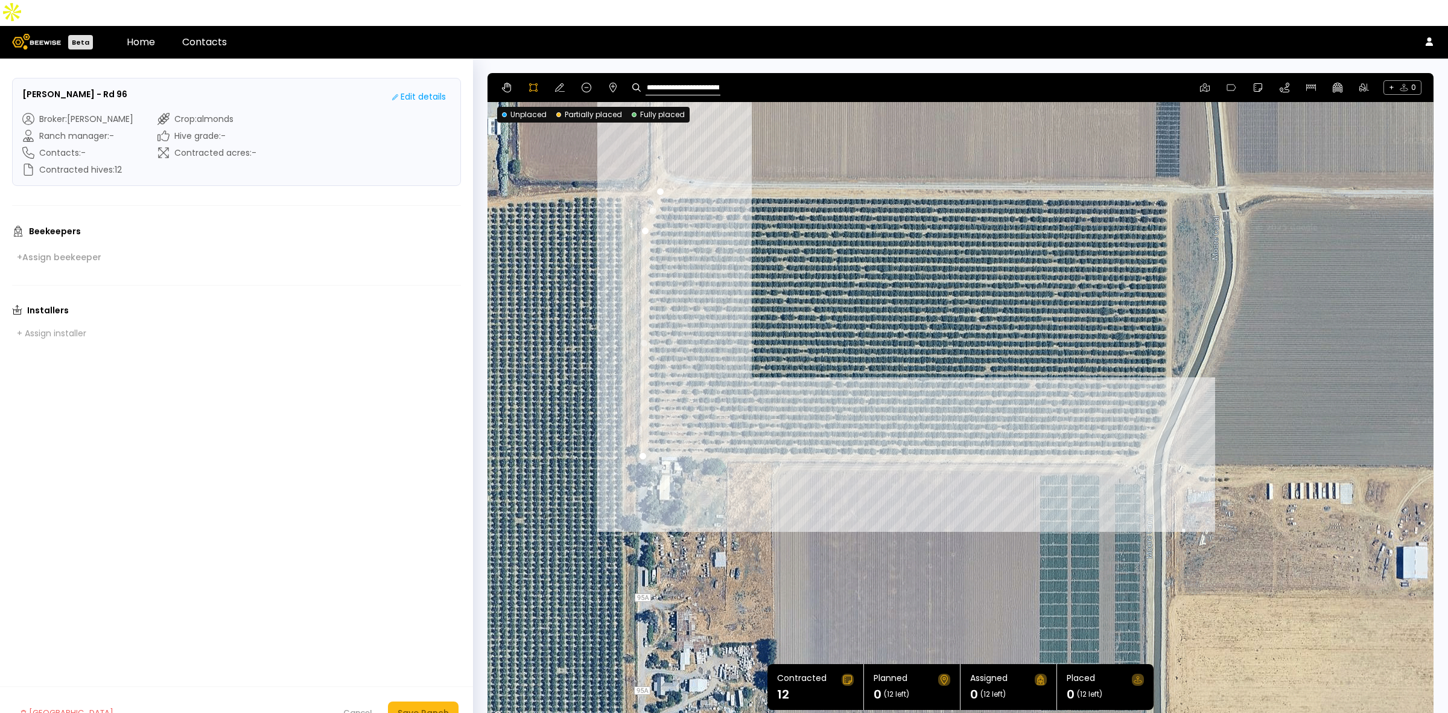
click at [1064, 431] on div at bounding box center [960, 399] width 945 height 651
click at [1064, 375] on div at bounding box center [960, 399] width 945 height 651
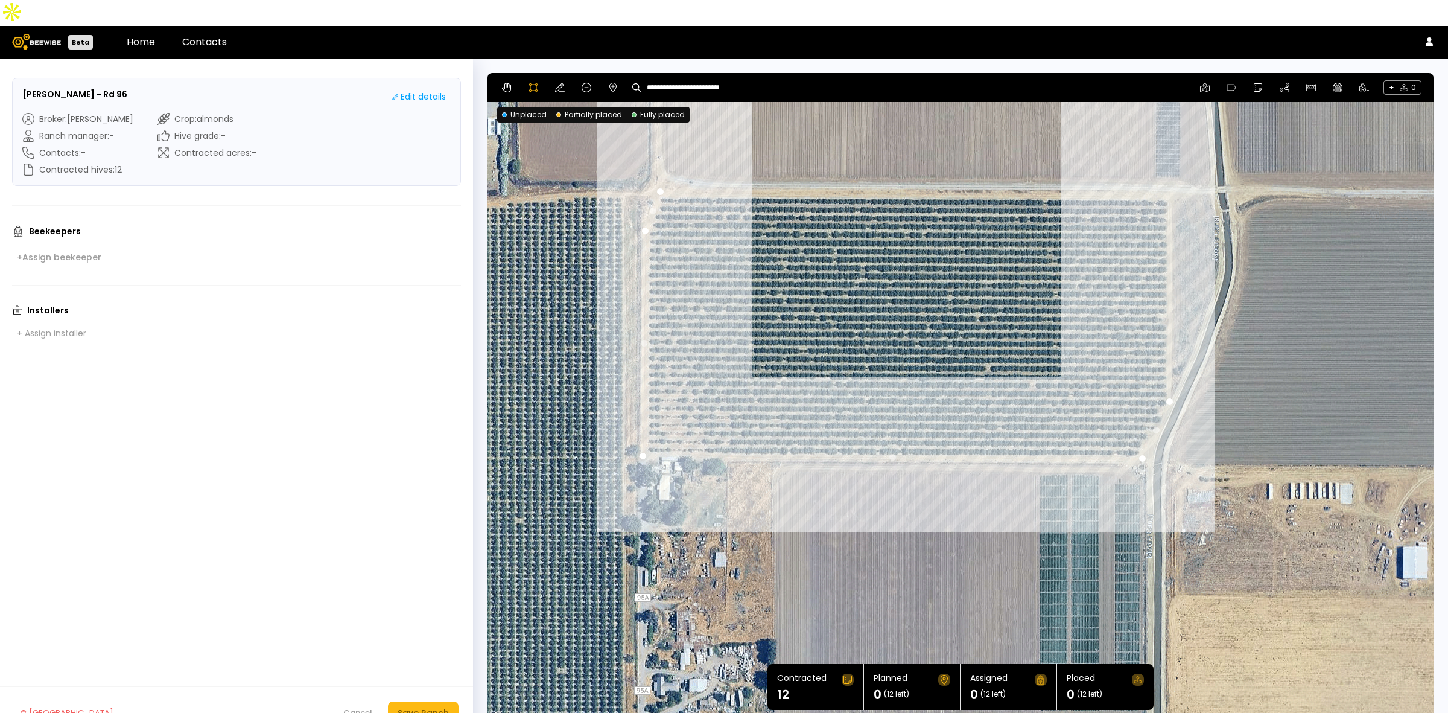
click at [1064, 166] on div at bounding box center [960, 399] width 945 height 651
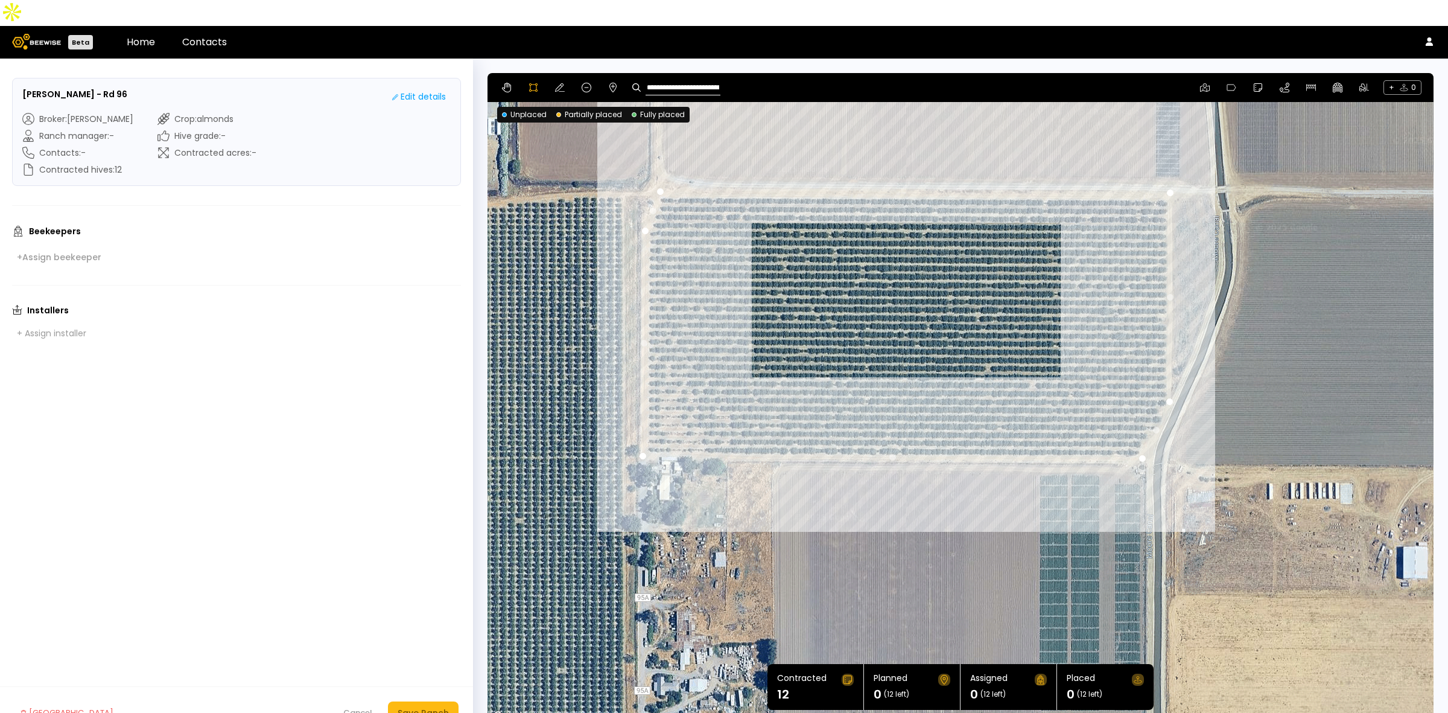
click at [658, 166] on div at bounding box center [960, 399] width 945 height 651
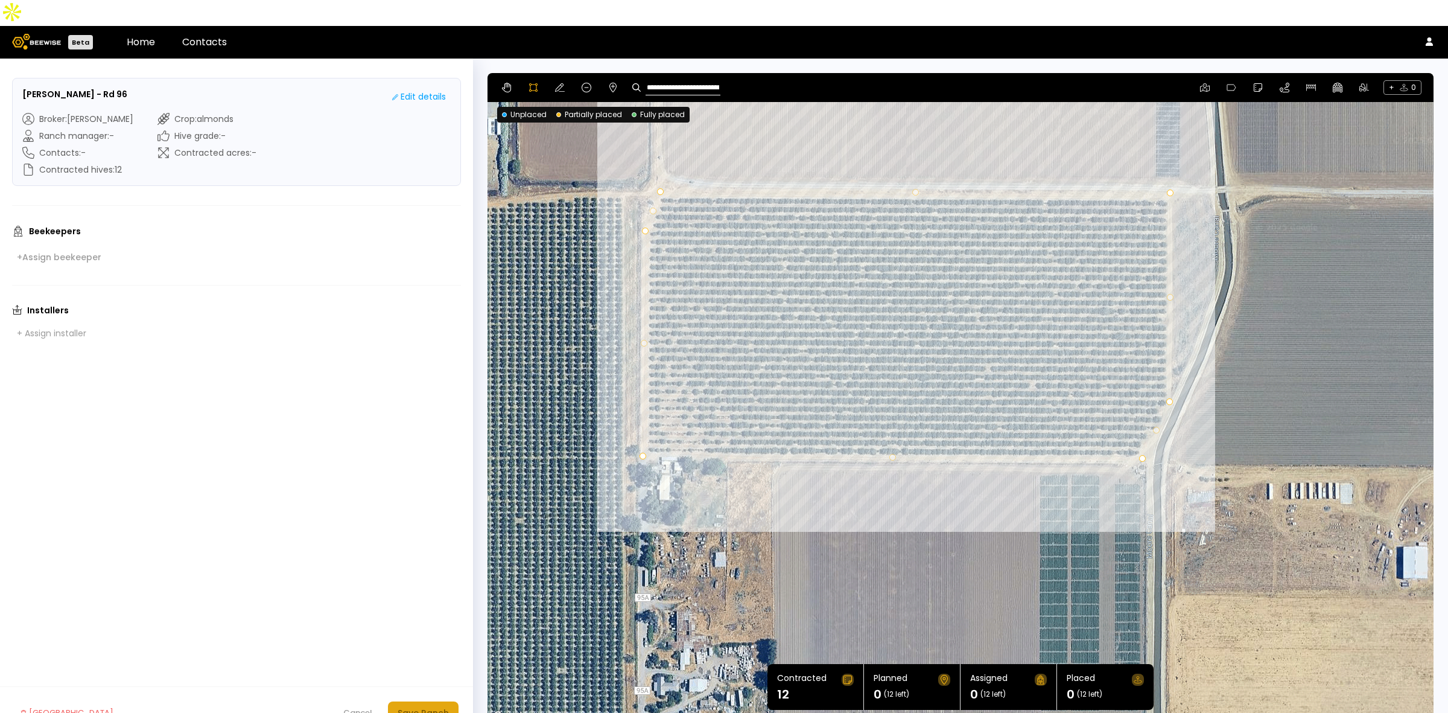
click at [420, 643] on div "Save Ranch" at bounding box center [423, 712] width 51 height 13
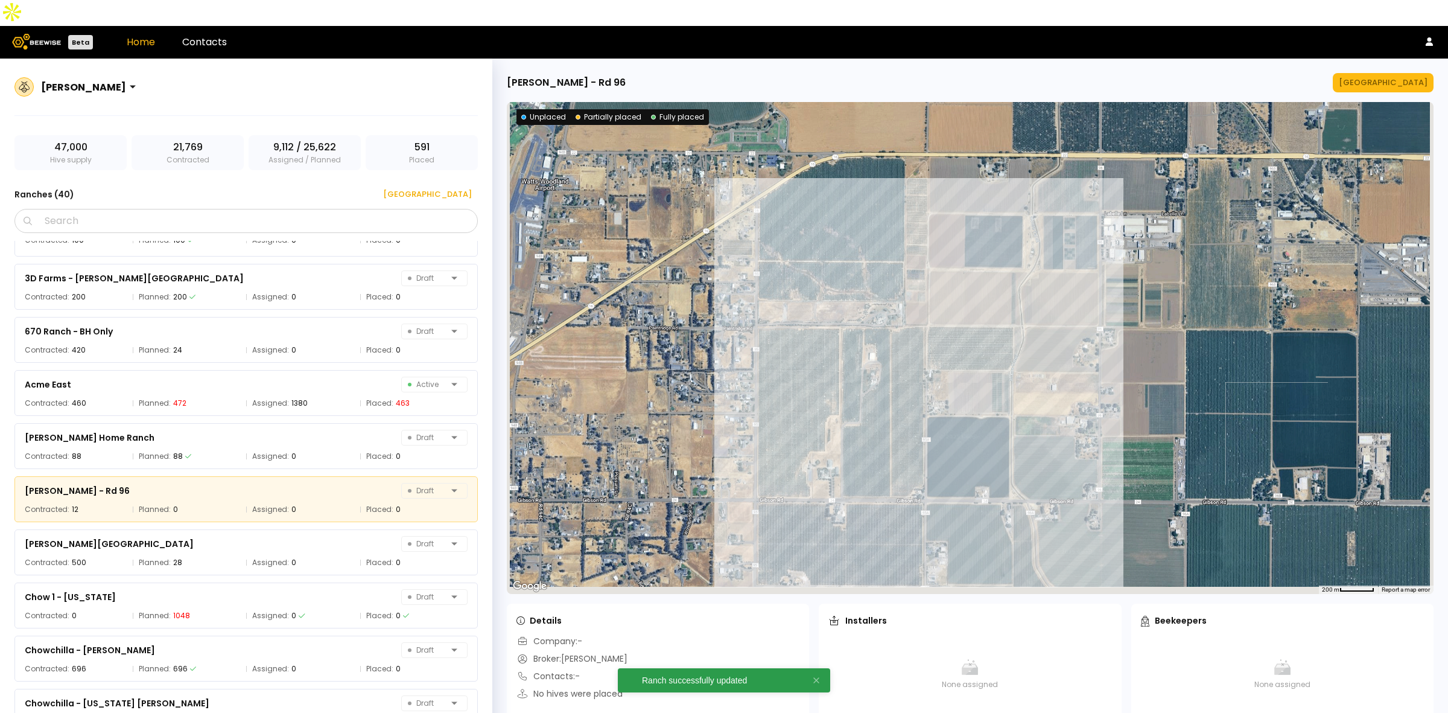
scroll to position [43, 0]
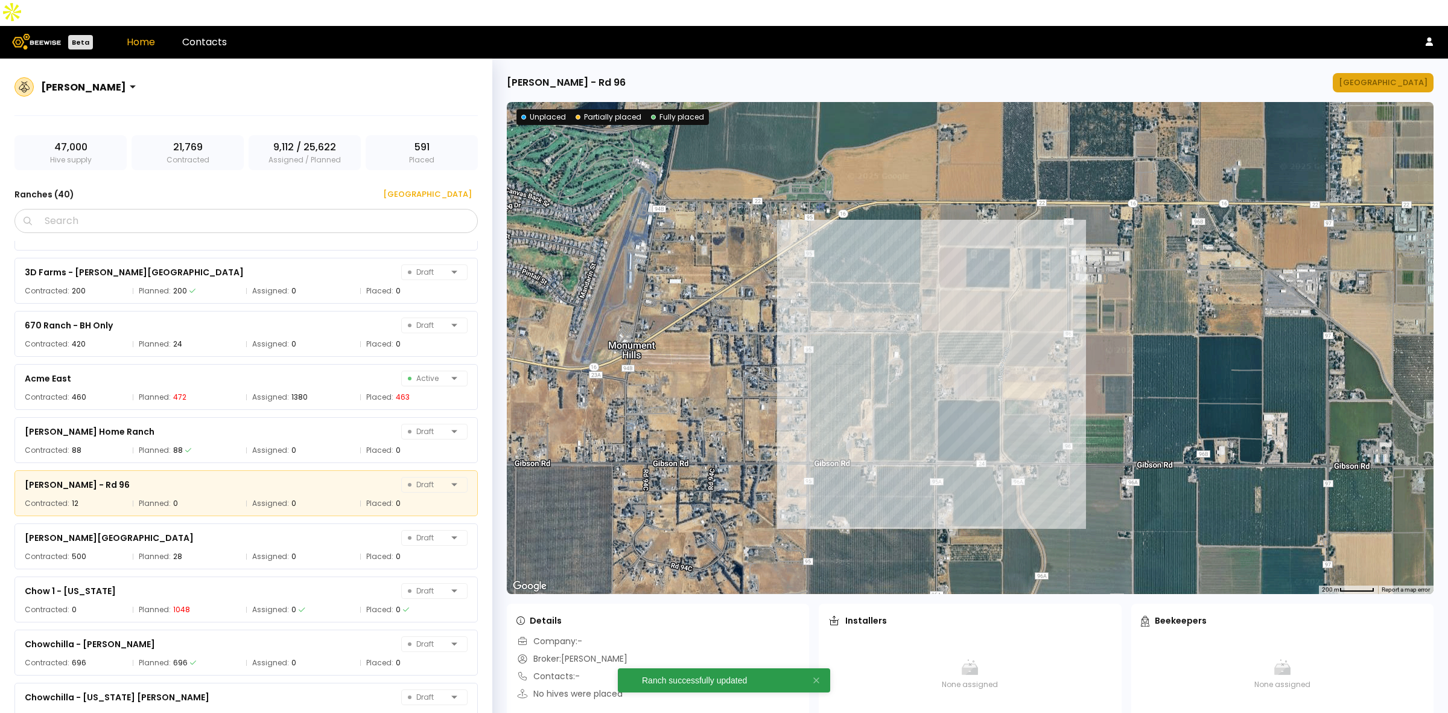
click at [1064, 77] on div "[GEOGRAPHIC_DATA]" at bounding box center [1383, 83] width 89 height 12
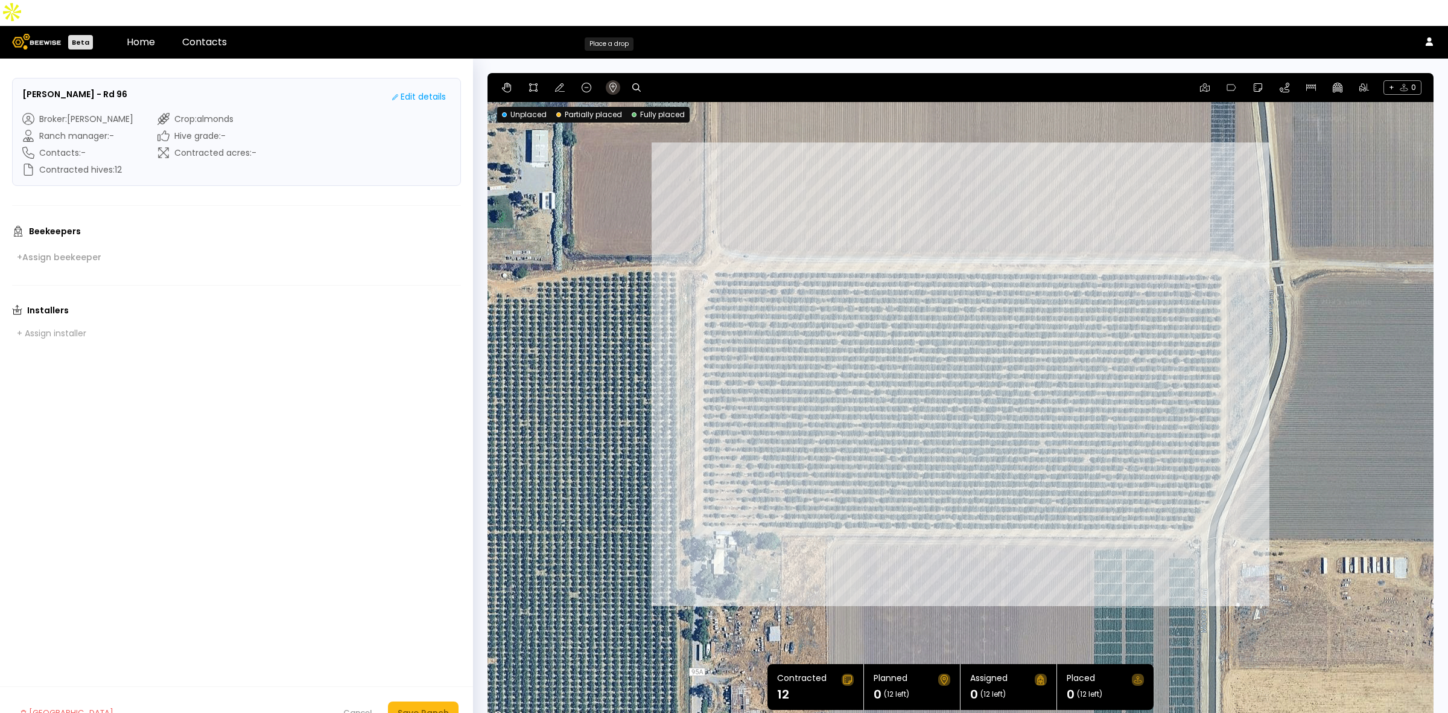
click at [614, 83] on icon at bounding box center [613, 88] width 10 height 10
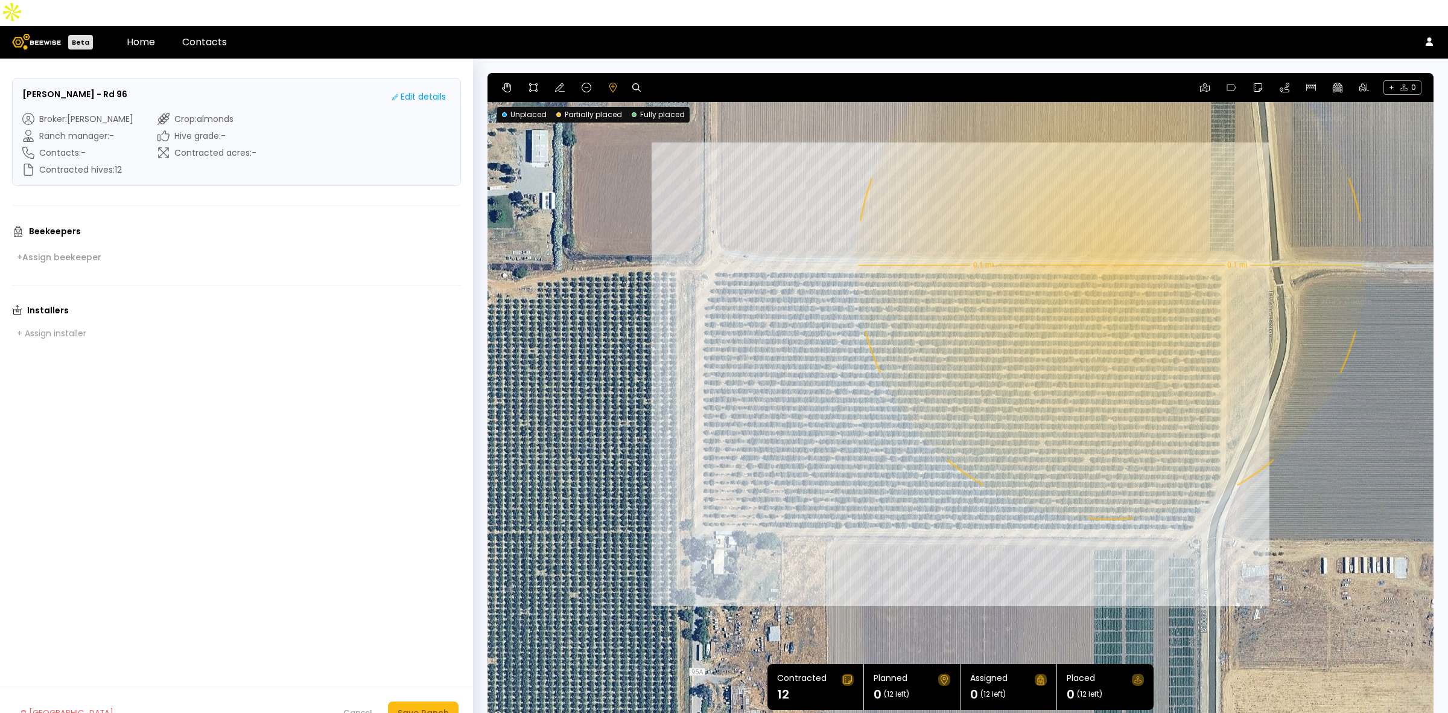
click at [1064, 239] on div "0.1 mi 0.1 mi" at bounding box center [961, 398] width 946 height 651
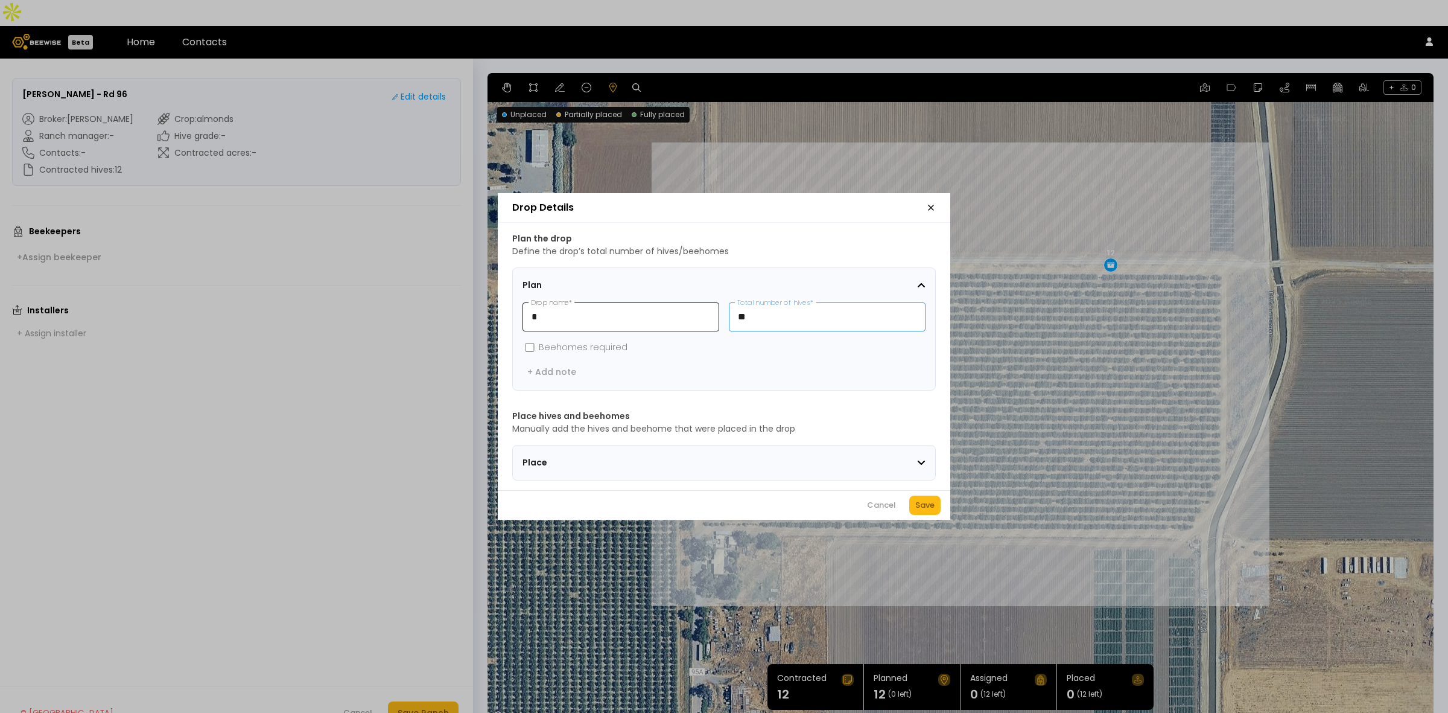
drag, startPoint x: 717, startPoint y: 313, endPoint x: 701, endPoint y: 313, distance: 16.3
click at [701, 313] on div "* Drop name * ** Total number of hives *" at bounding box center [724, 316] width 403 height 29
type input "*"
click at [920, 507] on div "Save" at bounding box center [924, 505] width 19 height 12
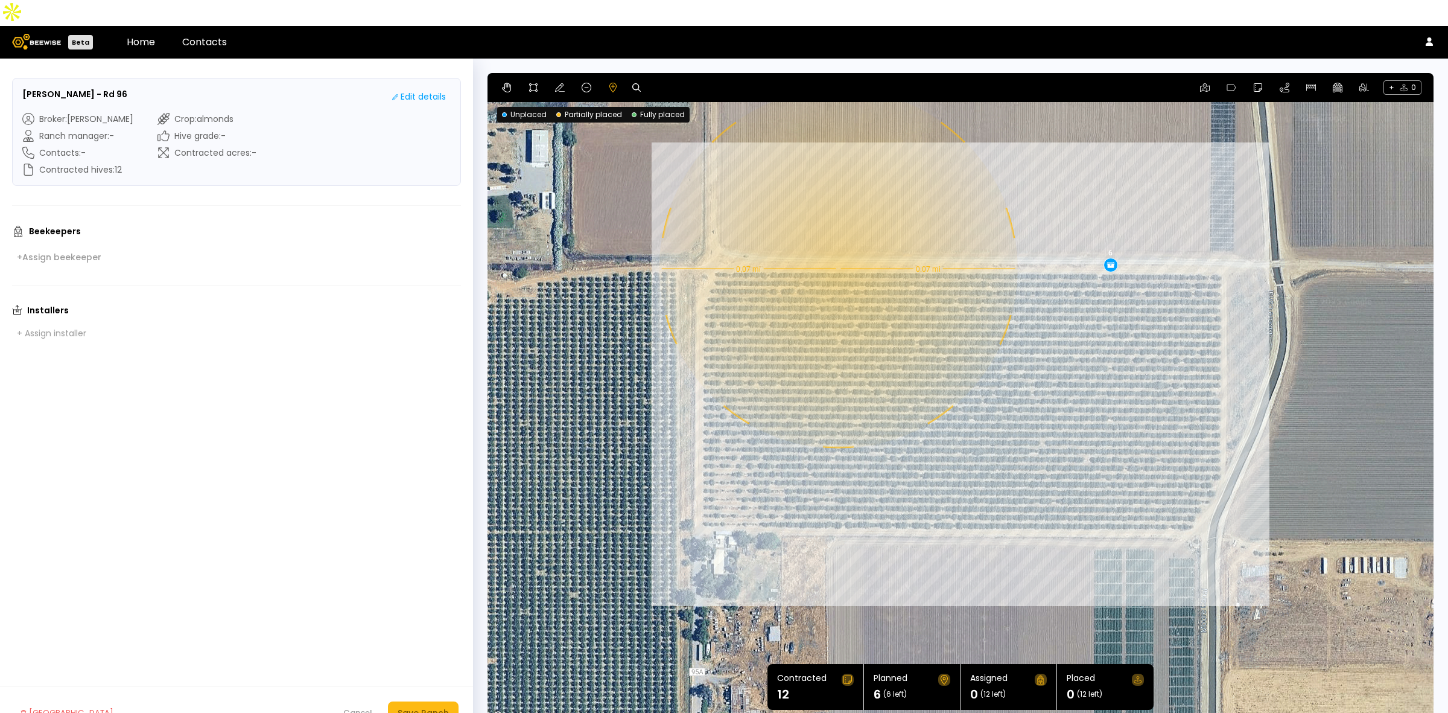
click at [837, 243] on div "0.07 mi 0.07 mi 6" at bounding box center [961, 398] width 946 height 651
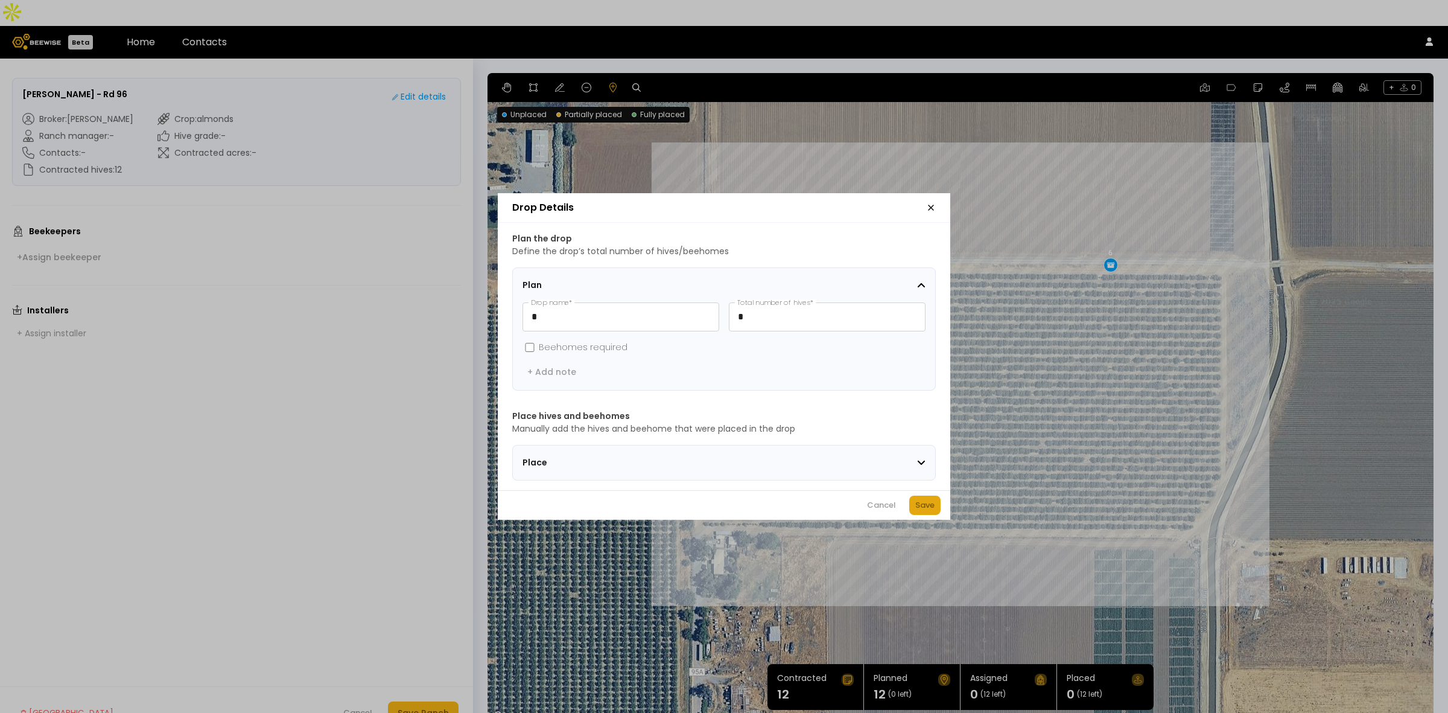
click at [928, 506] on div "Save" at bounding box center [924, 505] width 19 height 12
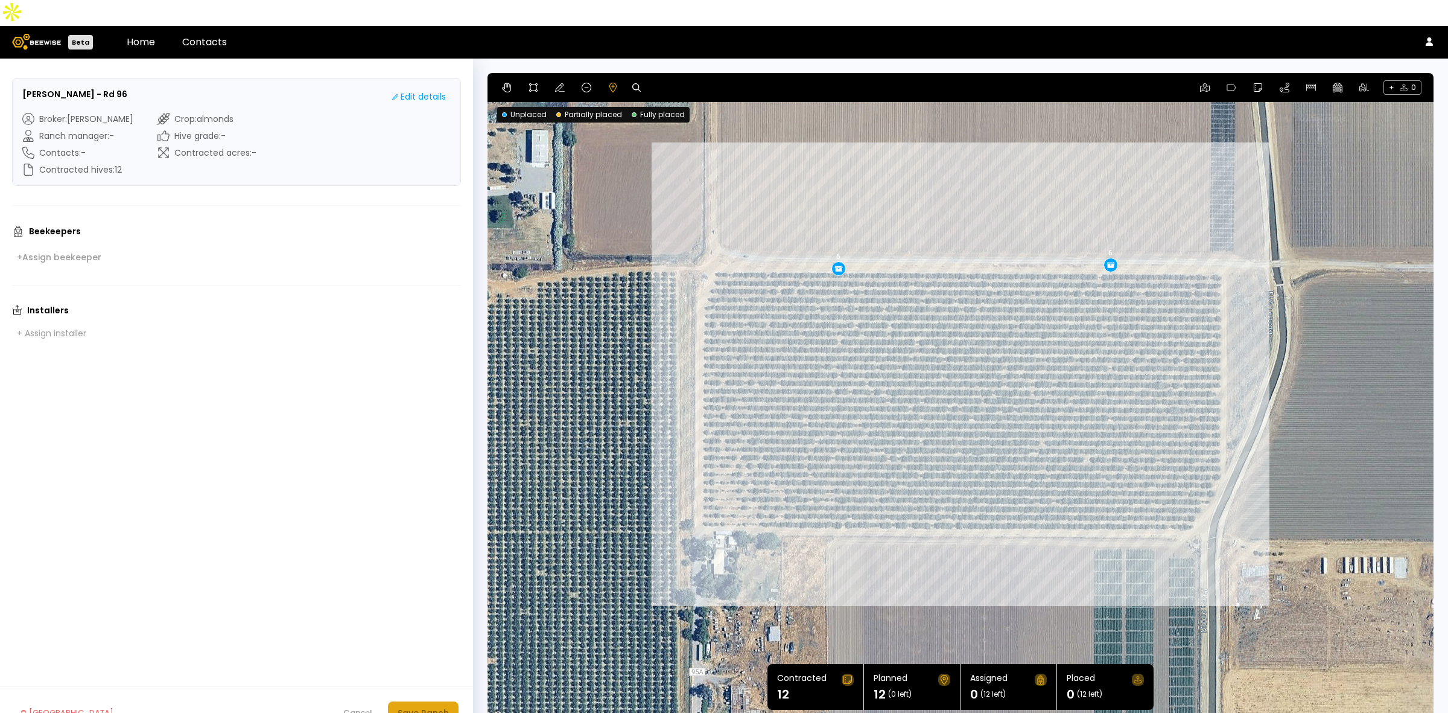
click at [421, 643] on div "Save Ranch" at bounding box center [423, 712] width 51 height 13
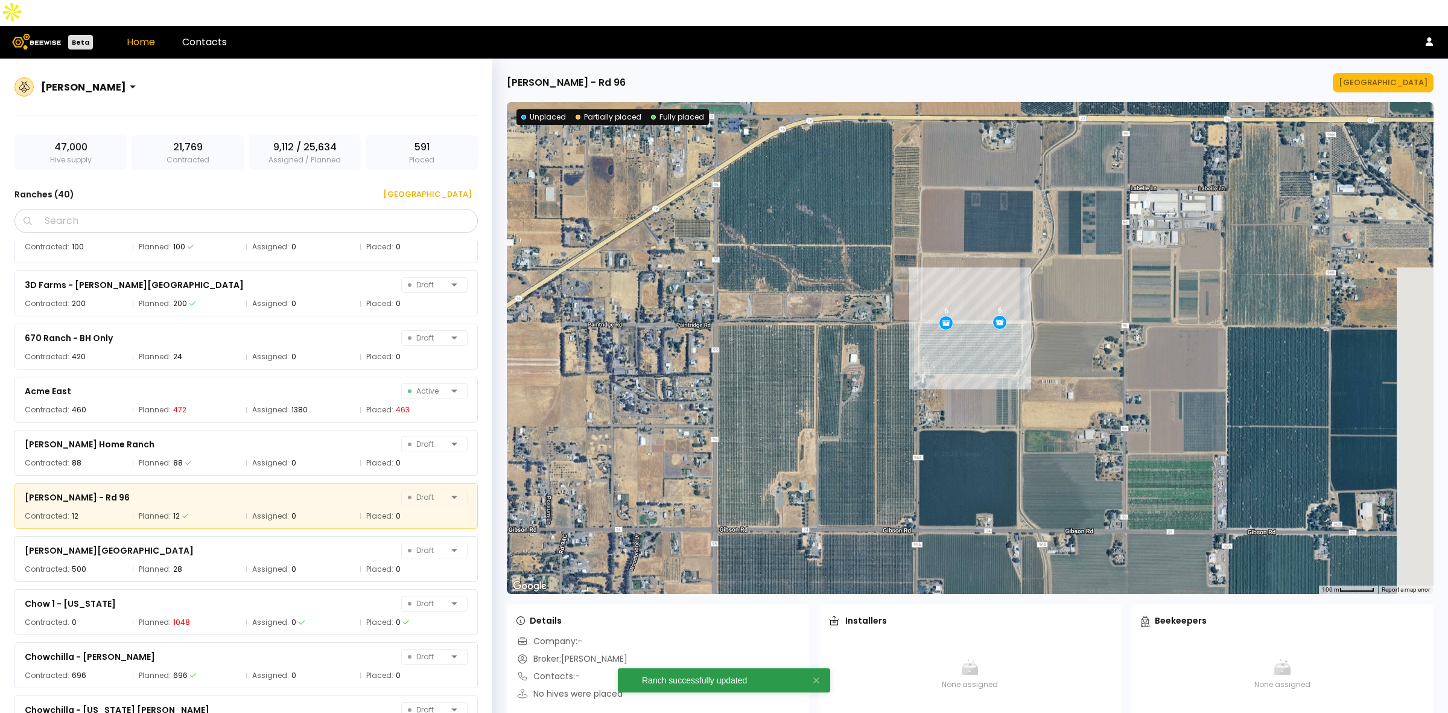
scroll to position [43, 0]
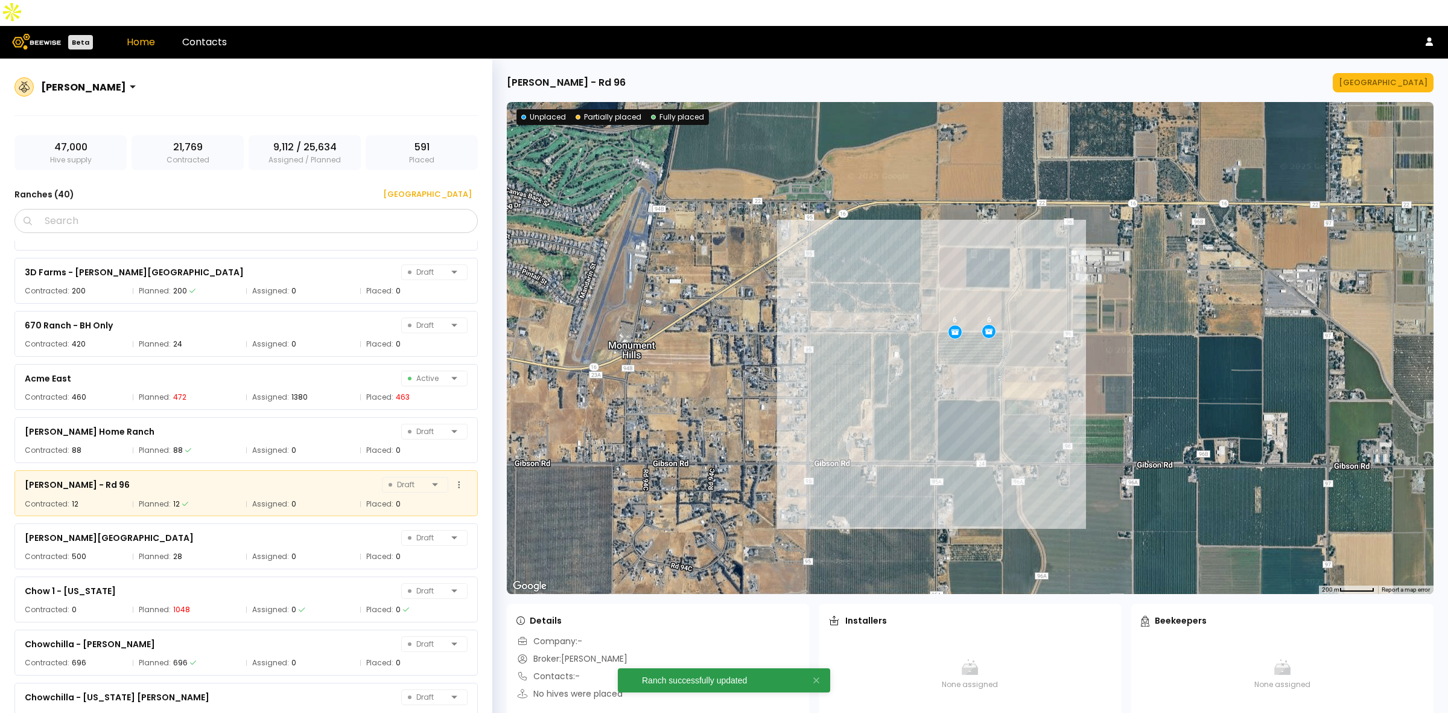
click at [200, 476] on div "[PERSON_NAME] - Rd 96 Draft" at bounding box center [246, 484] width 443 height 17
click at [1064, 77] on div "[GEOGRAPHIC_DATA]" at bounding box center [1383, 83] width 89 height 12
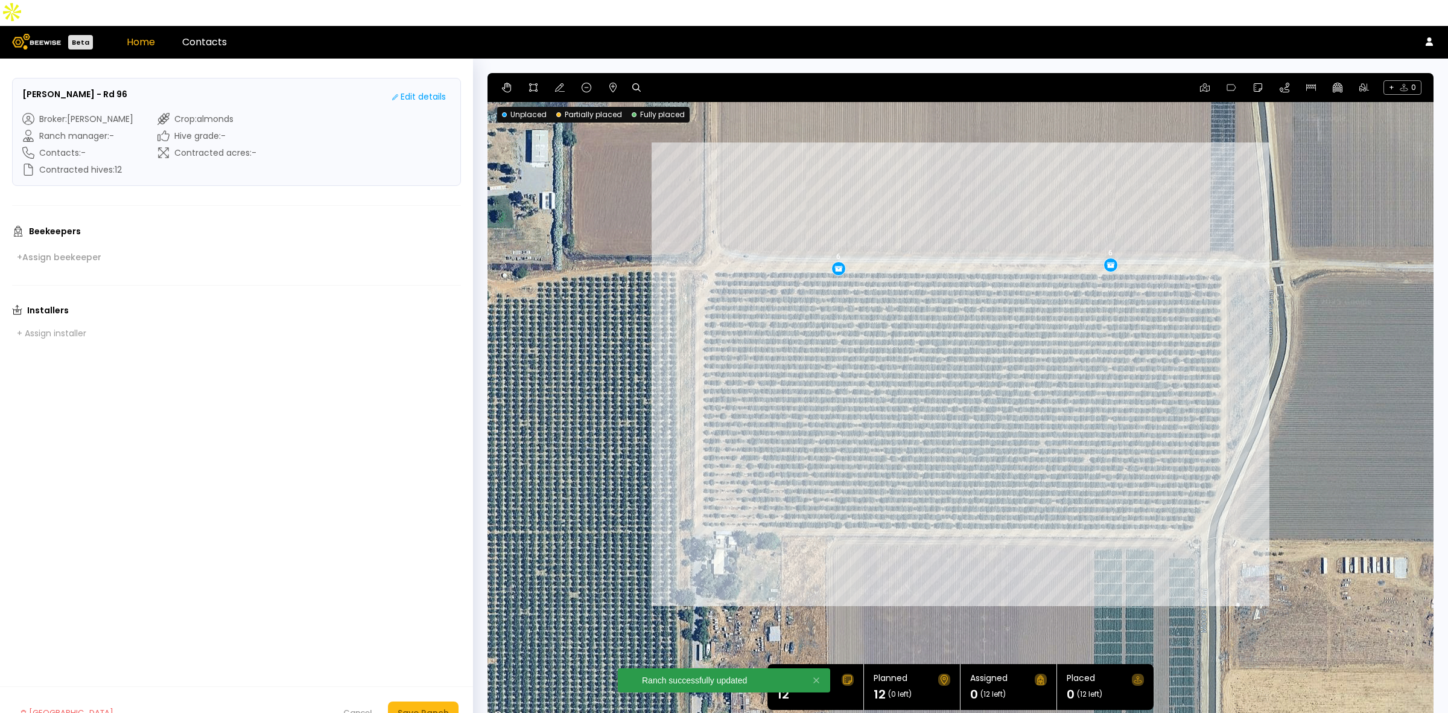
click at [136, 35] on link "Home" at bounding box center [141, 42] width 28 height 14
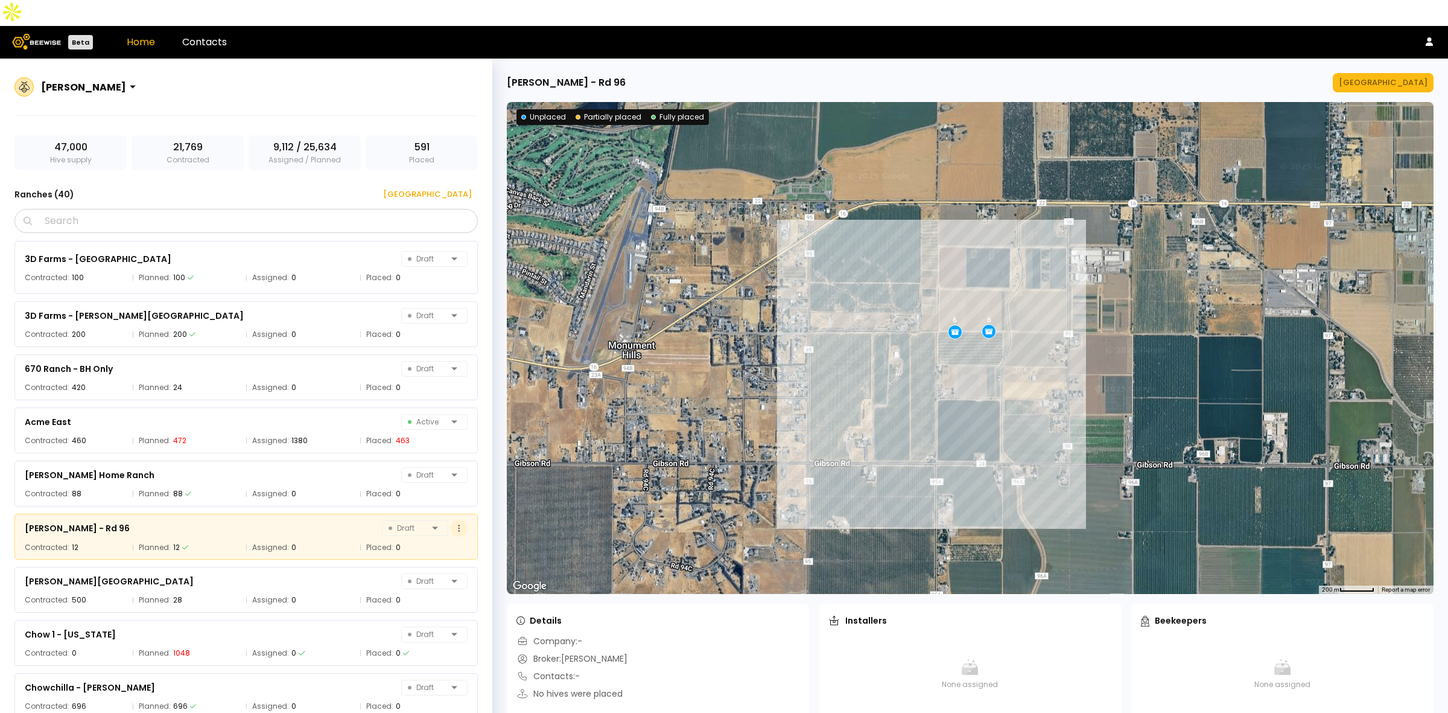
click at [457, 520] on button at bounding box center [459, 528] width 17 height 17
click at [1064, 77] on div "[GEOGRAPHIC_DATA]" at bounding box center [1383, 83] width 89 height 12
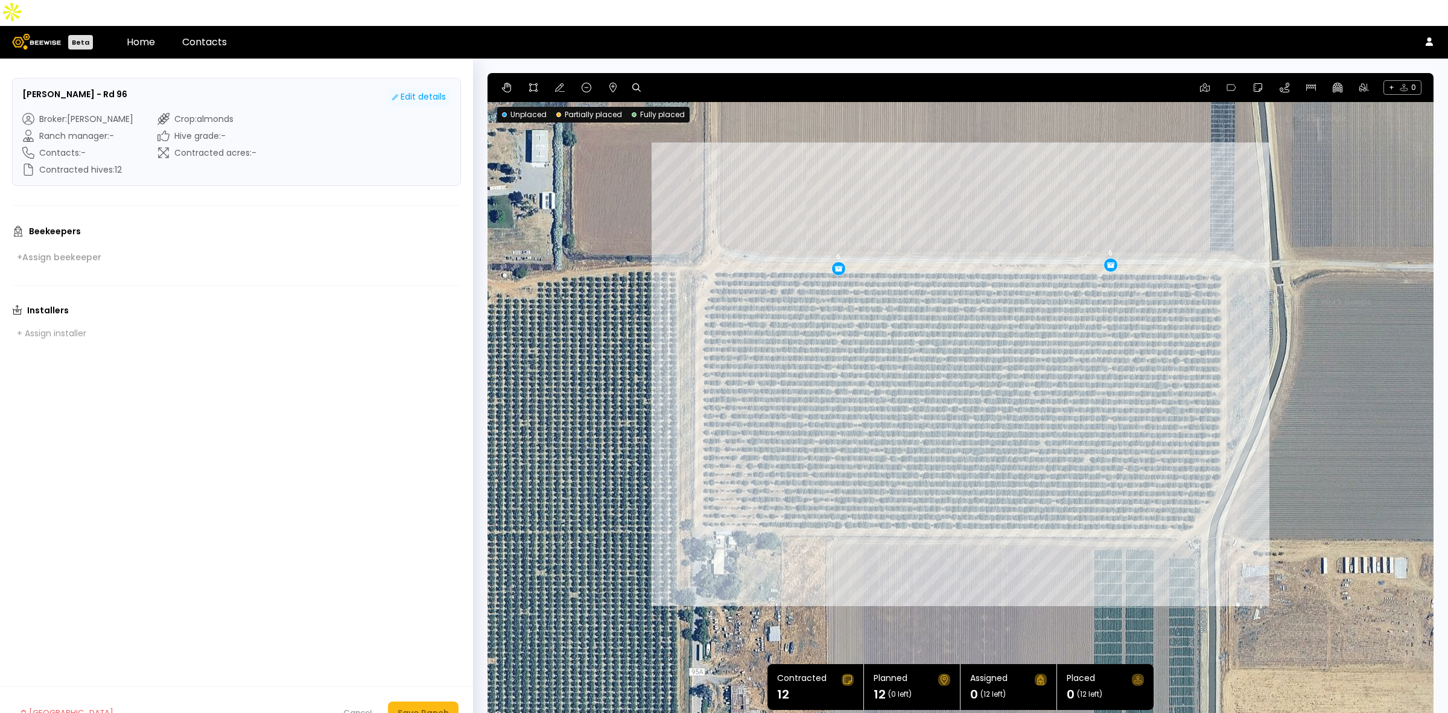
click at [418, 91] on div "Edit details" at bounding box center [419, 97] width 54 height 13
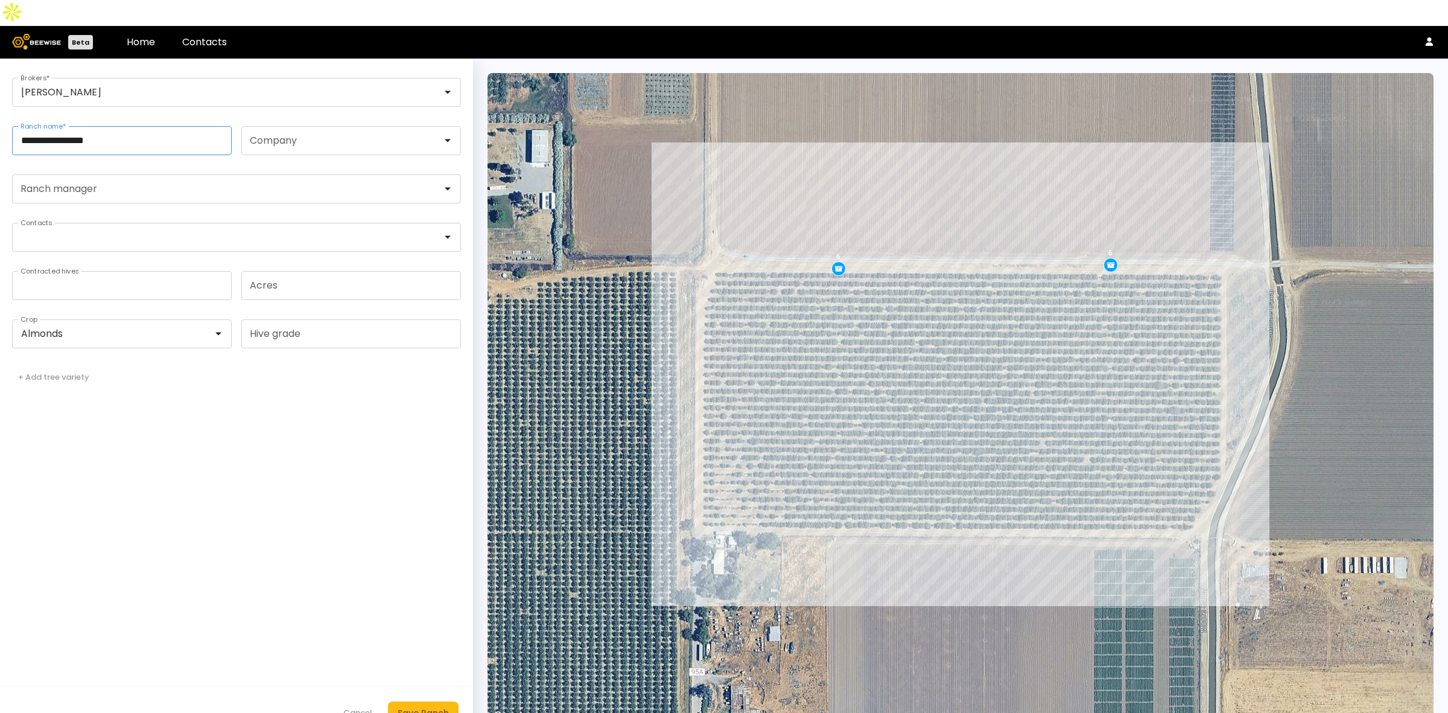
click at [135, 127] on input "**********" at bounding box center [122, 141] width 218 height 28
type input "**********"
click at [427, 643] on div "Save Ranch" at bounding box center [423, 712] width 51 height 13
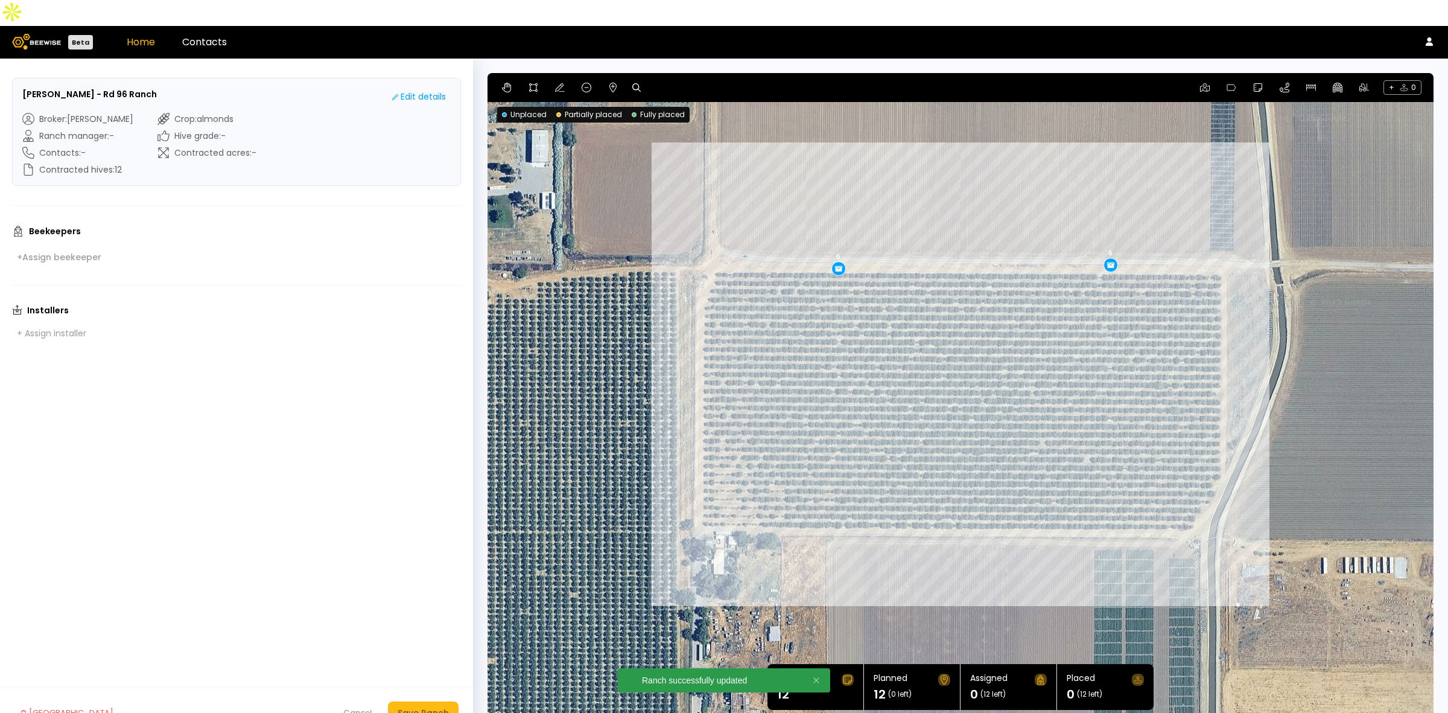
click at [132, 35] on link "Home" at bounding box center [141, 42] width 28 height 14
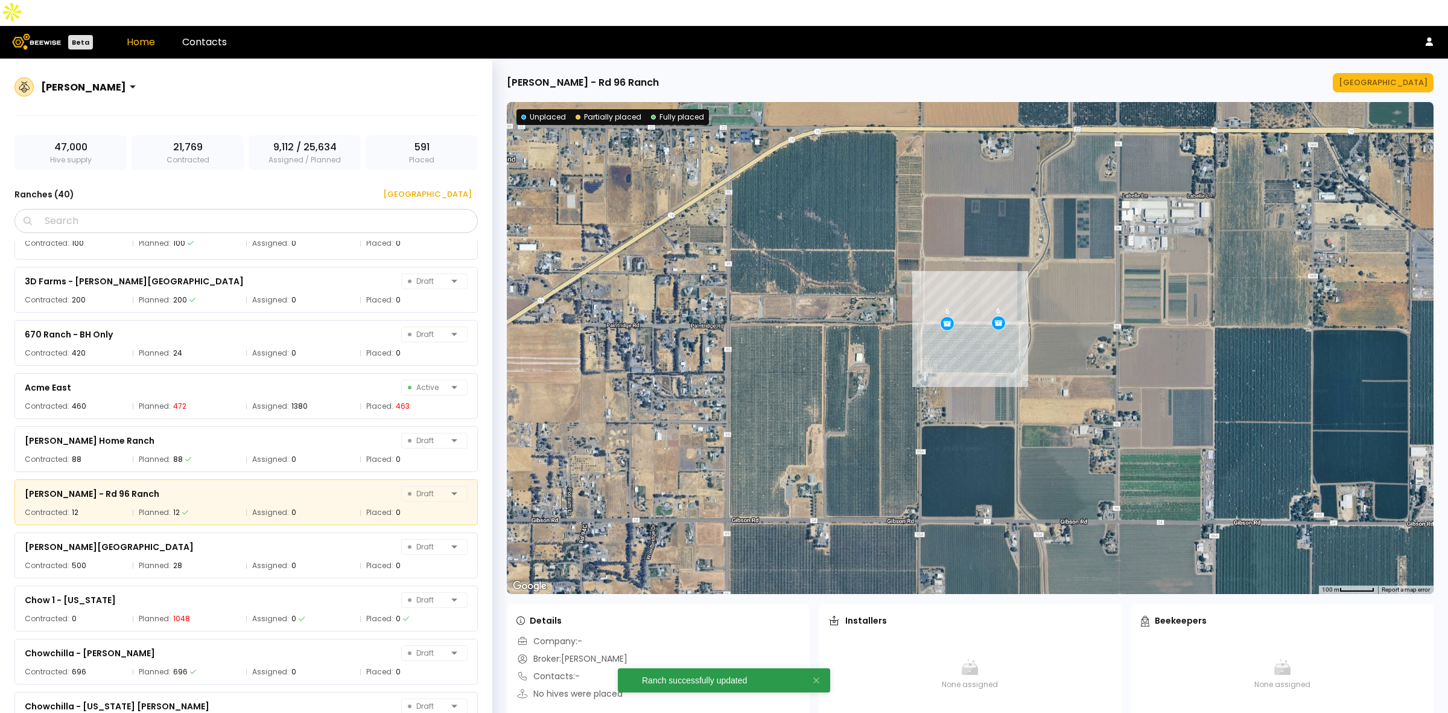
scroll to position [43, 0]
